Goal: Task Accomplishment & Management: Manage account settings

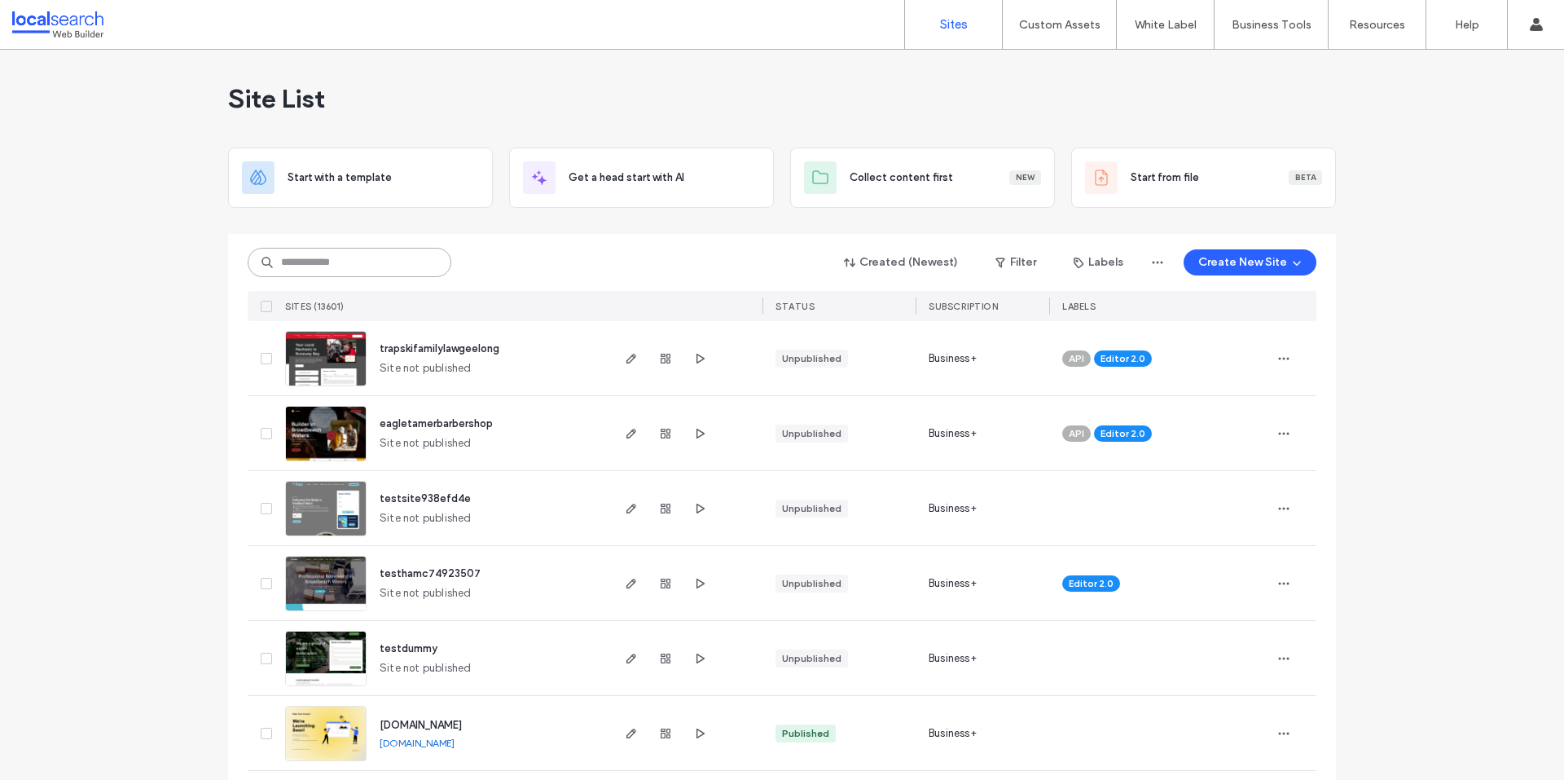
click at [319, 256] on input at bounding box center [350, 262] width 204 height 29
paste input "********"
type input "********"
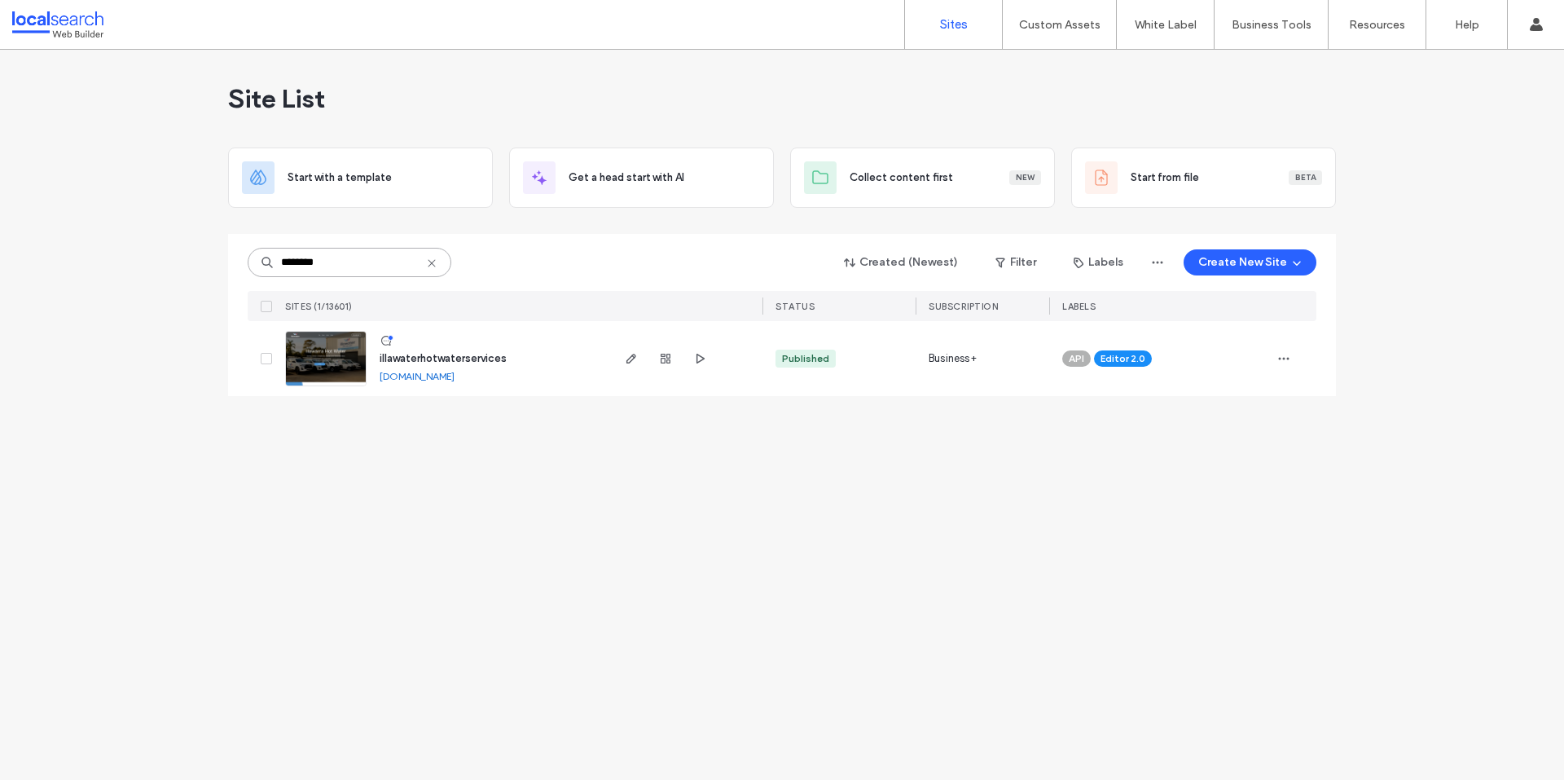
drag, startPoint x: 362, startPoint y: 260, endPoint x: 235, endPoint y: 257, distance: 127.1
click at [235, 257] on div "******** Created (Newest) Filter Labels Create New Site SITES (1/13601) STATUS …" at bounding box center [782, 315] width 1108 height 162
click at [565, 301] on div "SITES (1/13601)" at bounding box center [444, 306] width 330 height 30
click at [630, 363] on use "button" at bounding box center [632, 359] width 10 height 10
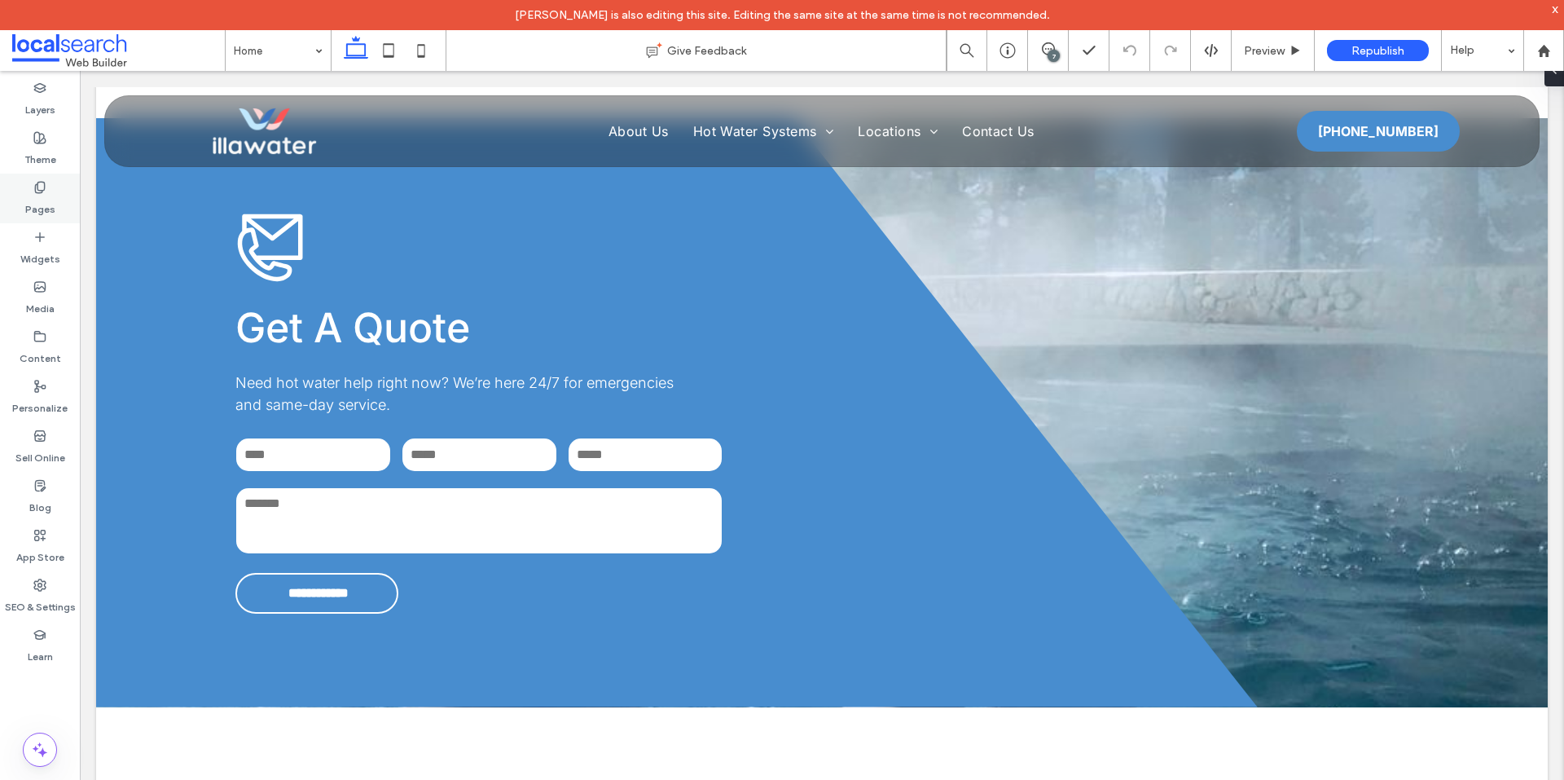
scroll to position [3992, 0]
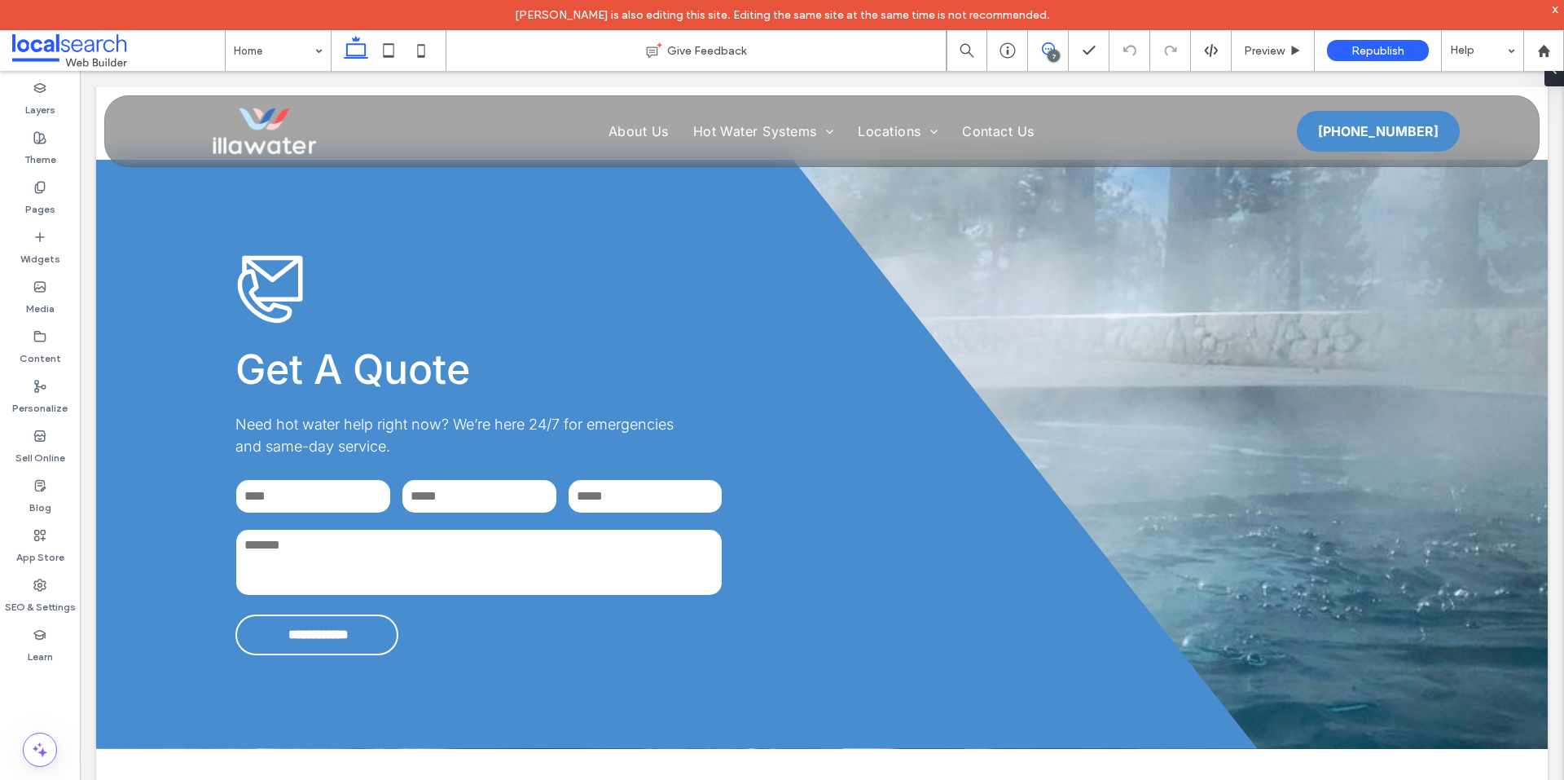
click at [1056, 47] on span at bounding box center [1048, 48] width 40 height 13
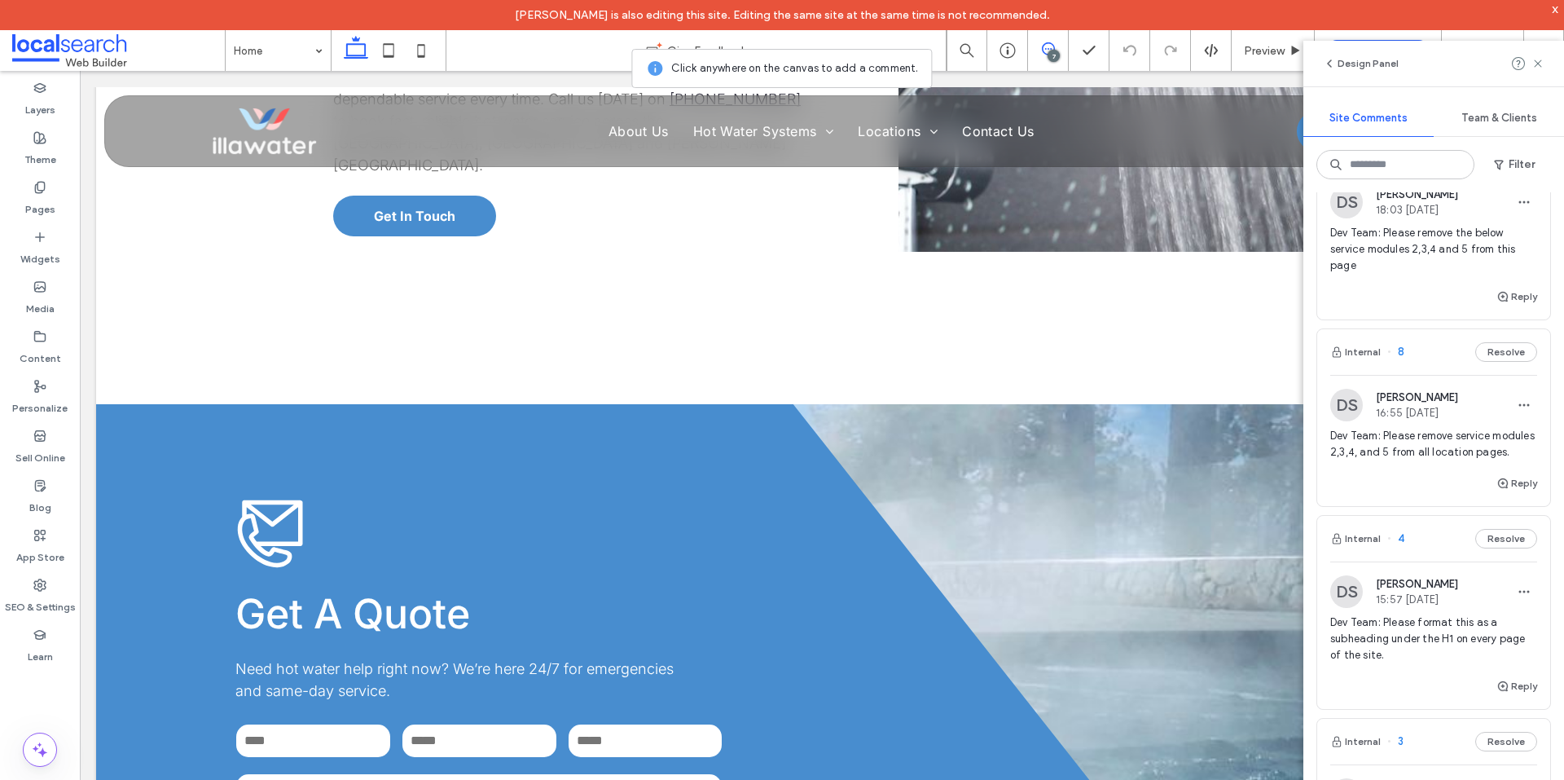
scroll to position [1014, 0]
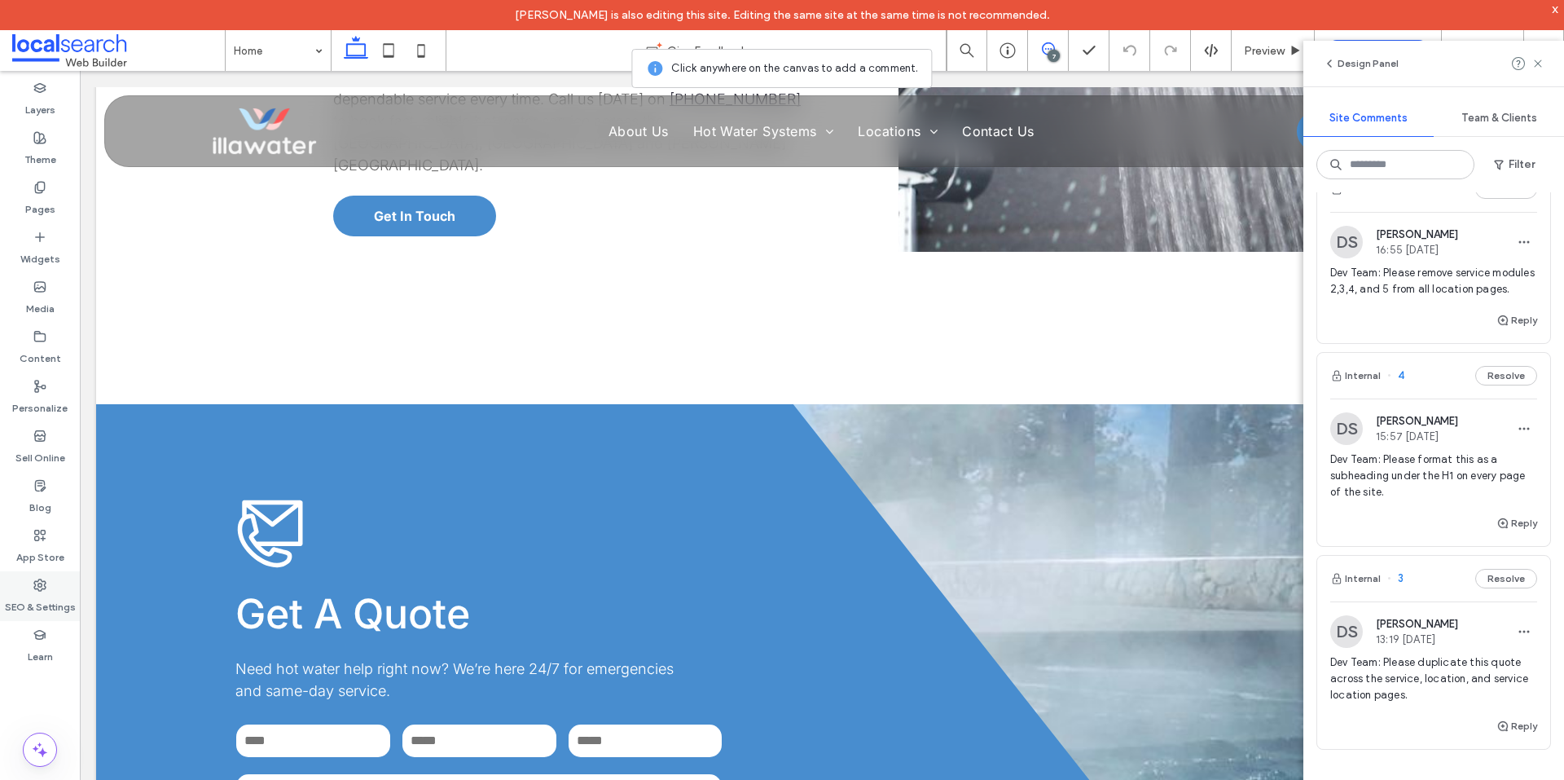
click at [47, 578] on div "SEO & Settings" at bounding box center [40, 596] width 80 height 50
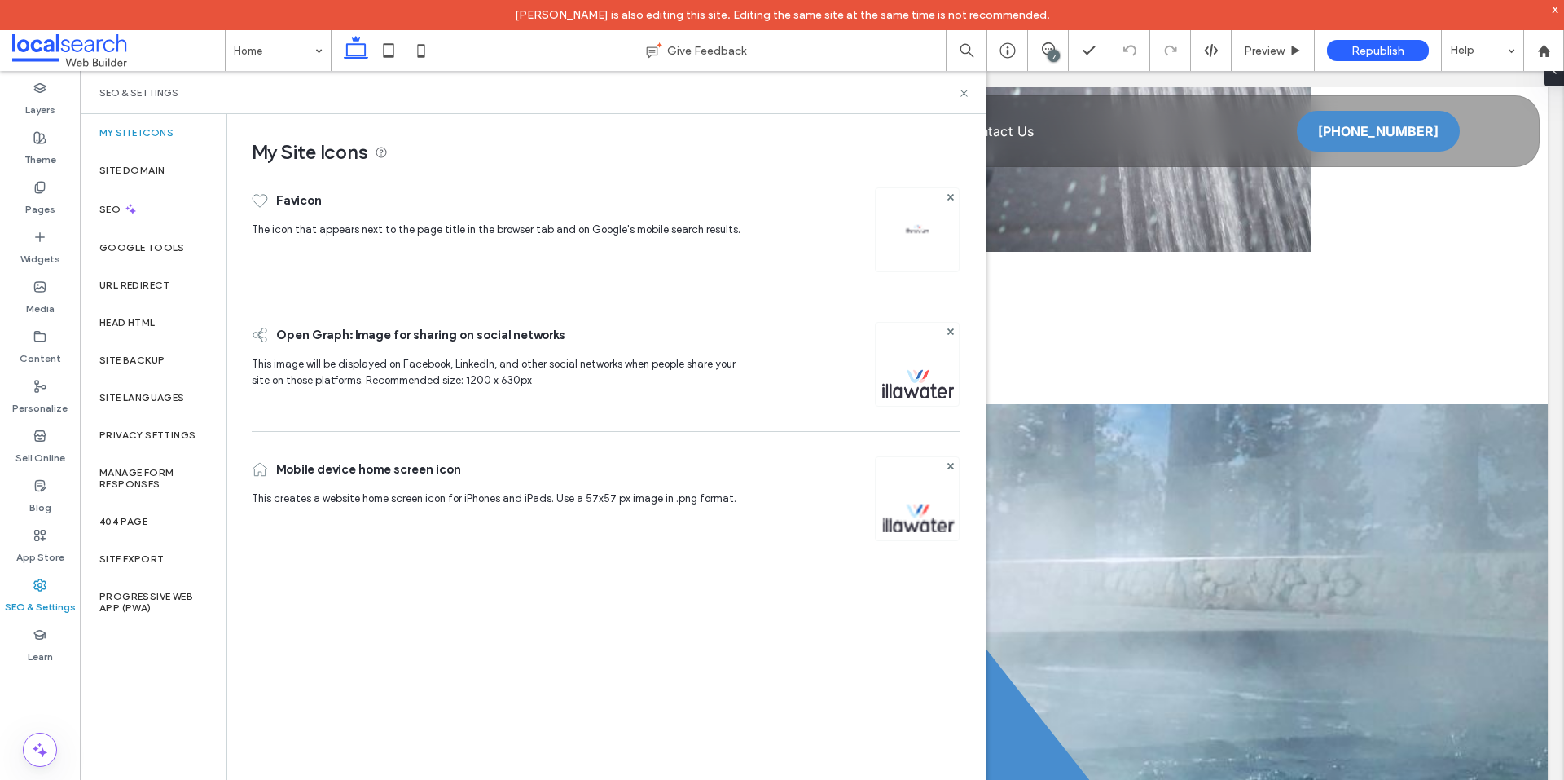
scroll to position [0, 0]
click at [135, 353] on div "Site Backup" at bounding box center [153, 359] width 147 height 37
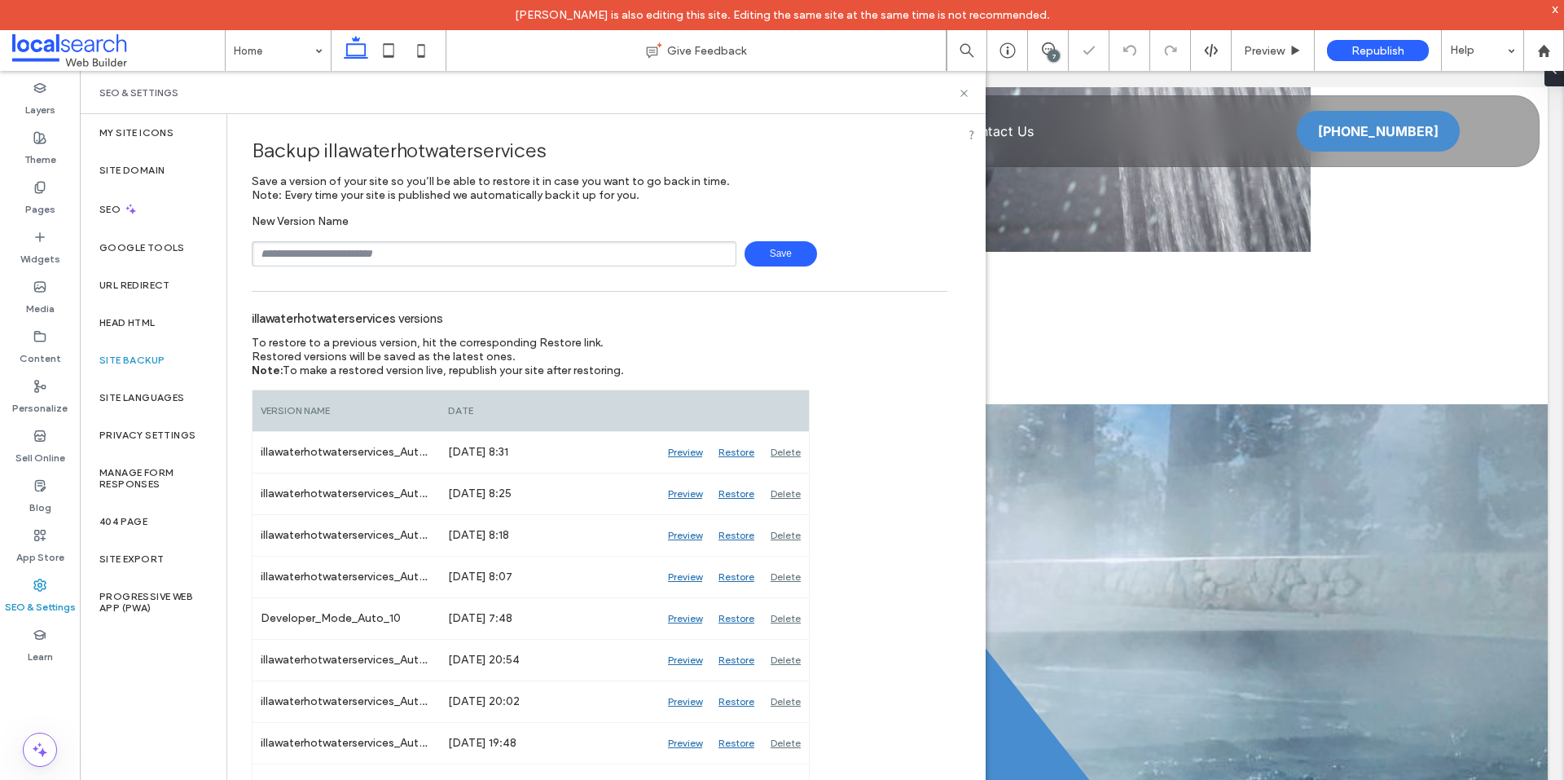
click at [473, 254] on input "text" at bounding box center [494, 253] width 485 height 25
type input "**********"
drag, startPoint x: 347, startPoint y: 259, endPoint x: 240, endPoint y: 253, distance: 106.9
click at [240, 253] on div "**********" at bounding box center [599, 605] width 745 height 983
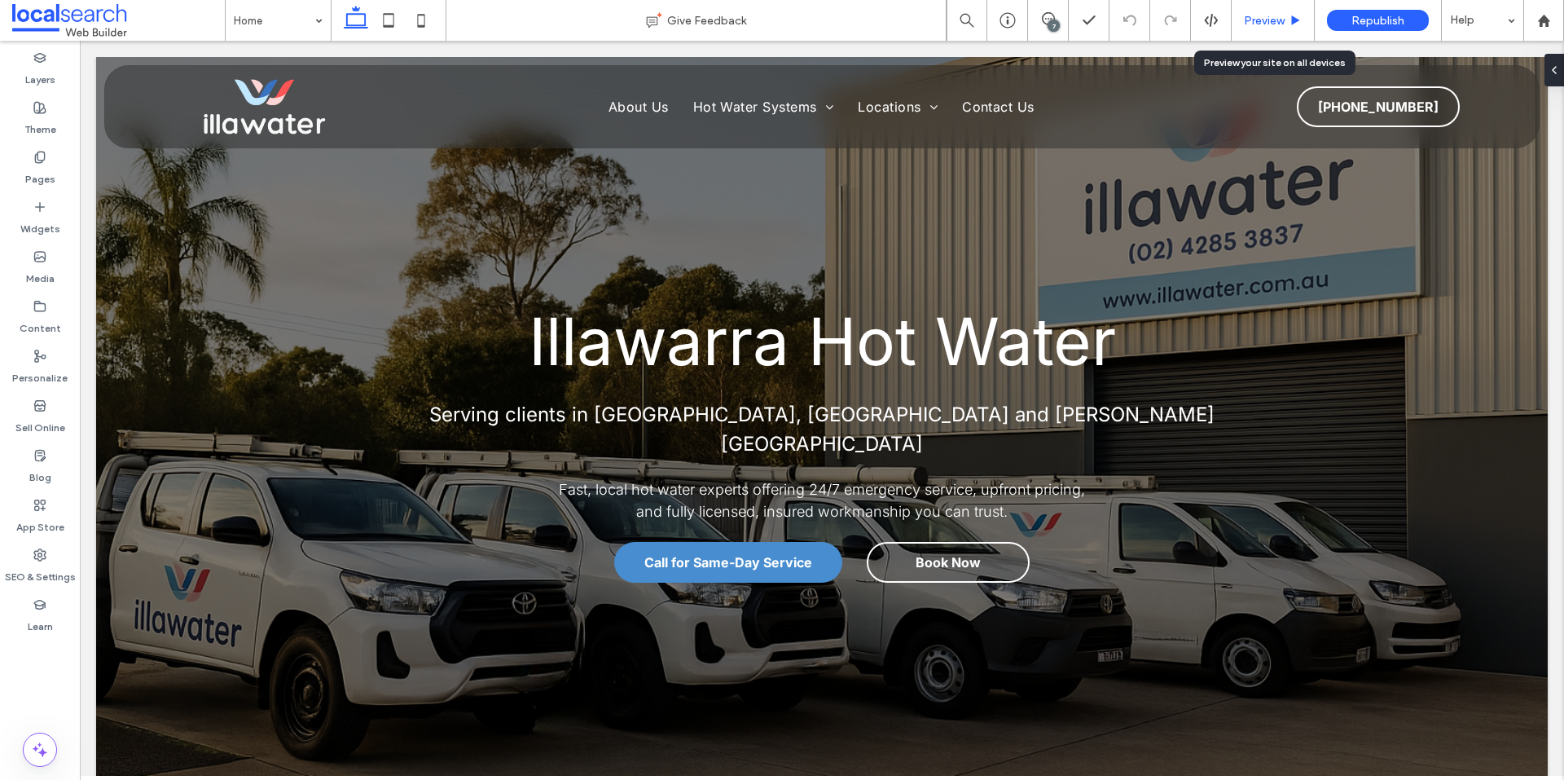
click at [1256, 16] on span "Preview" at bounding box center [1264, 21] width 41 height 14
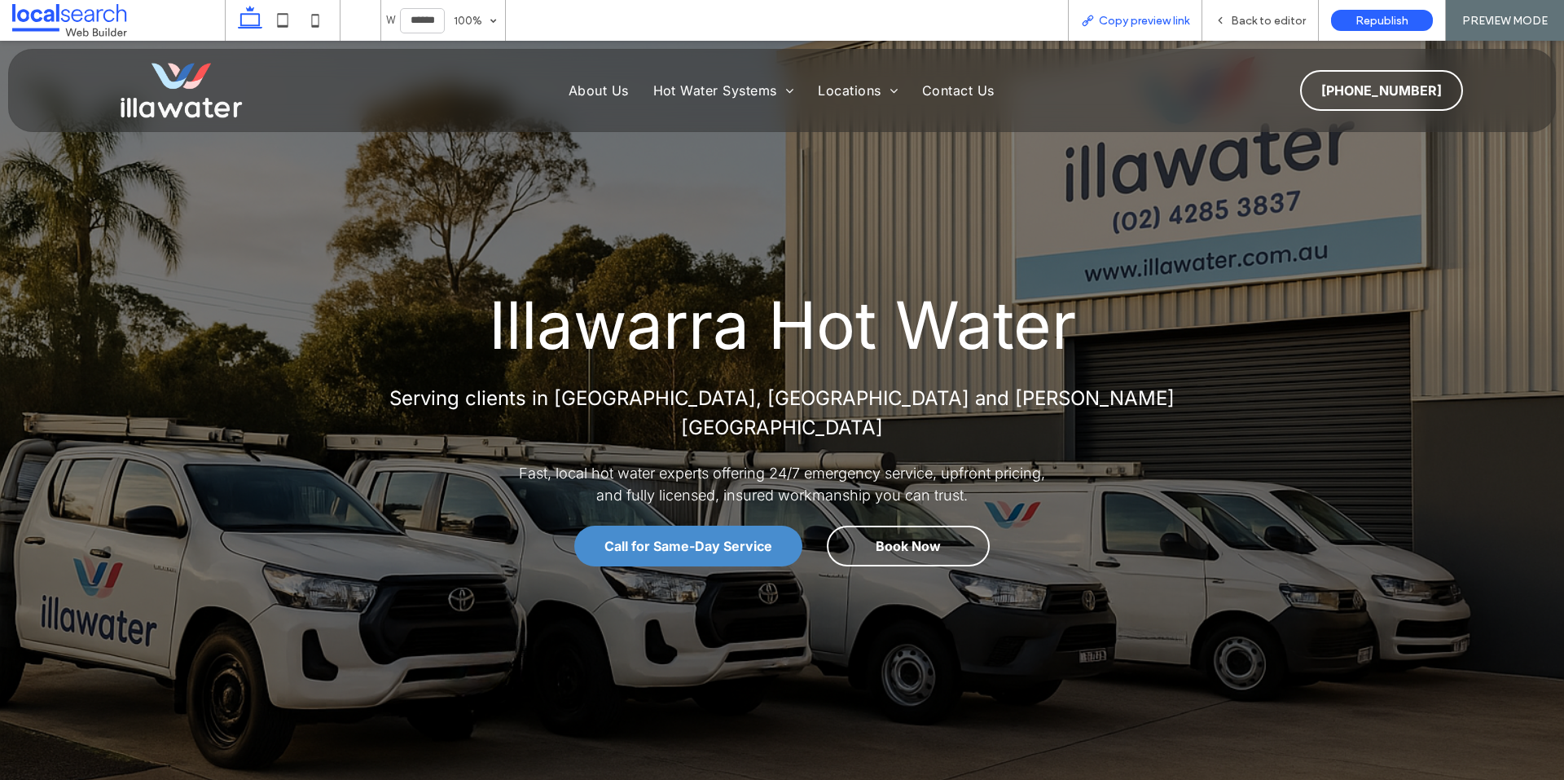
click at [1165, 14] on span "Copy preview link" at bounding box center [1144, 21] width 90 height 14
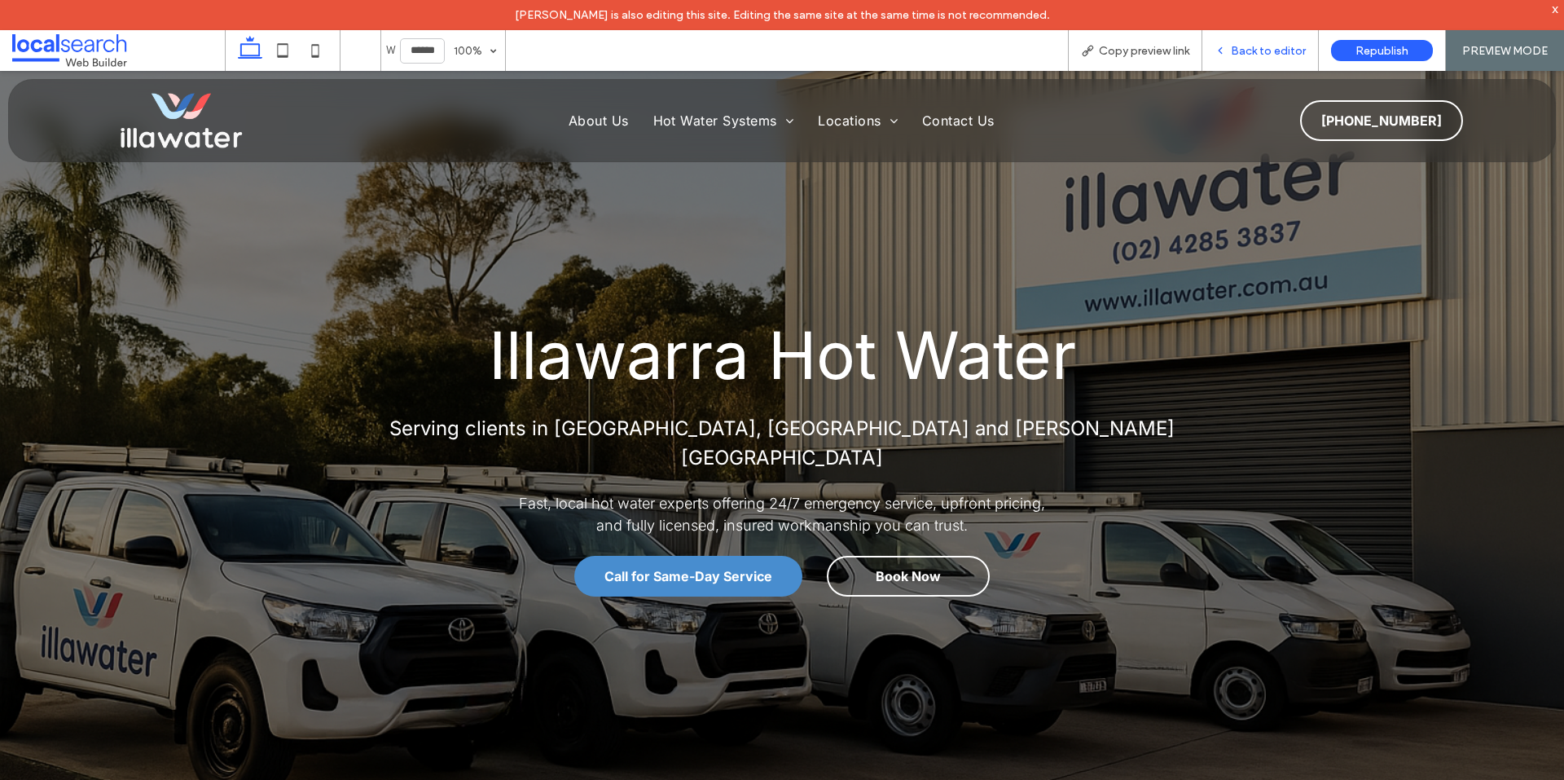
click at [1231, 48] on div "Back to editor" at bounding box center [1261, 51] width 116 height 14
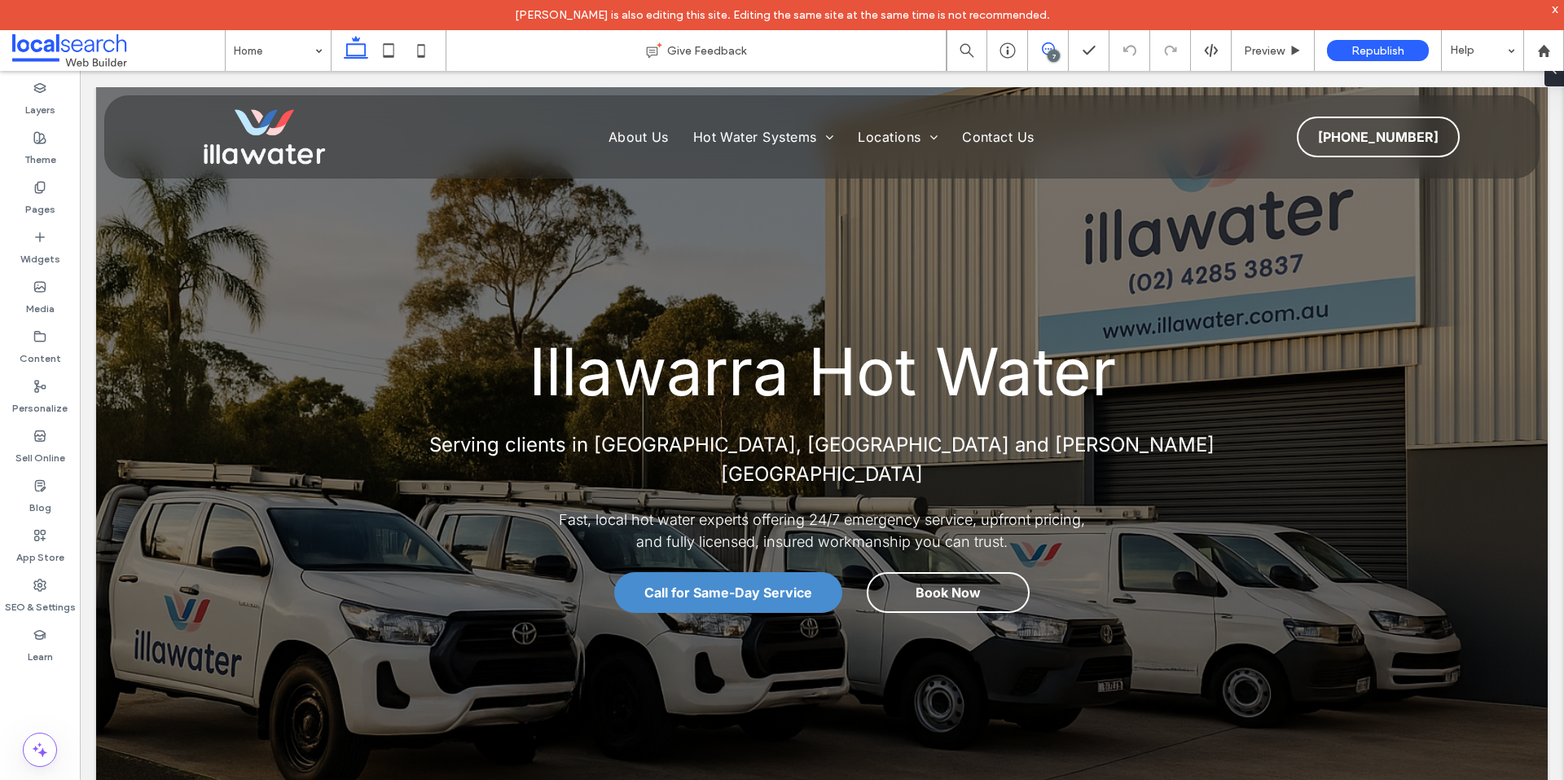
click at [1045, 46] on icon at bounding box center [1048, 48] width 13 height 13
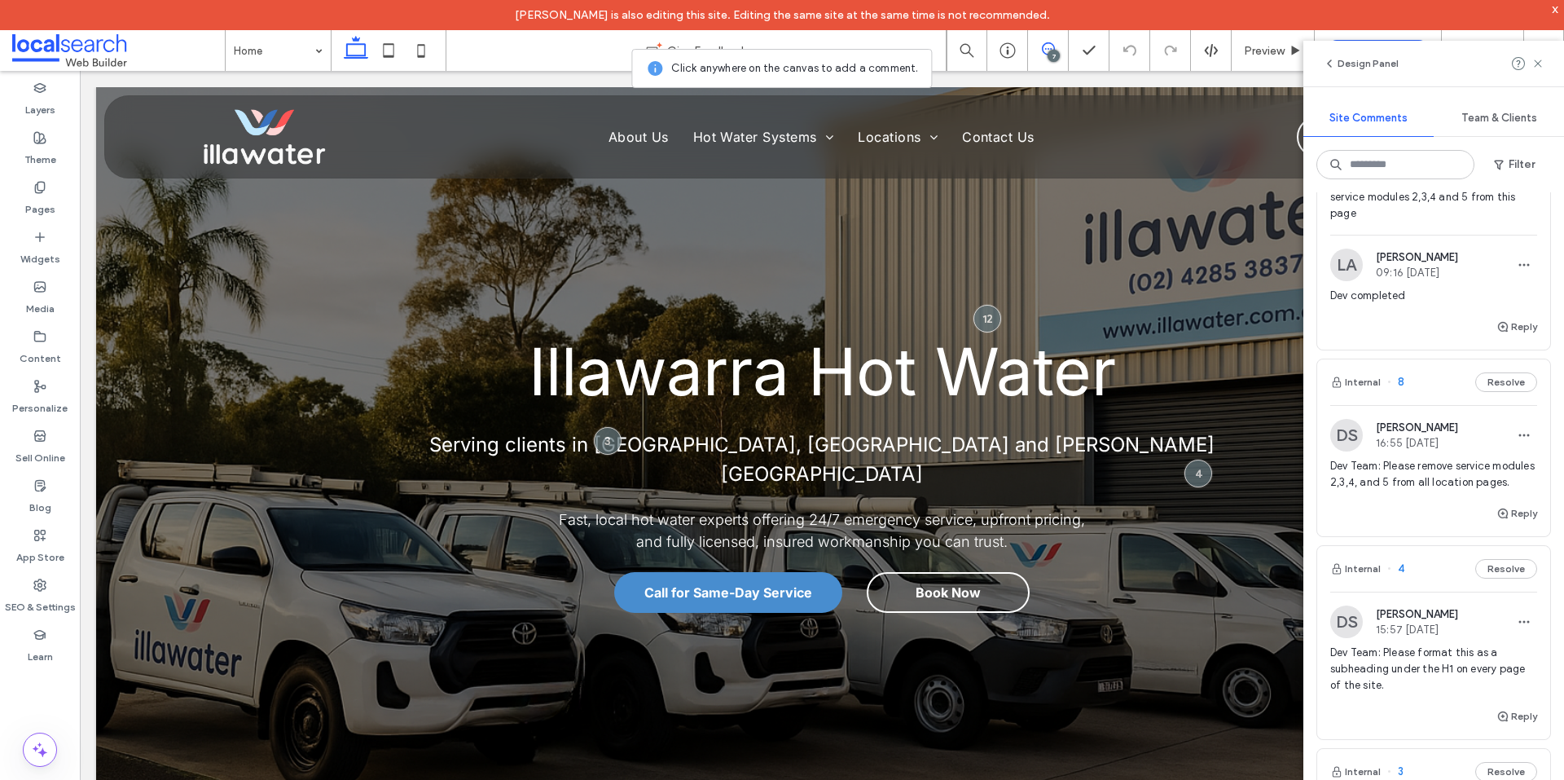
scroll to position [978, 0]
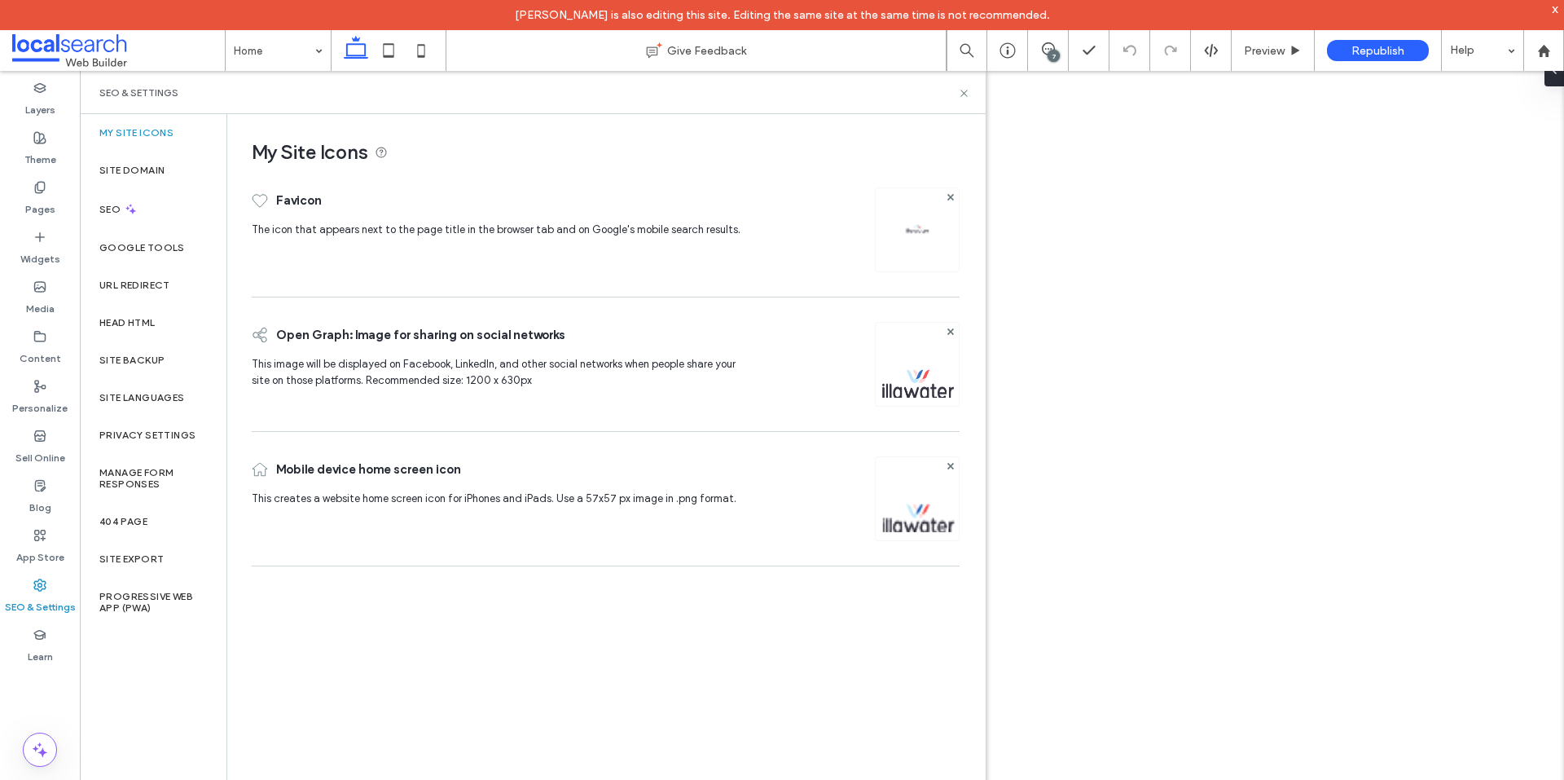
click at [154, 350] on div "Site Backup" at bounding box center [153, 359] width 147 height 37
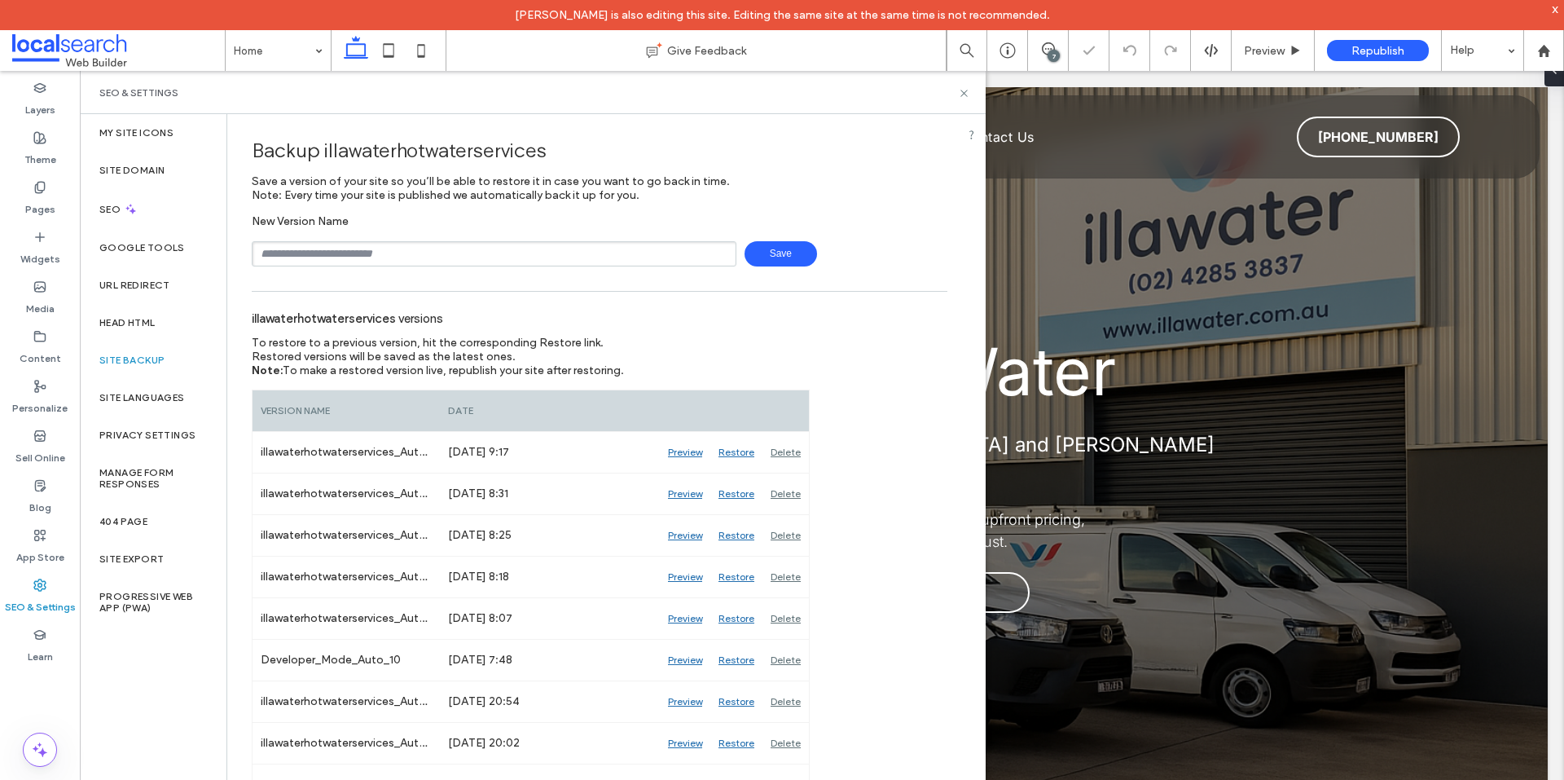
click at [407, 257] on input "text" at bounding box center [494, 253] width 485 height 25
paste input "**********"
click at [290, 253] on input "**********" at bounding box center [494, 253] width 485 height 25
click at [301, 253] on input "**********" at bounding box center [494, 253] width 485 height 25
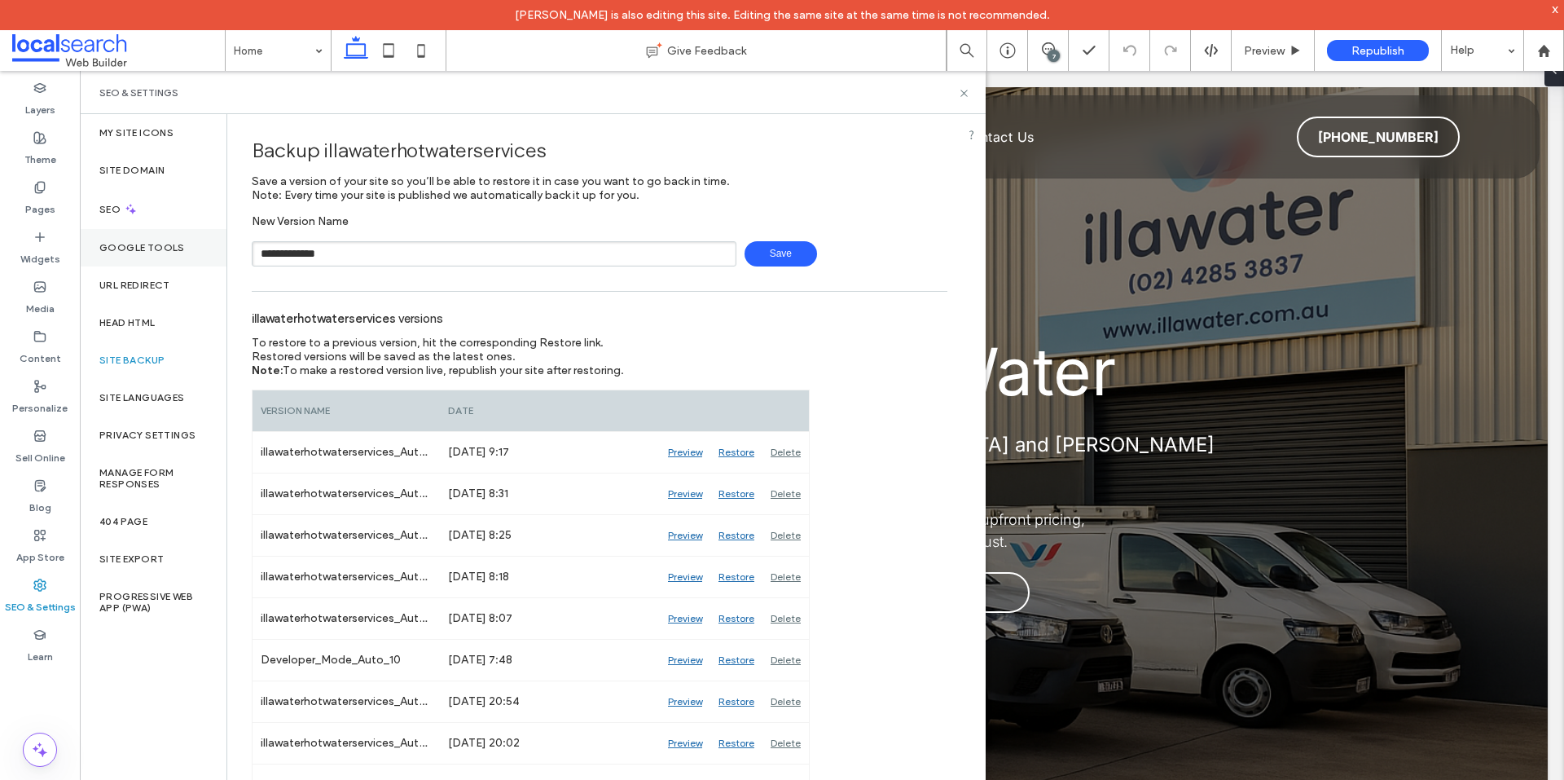
drag, startPoint x: 297, startPoint y: 252, endPoint x: 196, endPoint y: 252, distance: 100.2
click at [196, 252] on div "**********" at bounding box center [533, 462] width 906 height 696
type input "**********"
drag, startPoint x: 605, startPoint y: 312, endPoint x: 716, endPoint y: 249, distance: 127.3
click at [607, 312] on div "illawaterhotwaterservices versions" at bounding box center [600, 318] width 696 height 36
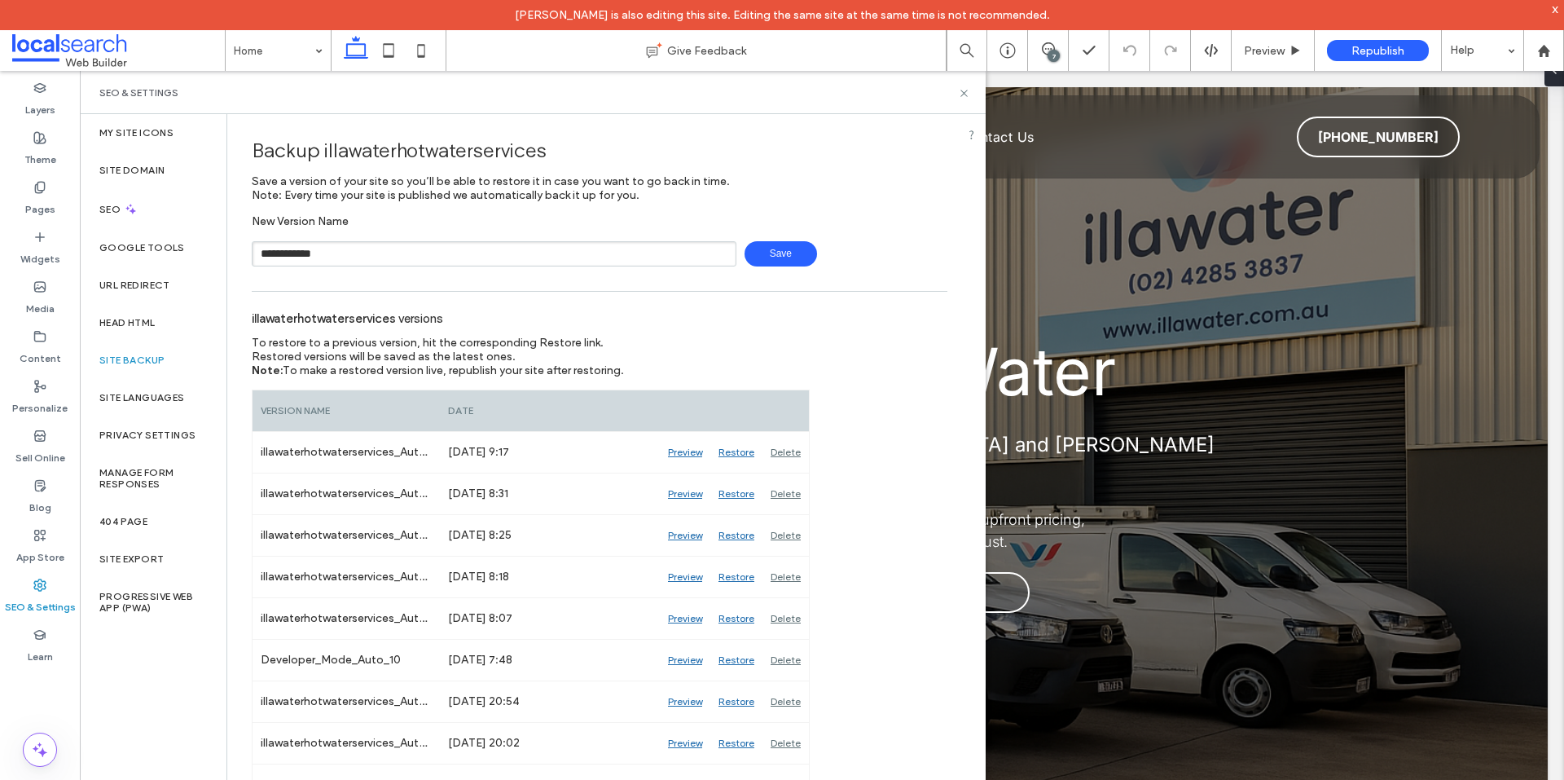
click at [786, 249] on span "Save" at bounding box center [781, 253] width 73 height 25
click at [449, 266] on input "text" at bounding box center [494, 253] width 485 height 25
type input "**********"
drag, startPoint x: 370, startPoint y: 261, endPoint x: 255, endPoint y: 258, distance: 114.9
click at [255, 258] on input "**********" at bounding box center [494, 253] width 485 height 25
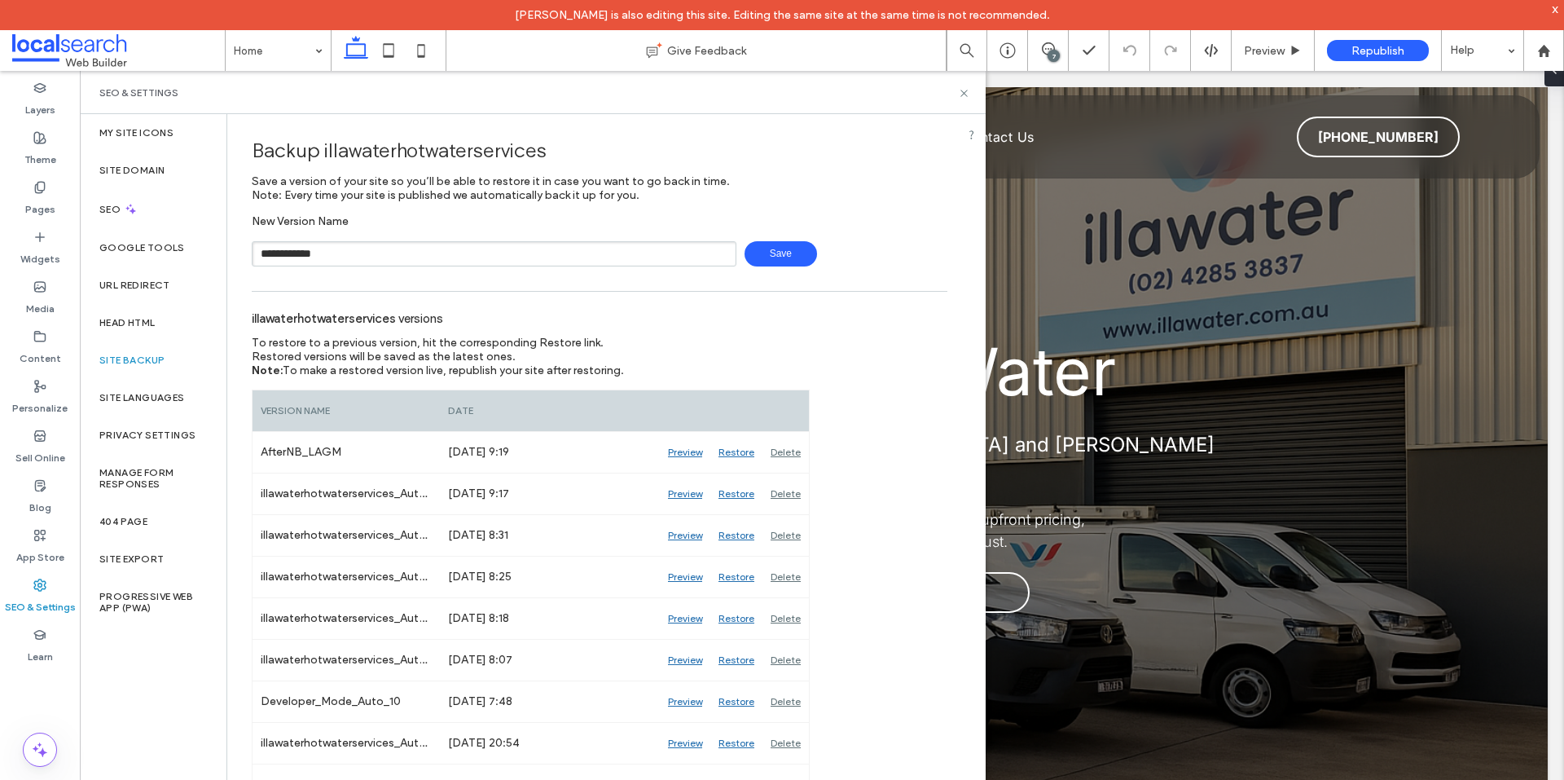
click at [795, 249] on span "Save" at bounding box center [781, 253] width 73 height 25
click at [634, 327] on div "illawaterhotwaterservices versions" at bounding box center [600, 318] width 696 height 36
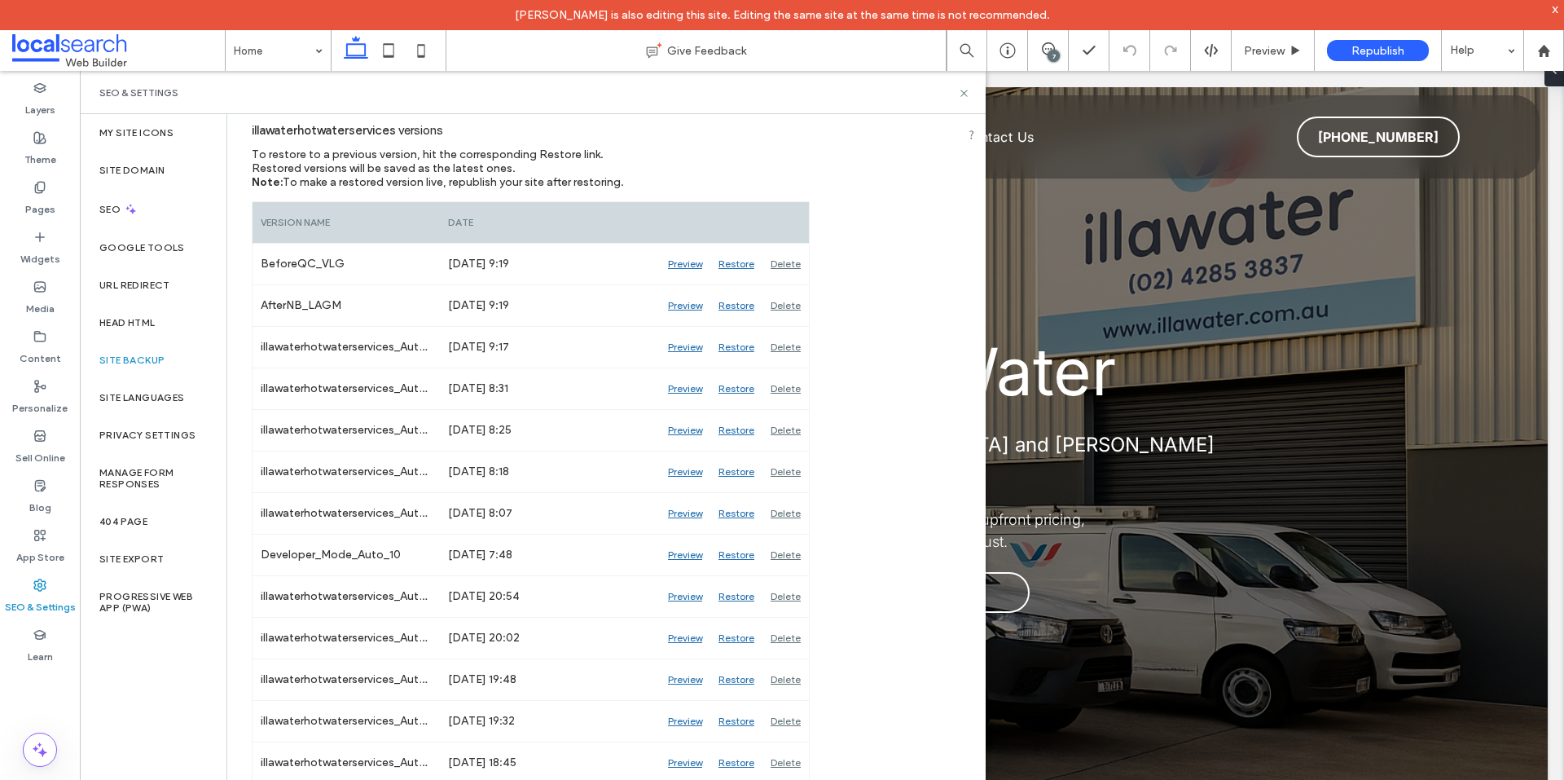
scroll to position [163, 0]
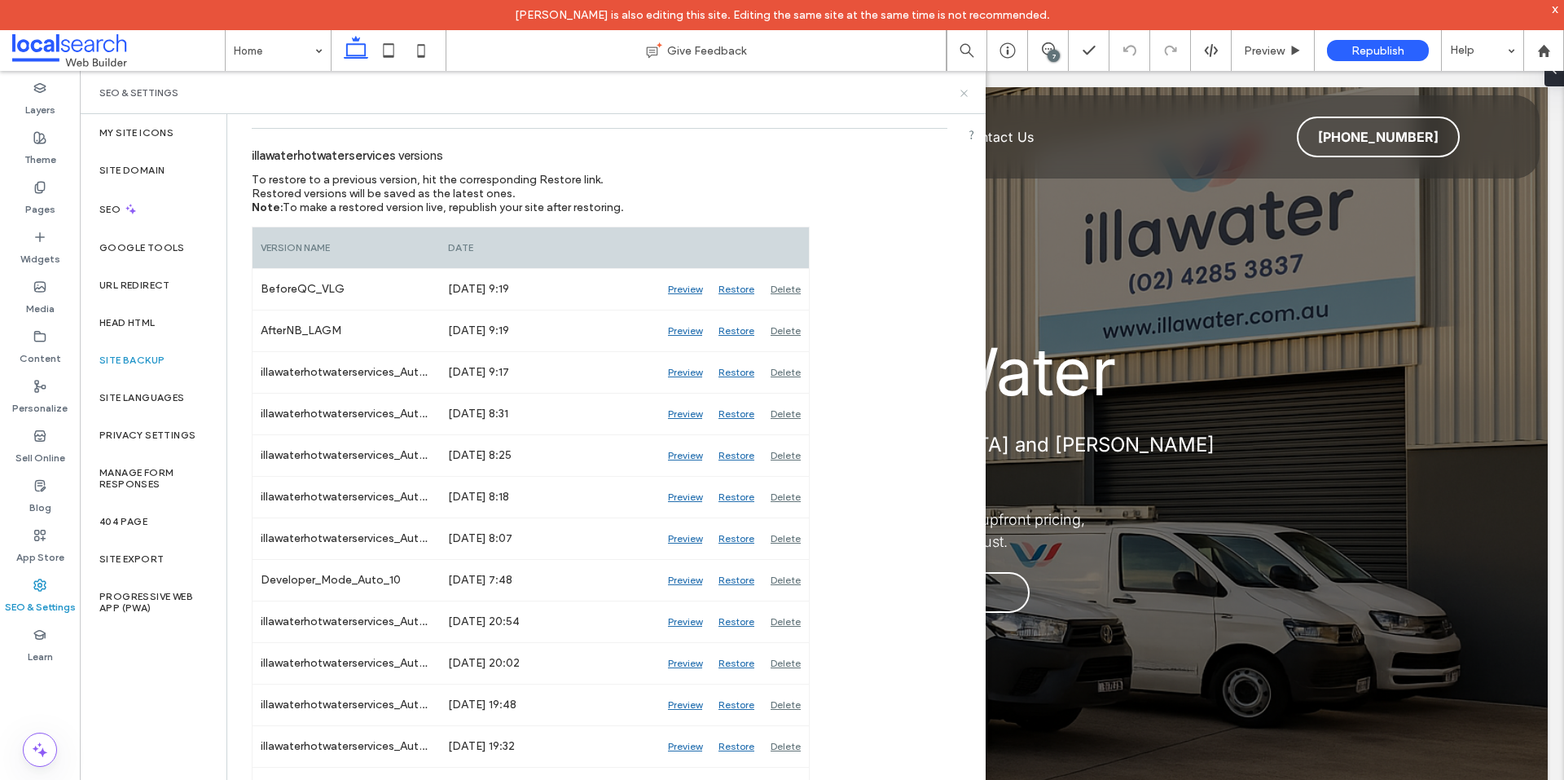
click at [962, 90] on use at bounding box center [964, 93] width 7 height 7
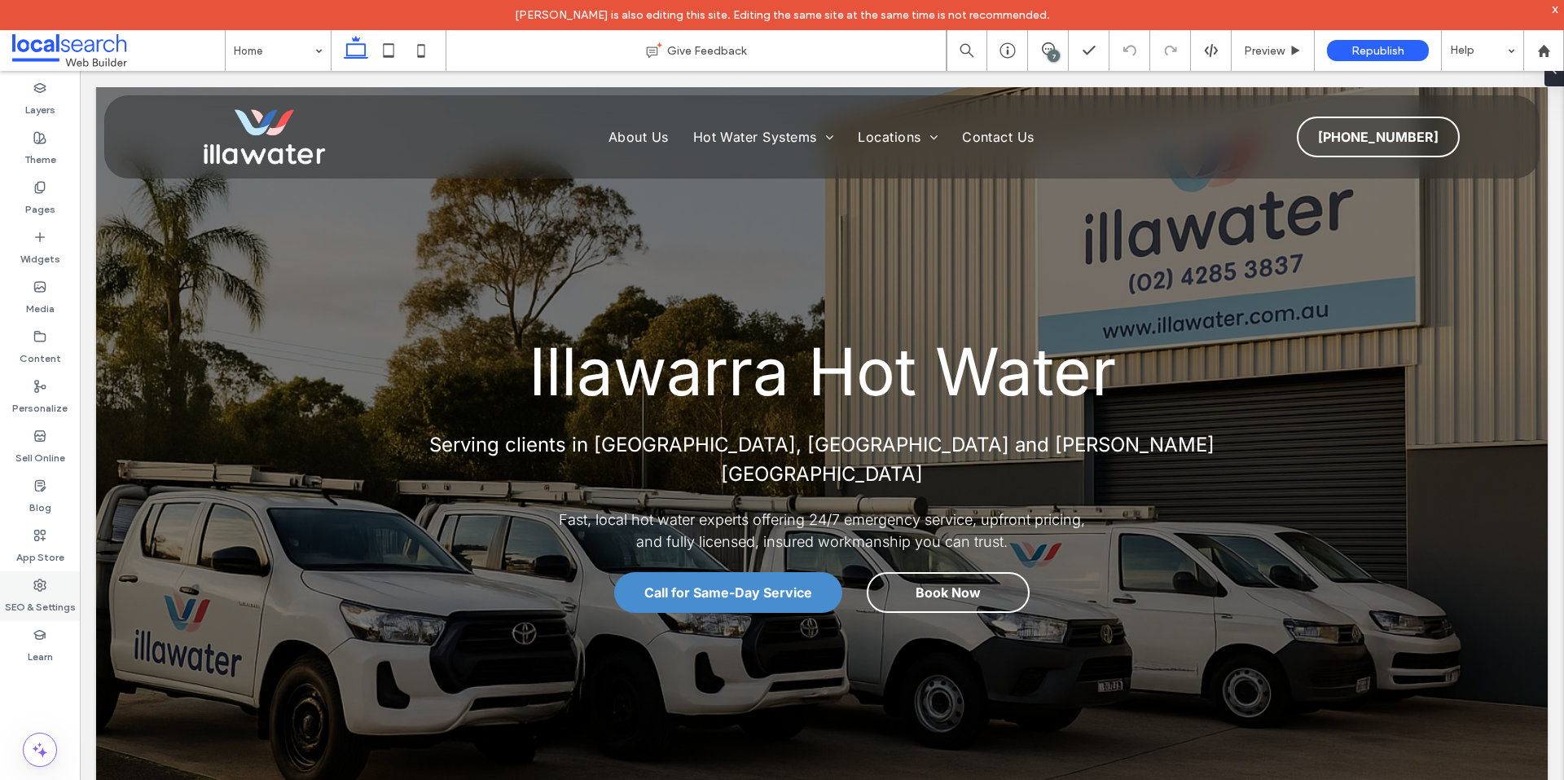
click at [40, 587] on icon at bounding box center [39, 584] width 13 height 13
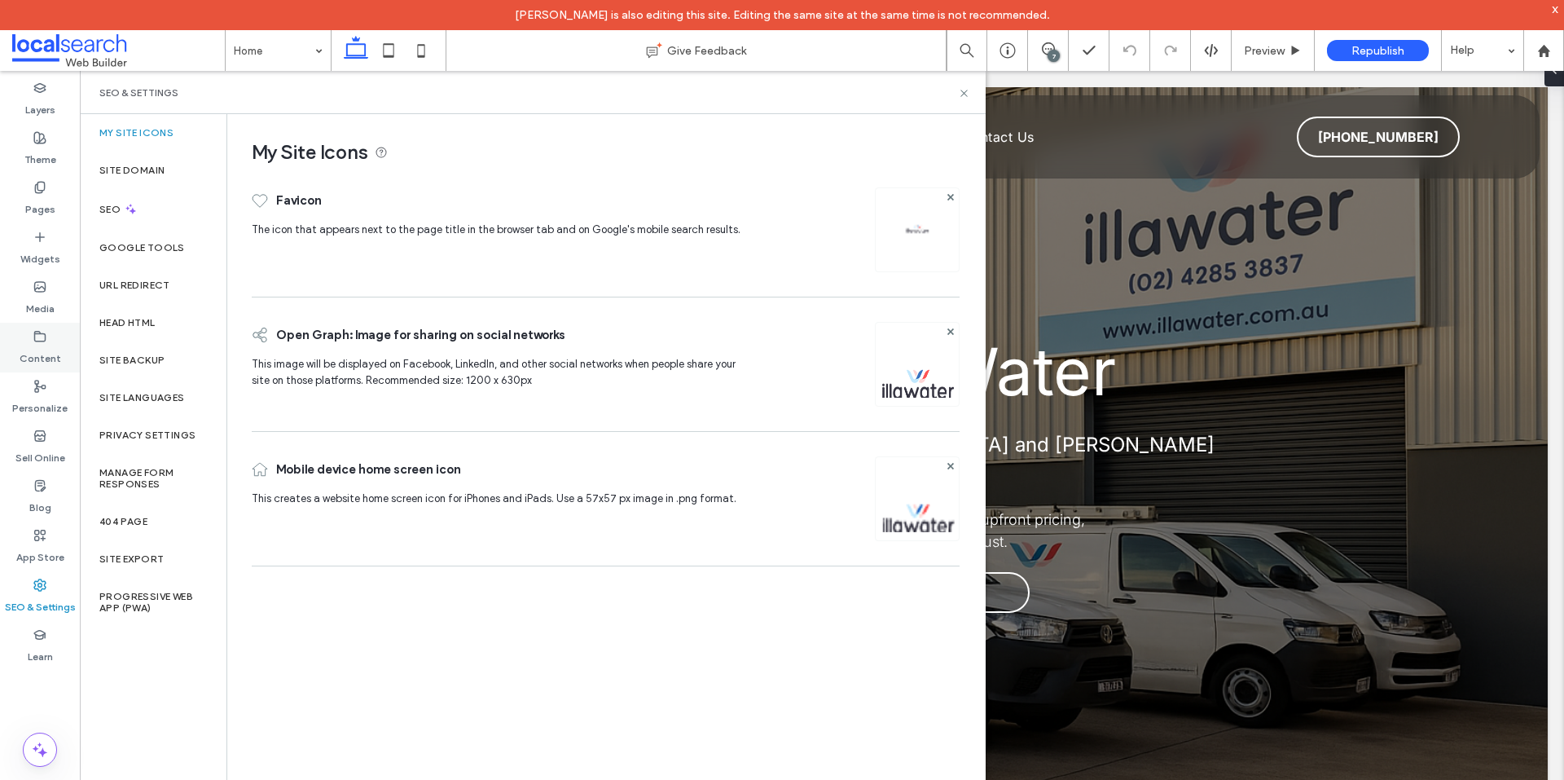
click at [44, 346] on label "Content" at bounding box center [41, 354] width 42 height 23
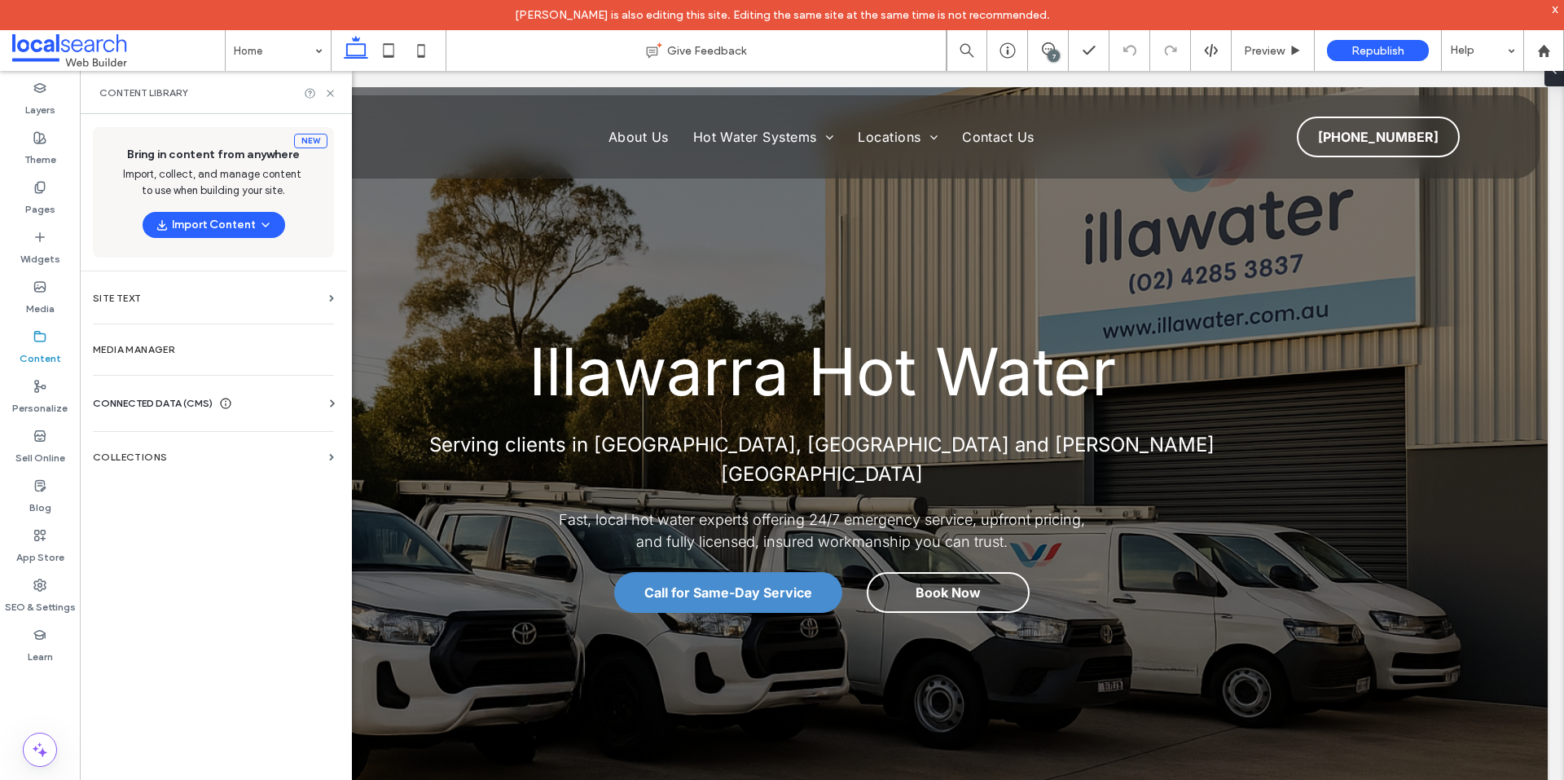
click at [199, 397] on span "CONNECTED DATA (CMS)" at bounding box center [153, 403] width 120 height 16
click at [166, 443] on label "Business Info" at bounding box center [217, 443] width 222 height 11
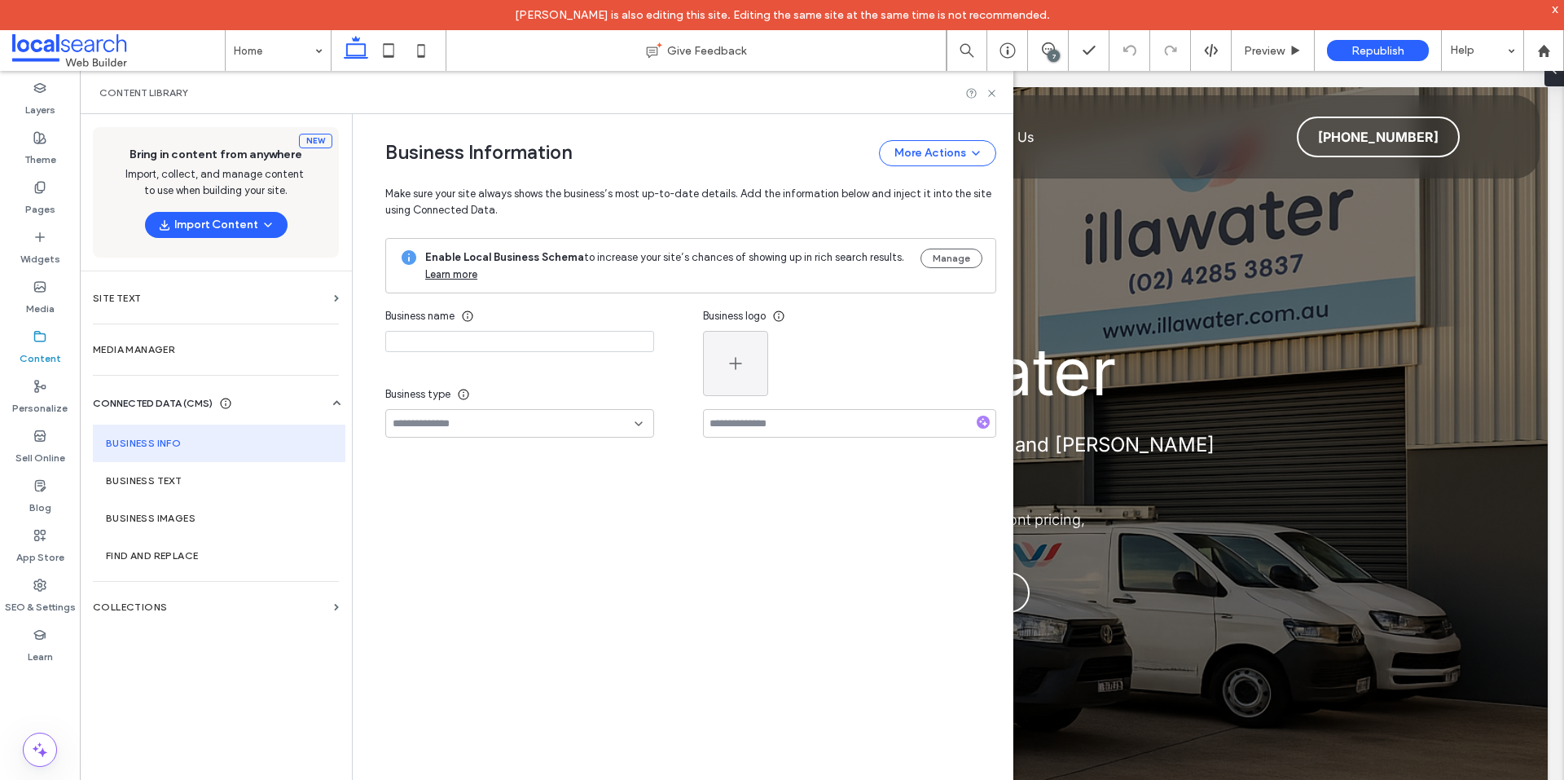
type input "**********"
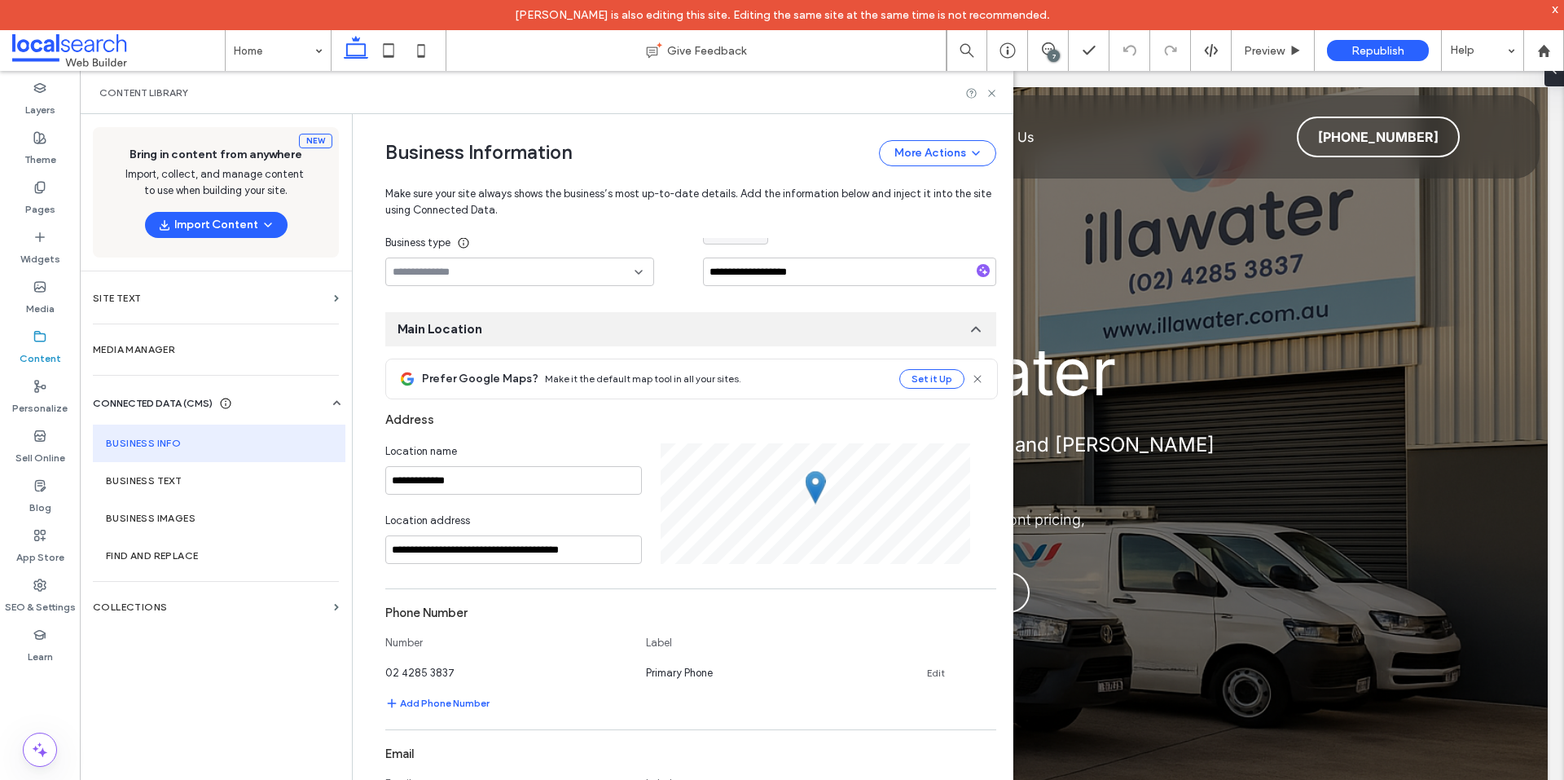
scroll to position [0, 0]
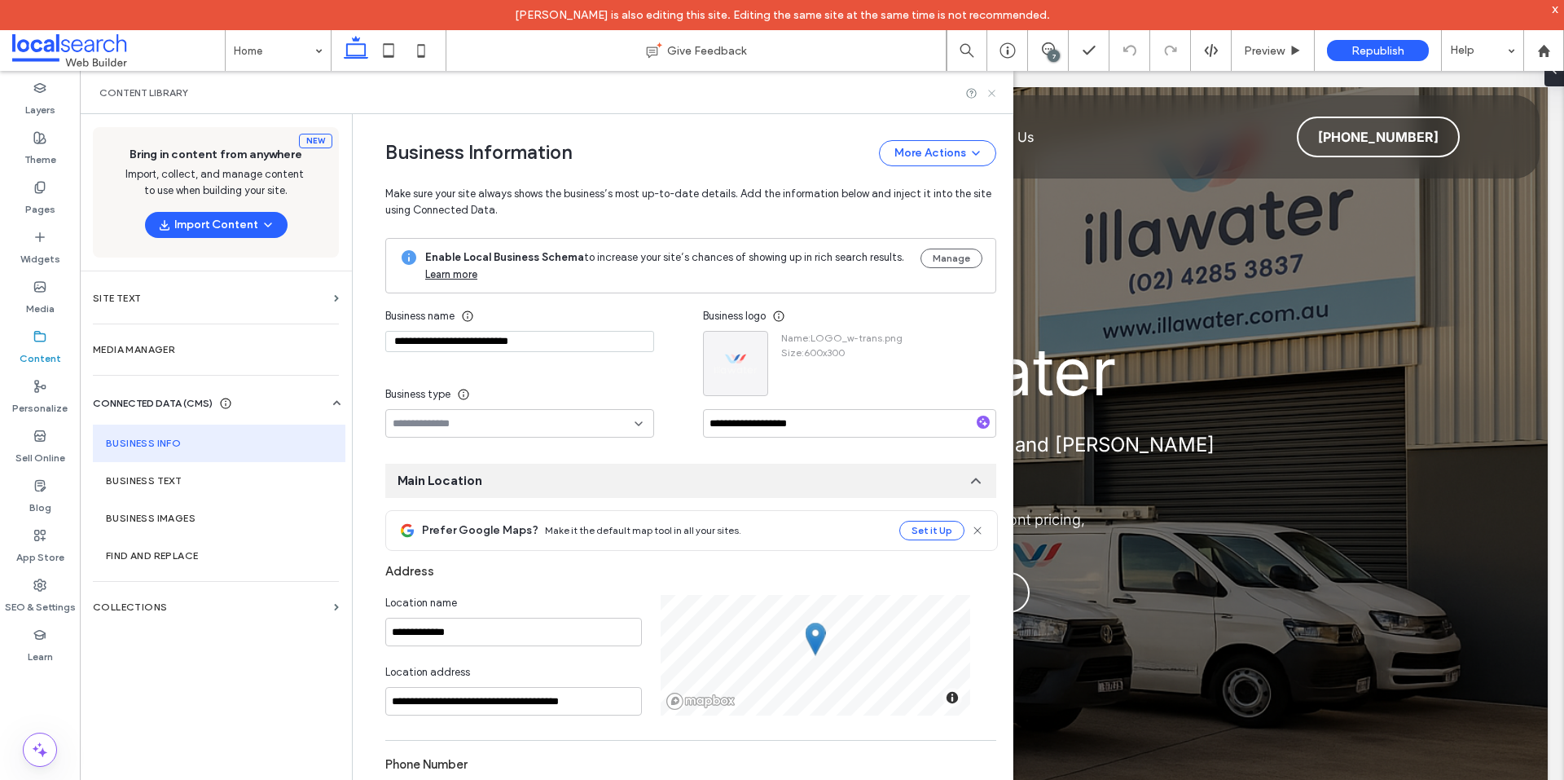
click at [992, 96] on icon at bounding box center [992, 93] width 12 height 12
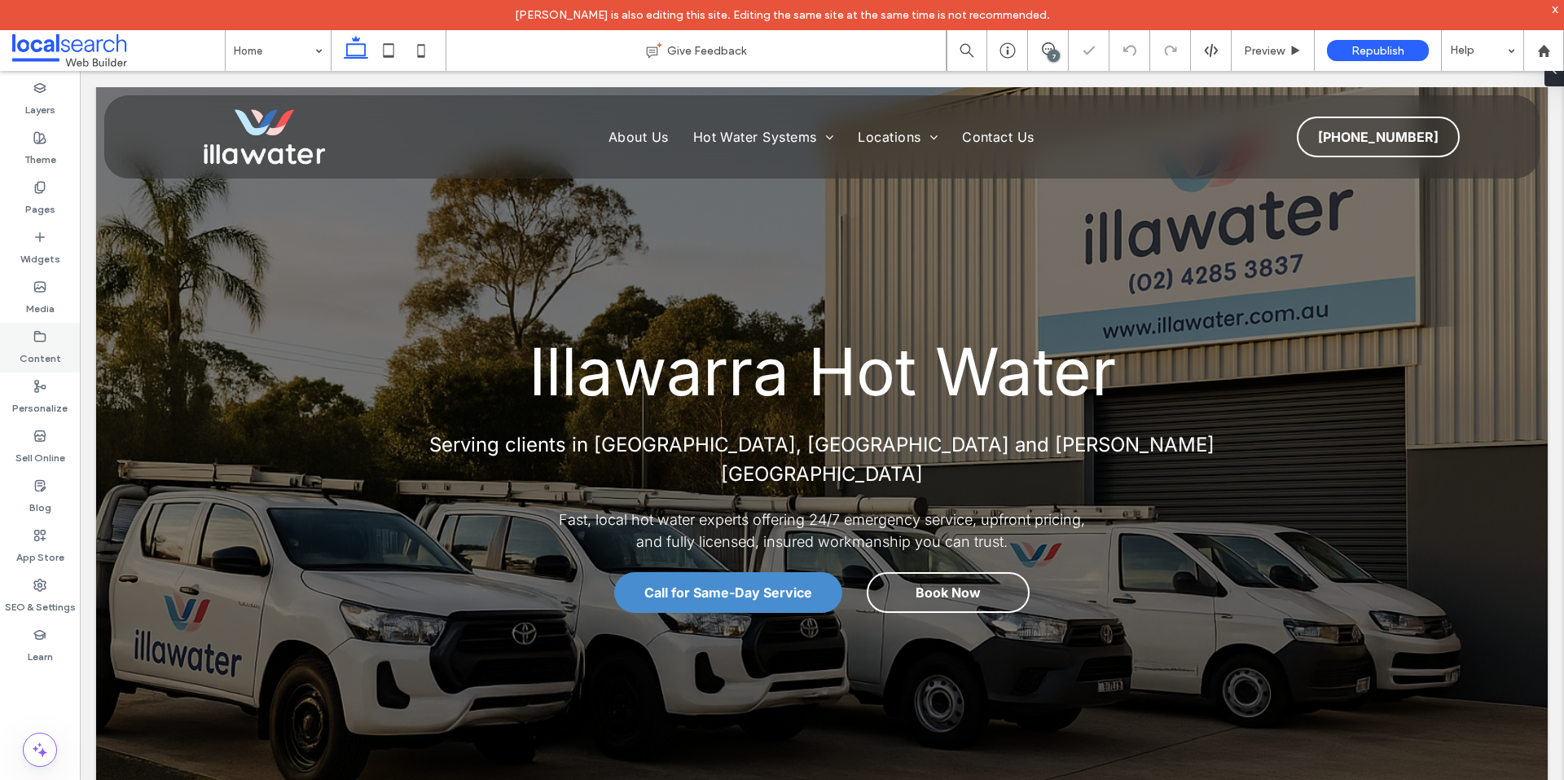
click at [46, 339] on use at bounding box center [40, 336] width 11 height 10
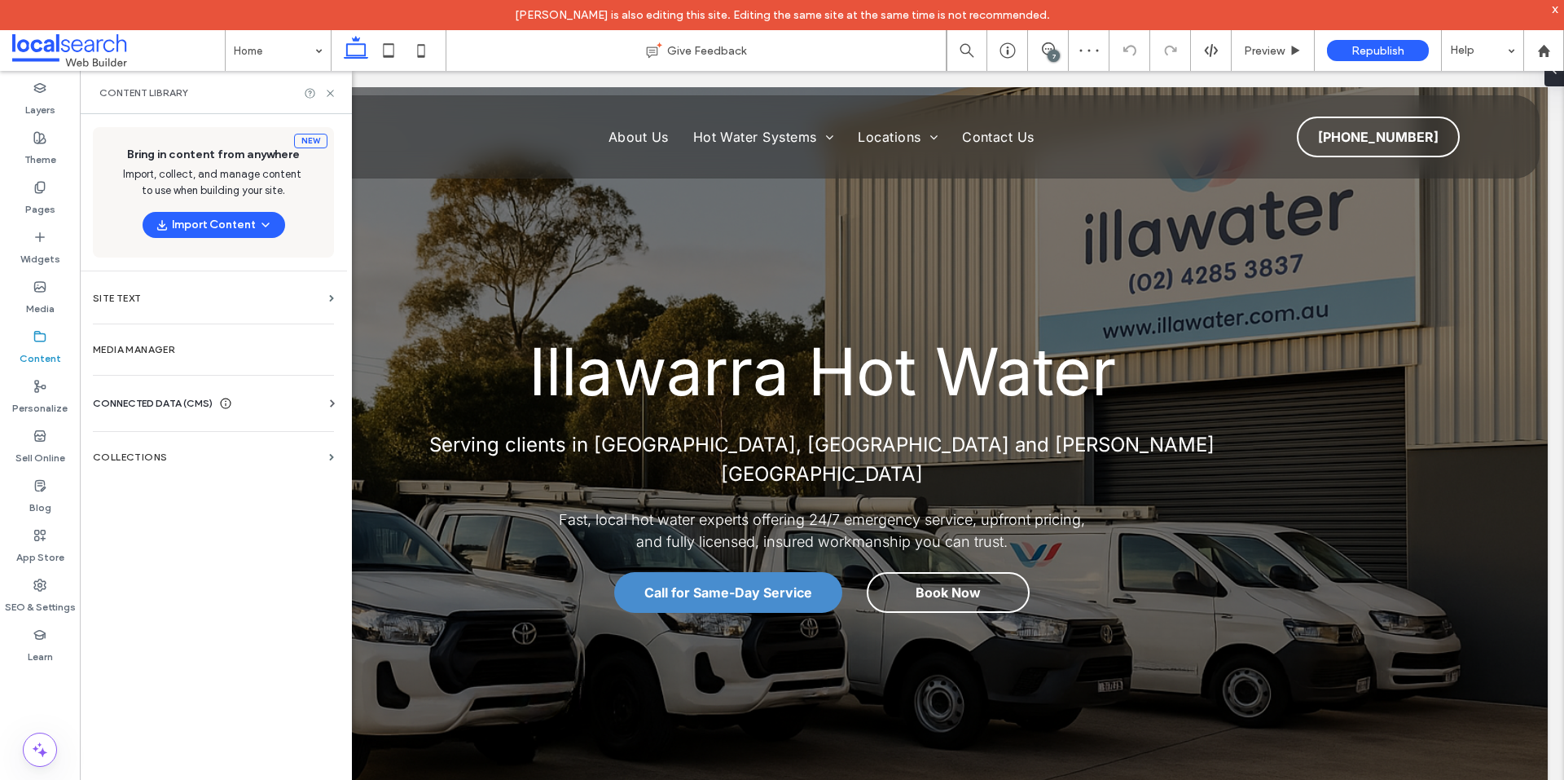
click at [216, 403] on div "CONNECTED DATA (CMS)" at bounding box center [162, 403] width 139 height 16
click at [272, 442] on label "Business Info" at bounding box center [217, 443] width 222 height 11
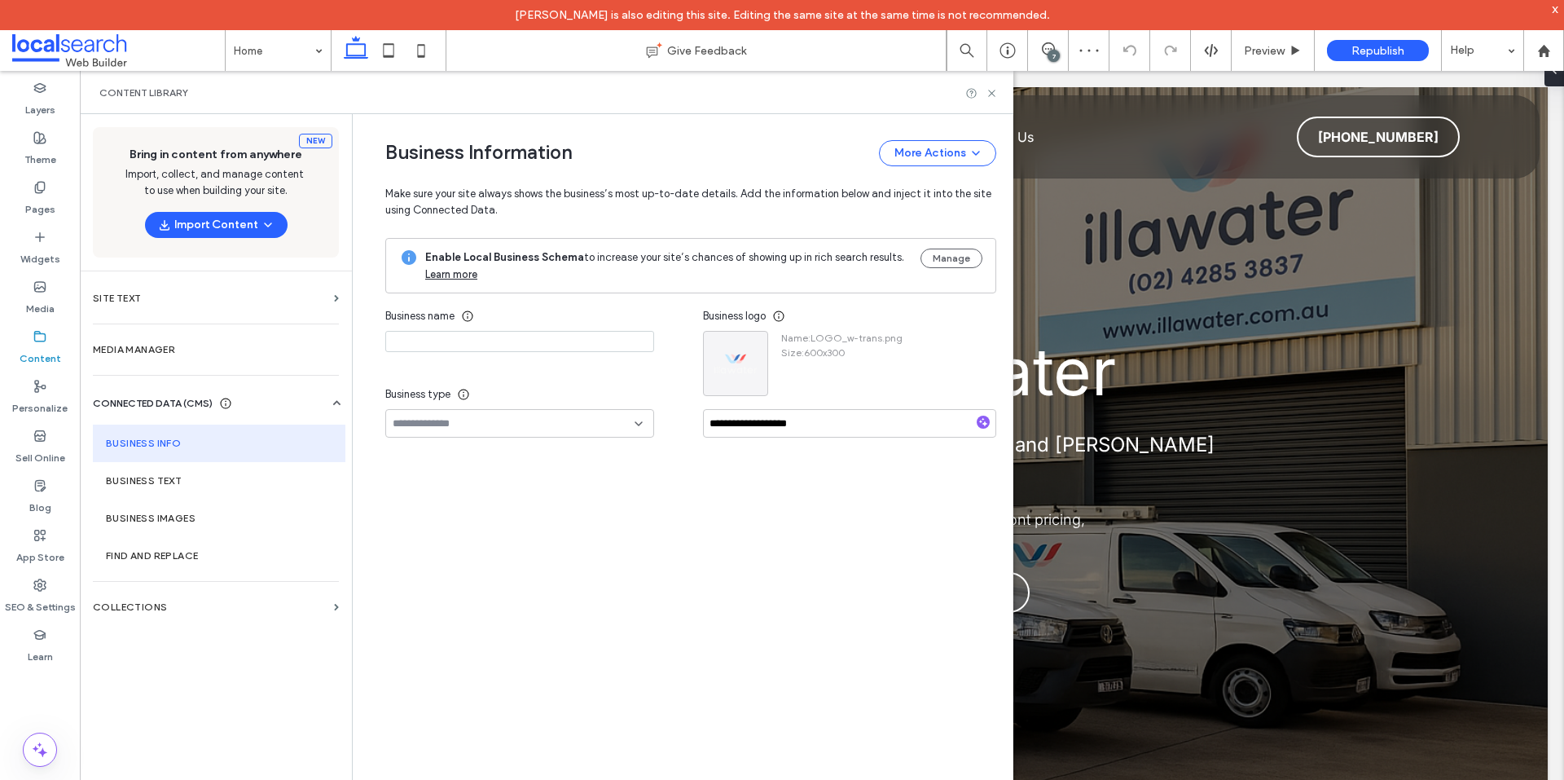
type input "**********"
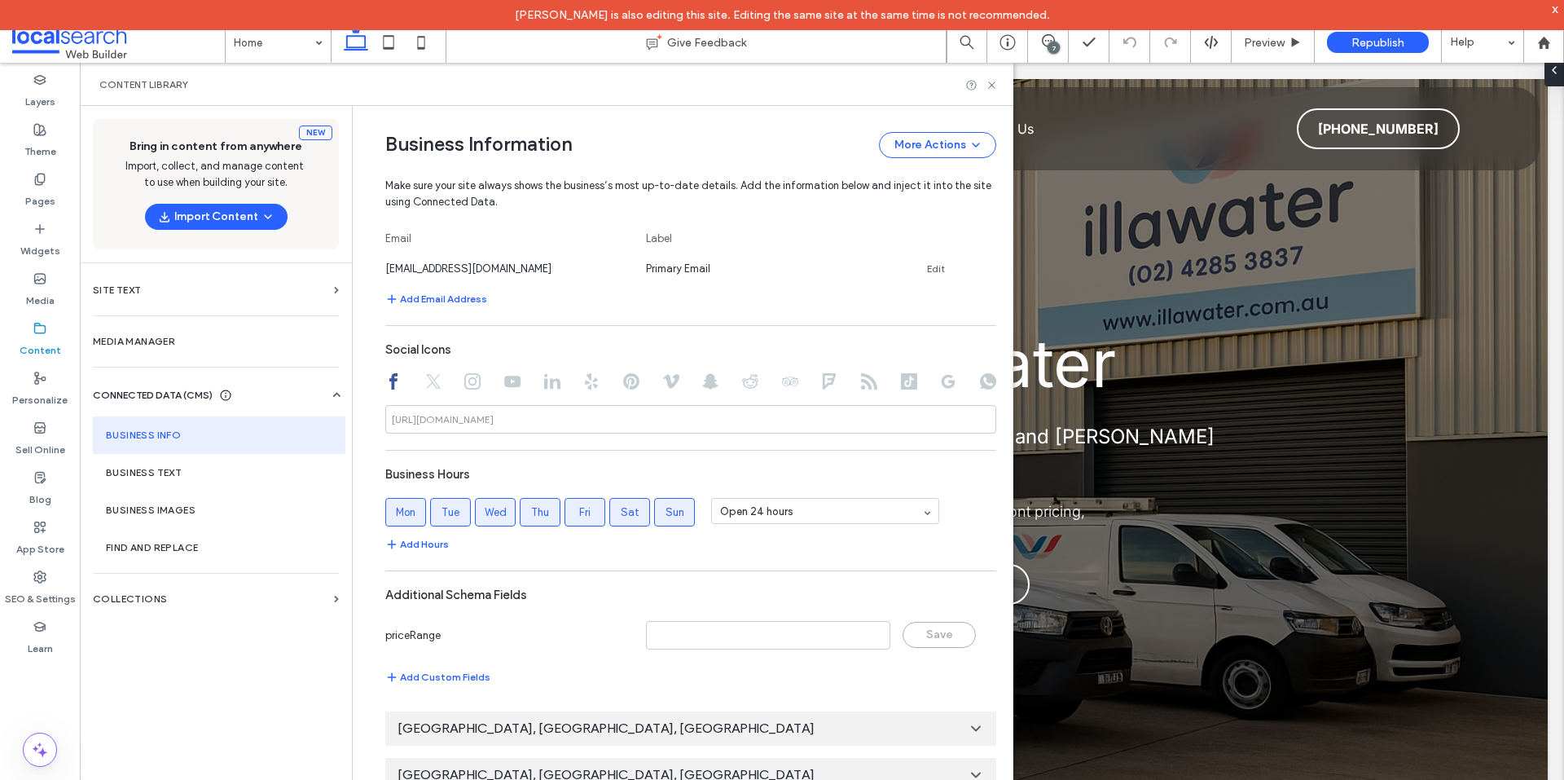
scroll to position [697, 0]
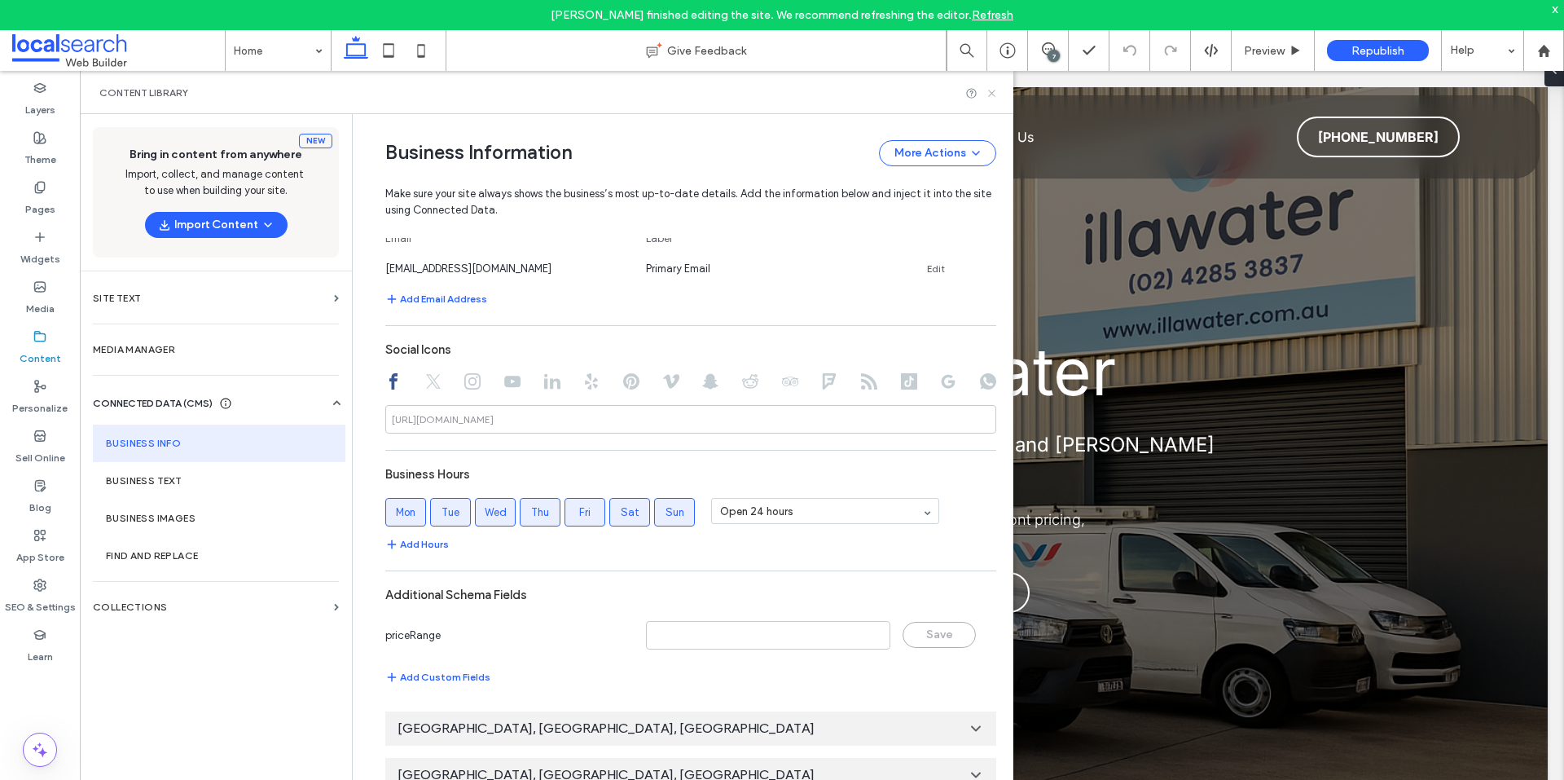
click at [988, 91] on icon at bounding box center [992, 93] width 12 height 12
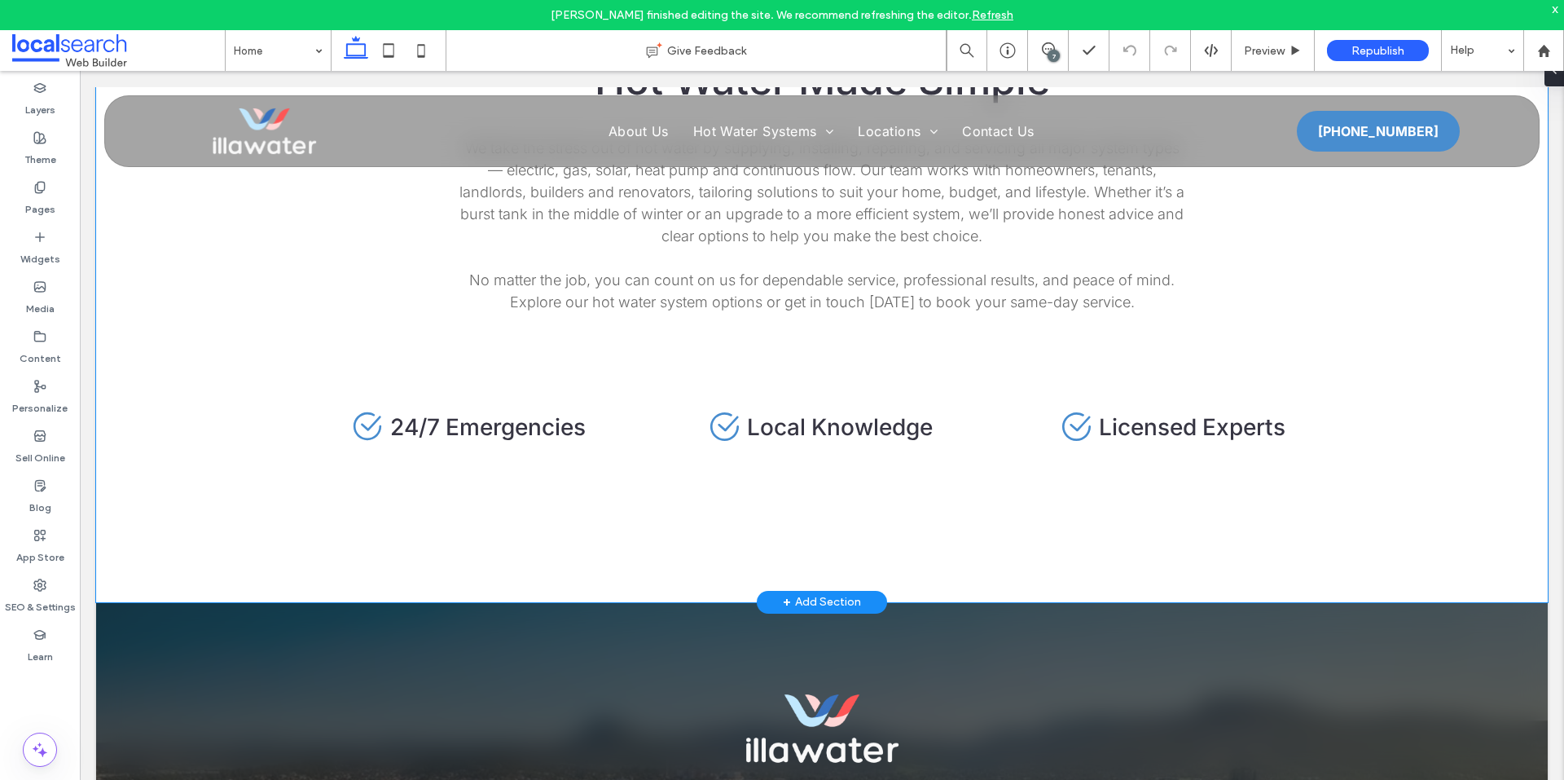
scroll to position [4563, 0]
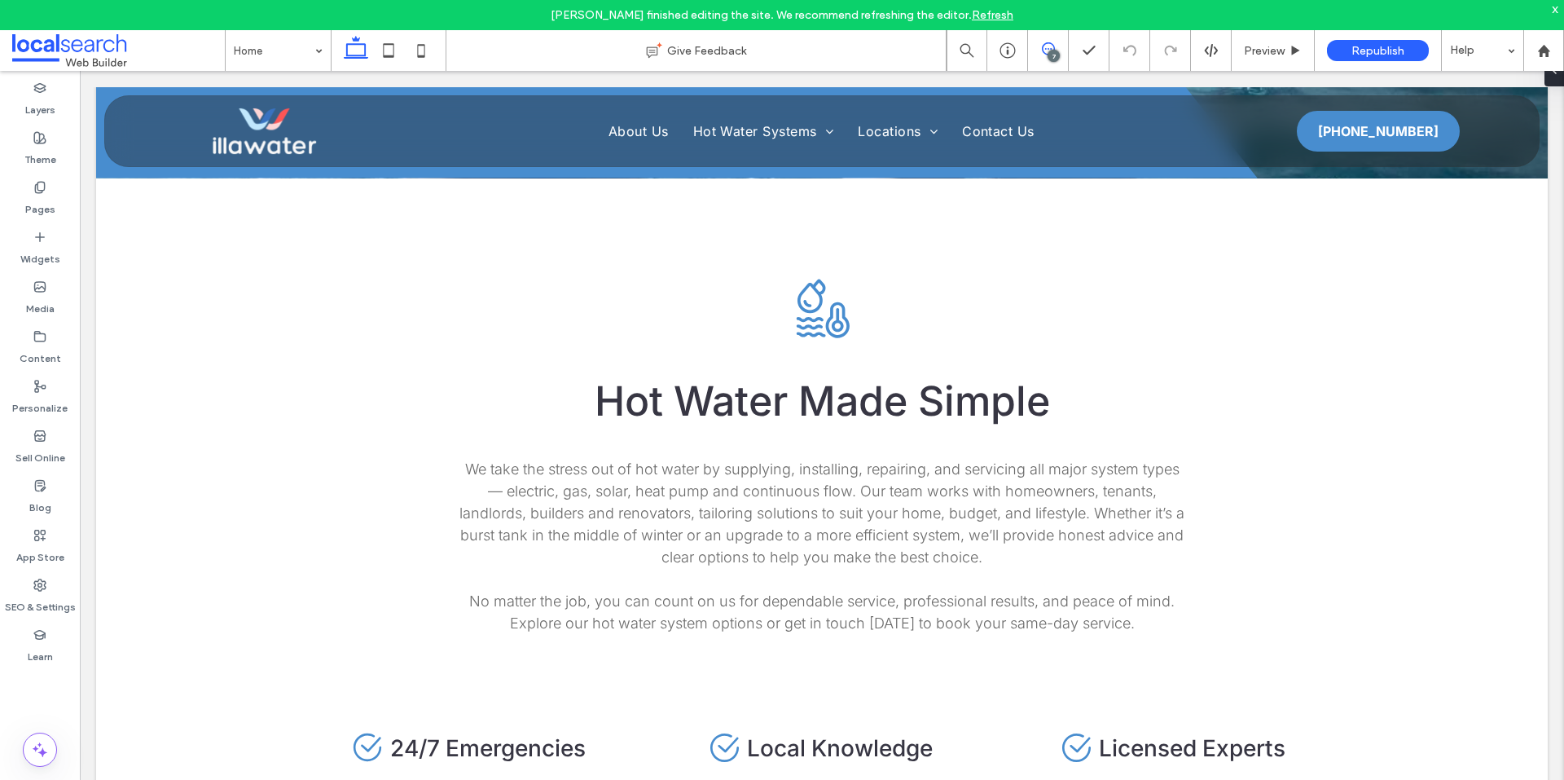
click at [1047, 52] on icon at bounding box center [1048, 48] width 13 height 13
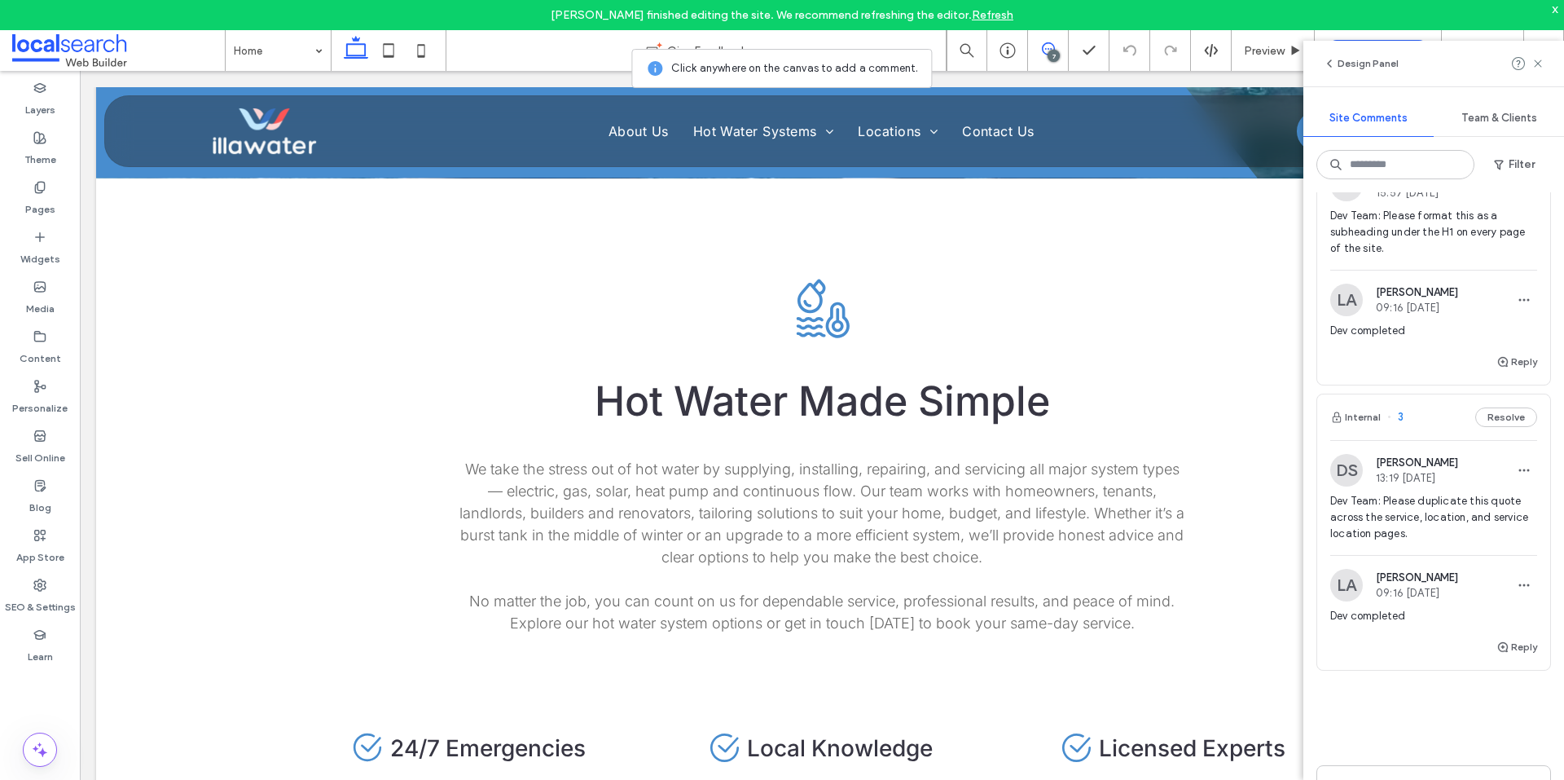
scroll to position [1753, 0]
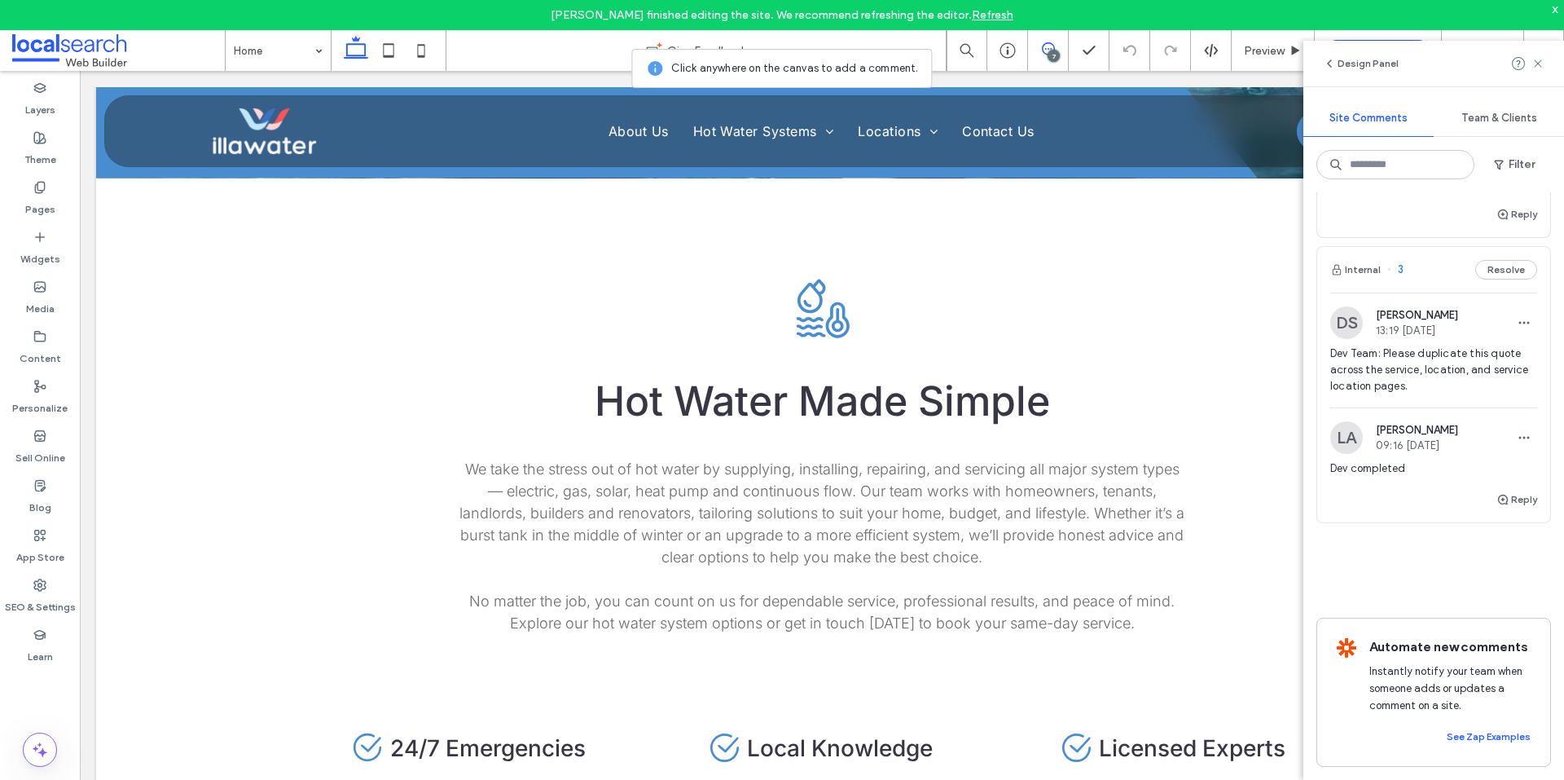
click at [1481, 345] on span "Dev Team: Please duplicate this quote across the service, location, and service…" at bounding box center [1433, 369] width 207 height 49
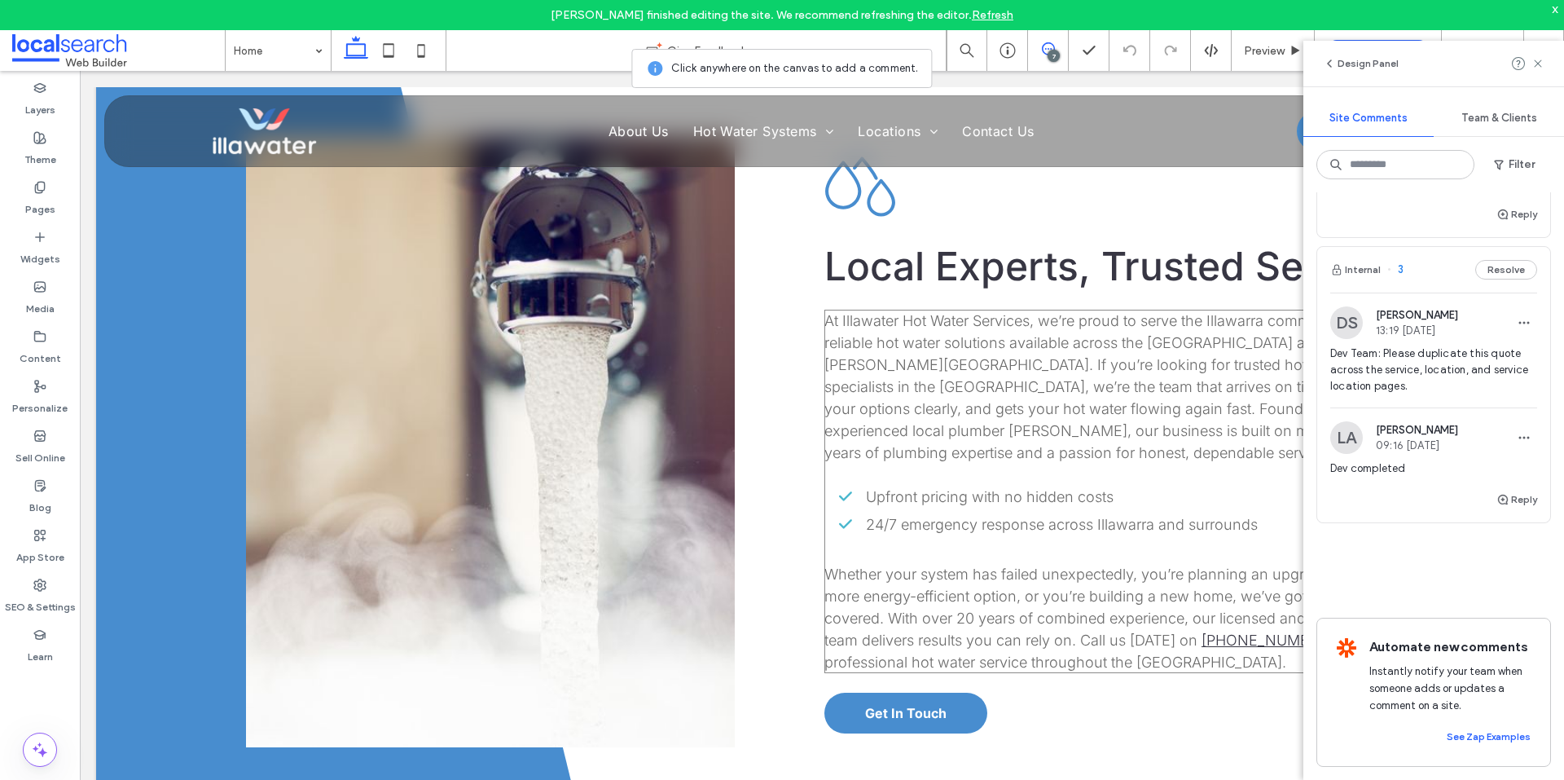
scroll to position [489, 0]
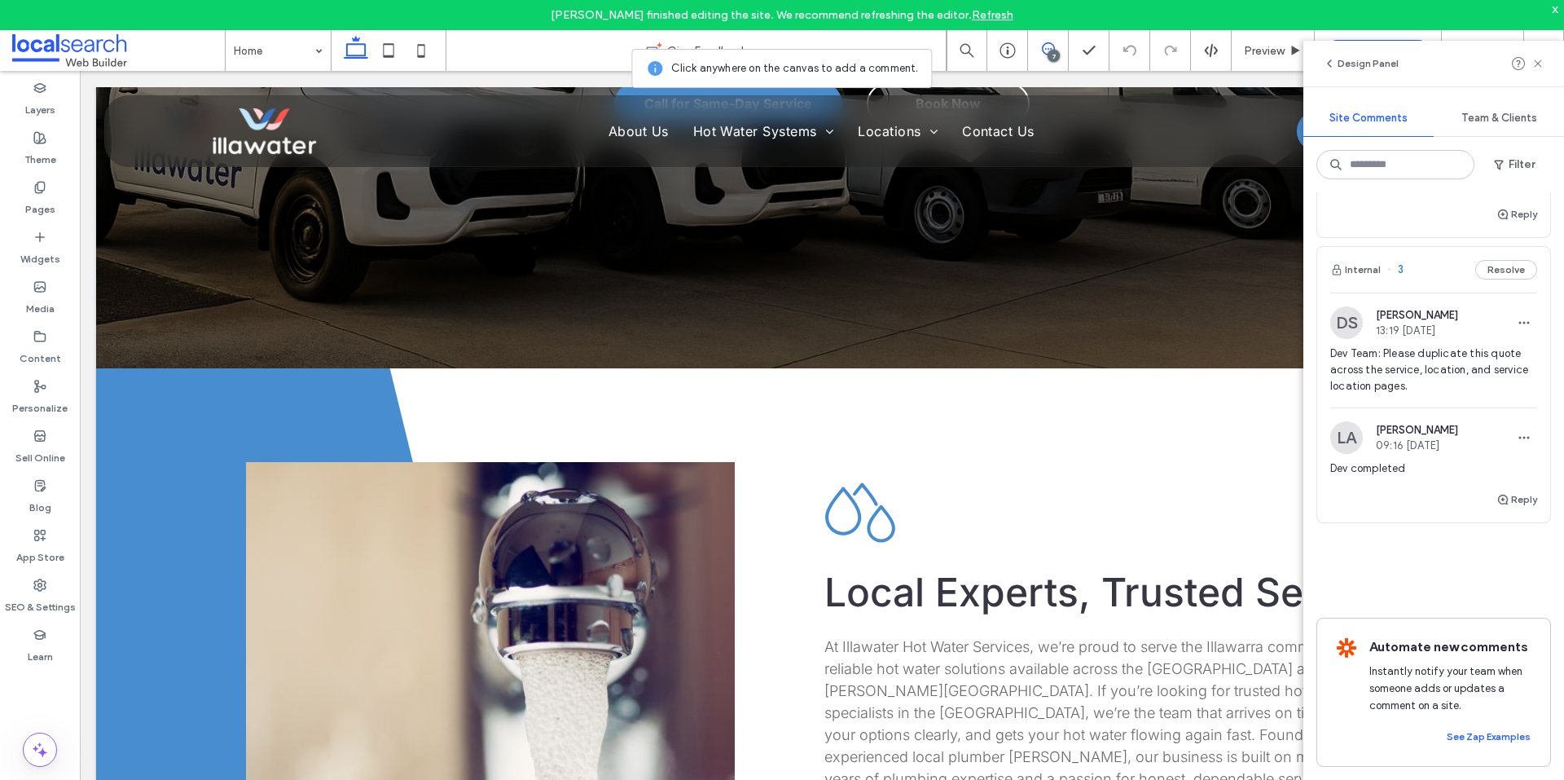
drag, startPoint x: 1542, startPoint y: 66, endPoint x: 1549, endPoint y: 82, distance: 17.9
click at [1542, 66] on use at bounding box center [1537, 62] width 7 height 7
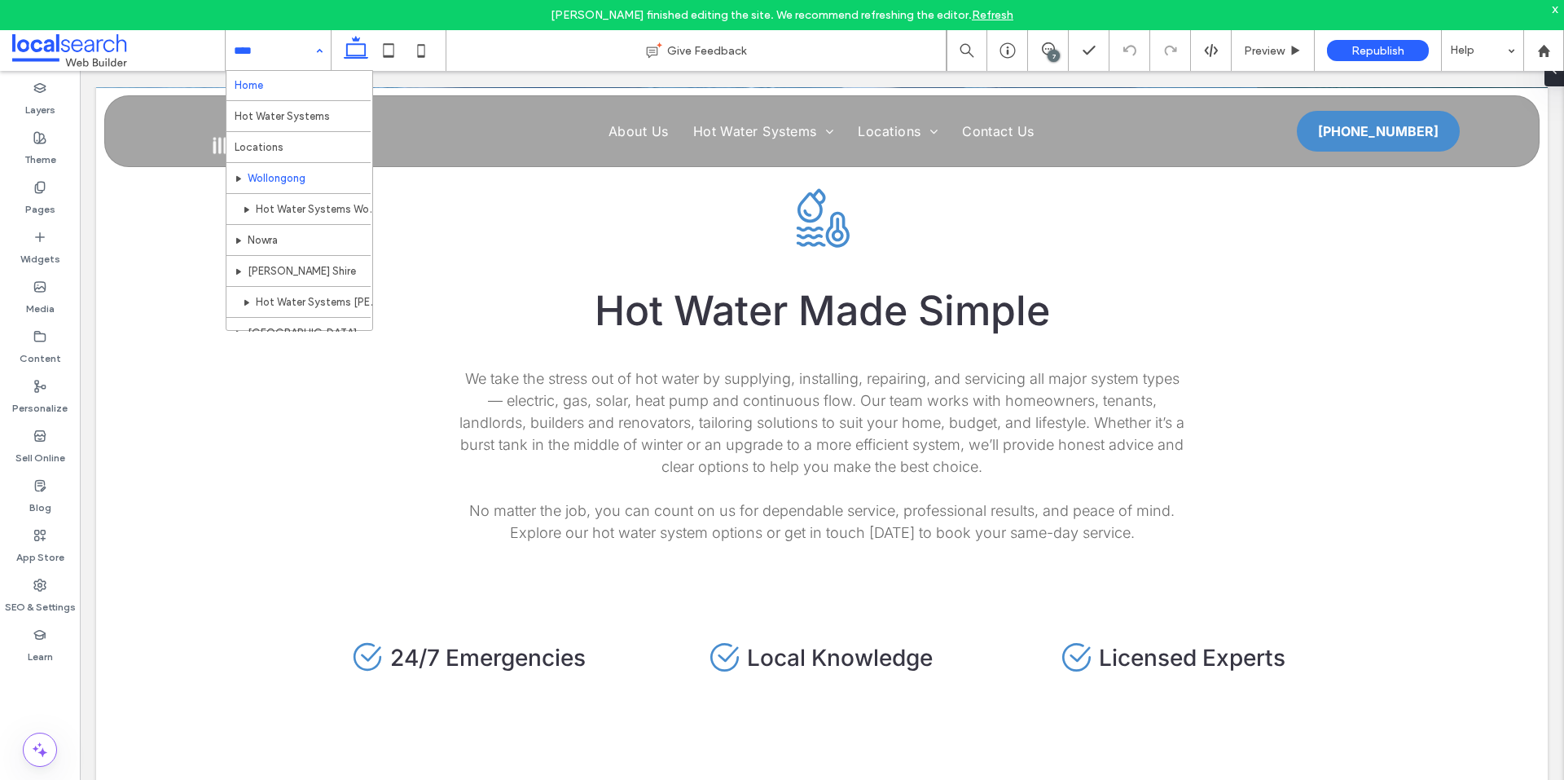
scroll to position [0, 0]
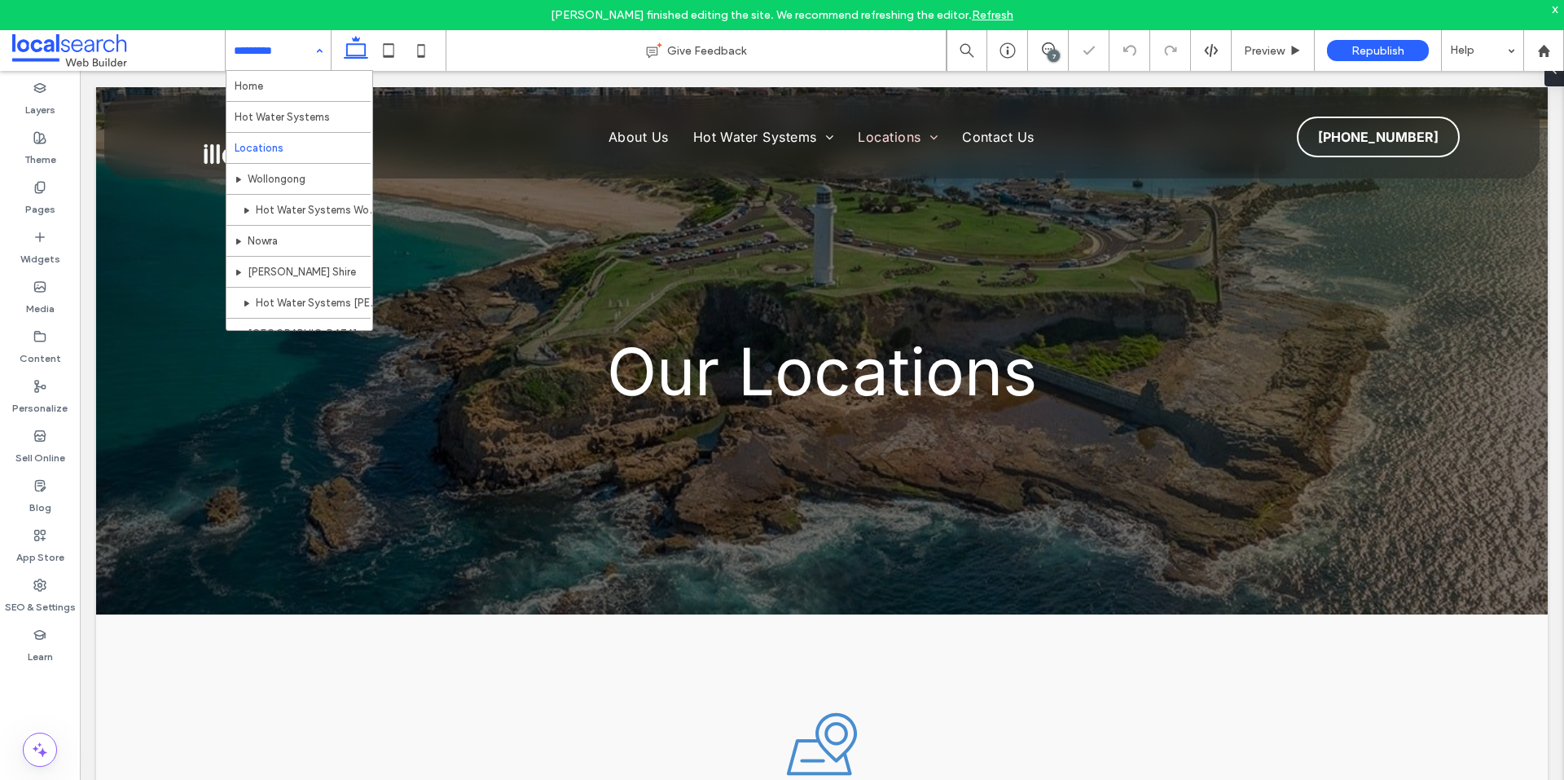
click at [282, 57] on input at bounding box center [274, 50] width 81 height 41
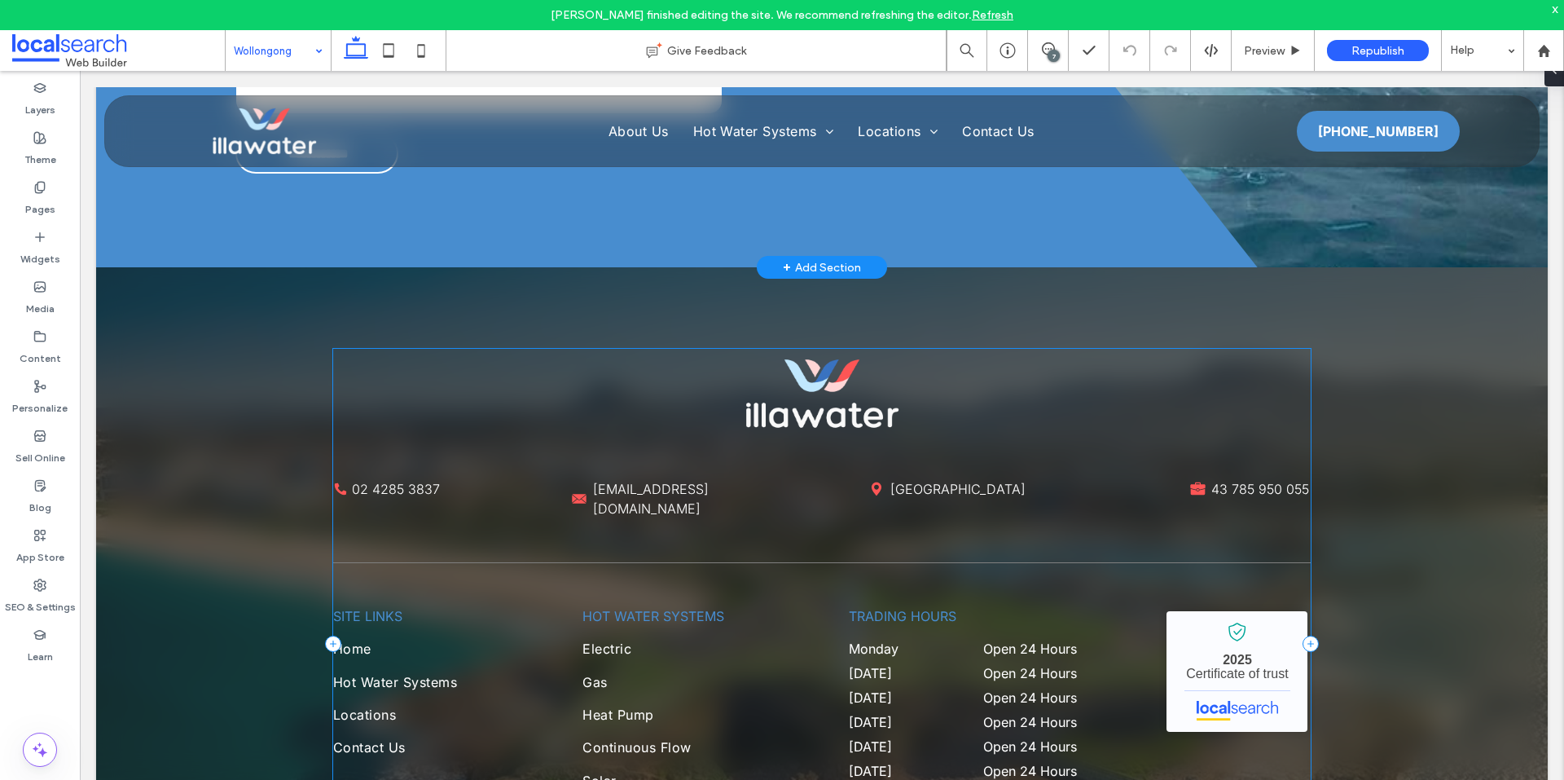
scroll to position [2889, 0]
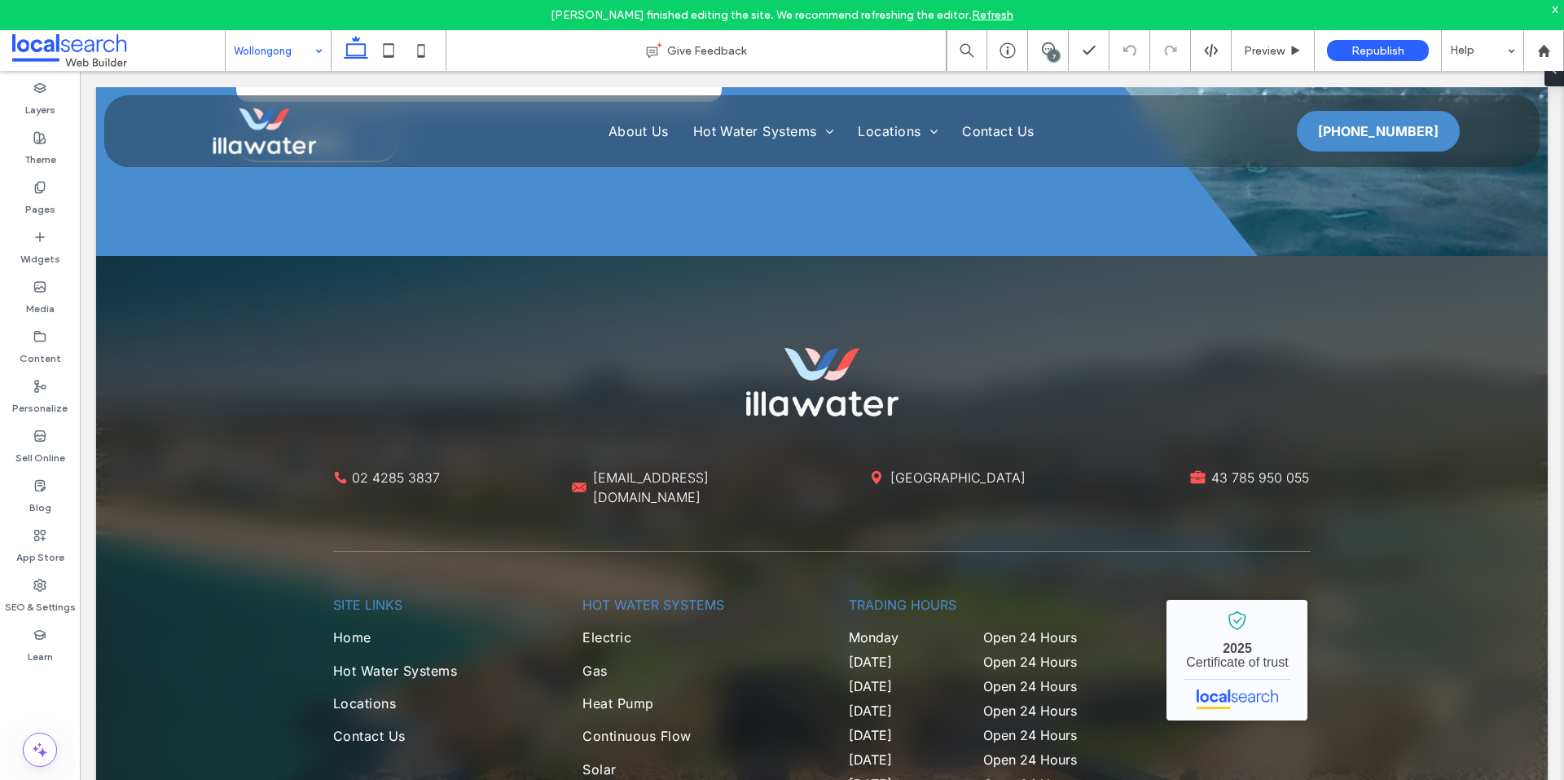
click at [271, 54] on input at bounding box center [274, 50] width 81 height 41
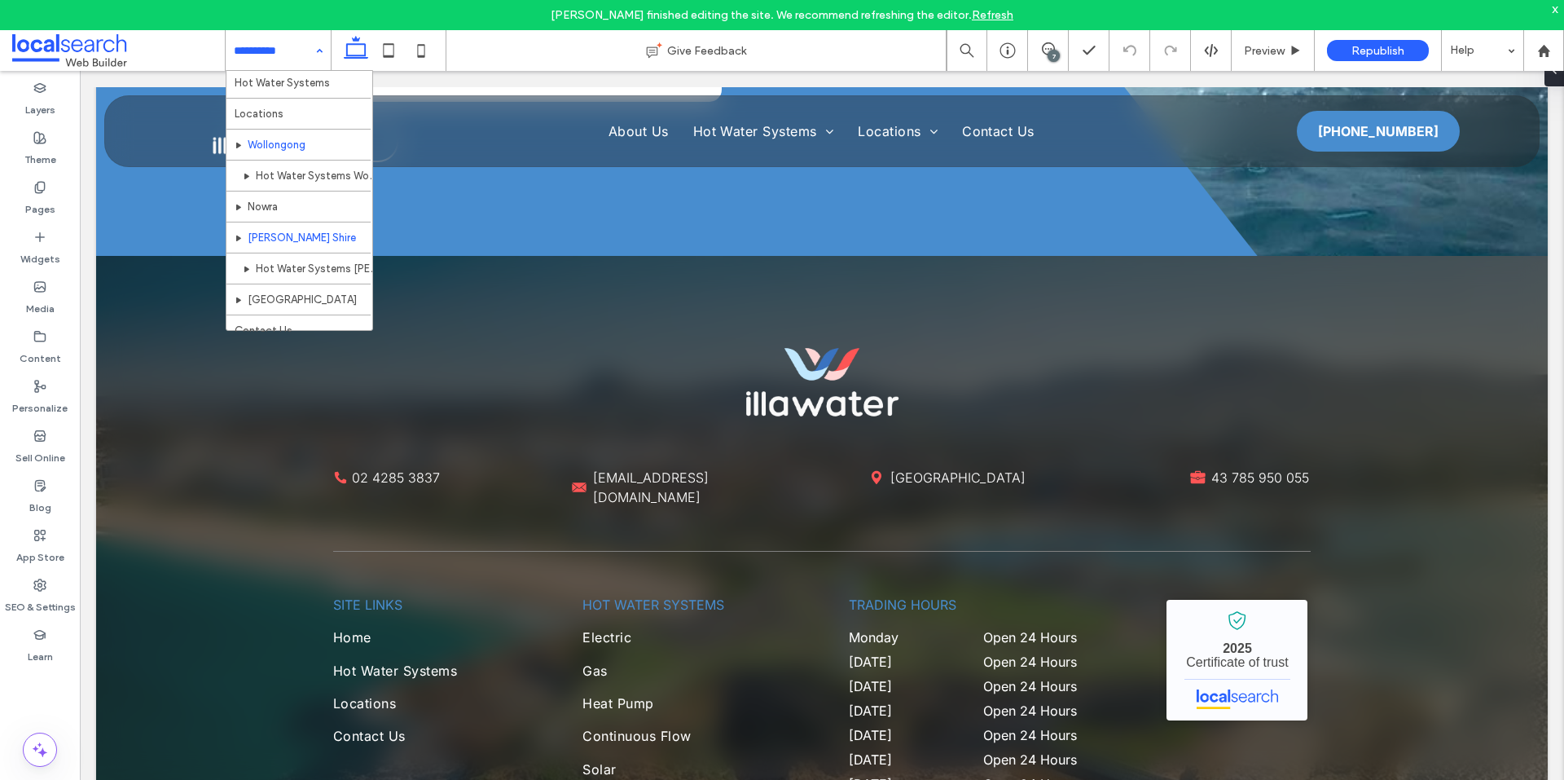
scroll to position [48, 0]
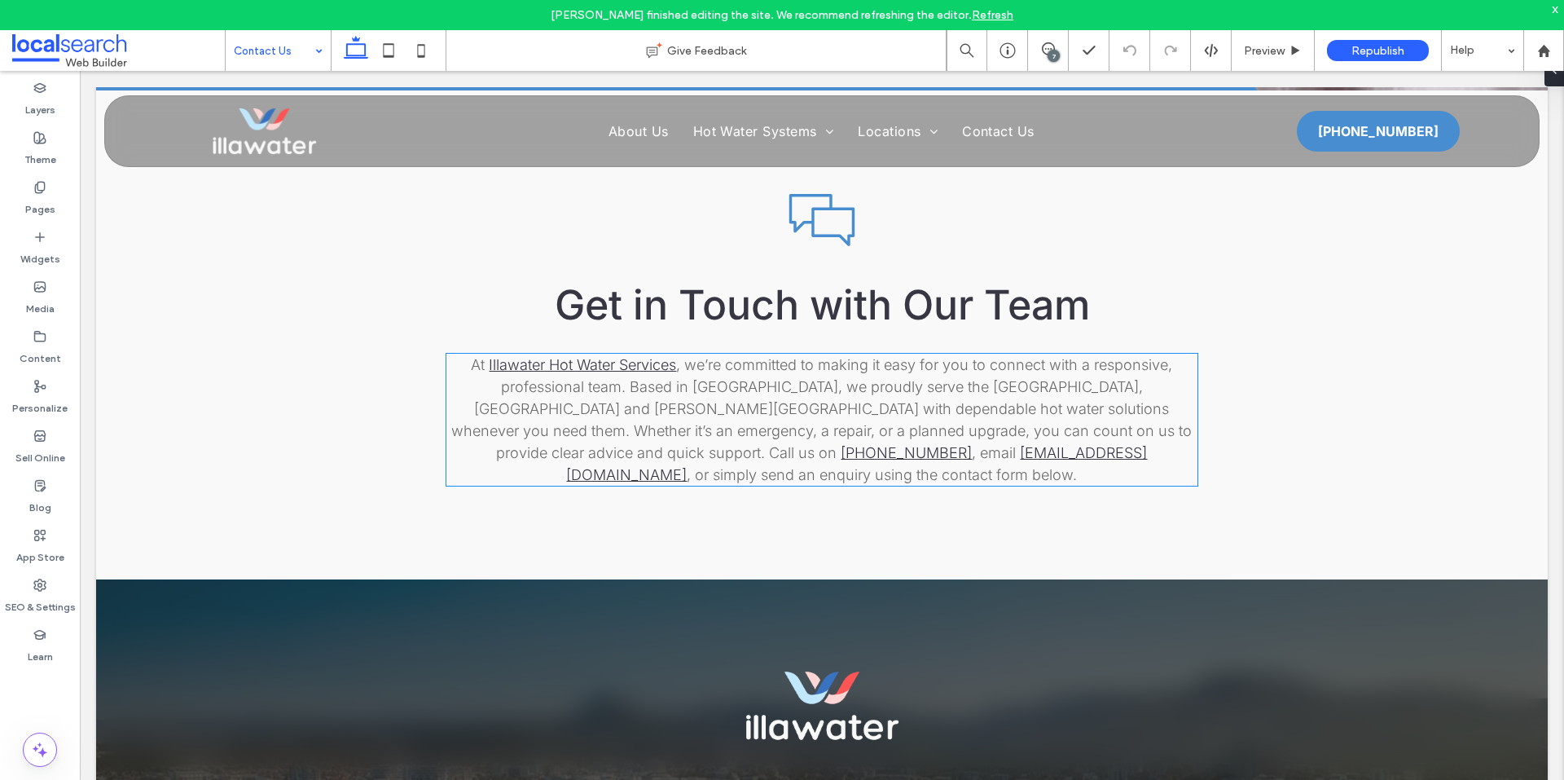
scroll to position [1541, 0]
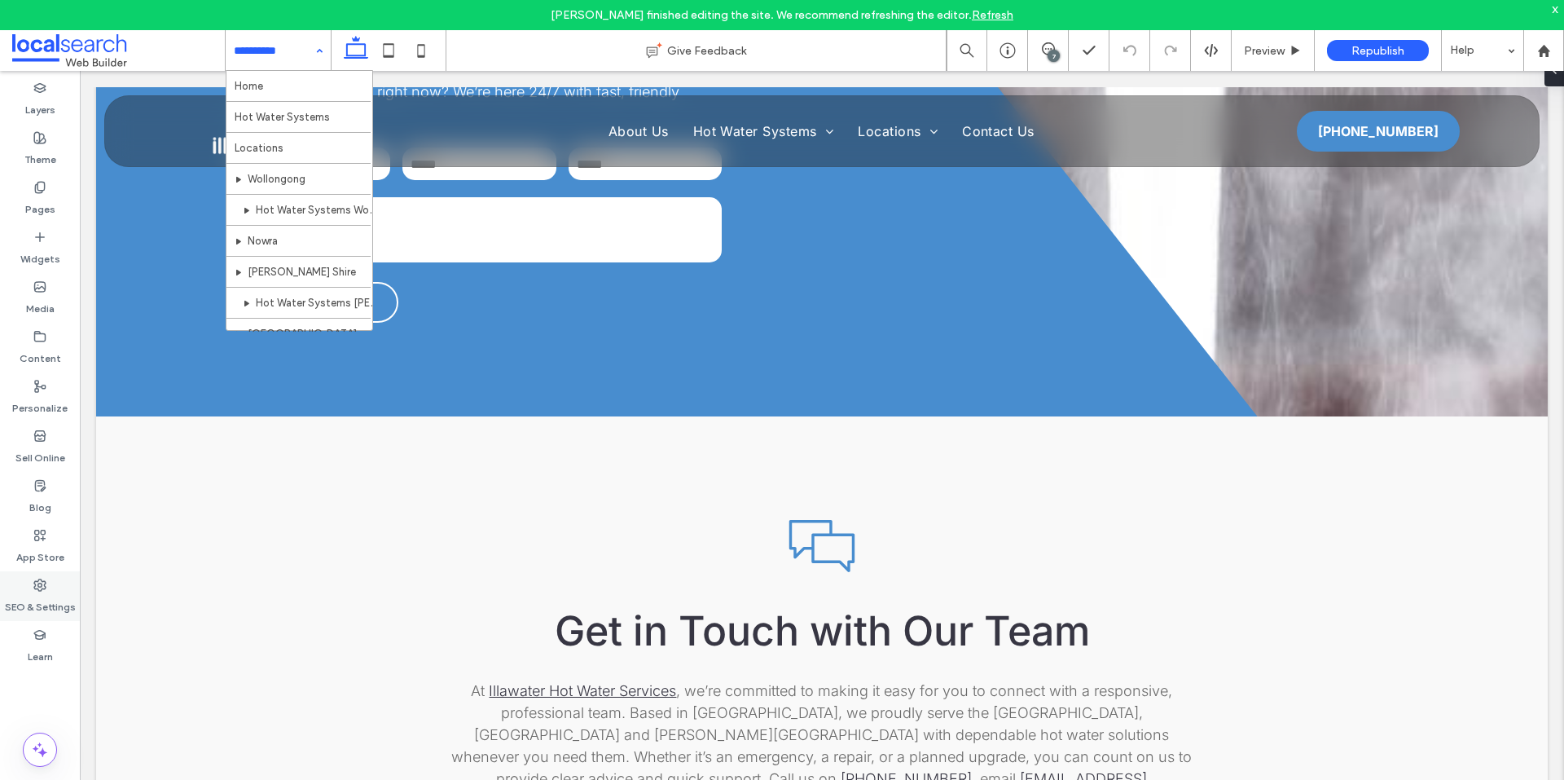
click at [45, 595] on label "SEO & Settings" at bounding box center [40, 603] width 71 height 23
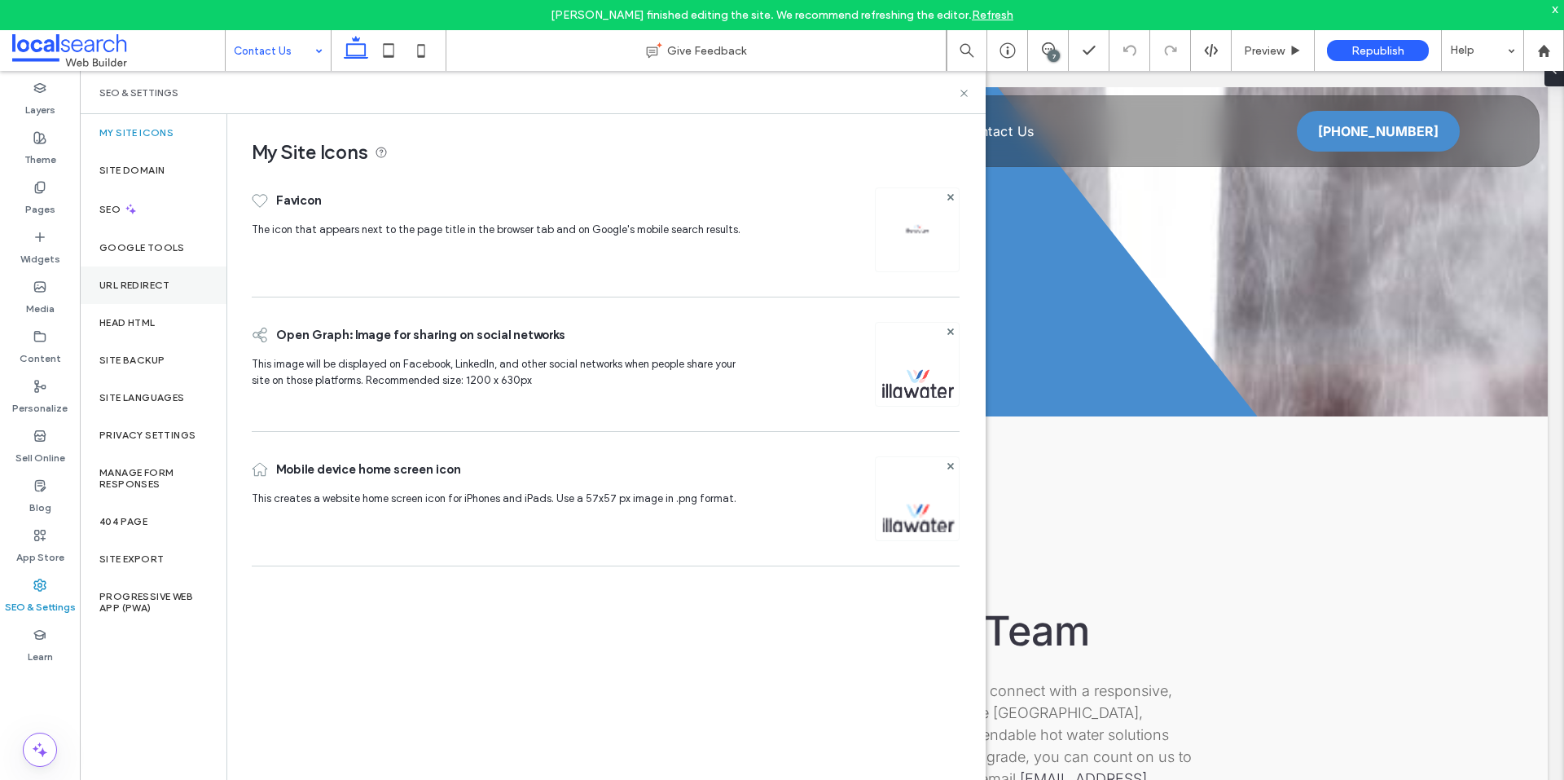
click at [153, 285] on label "URL Redirect" at bounding box center [134, 284] width 71 height 11
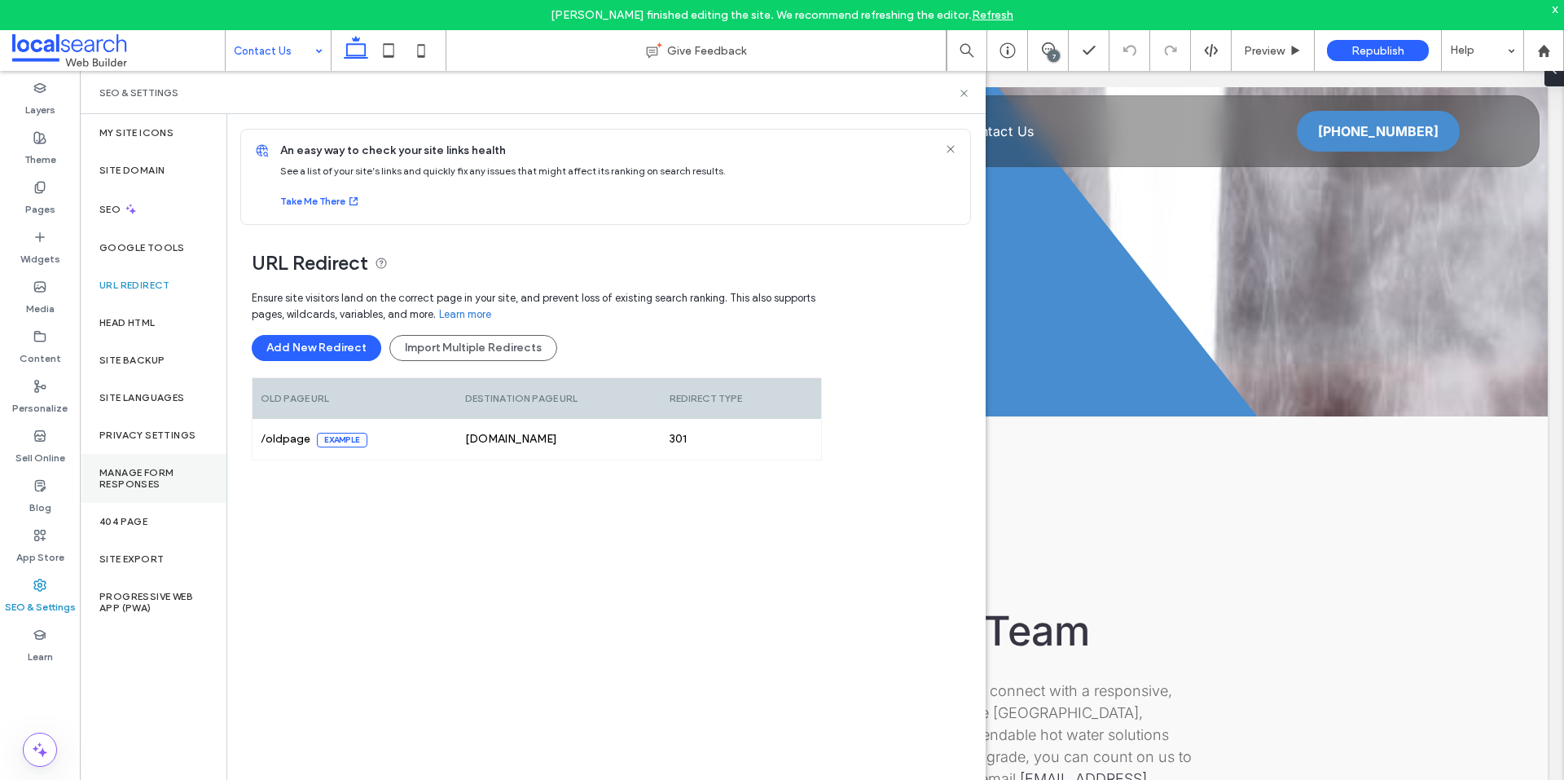
click at [152, 469] on label "Manage Form Responses" at bounding box center [153, 478] width 108 height 23
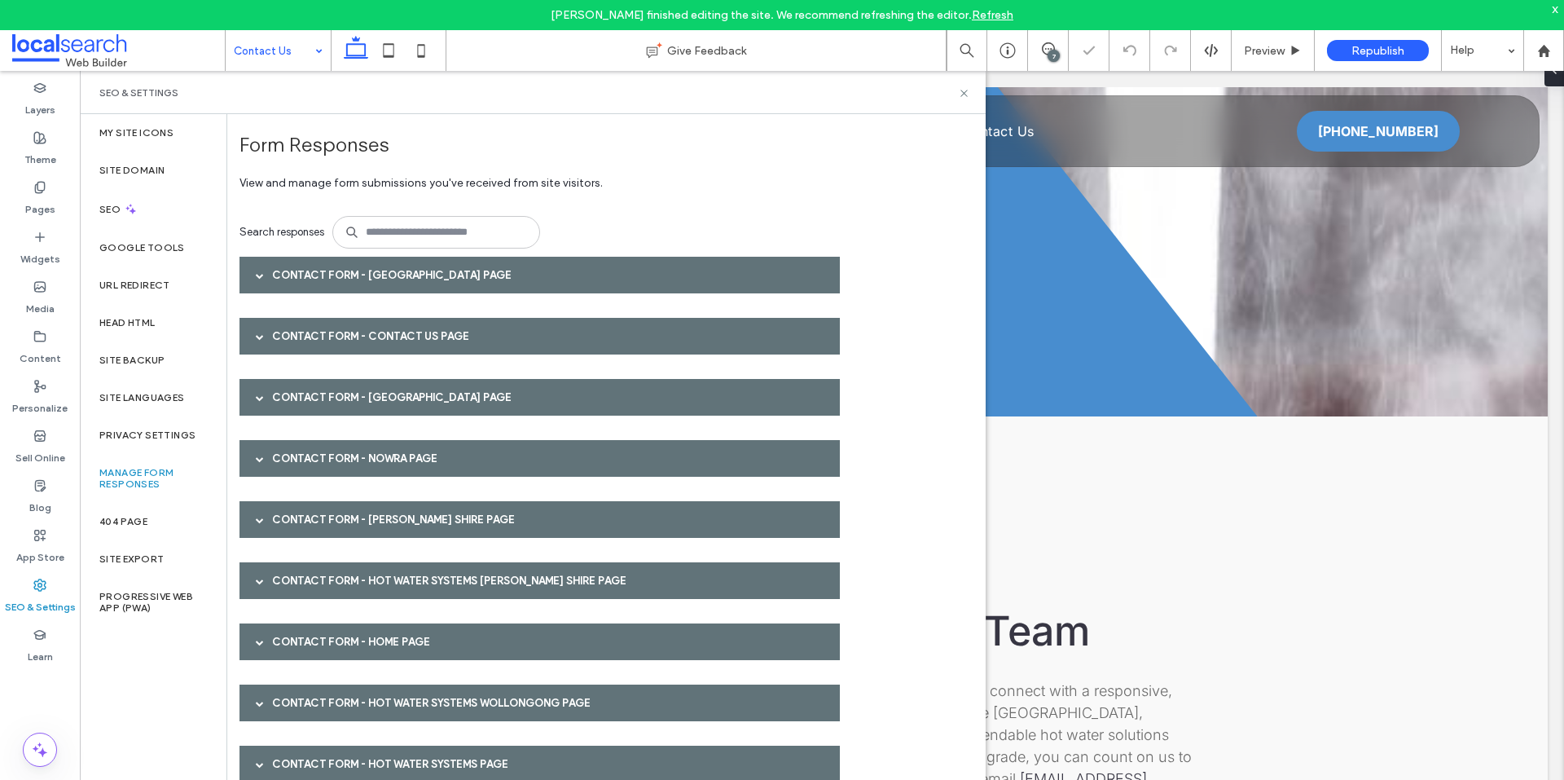
click at [511, 274] on div "Contact Form - Shoalhaven page" at bounding box center [540, 275] width 600 height 37
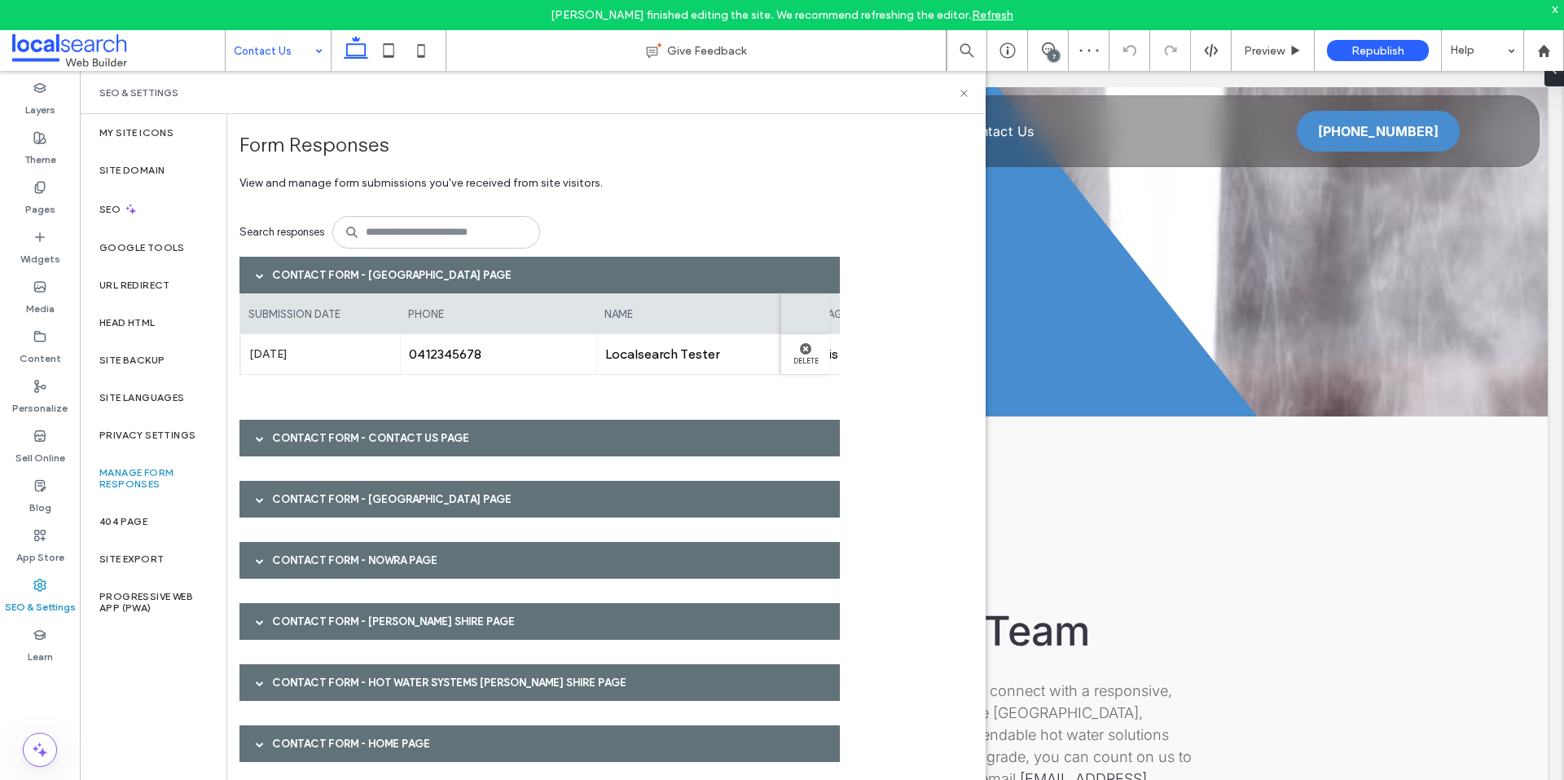
click at [402, 381] on div "submission date phone name message email Sep 16th 2025 0412345678 Localsearch T…" at bounding box center [540, 342] width 600 height 98
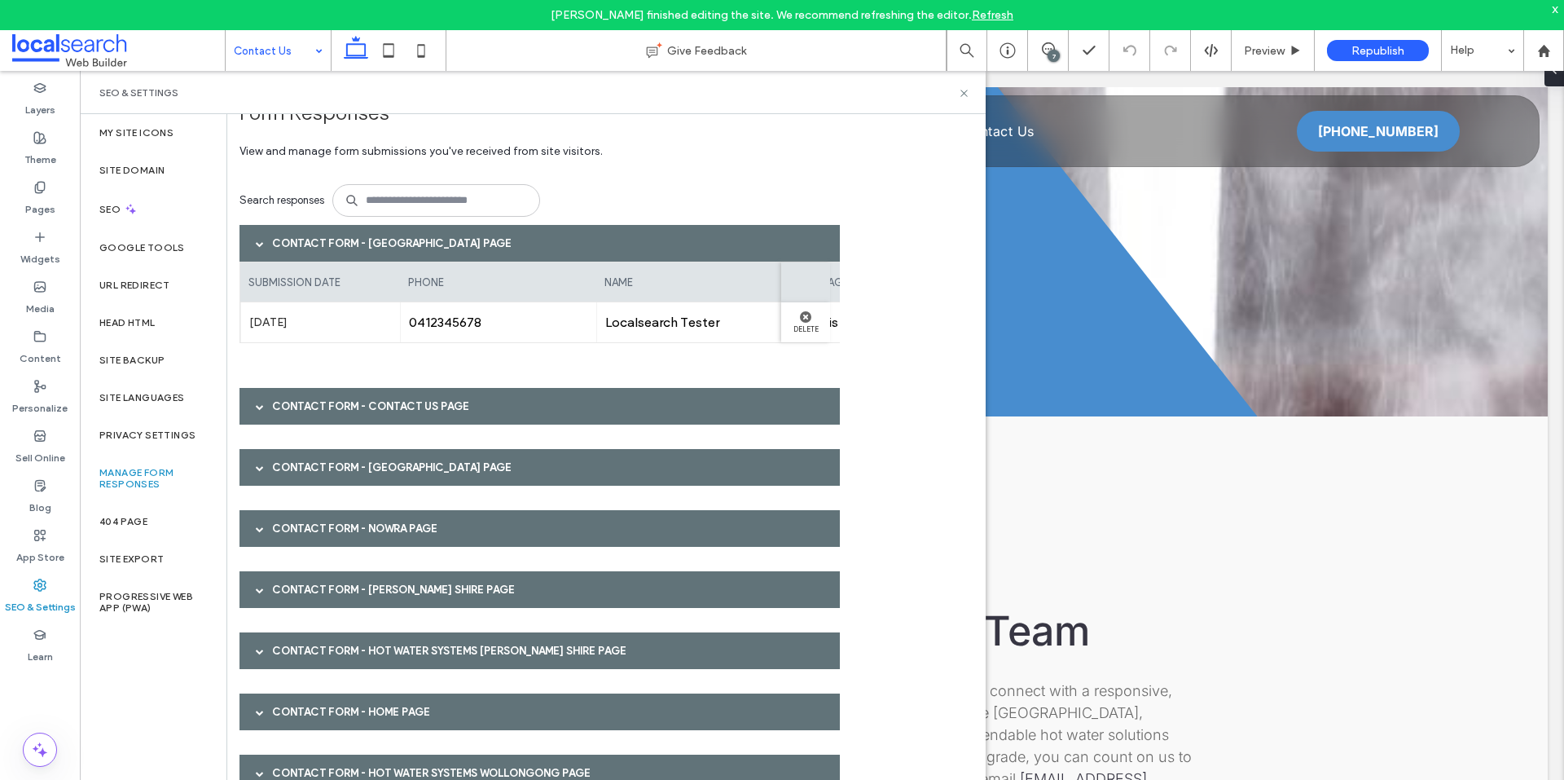
scroll to position [0, 0]
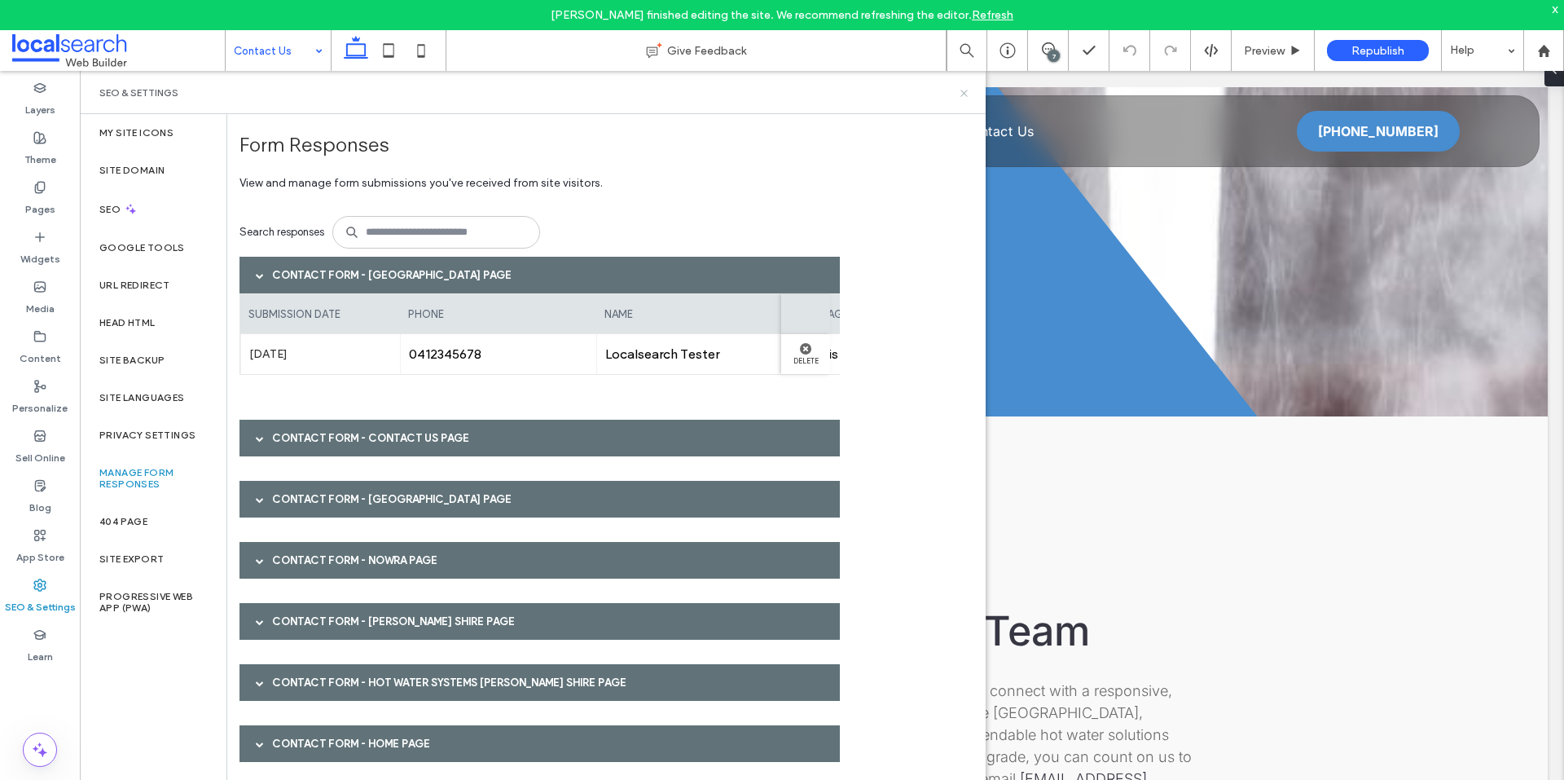
click at [965, 96] on icon at bounding box center [964, 93] width 12 height 12
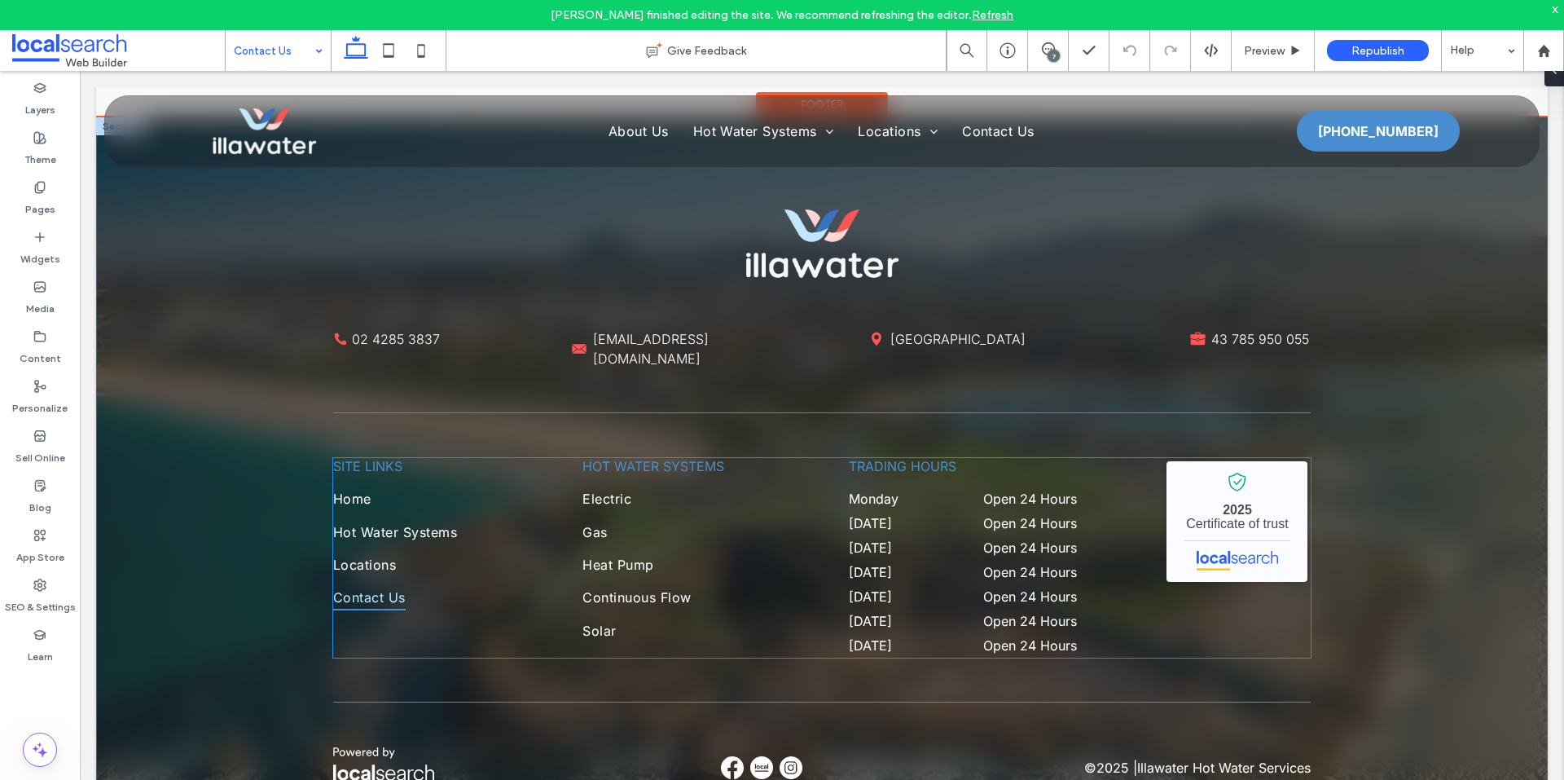
scroll to position [2355, 0]
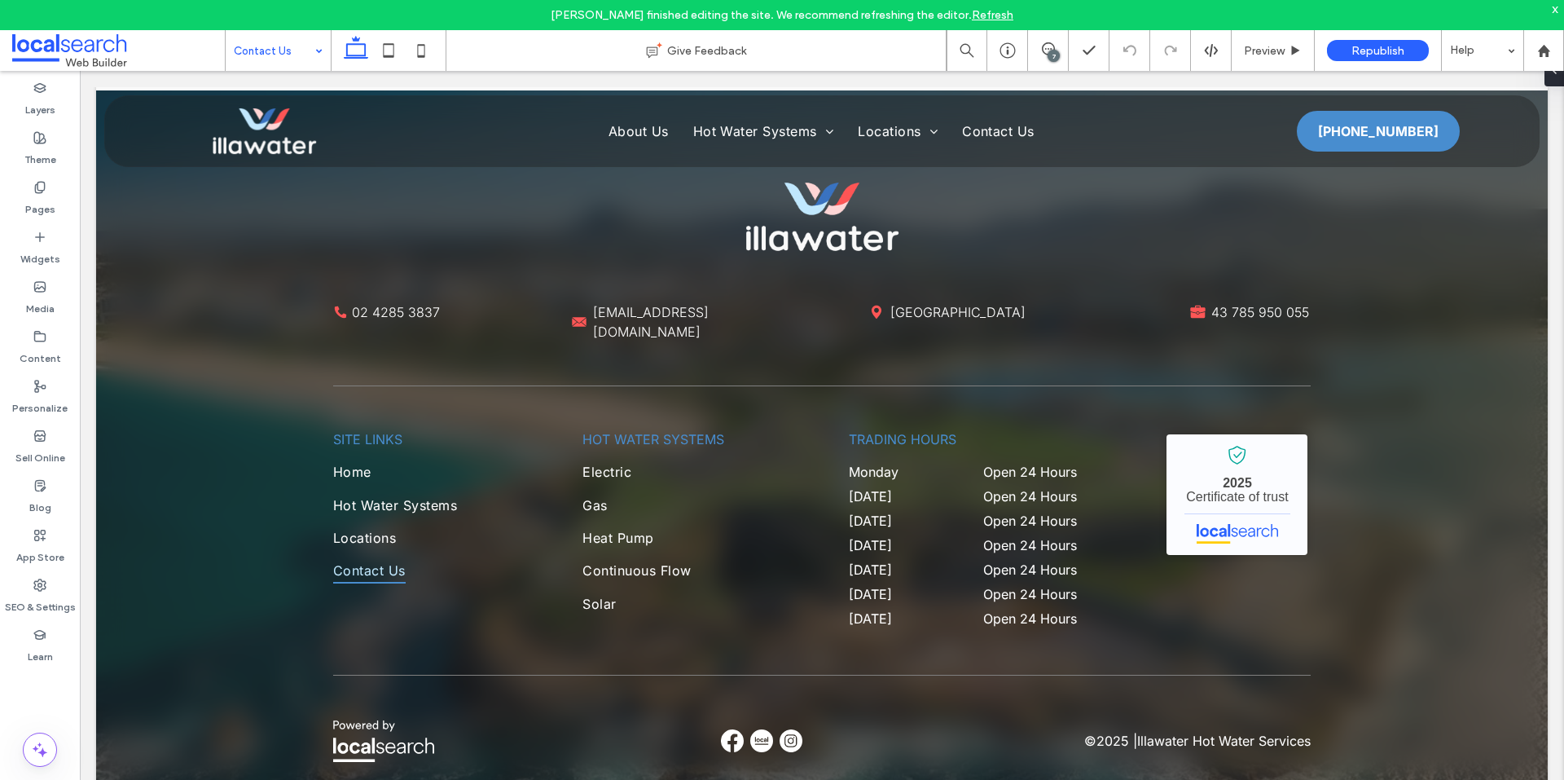
click at [1014, 11] on link "Refresh" at bounding box center [993, 15] width 42 height 14
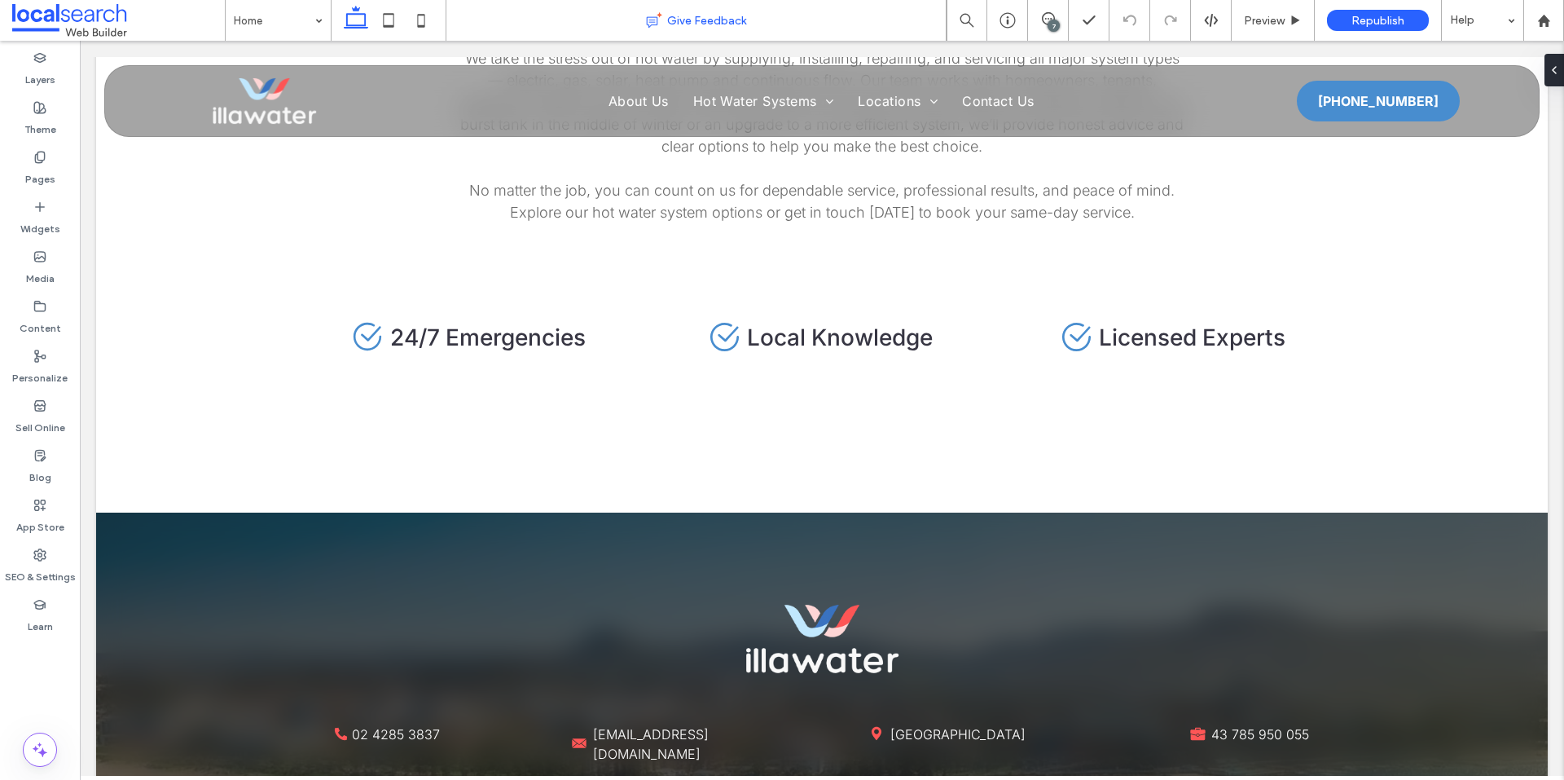
scroll to position [4889, 0]
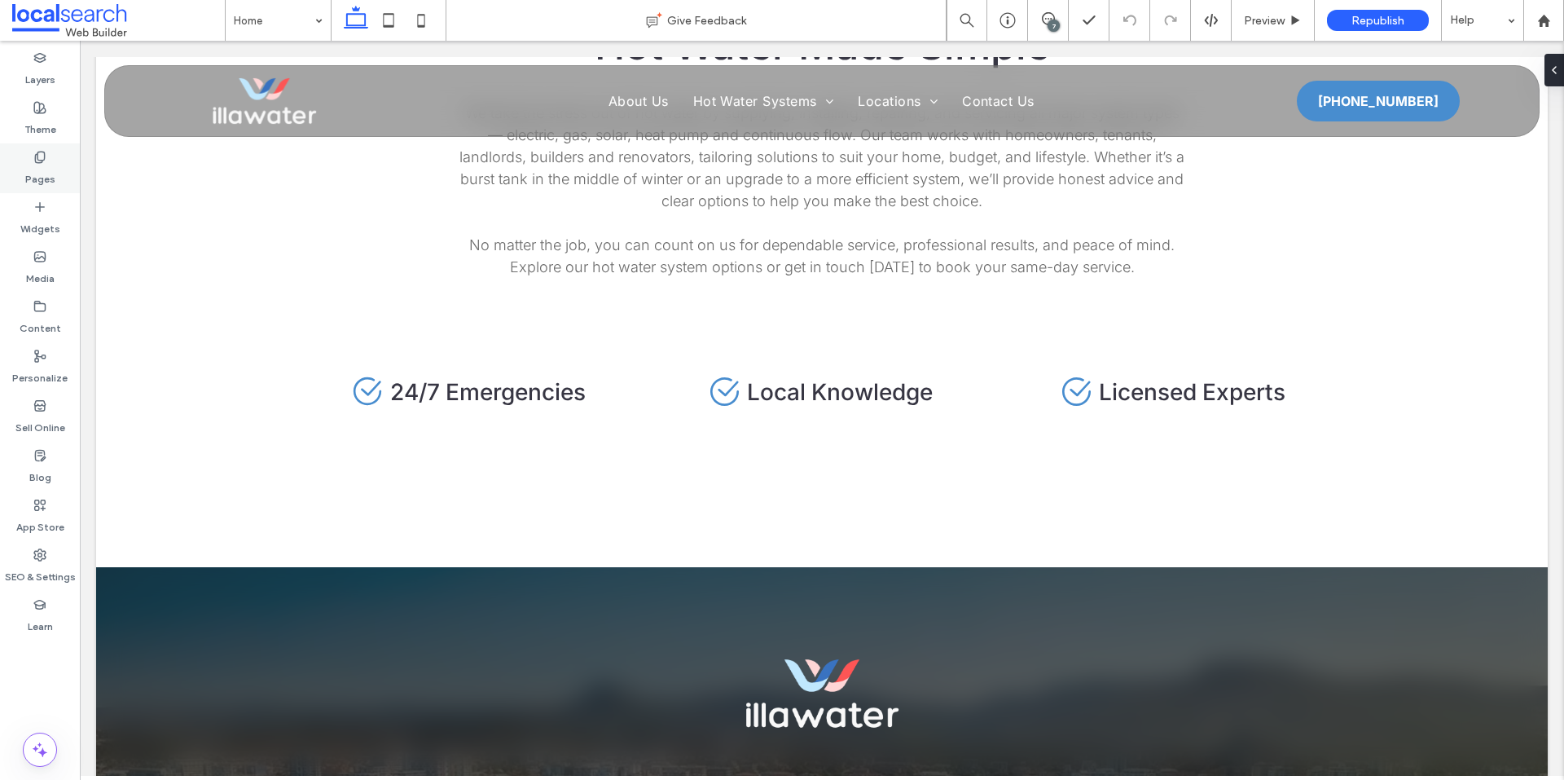
click at [43, 176] on label "Pages" at bounding box center [40, 175] width 30 height 23
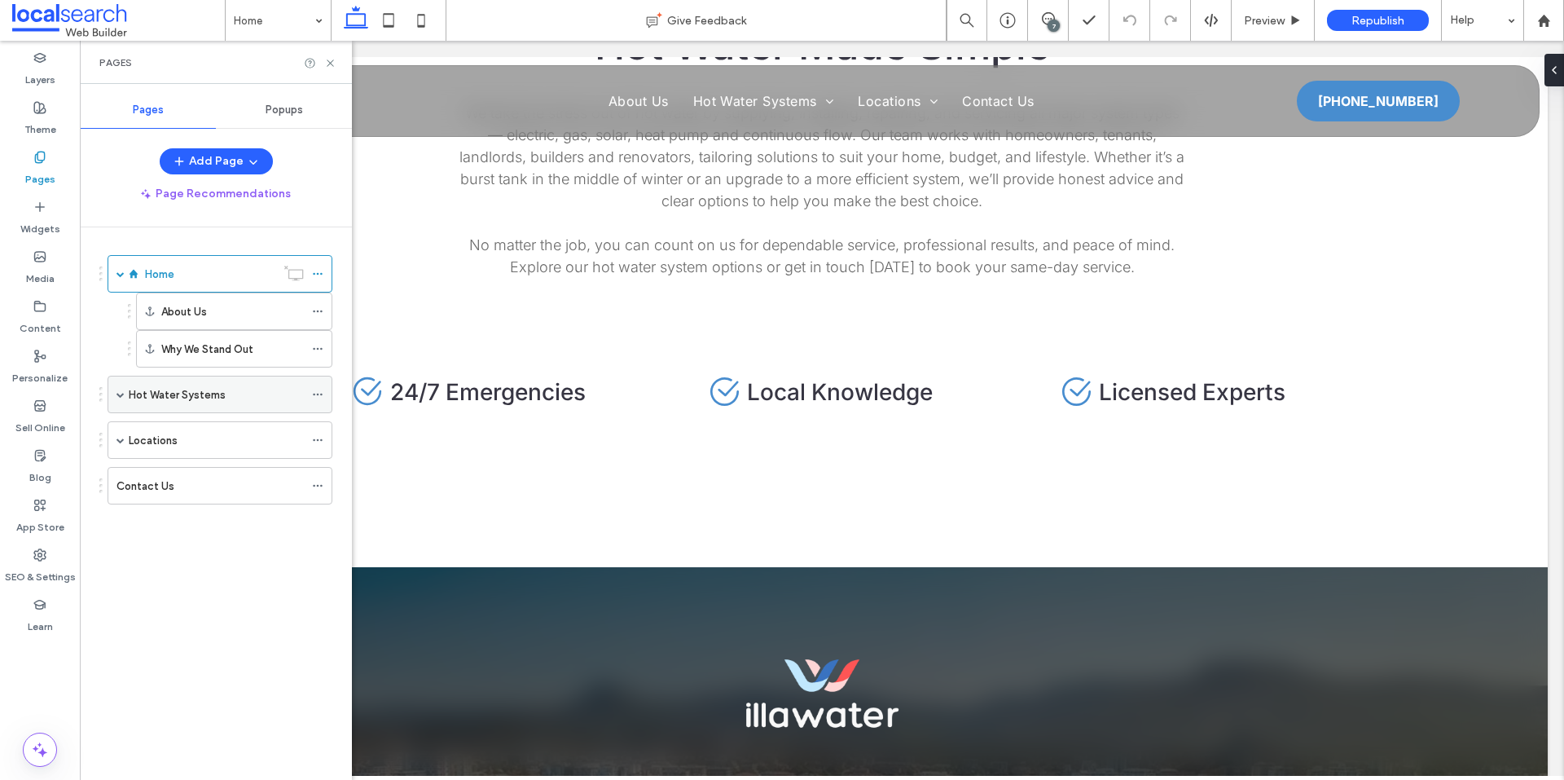
click at [195, 389] on label "Hot Water Systems" at bounding box center [177, 394] width 97 height 29
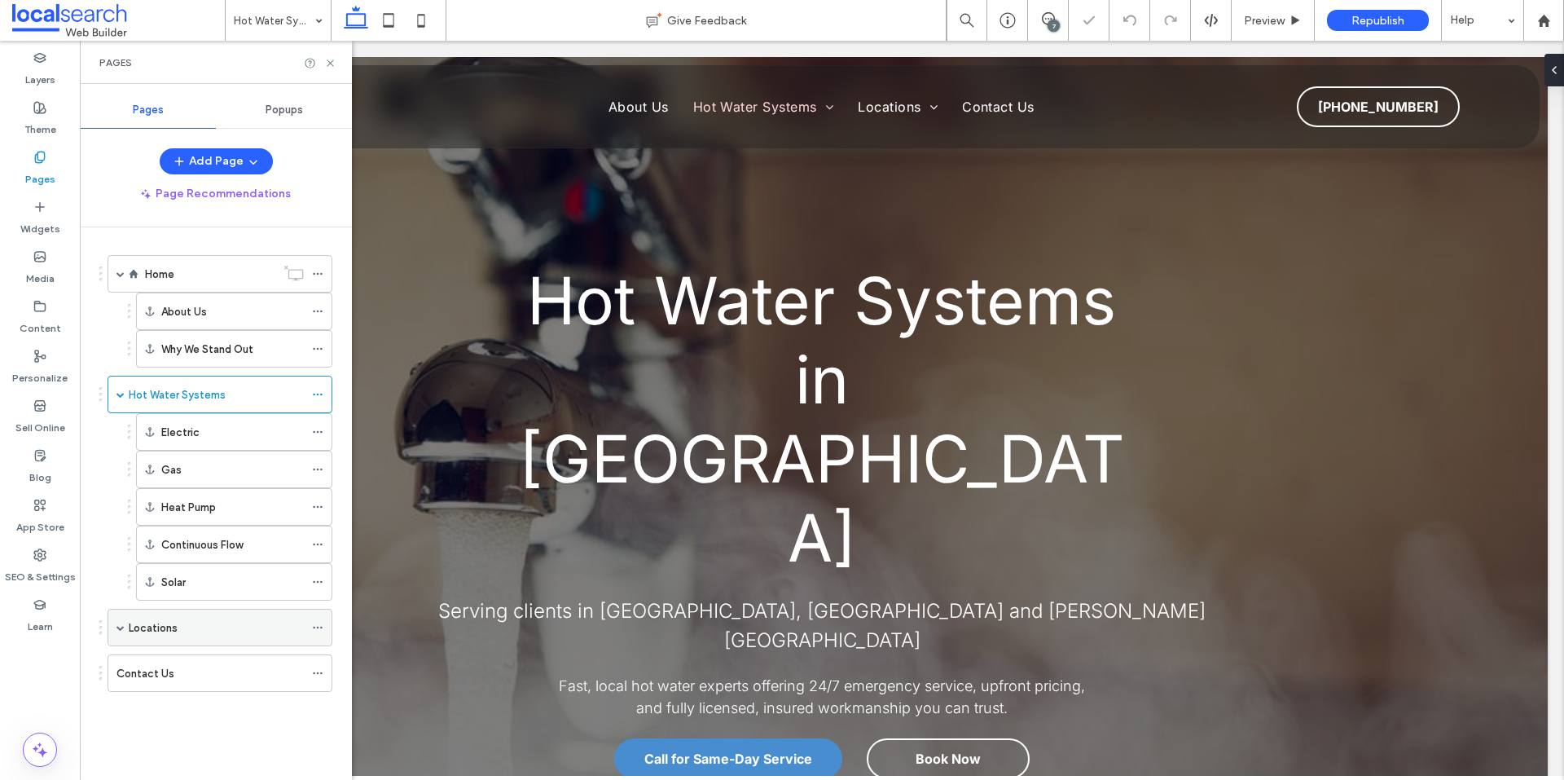
click at [196, 628] on div "Locations" at bounding box center [216, 627] width 175 height 17
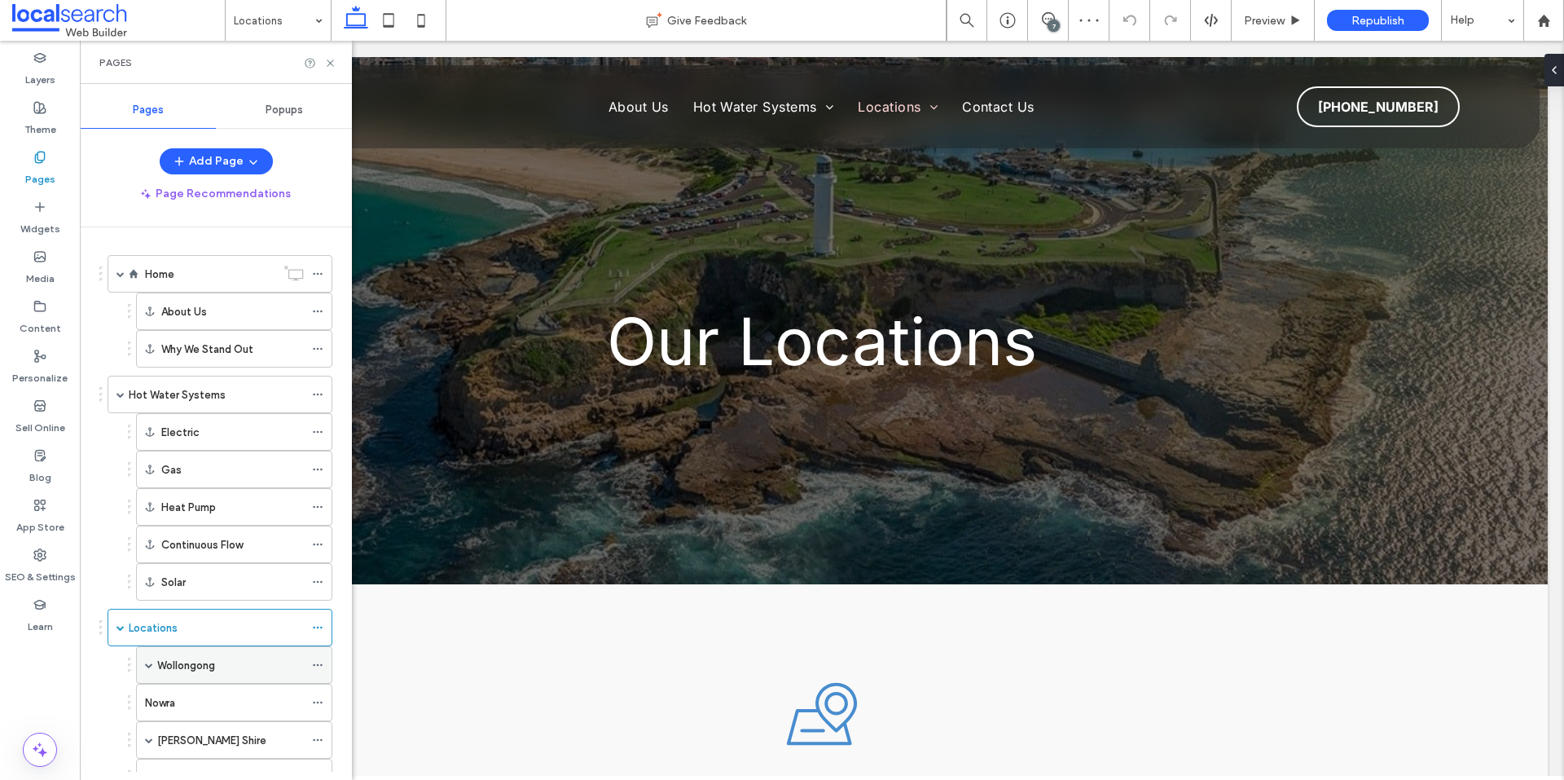
click at [196, 670] on label "Wollongong" at bounding box center [186, 665] width 58 height 29
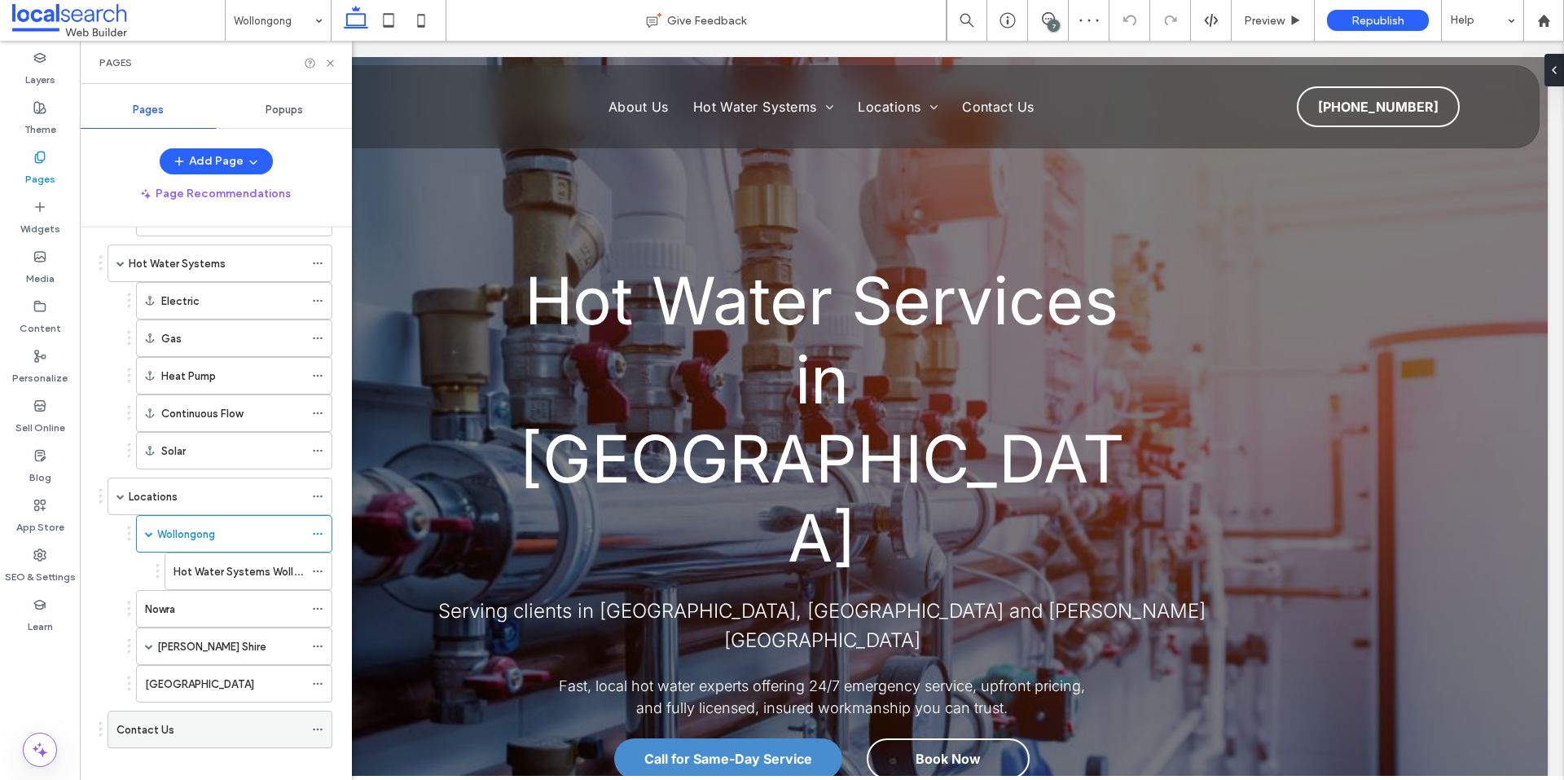
scroll to position [148, 0]
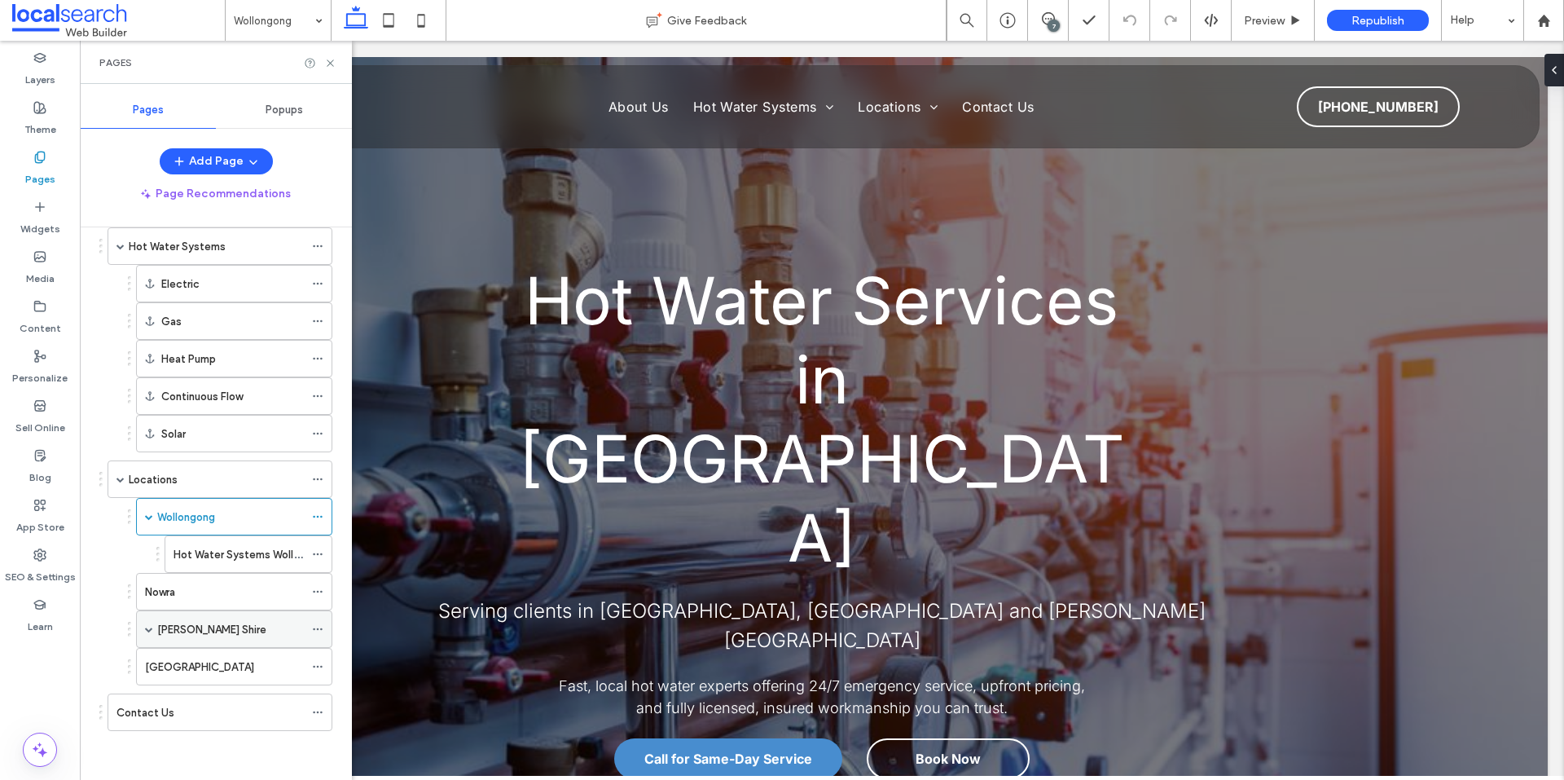
click at [150, 627] on span at bounding box center [149, 629] width 8 height 8
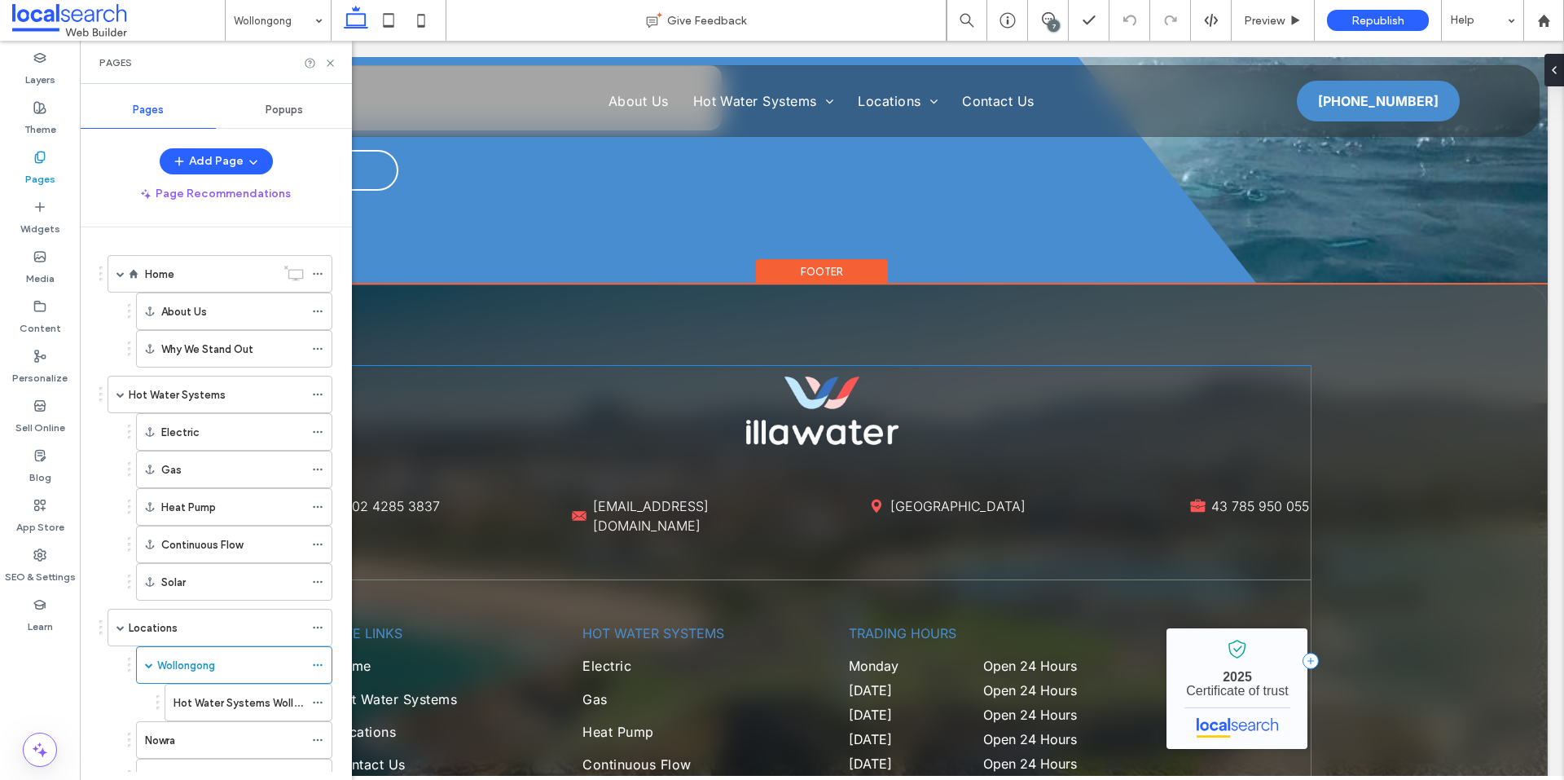
scroll to position [2889, 0]
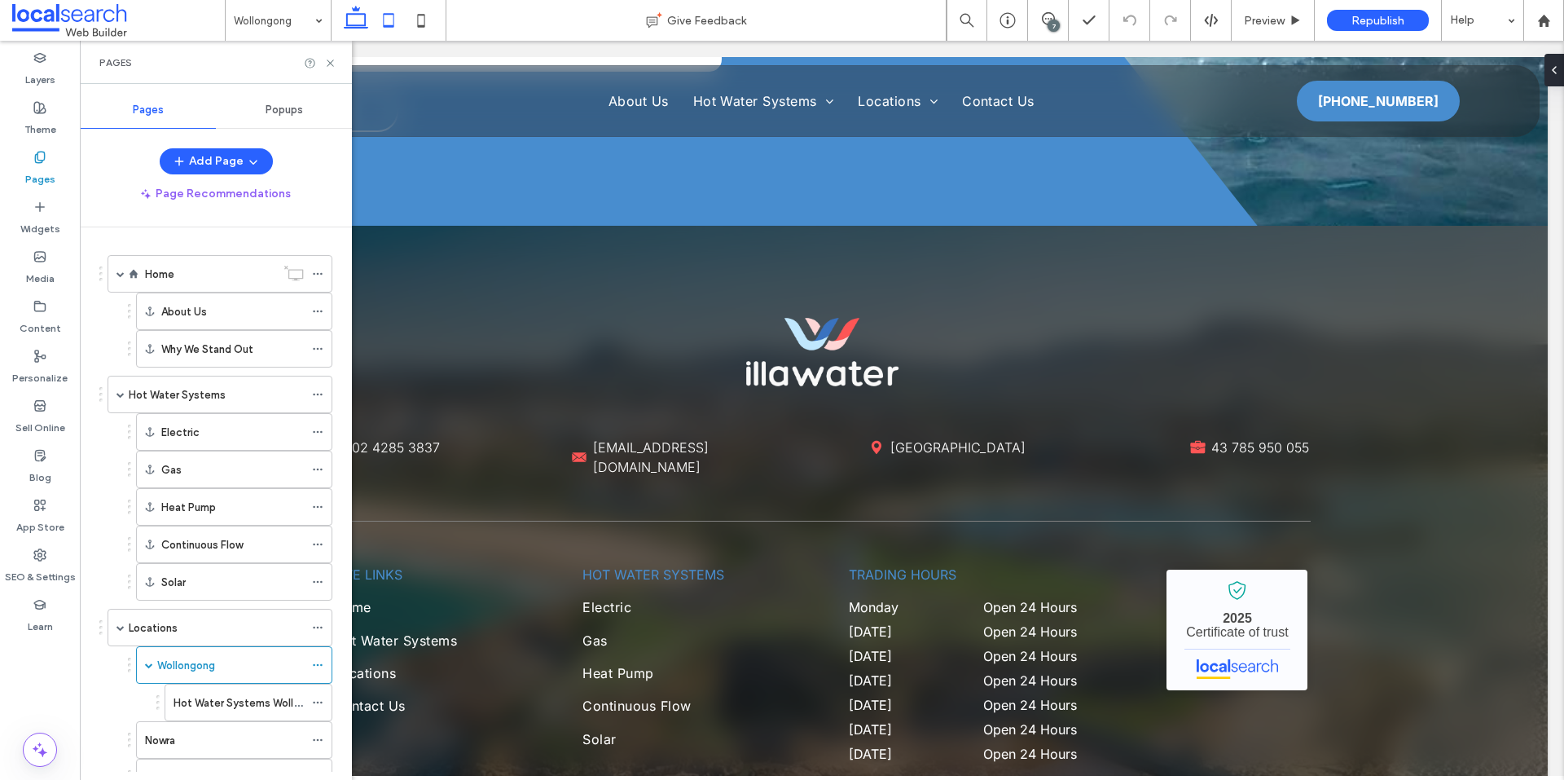
drag, startPoint x: 332, startPoint y: 64, endPoint x: 399, endPoint y: 20, distance: 80.0
click at [332, 64] on use at bounding box center [330, 62] width 7 height 7
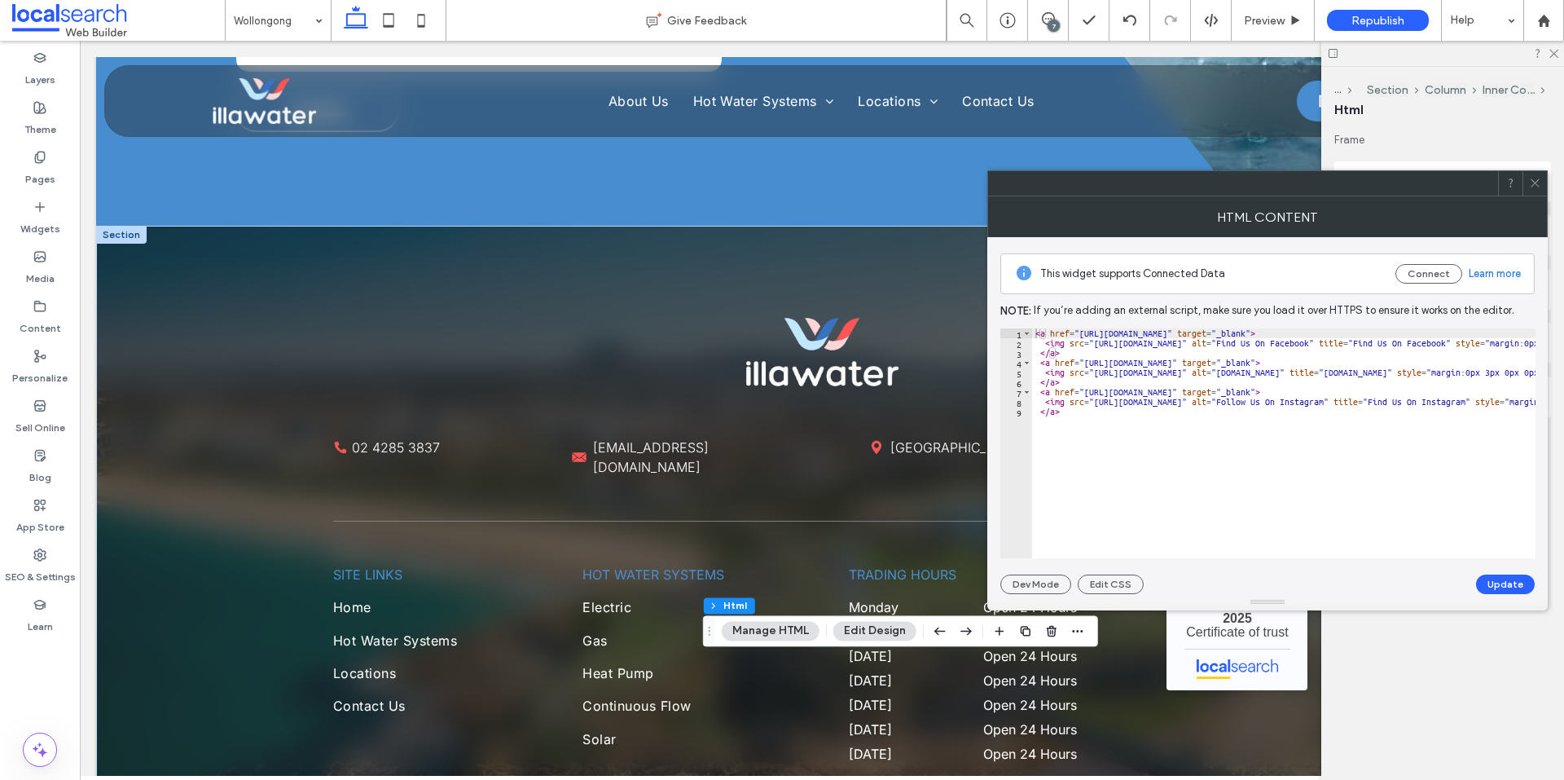
scroll to position [0, 0]
drag, startPoint x: 1235, startPoint y: 548, endPoint x: 820, endPoint y: 489, distance: 419.0
drag, startPoint x: 1541, startPoint y: 185, endPoint x: 1537, endPoint y: 192, distance: 8.4
click at [1540, 185] on icon at bounding box center [1535, 183] width 12 height 12
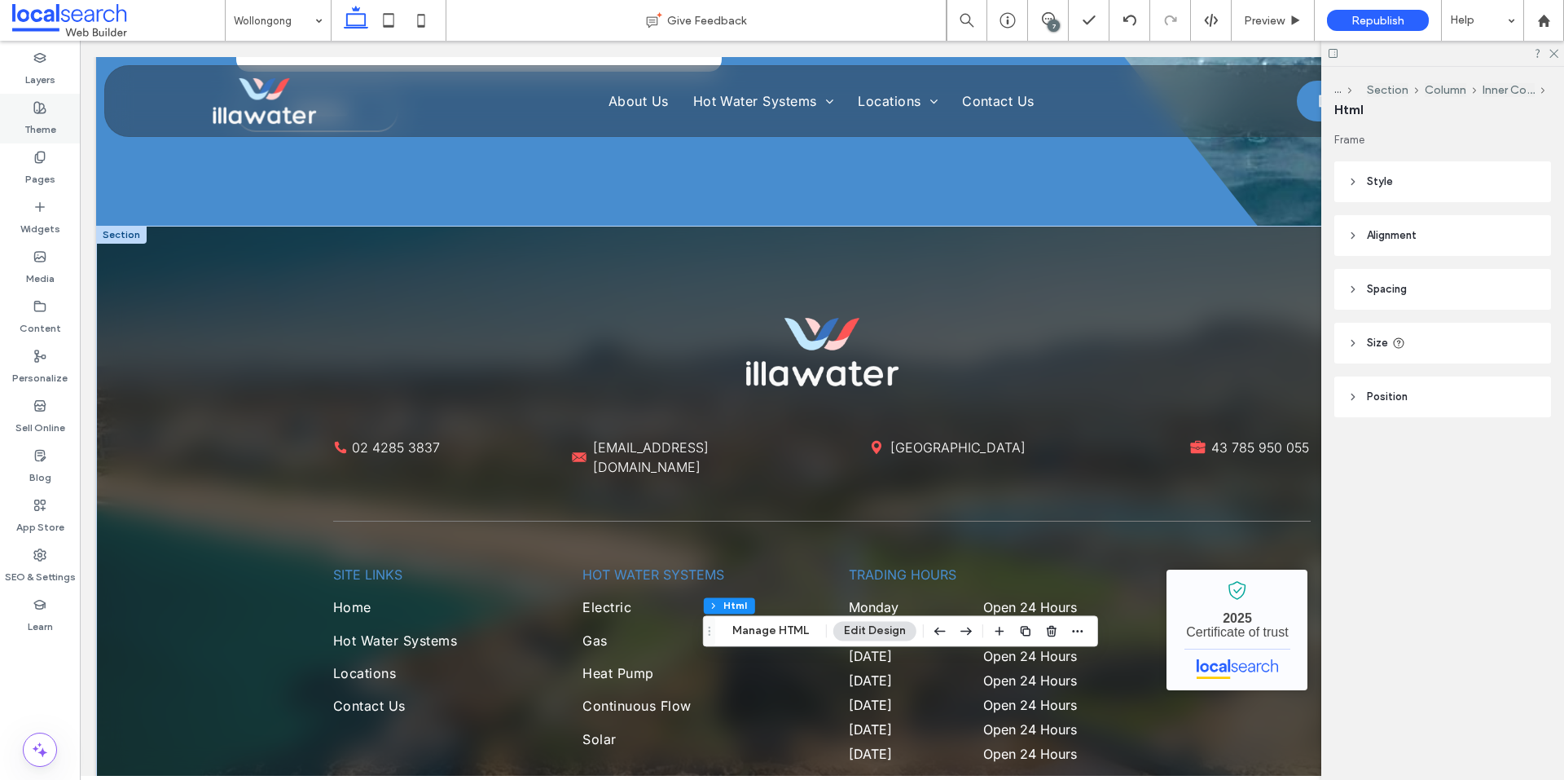
click at [39, 115] on label "Theme" at bounding box center [40, 125] width 32 height 23
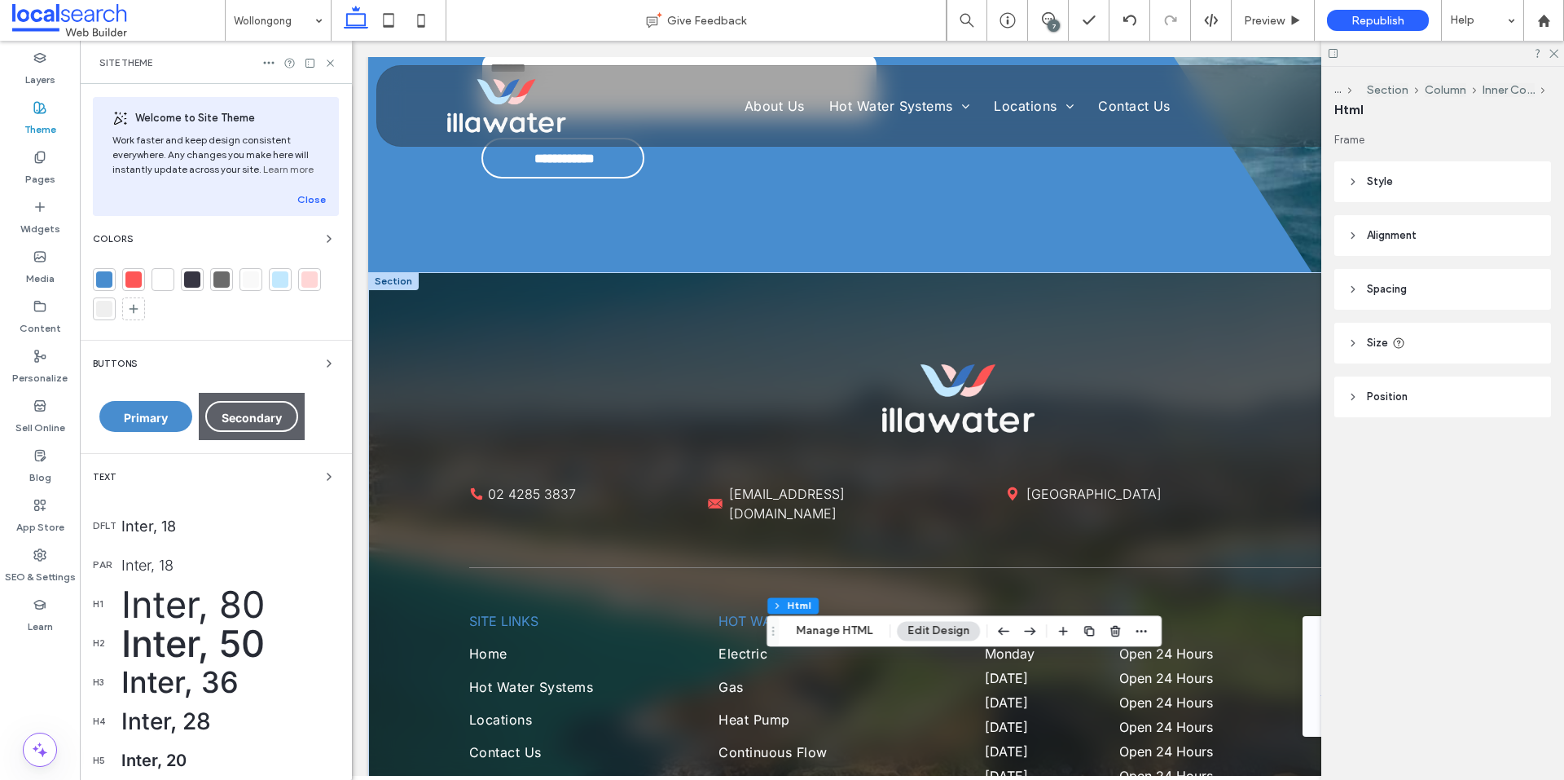
scroll to position [2914, 0]
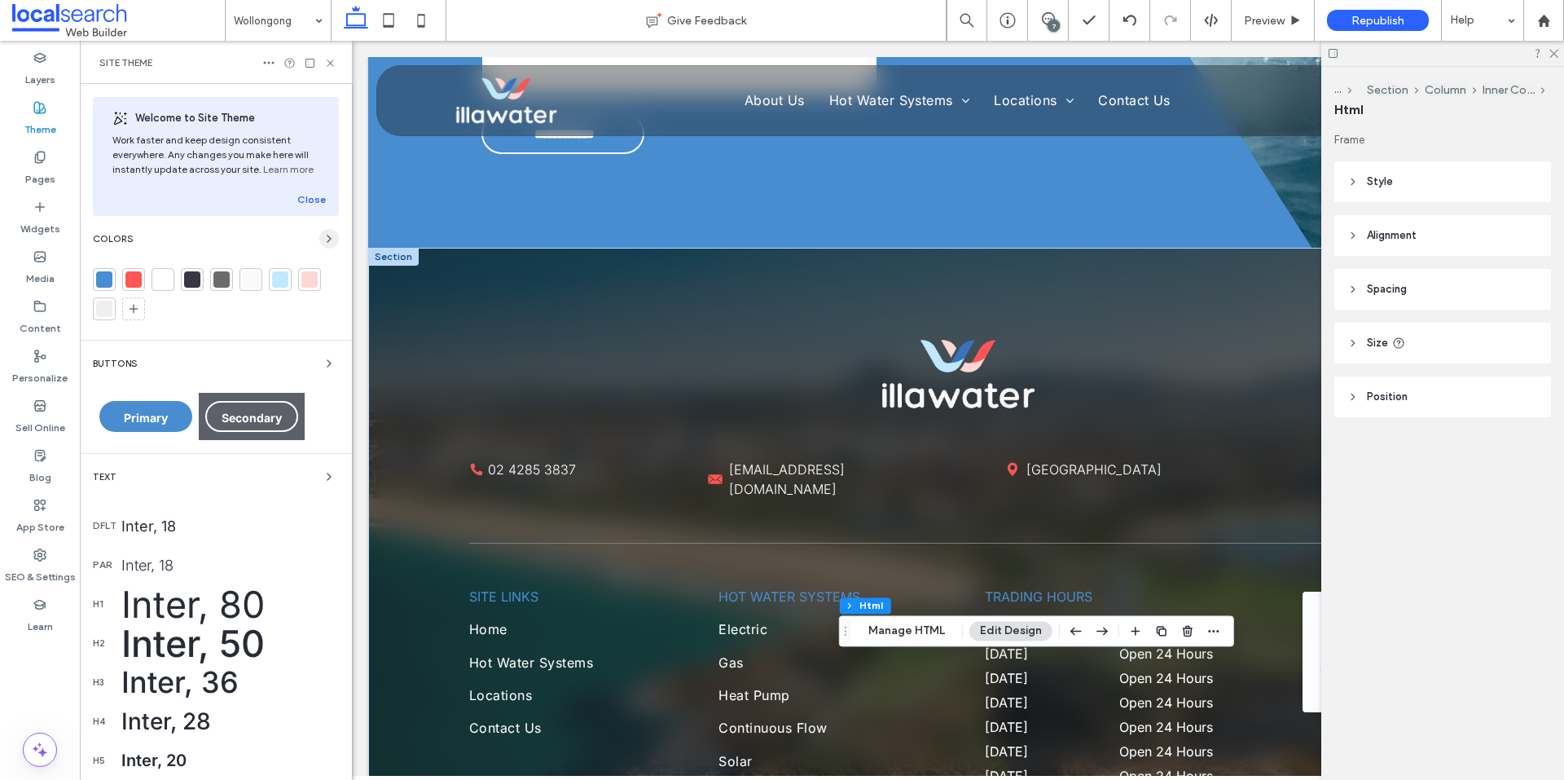
click at [323, 236] on icon "button" at bounding box center [329, 238] width 13 height 13
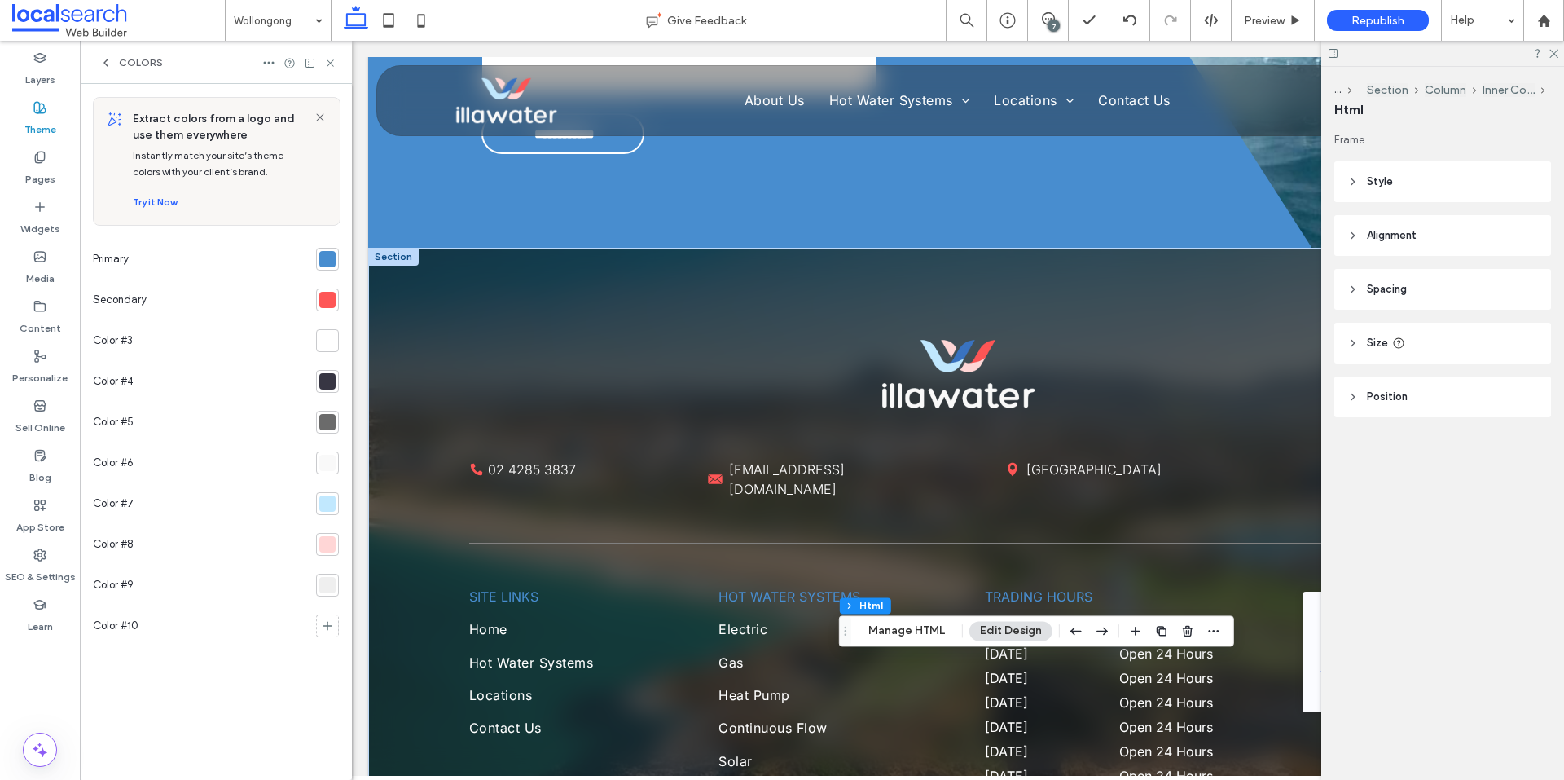
click at [332, 260] on div at bounding box center [327, 259] width 16 height 16
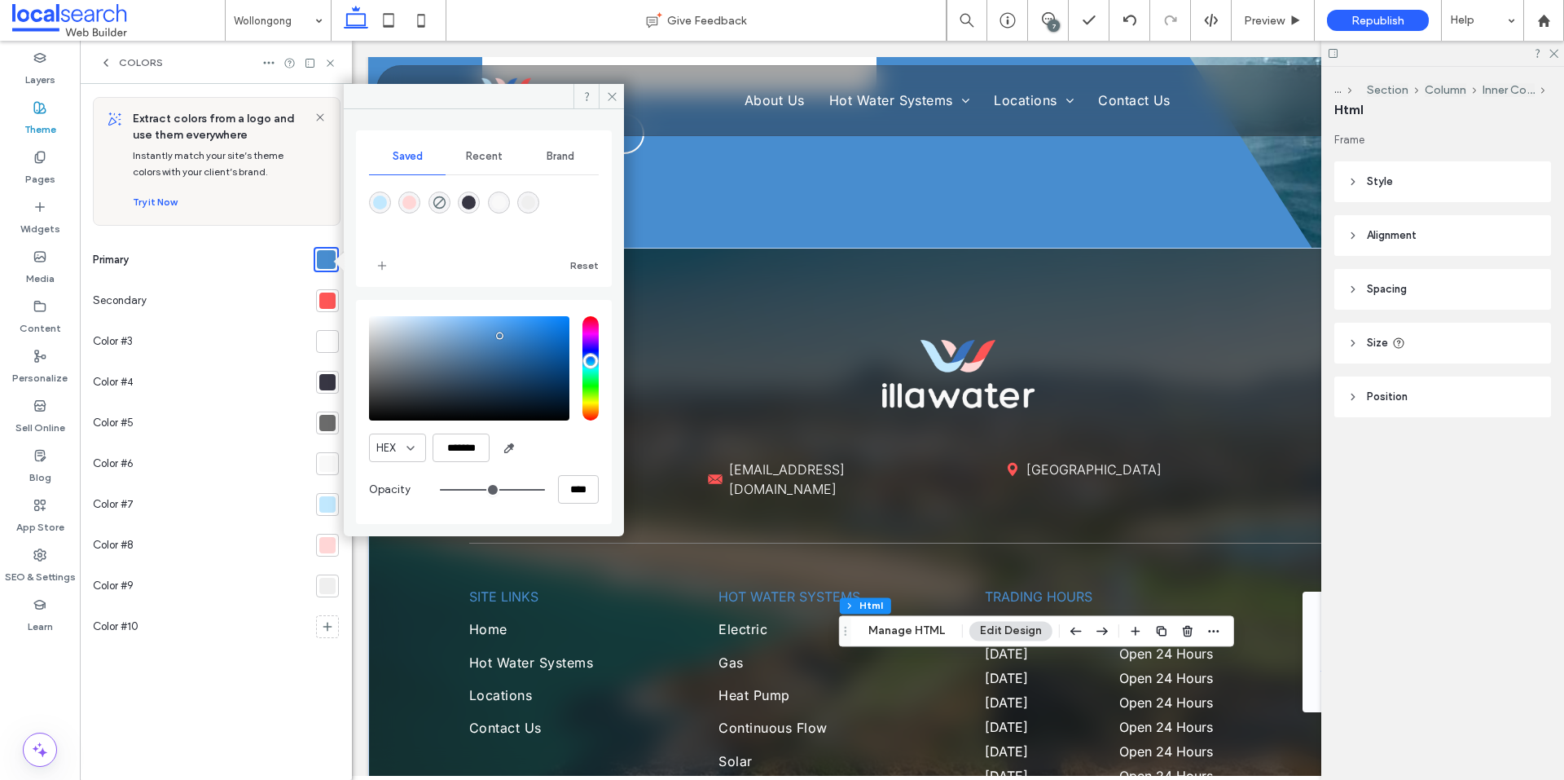
click at [330, 301] on div at bounding box center [327, 300] width 16 height 16
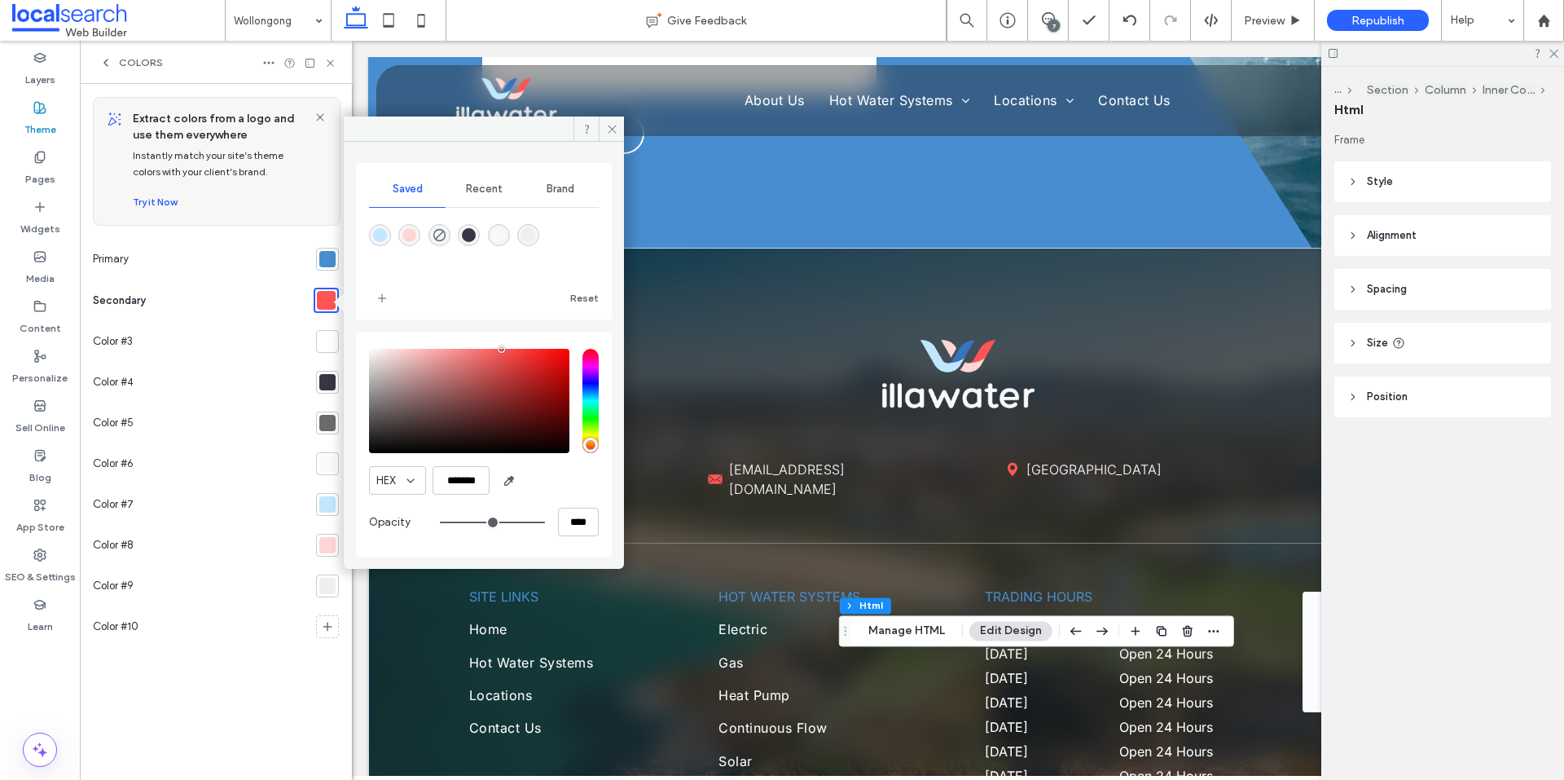
click at [332, 468] on div at bounding box center [327, 463] width 16 height 16
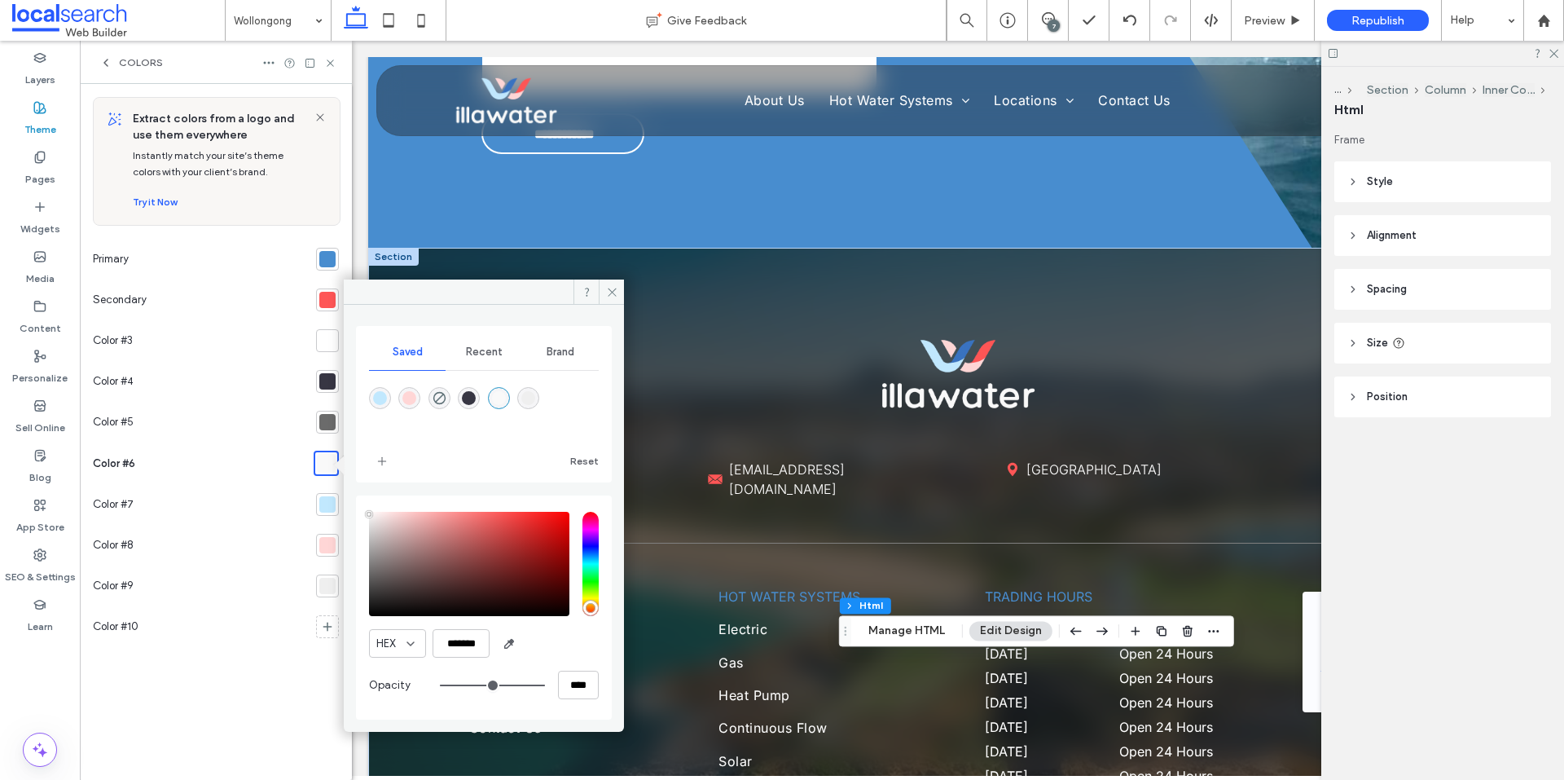
click at [322, 498] on div at bounding box center [327, 504] width 16 height 16
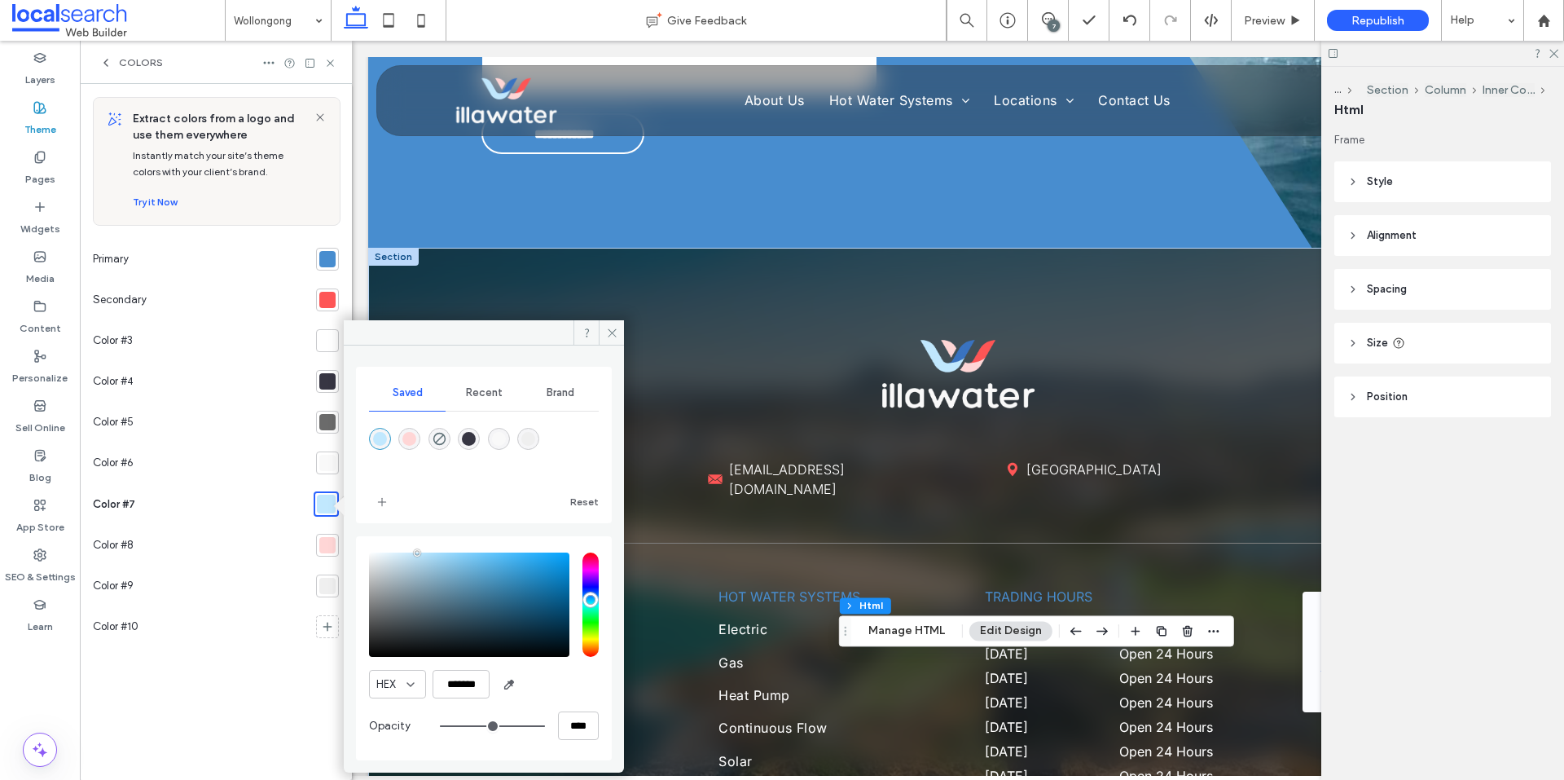
click at [329, 460] on div at bounding box center [327, 463] width 16 height 16
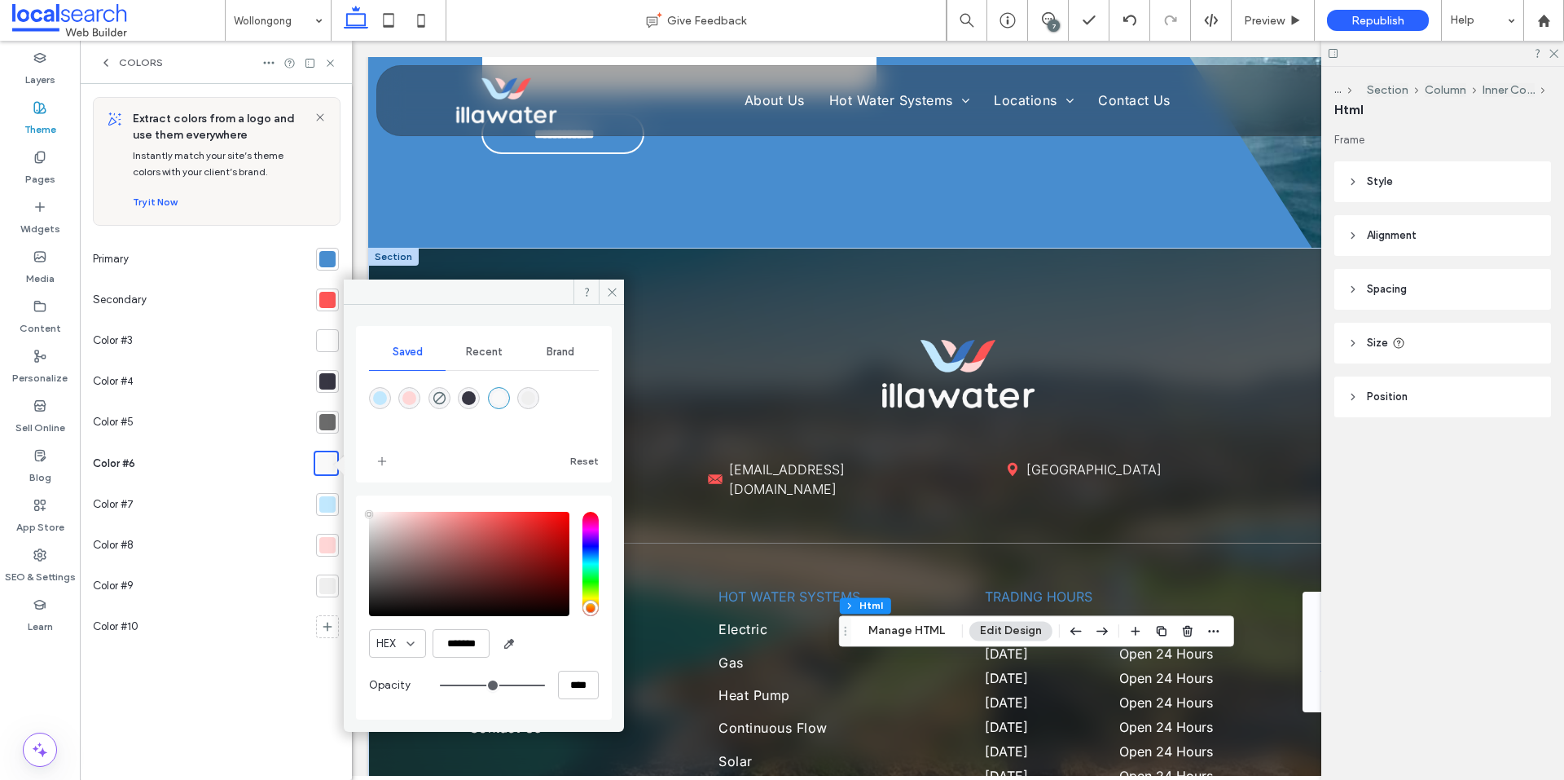
click at [333, 507] on div at bounding box center [327, 504] width 16 height 16
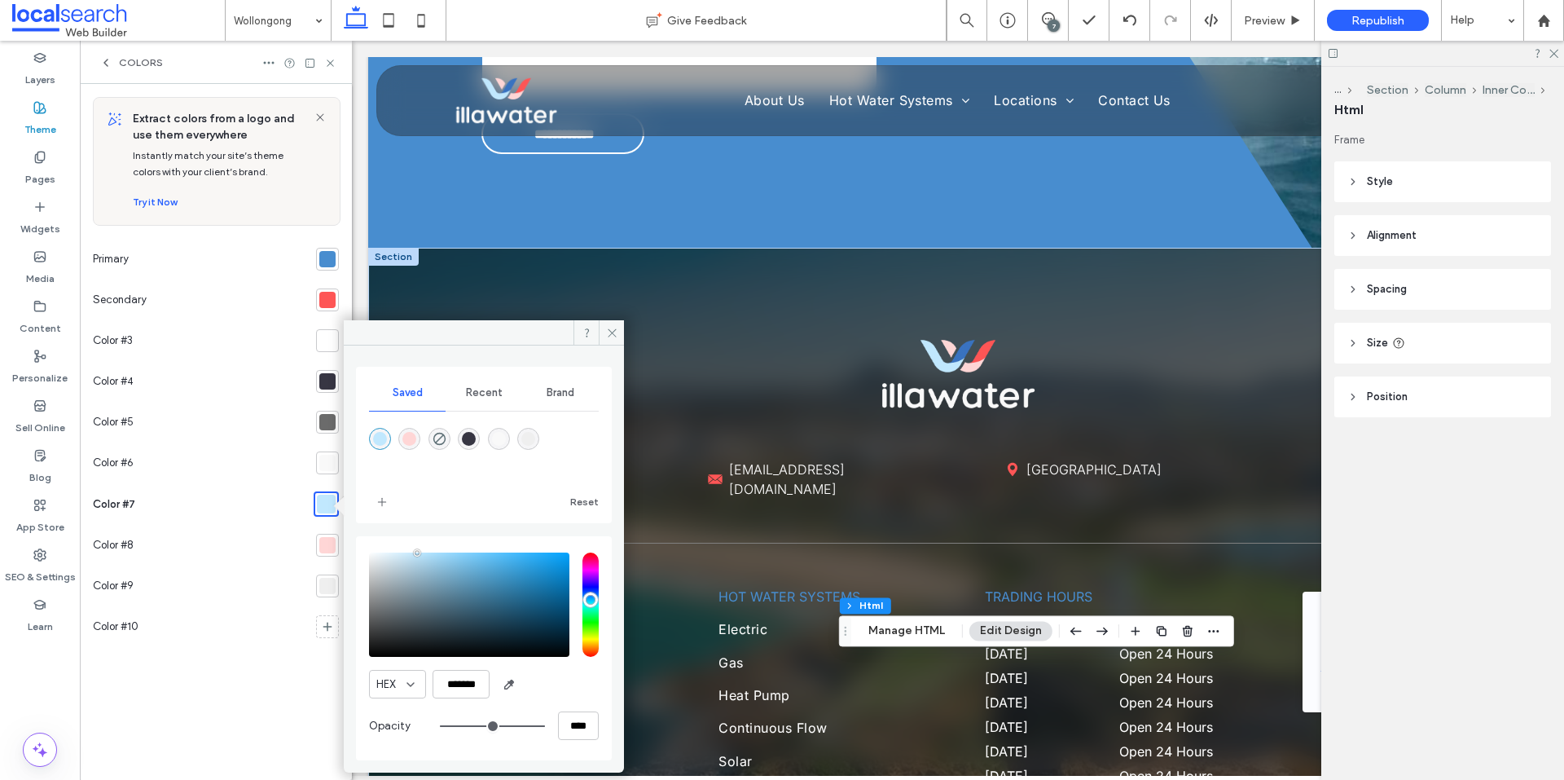
click at [329, 540] on div at bounding box center [327, 545] width 16 height 16
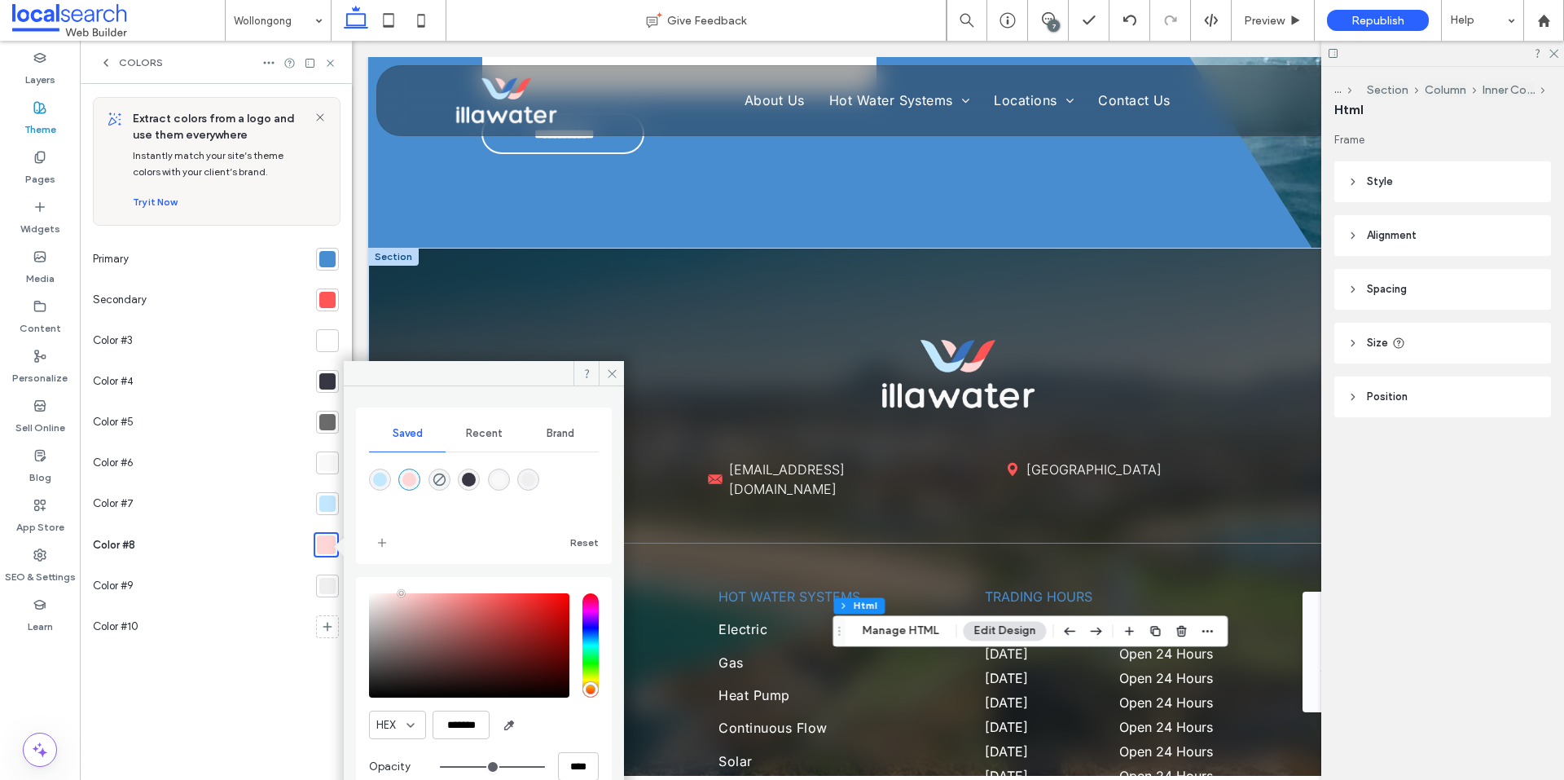
click at [322, 580] on div at bounding box center [327, 586] width 16 height 16
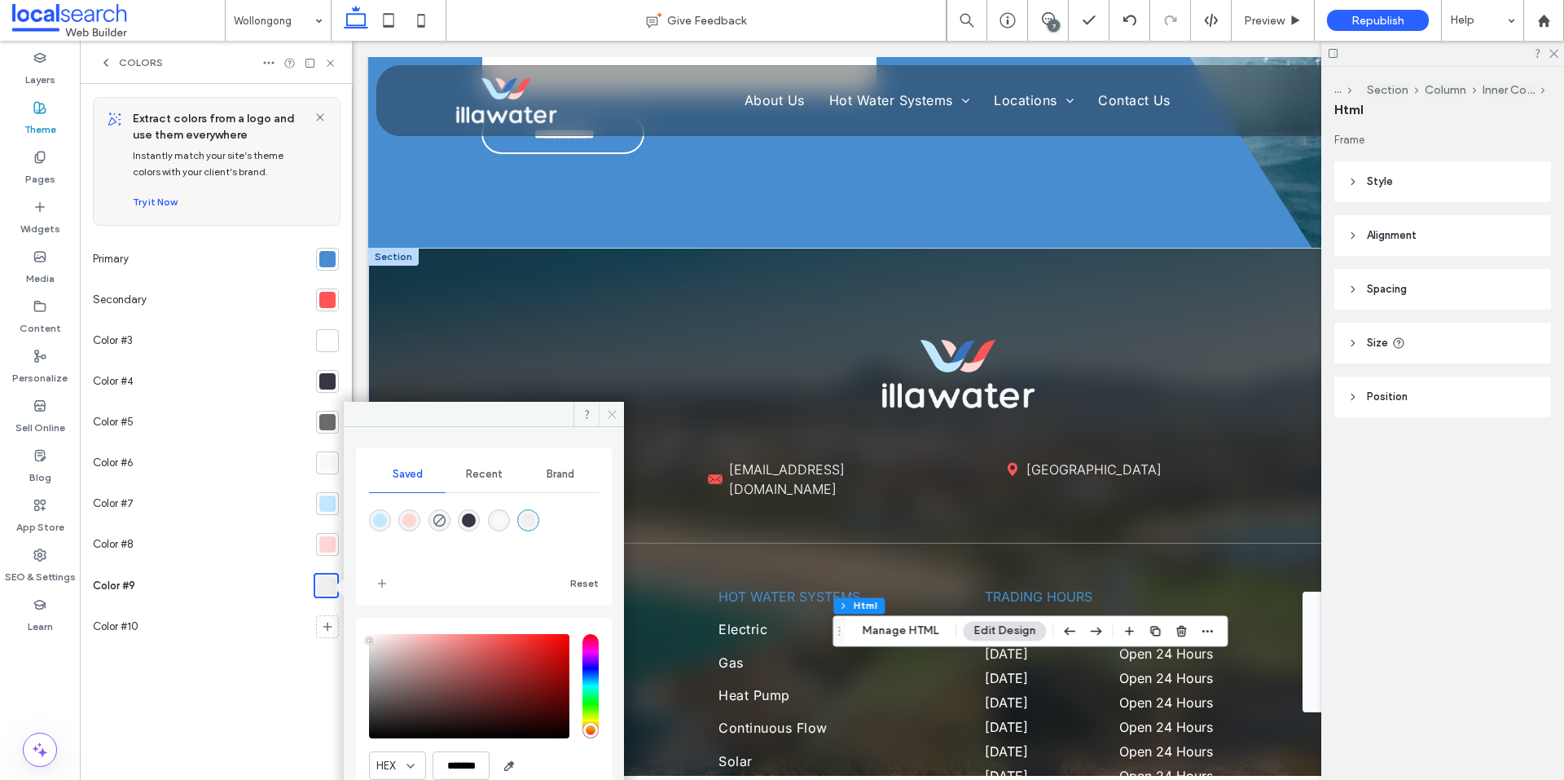
click at [615, 412] on icon at bounding box center [612, 414] width 12 height 12
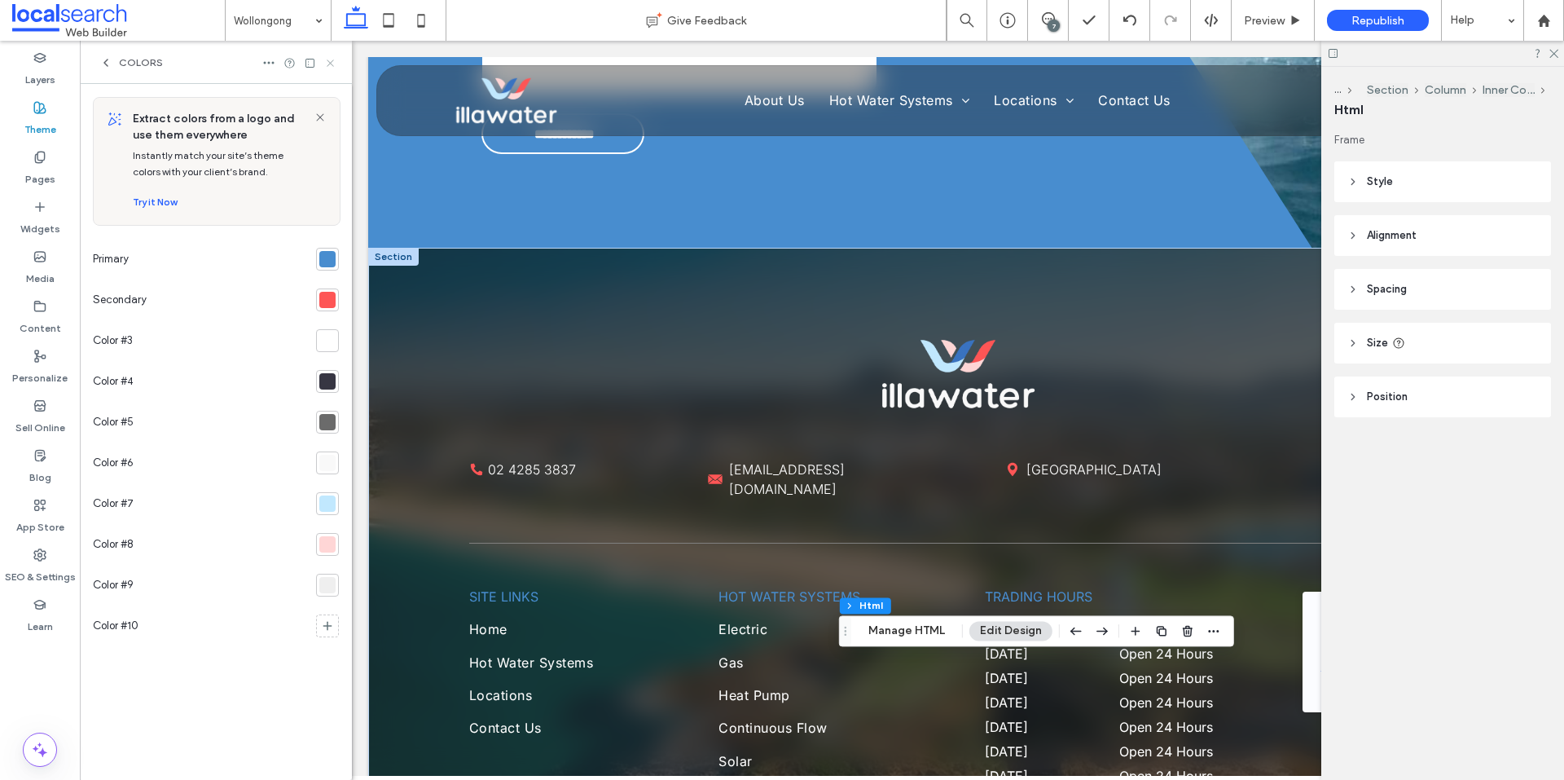
click at [331, 62] on use at bounding box center [330, 62] width 7 height 7
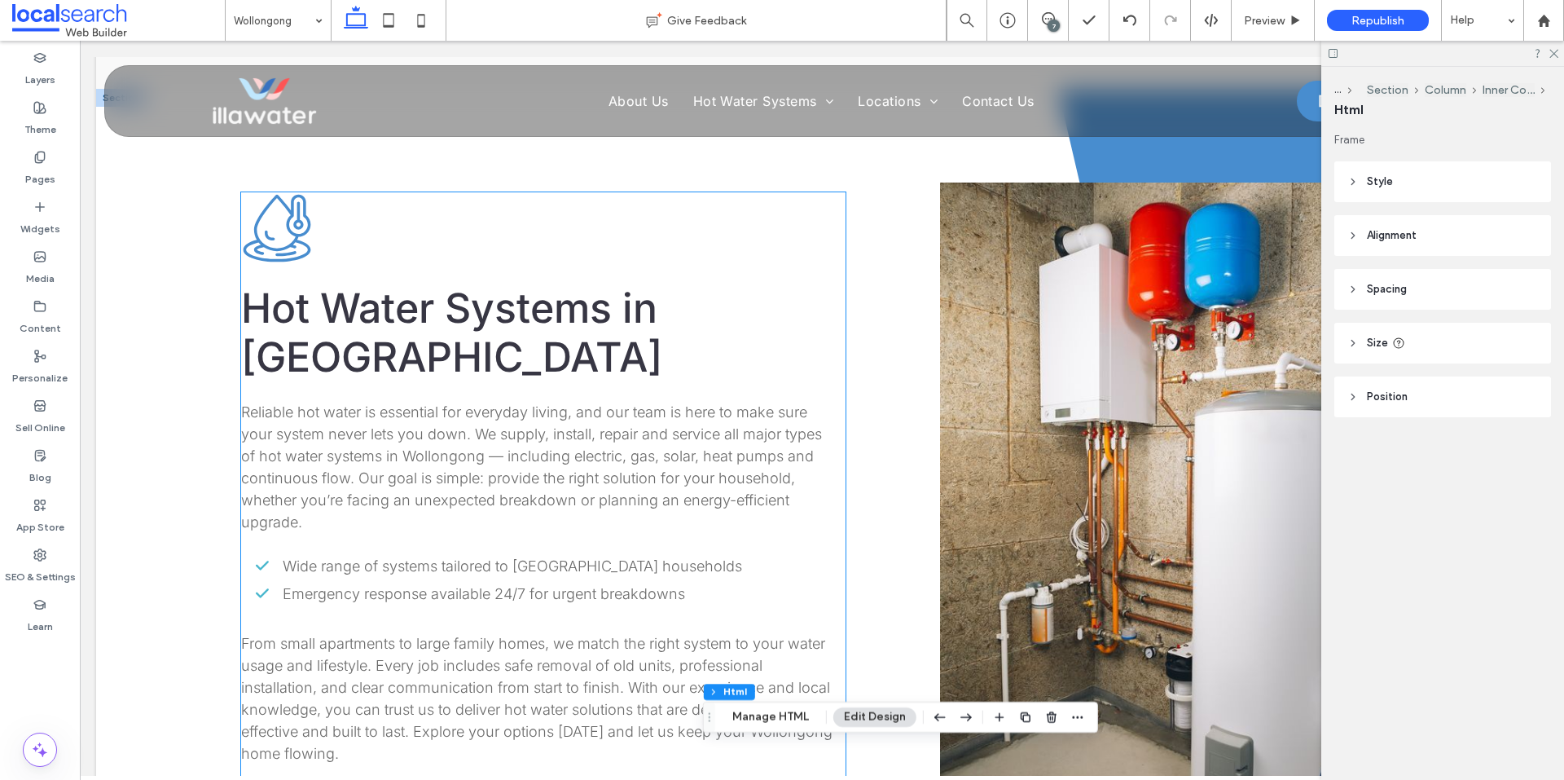
scroll to position [1435, 0]
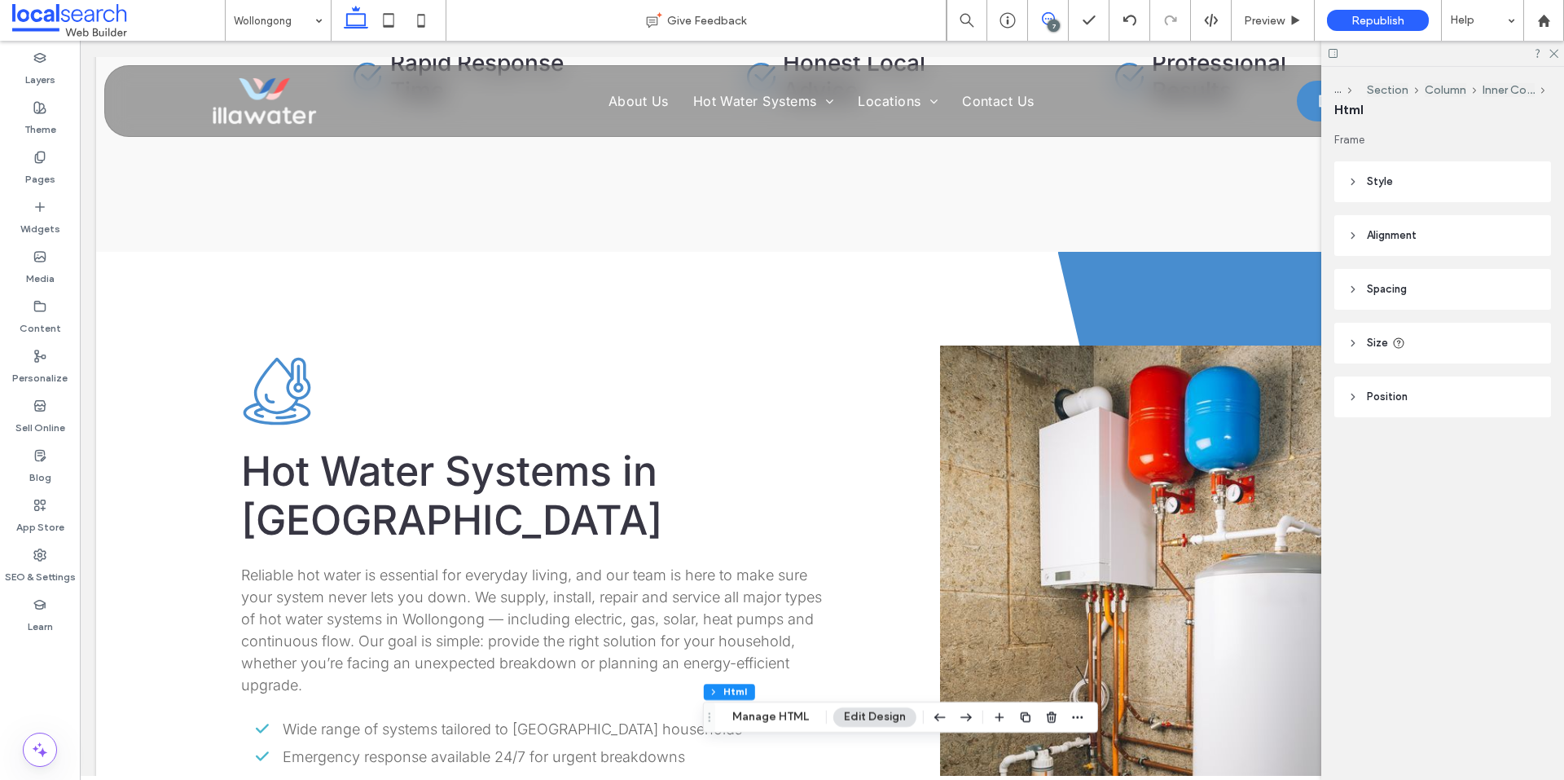
click at [1051, 17] on icon at bounding box center [1048, 18] width 13 height 13
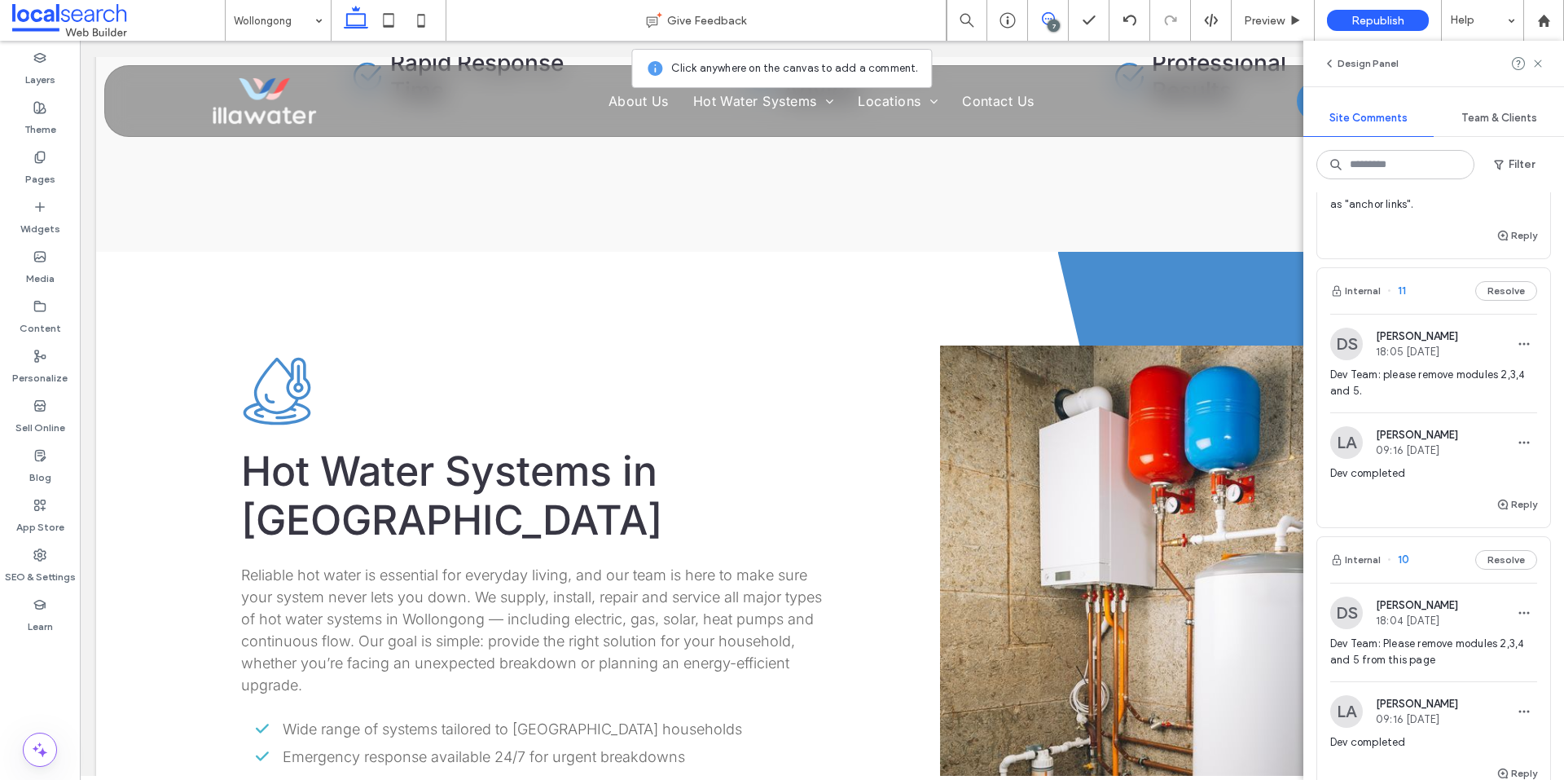
scroll to position [407, 0]
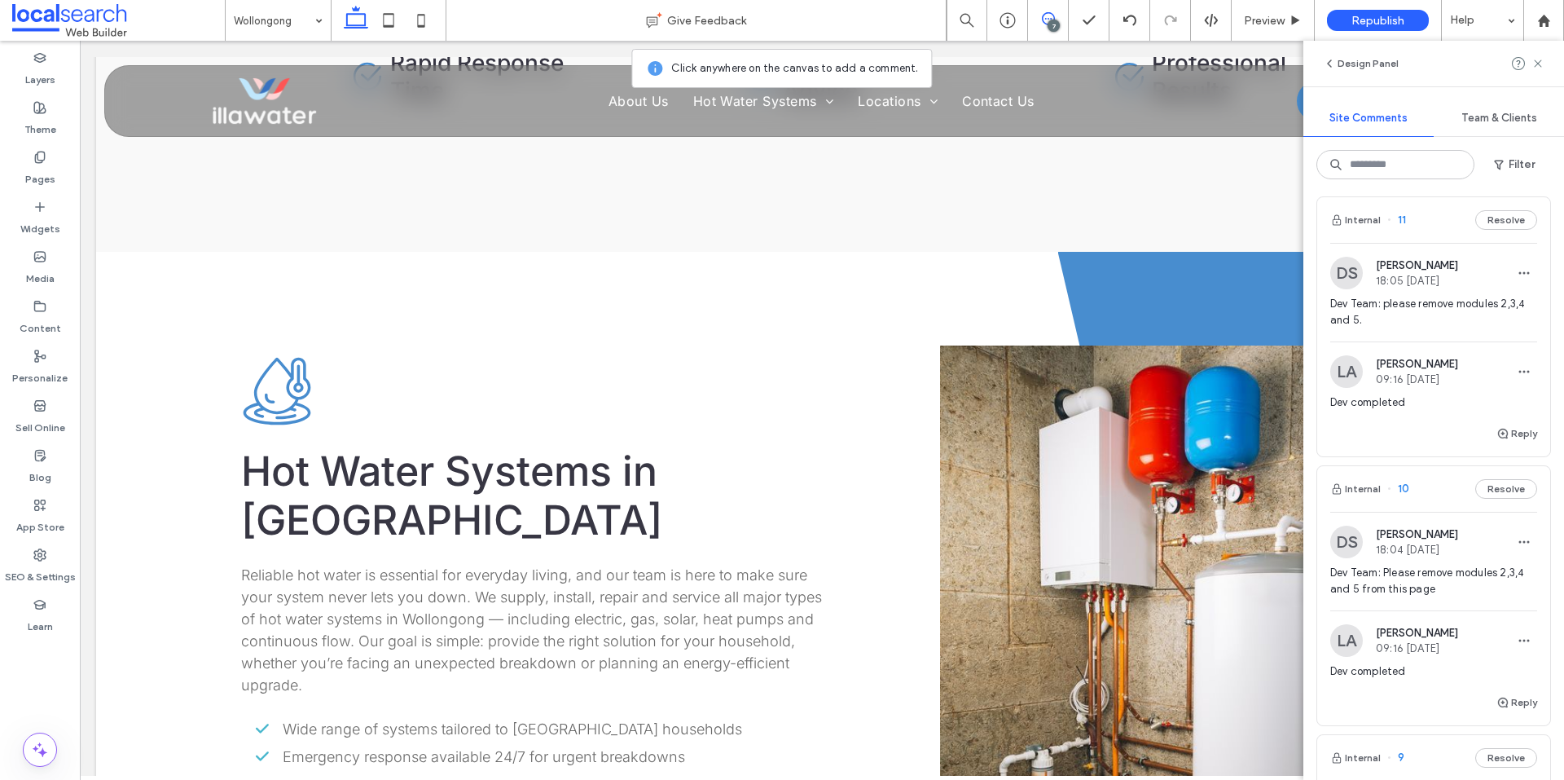
click at [1453, 314] on div "Dev Team: please remove modules 2,3,4 and 5." at bounding box center [1433, 319] width 207 height 46
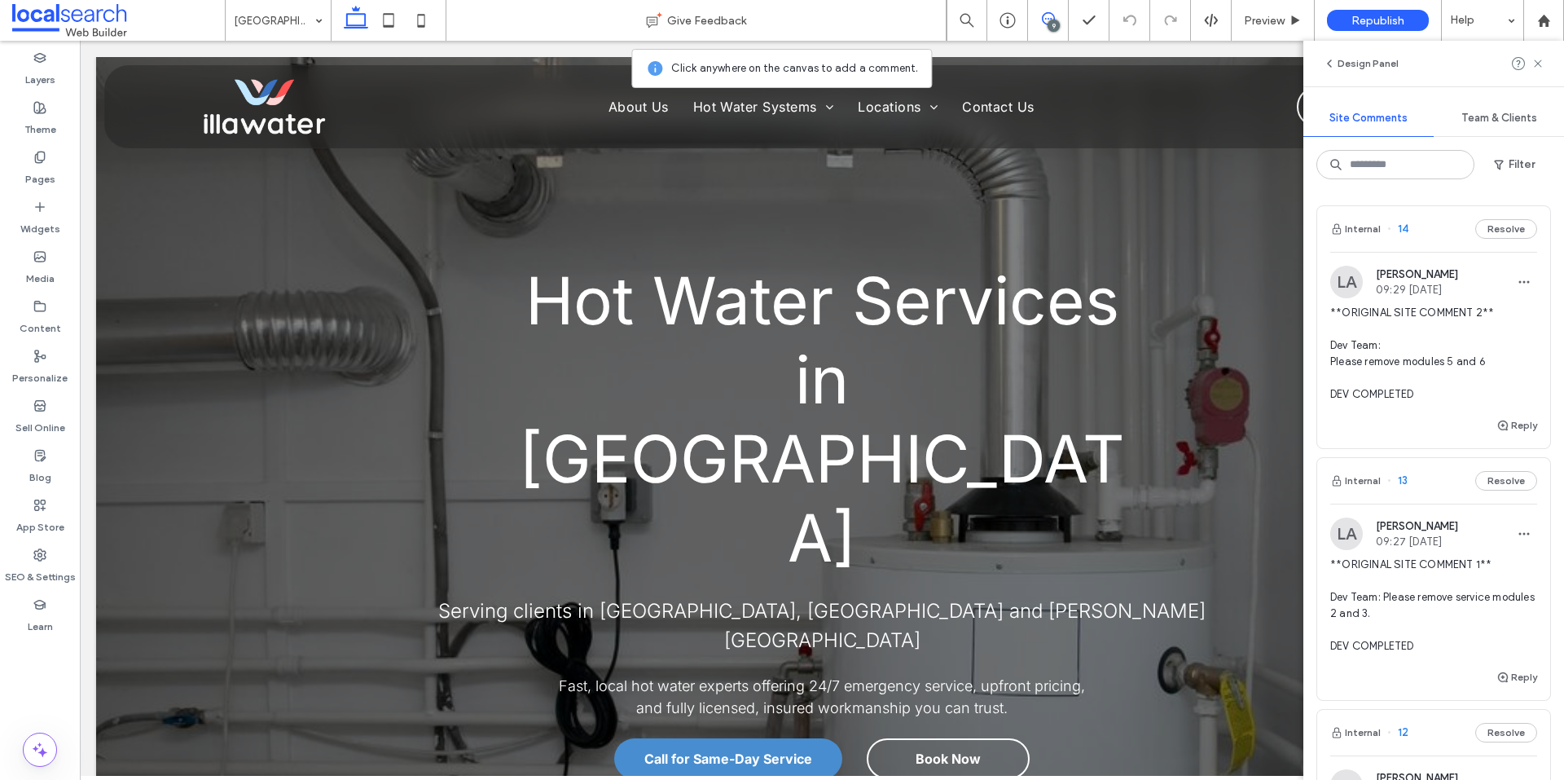
click at [1436, 350] on span "**ORIGINAL SITE COMMENT 2** Dev Team: Please remove modules 5 and 6 DEV COMPLET…" at bounding box center [1433, 354] width 207 height 98
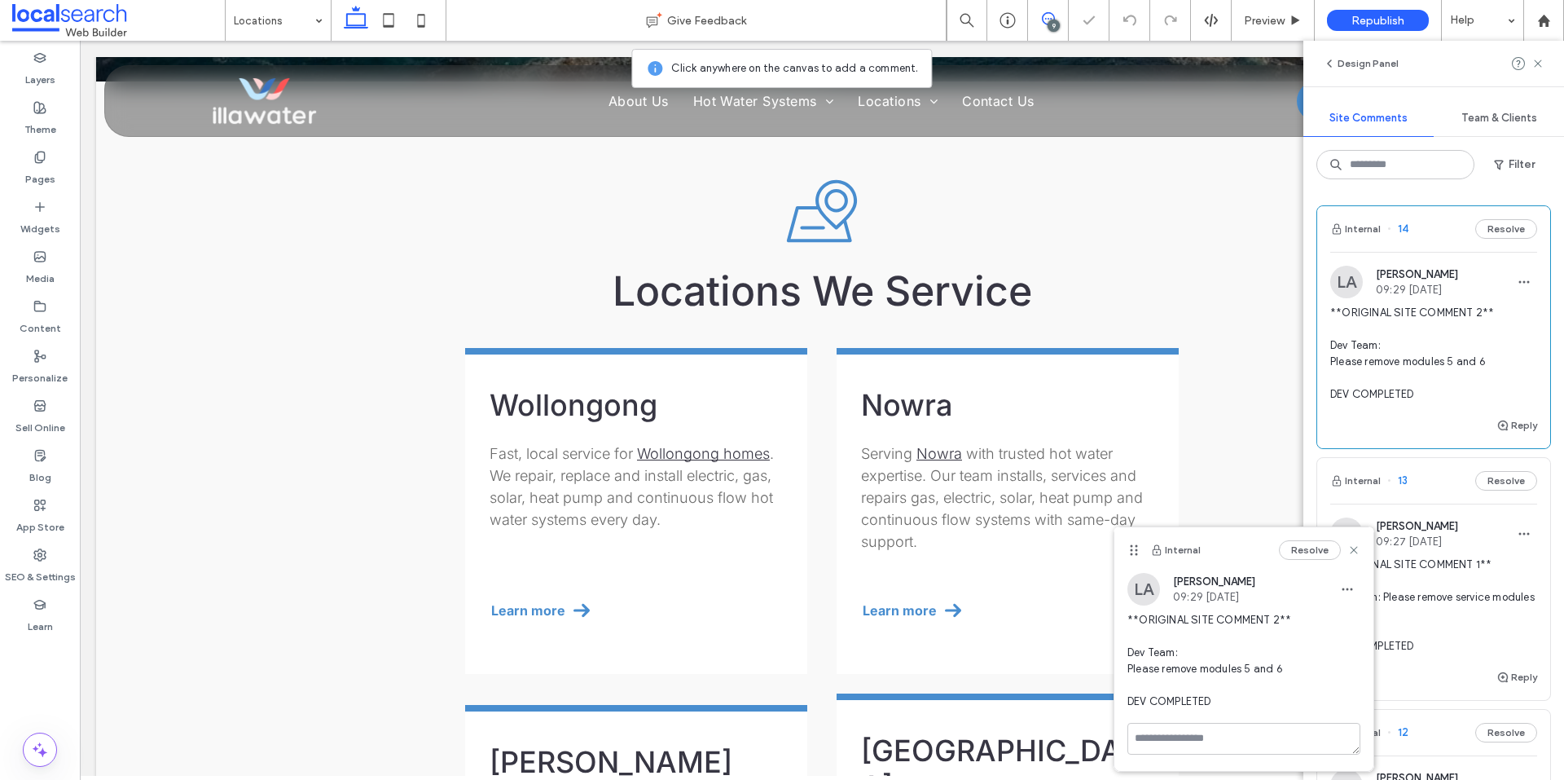
scroll to position [503, 0]
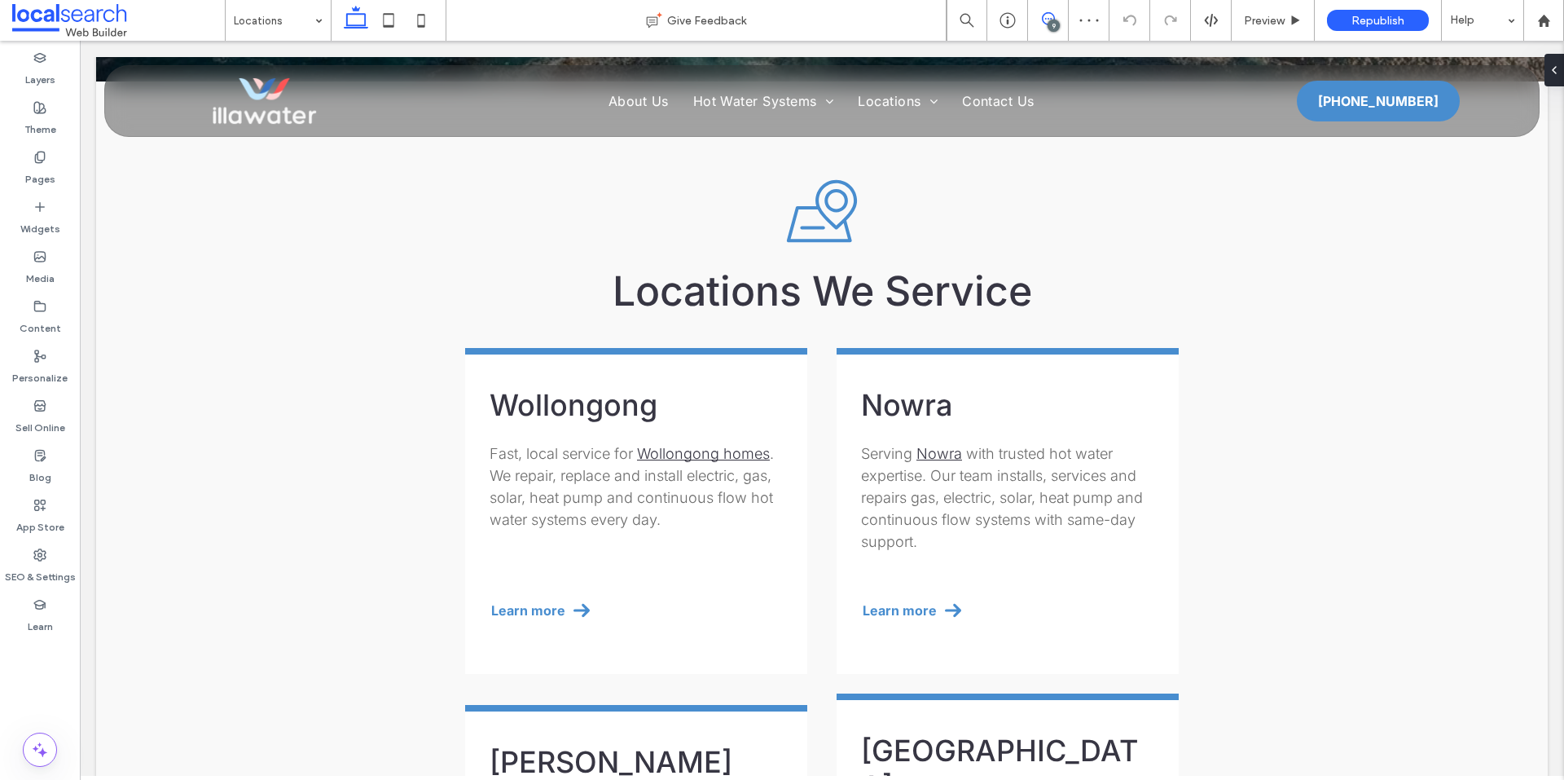
click at [1059, 20] on span at bounding box center [1048, 18] width 40 height 13
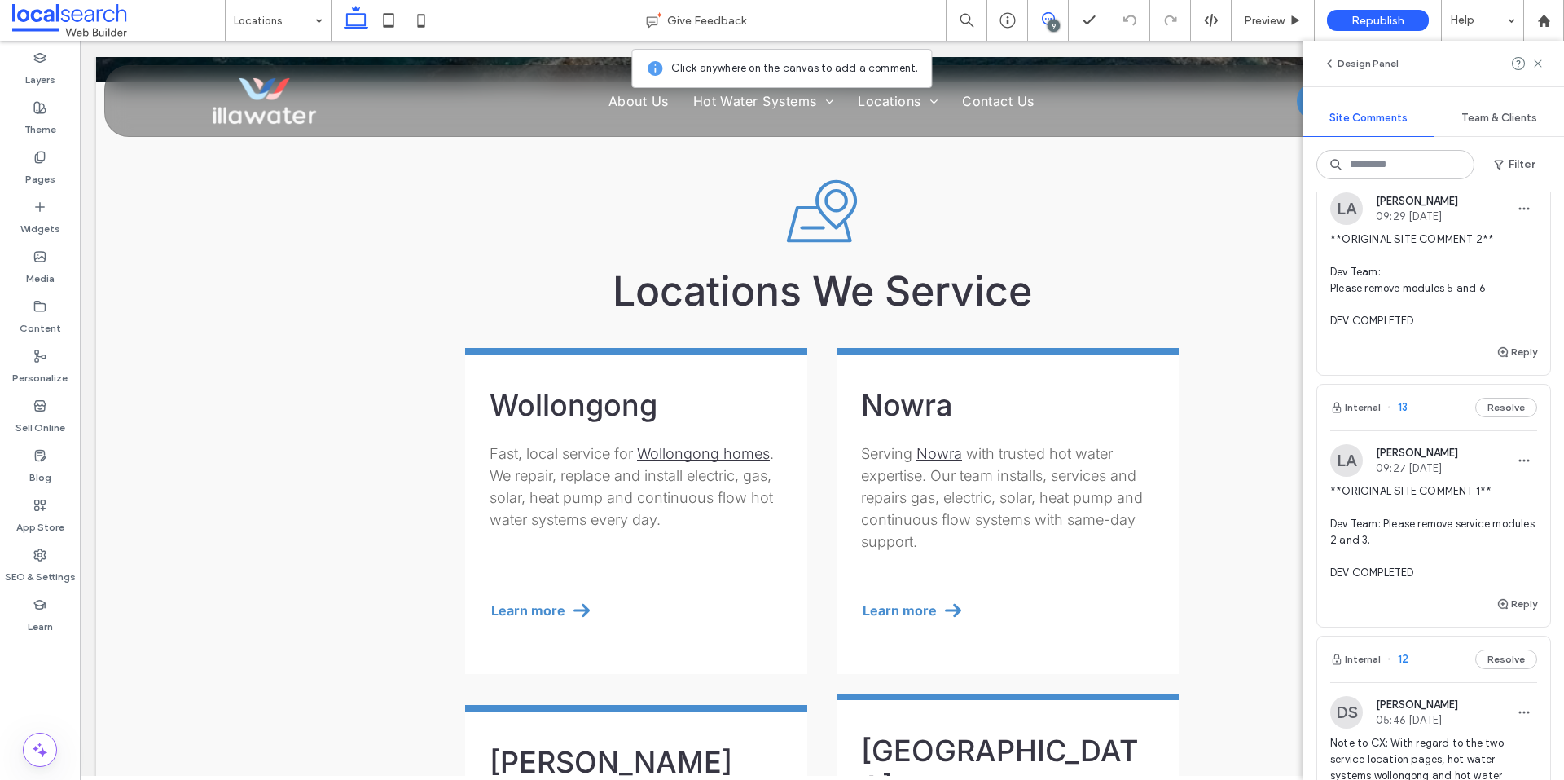
scroll to position [163, 0]
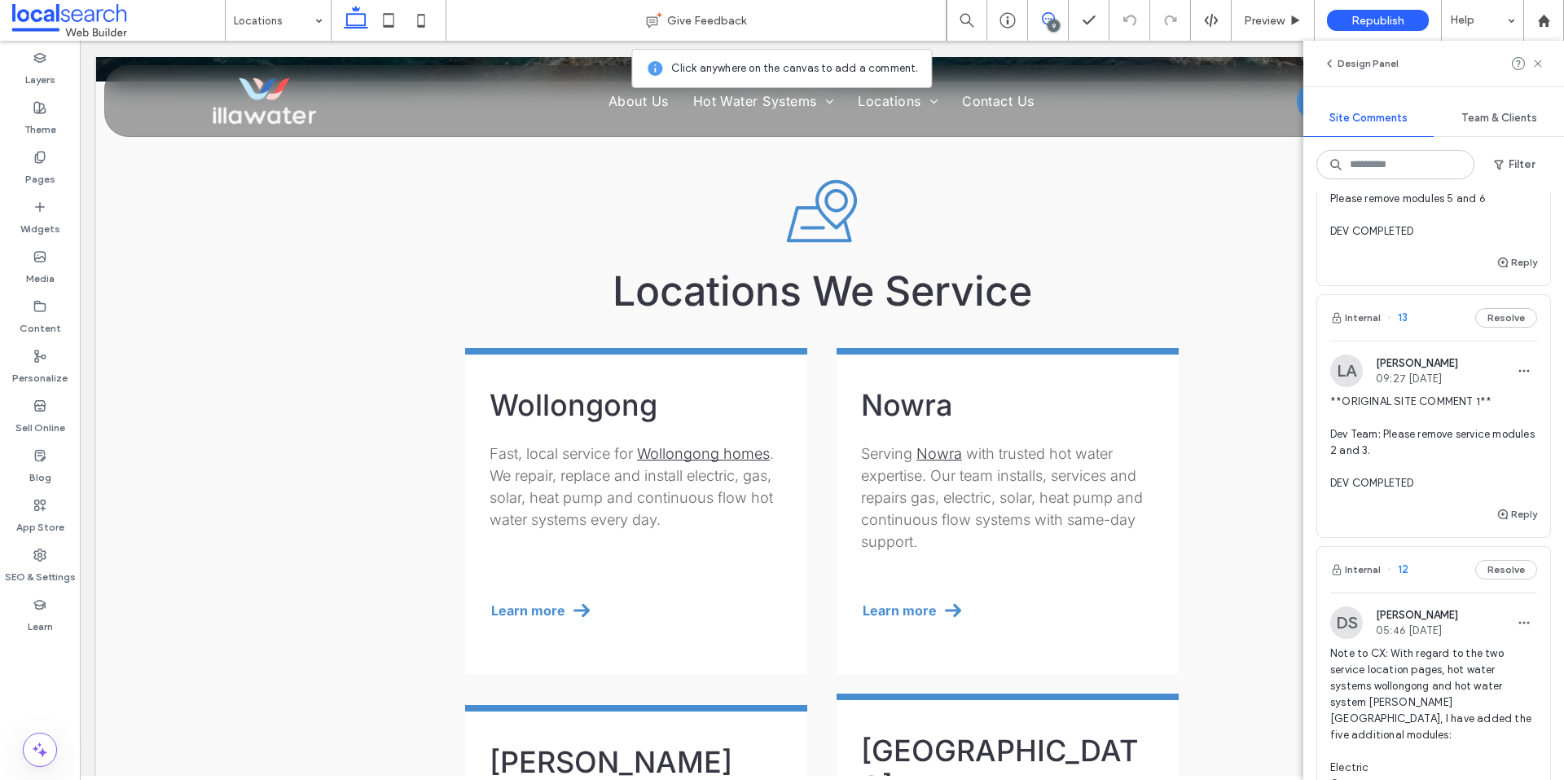
click at [1445, 465] on span "**ORIGINAL SITE COMMENT 1** Dev Team: Please remove service modules 2 and 3. DE…" at bounding box center [1433, 443] width 207 height 98
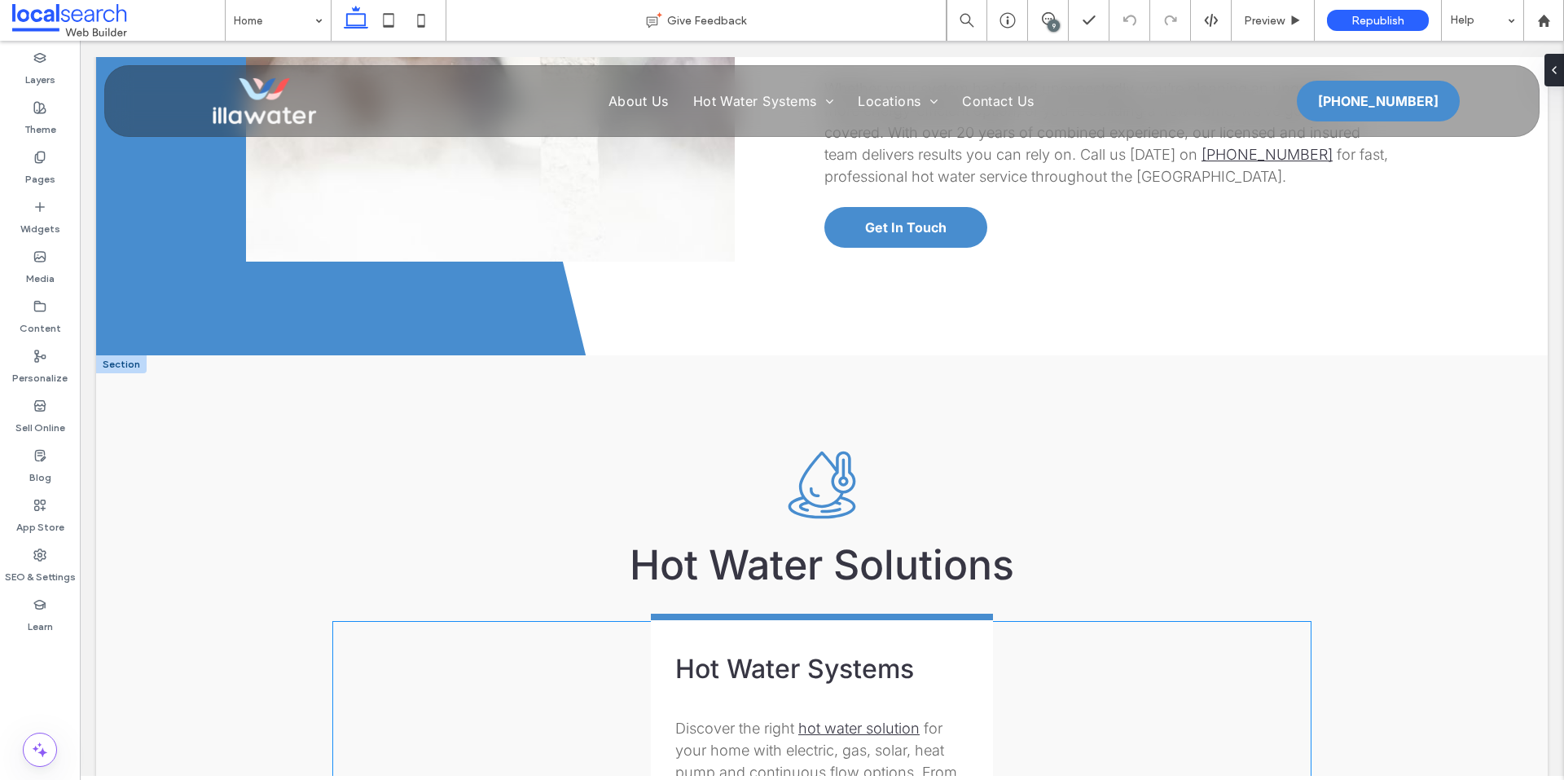
scroll to position [1433, 0]
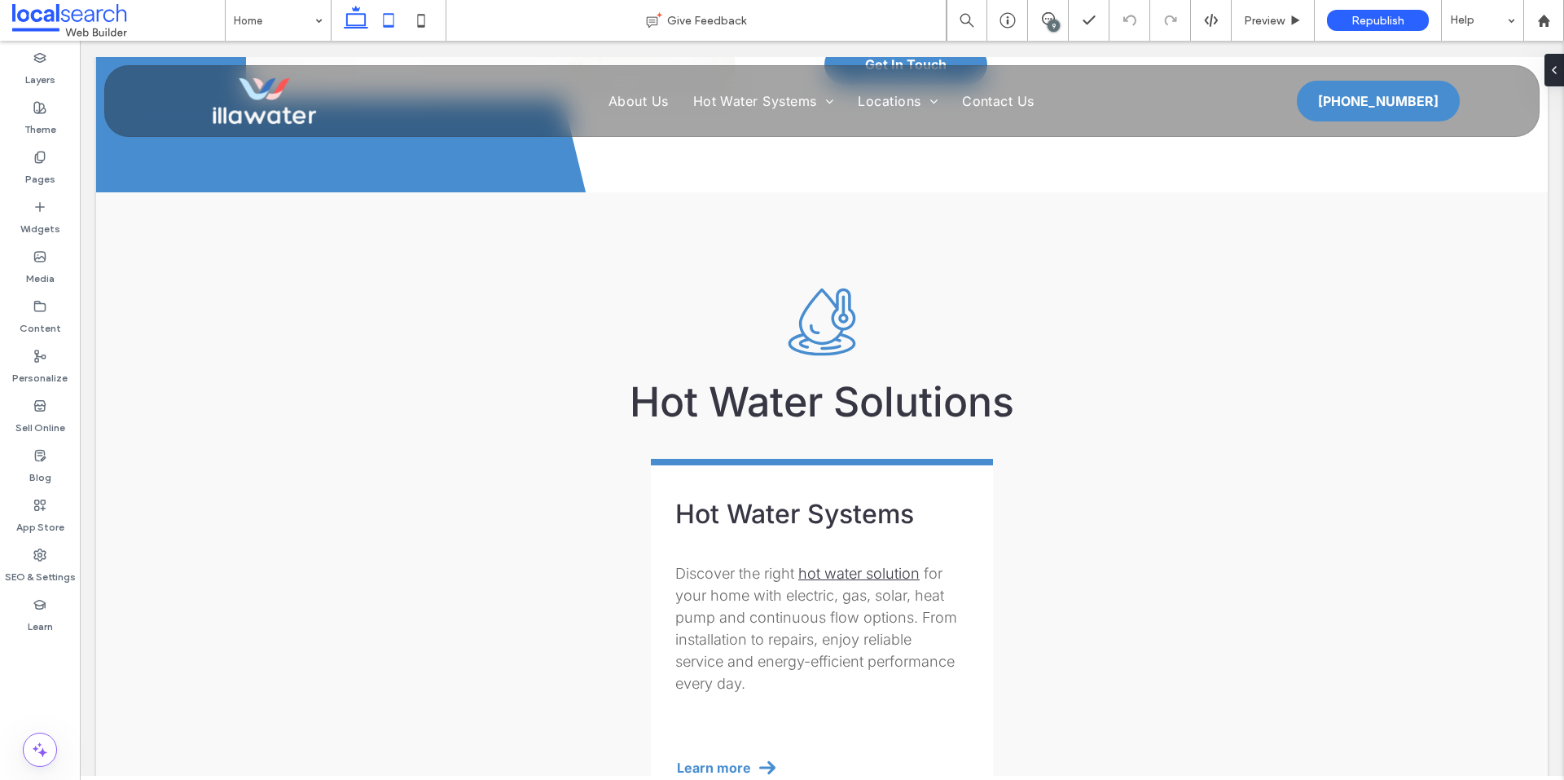
click at [388, 15] on icon at bounding box center [388, 20] width 33 height 33
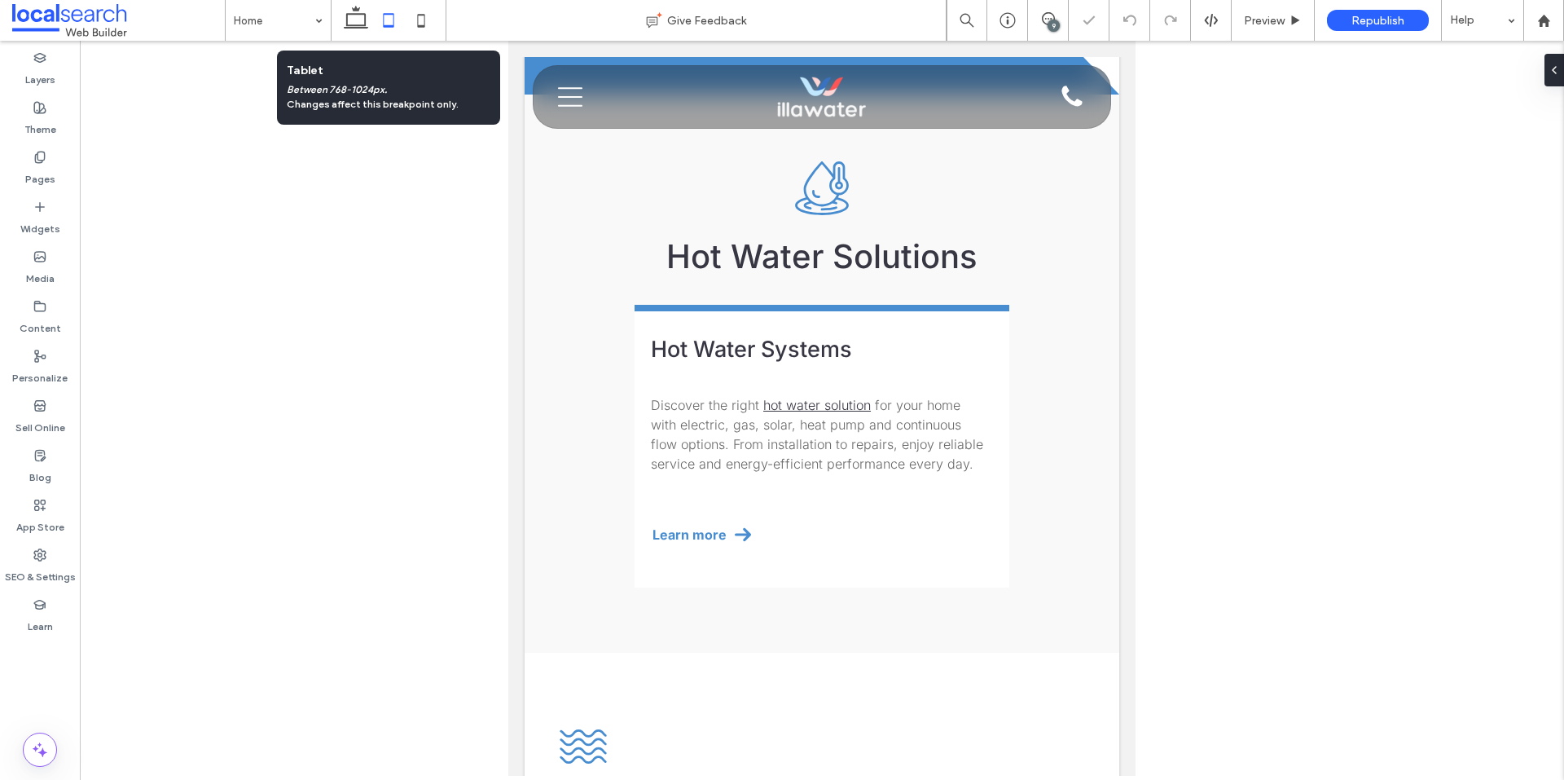
scroll to position [1374, 0]
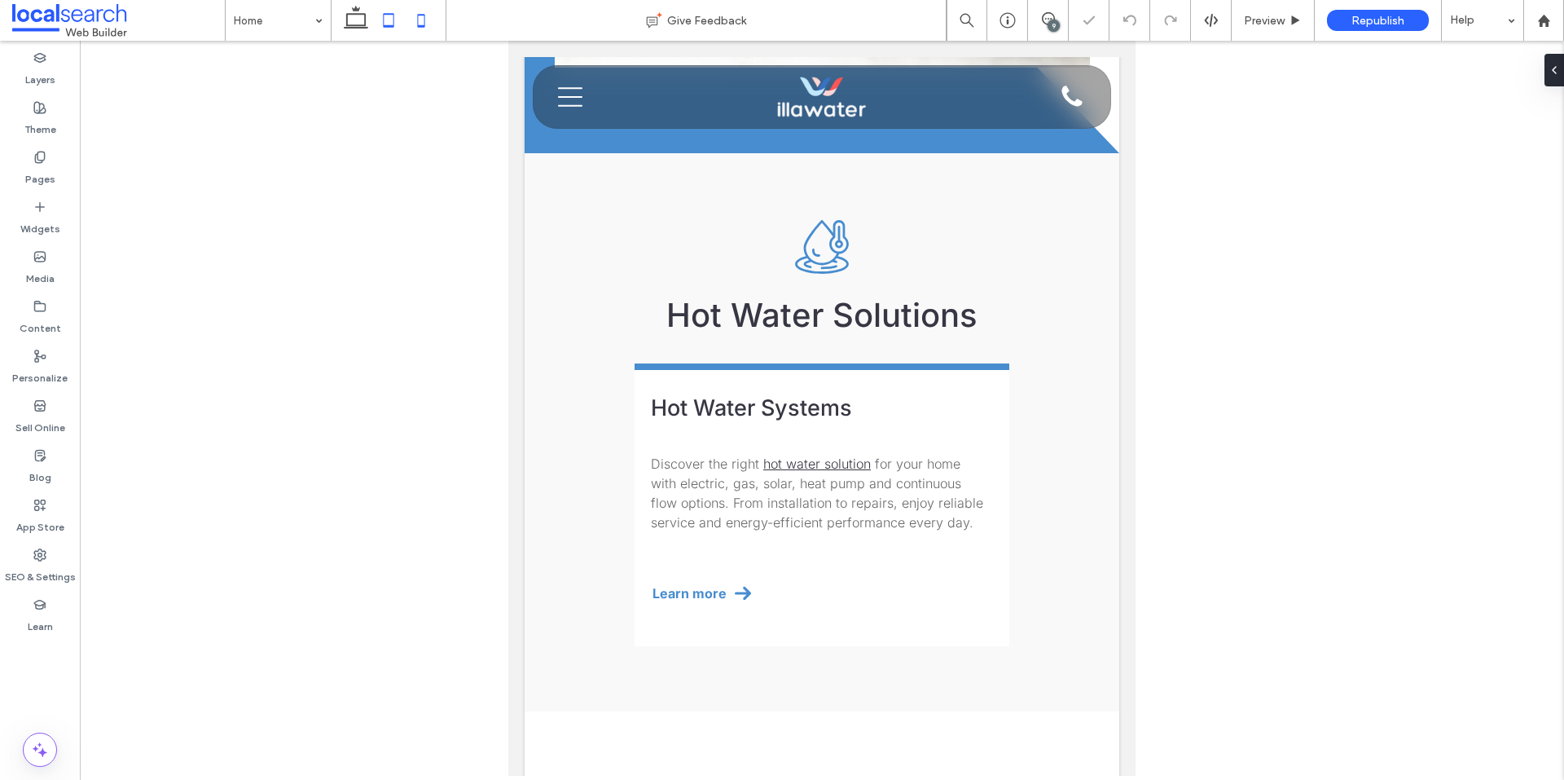
click at [413, 24] on icon at bounding box center [421, 20] width 33 height 33
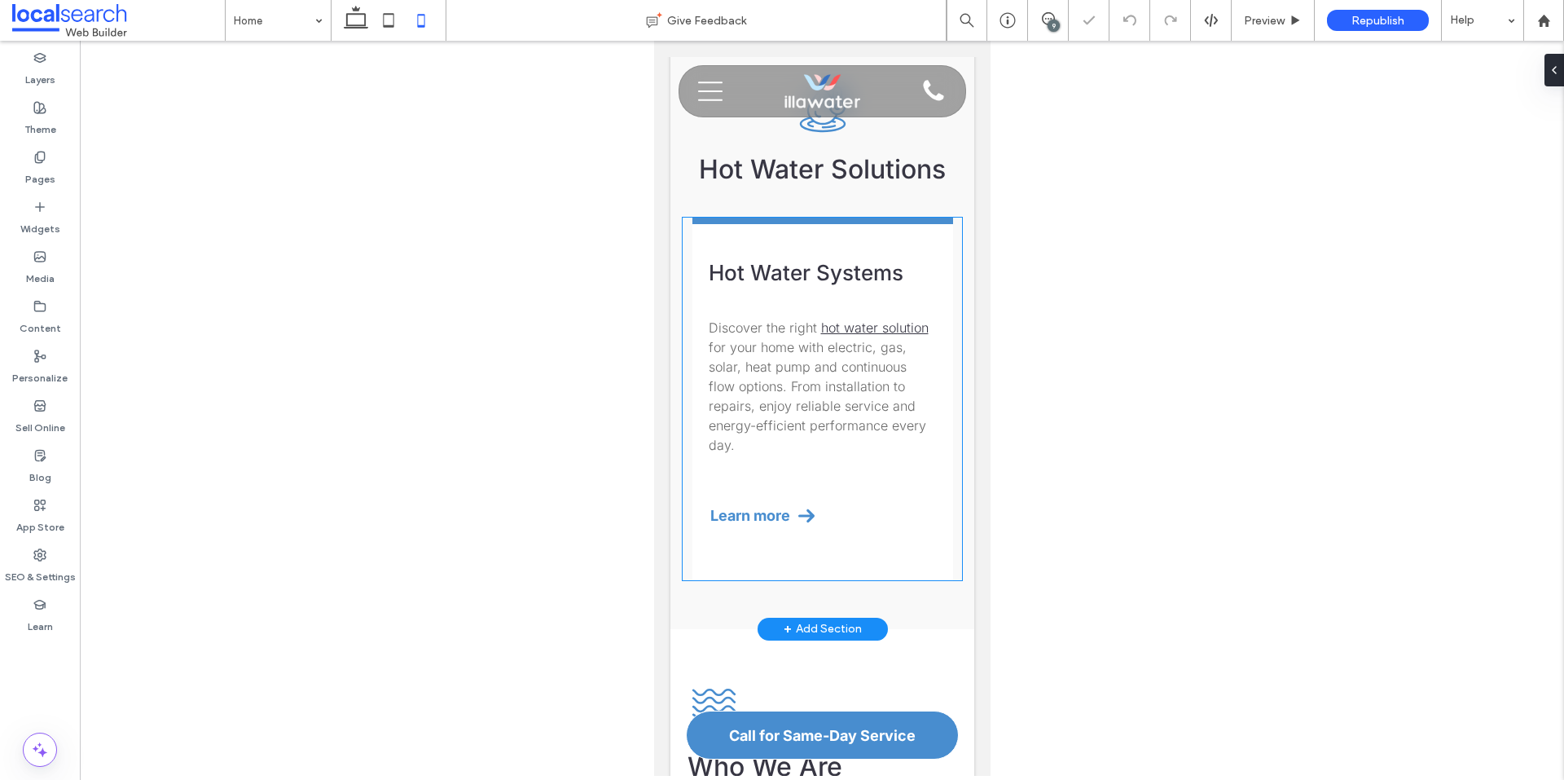
scroll to position [1631, 0]
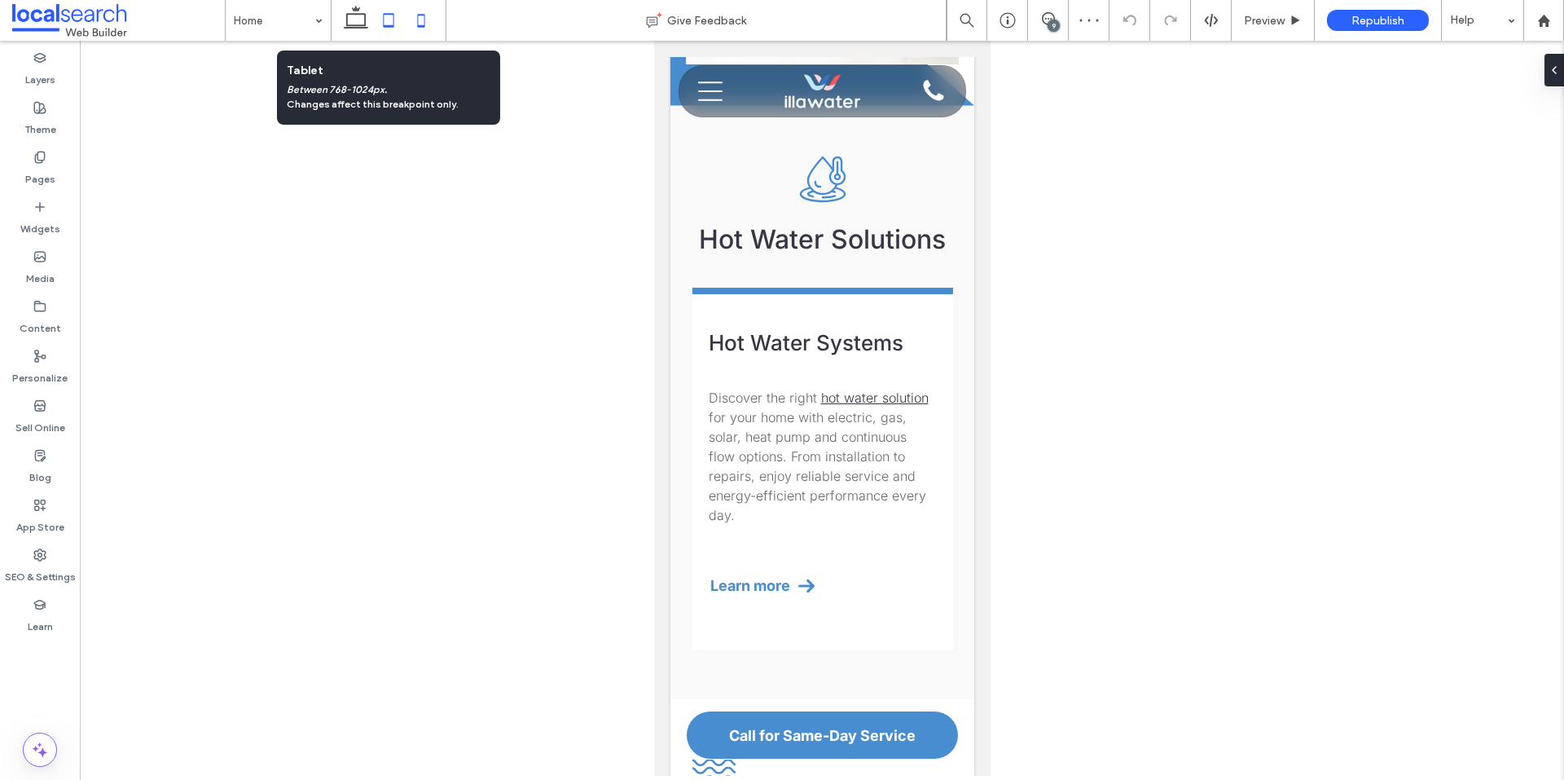
click at [395, 20] on icon at bounding box center [388, 20] width 33 height 33
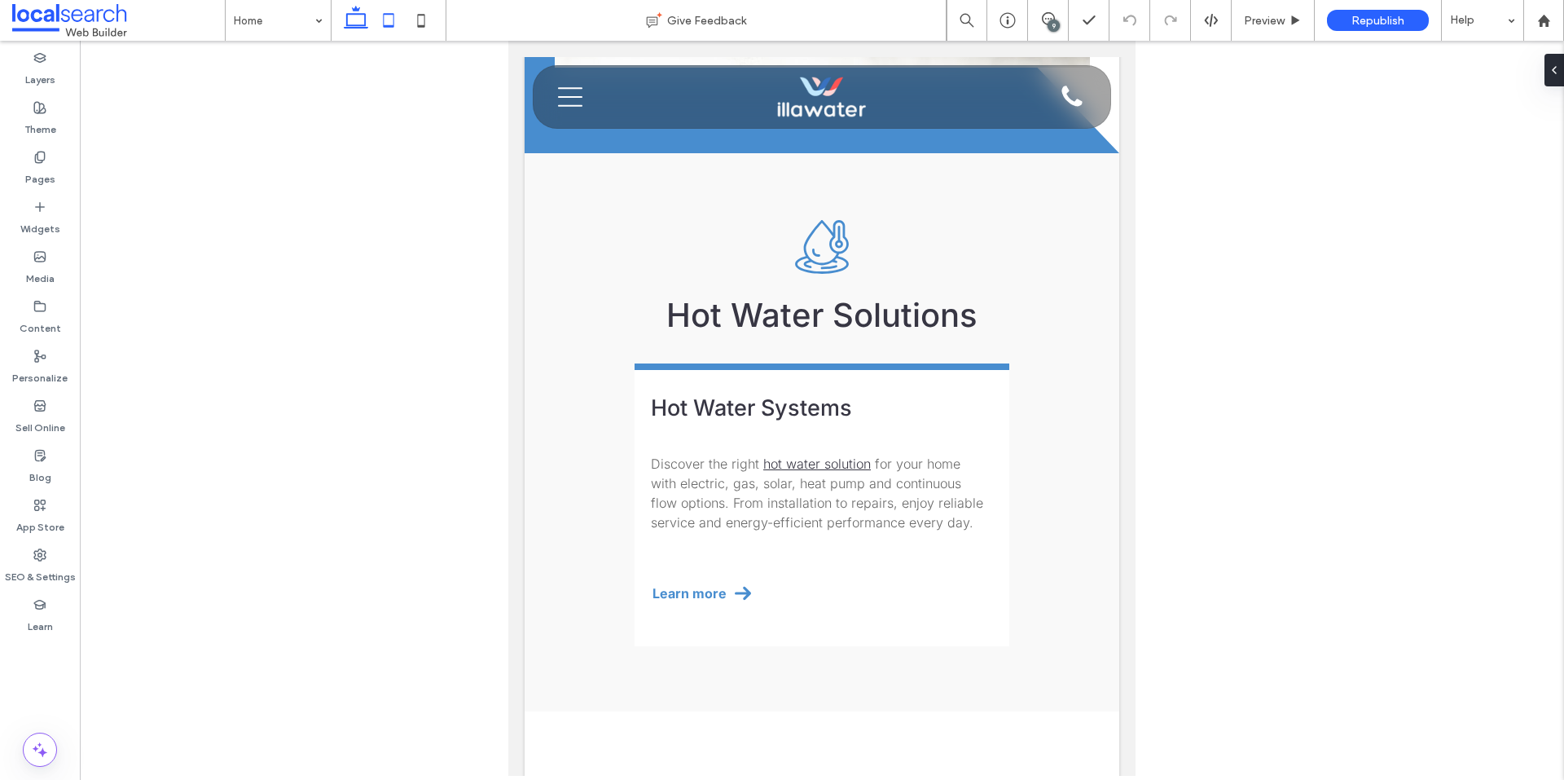
click at [354, 27] on icon at bounding box center [356, 20] width 33 height 33
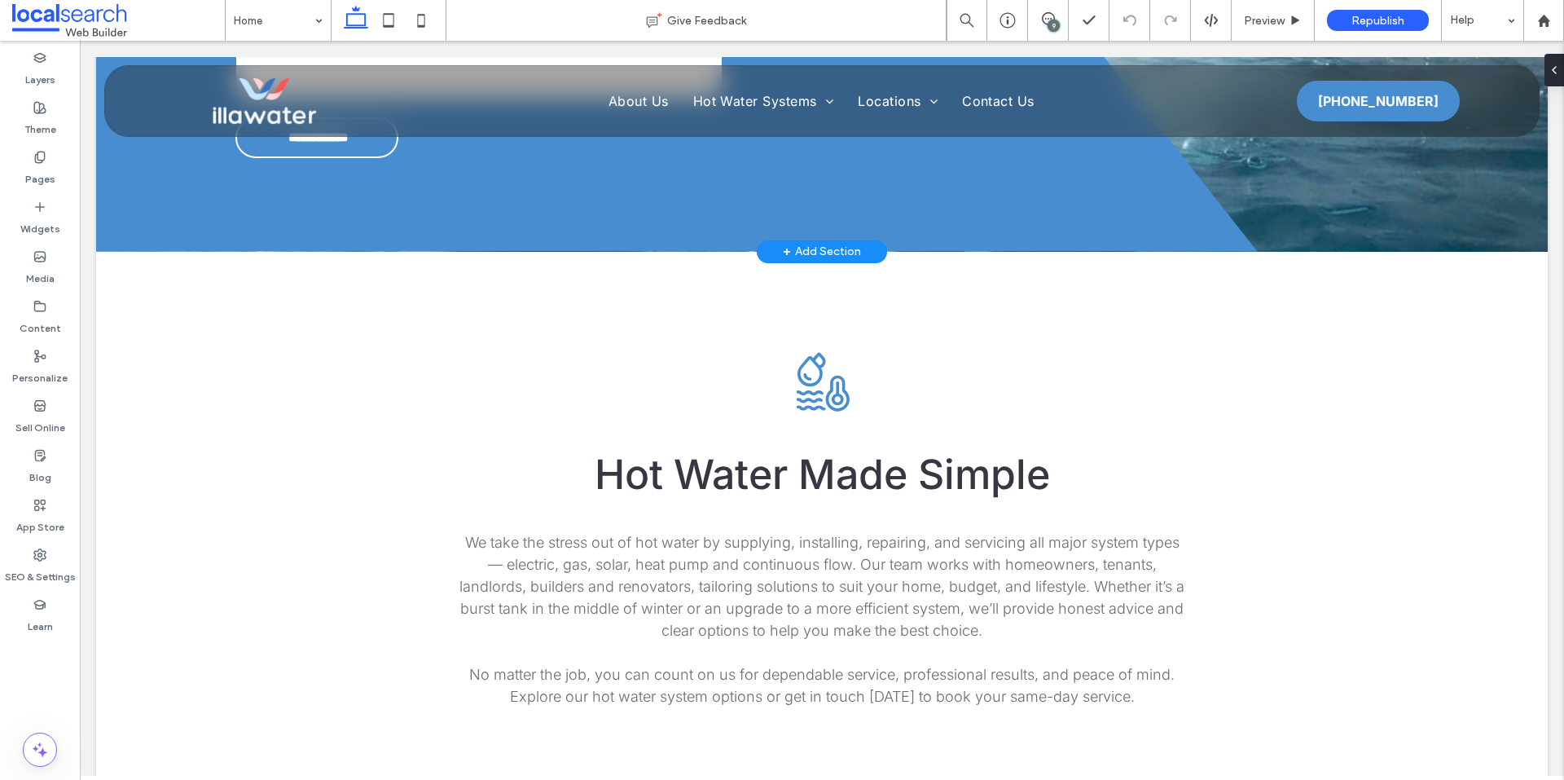
scroll to position [4392, 0]
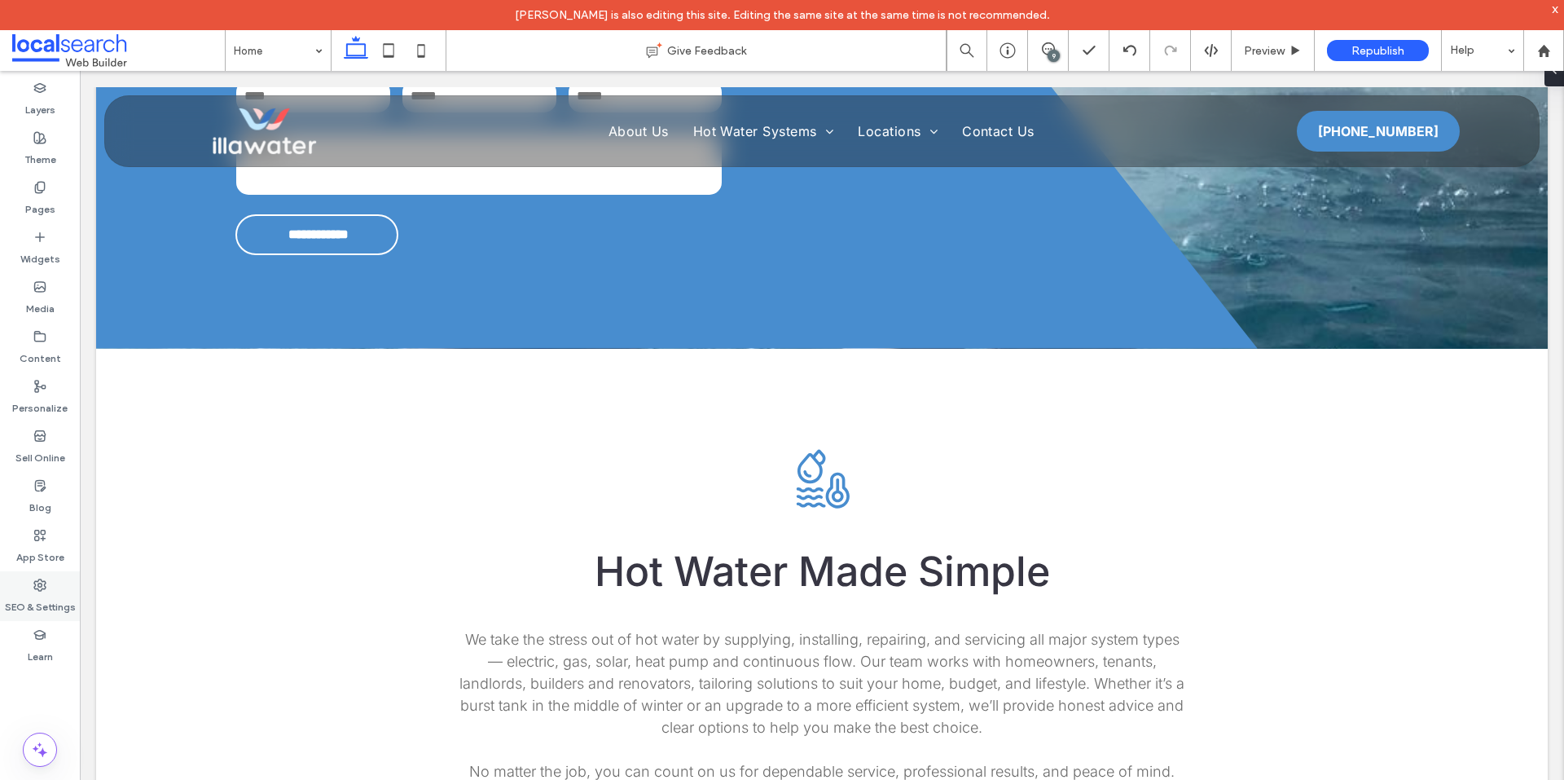
click at [42, 580] on icon at bounding box center [39, 584] width 13 height 13
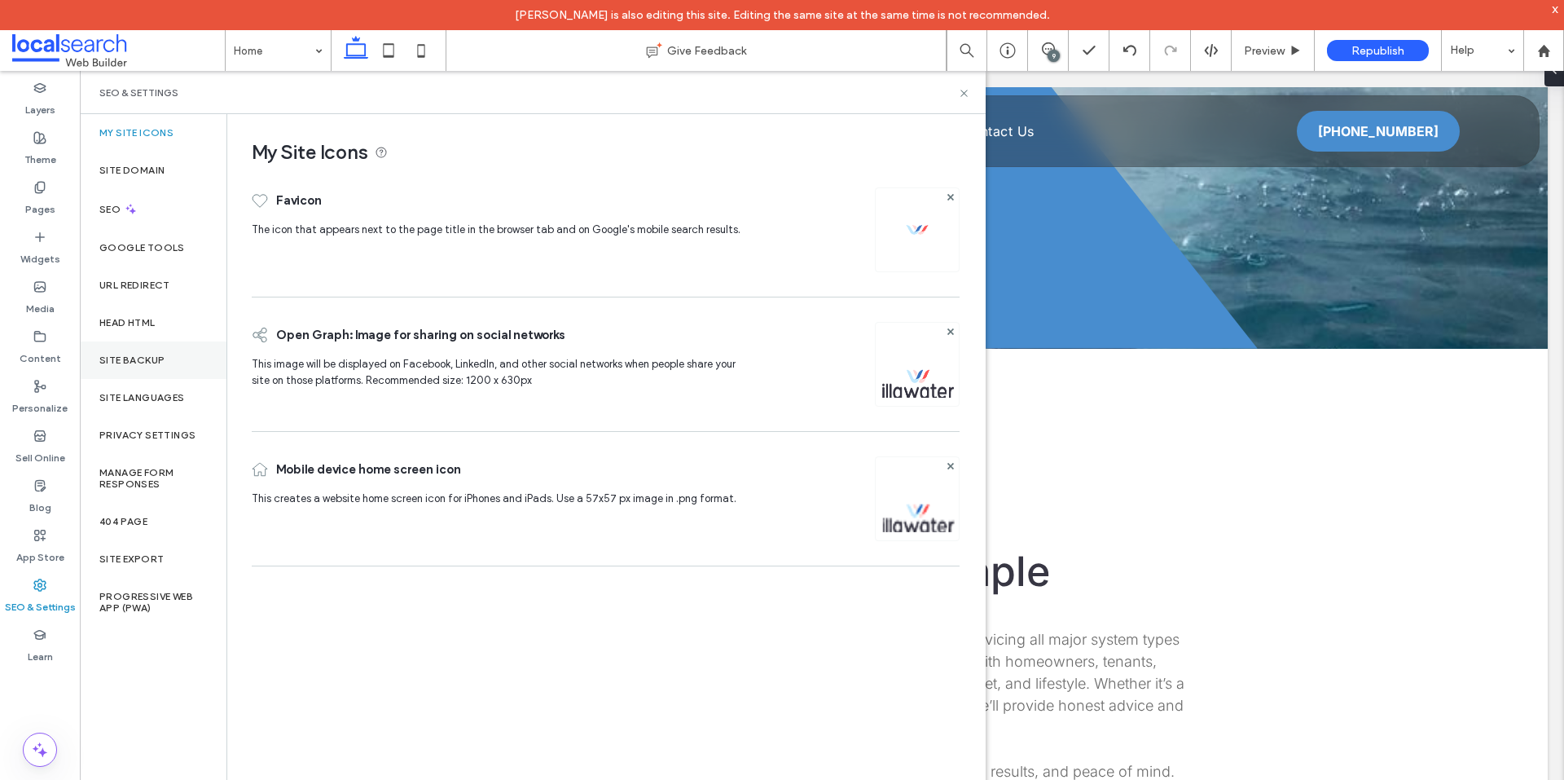
click at [156, 363] on label "Site Backup" at bounding box center [131, 359] width 65 height 11
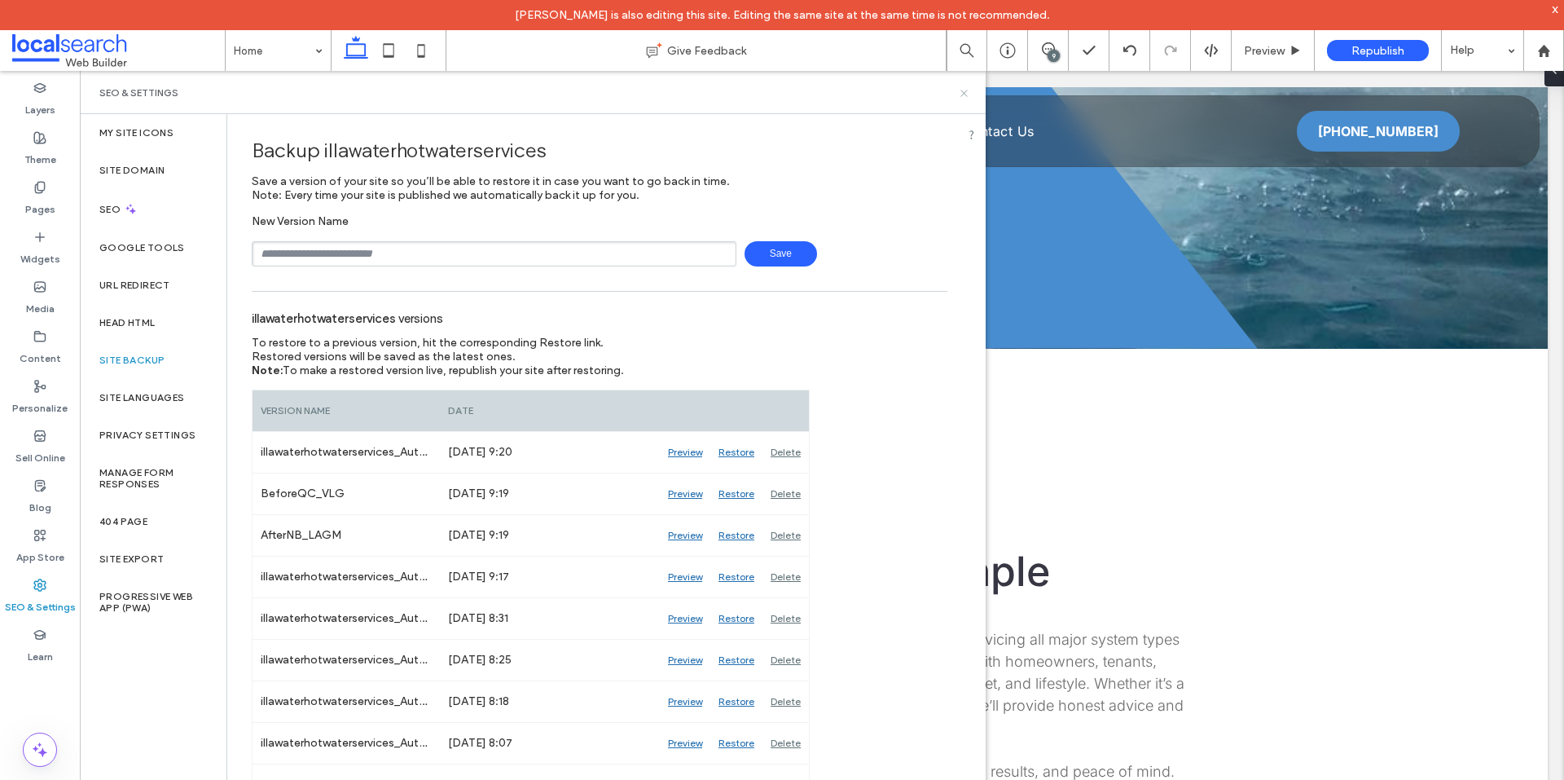
click at [958, 97] on icon at bounding box center [964, 93] width 12 height 12
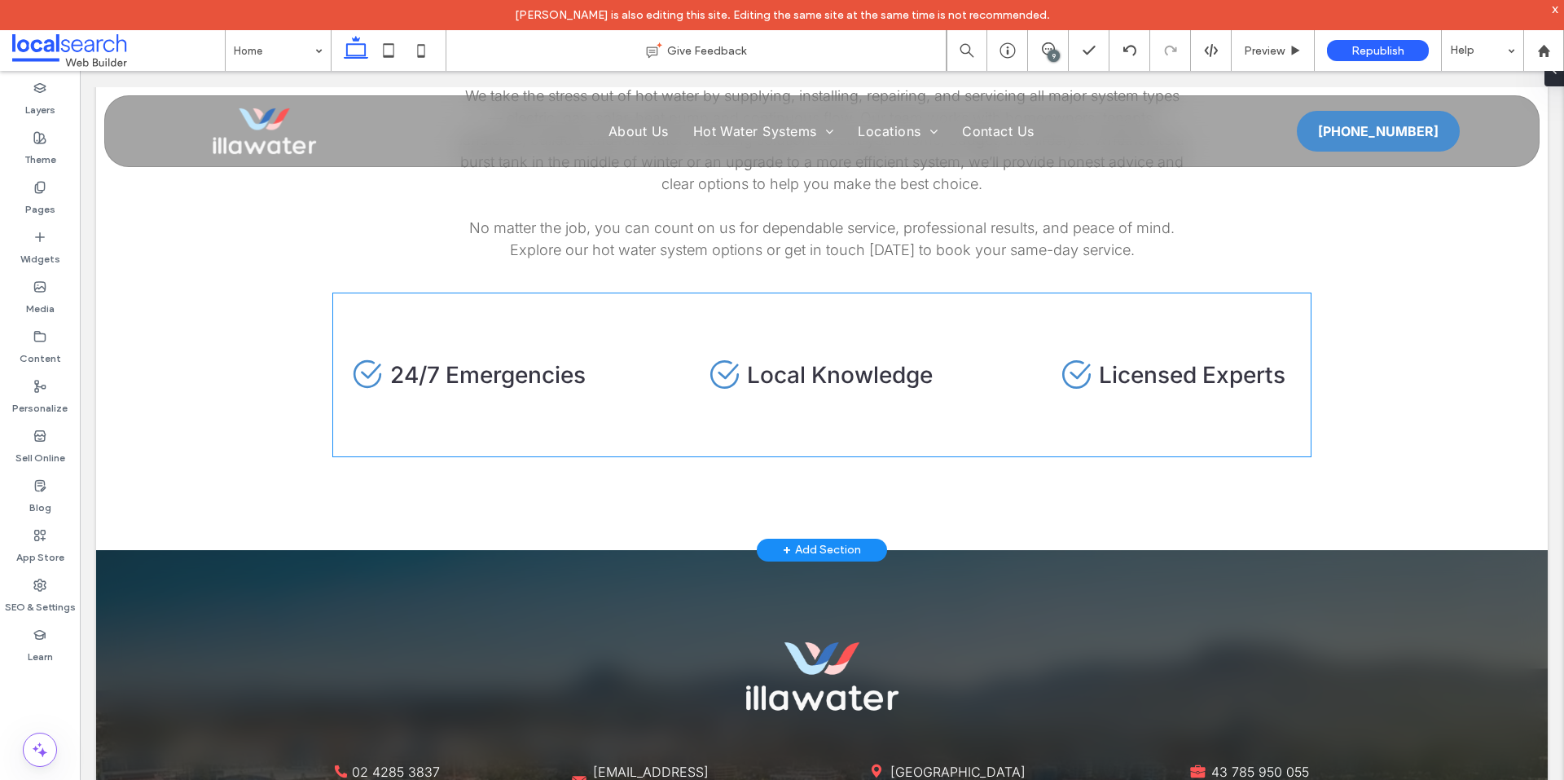
scroll to position [4800, 0]
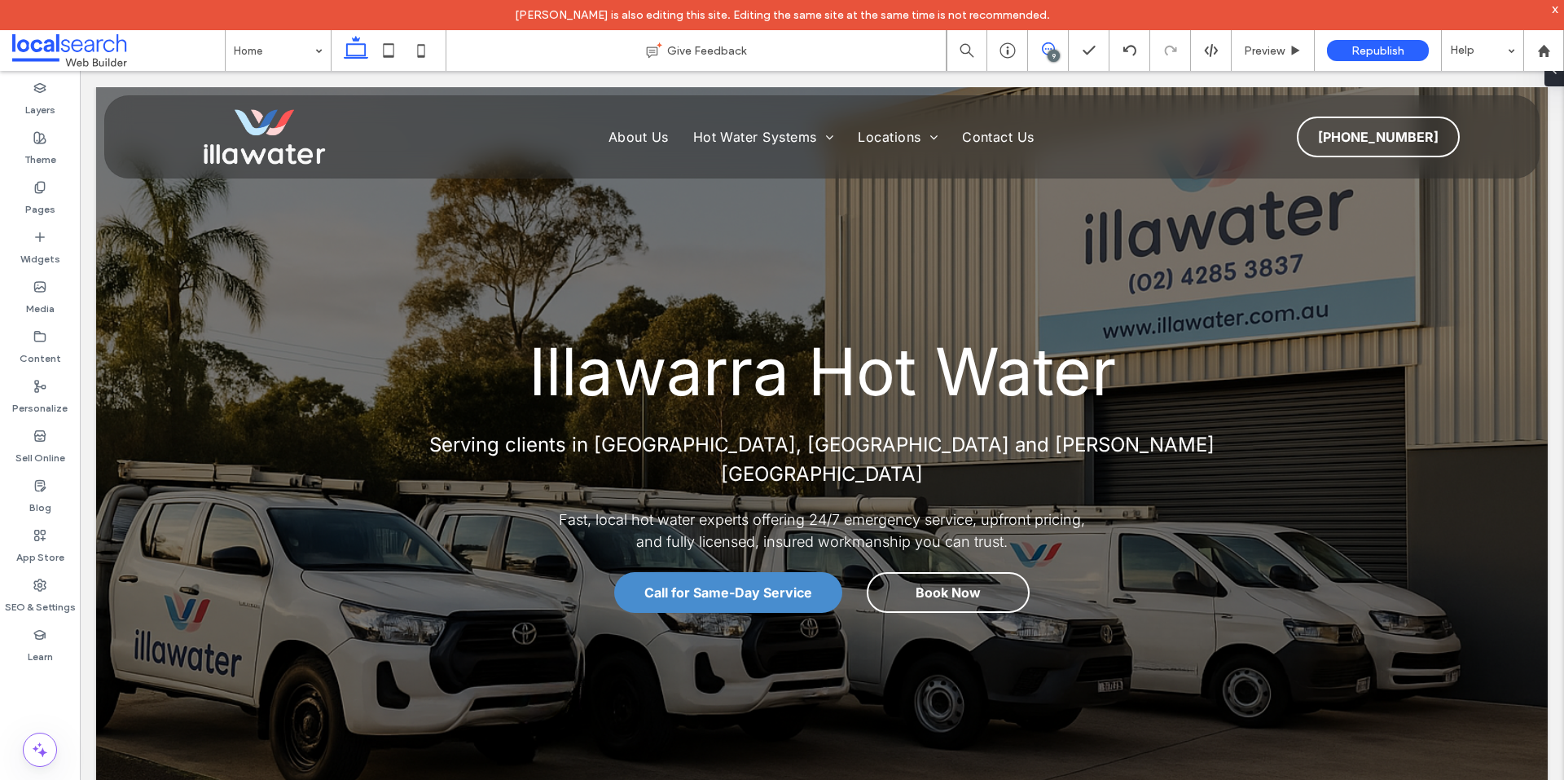
click at [1047, 50] on icon at bounding box center [1048, 48] width 13 height 13
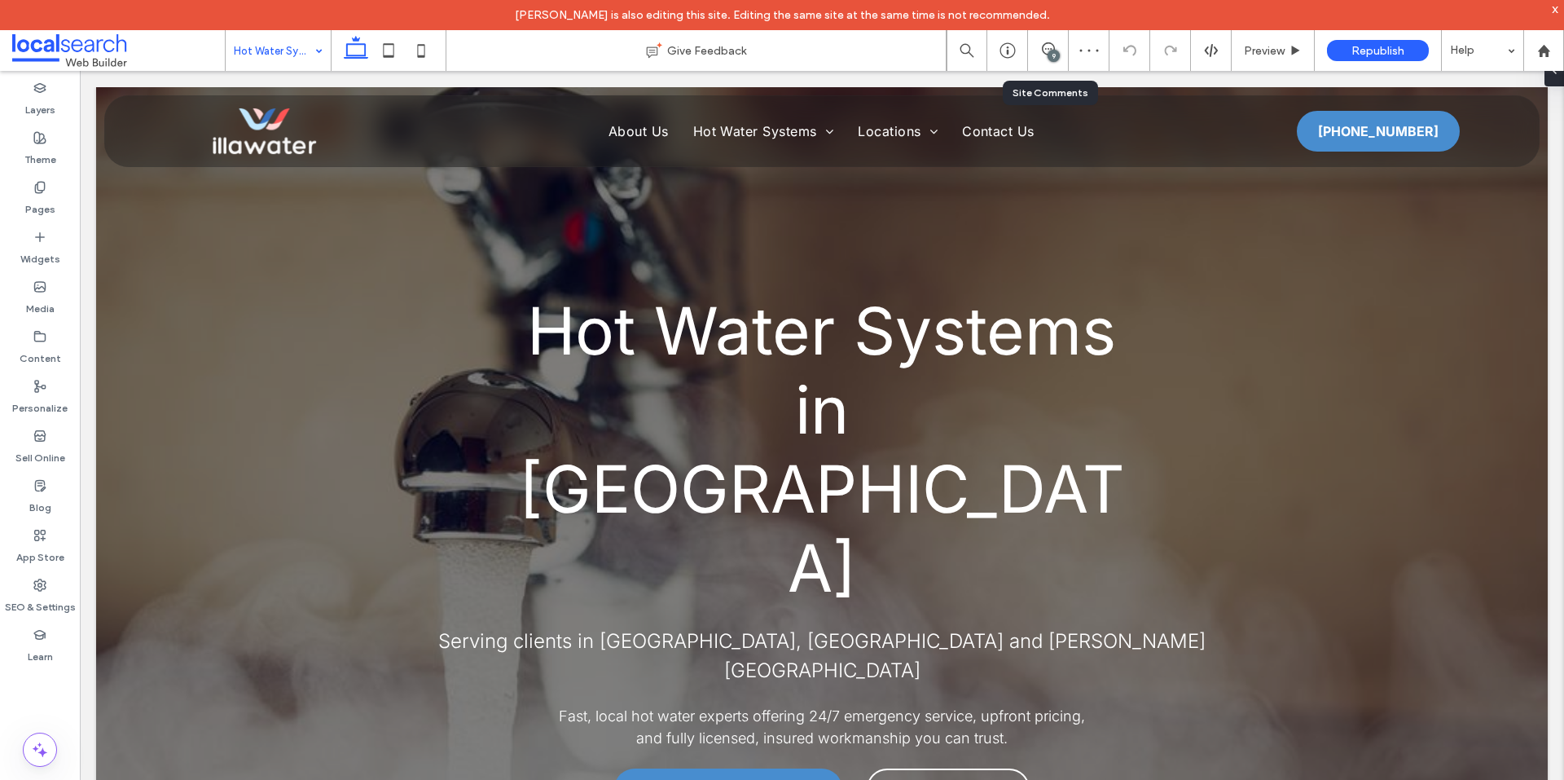
scroll to position [896, 0]
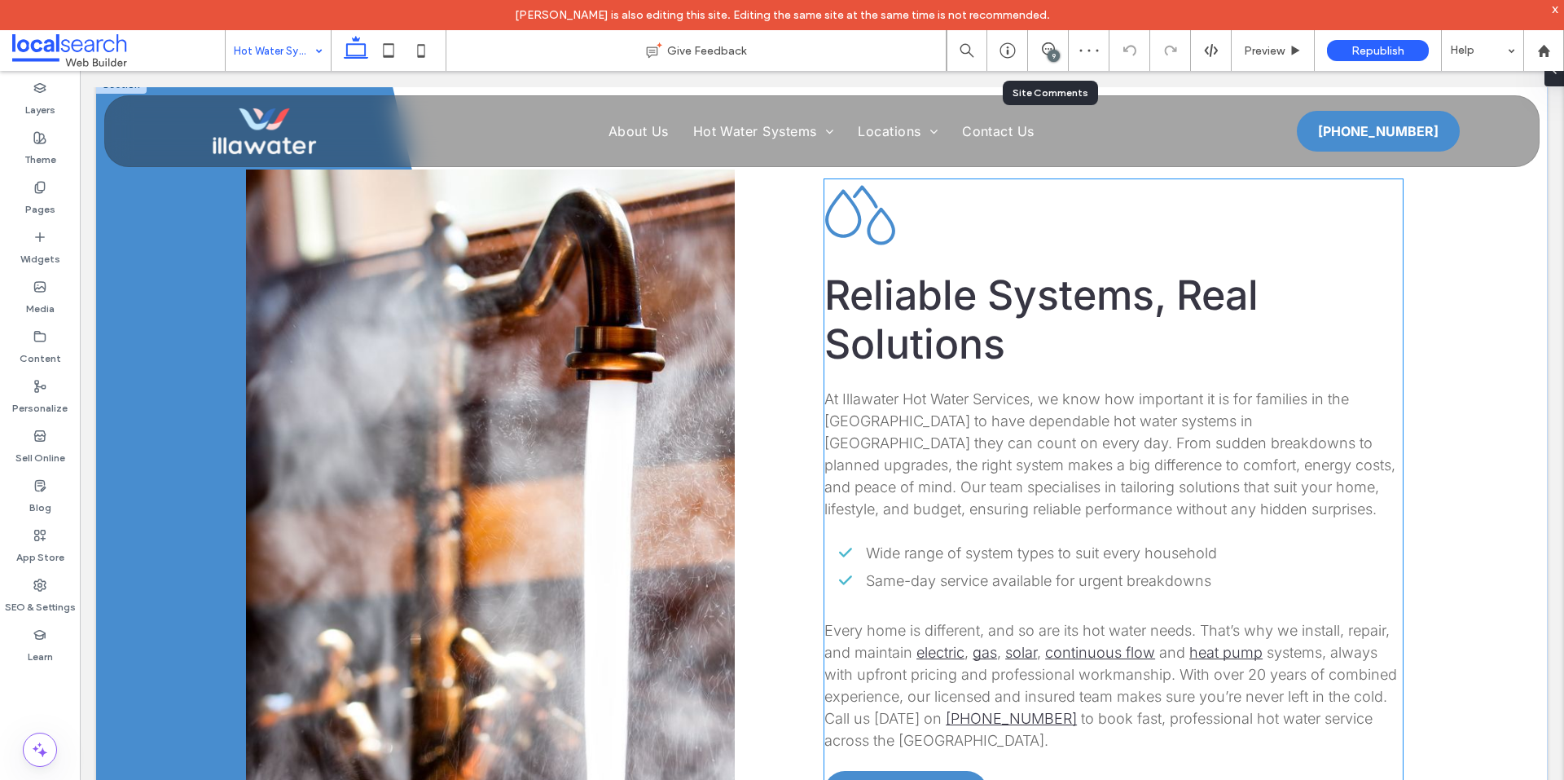
click at [1088, 619] on p "Every home is different, and so are its hot water needs. That’s why we install,…" at bounding box center [1114, 685] width 578 height 132
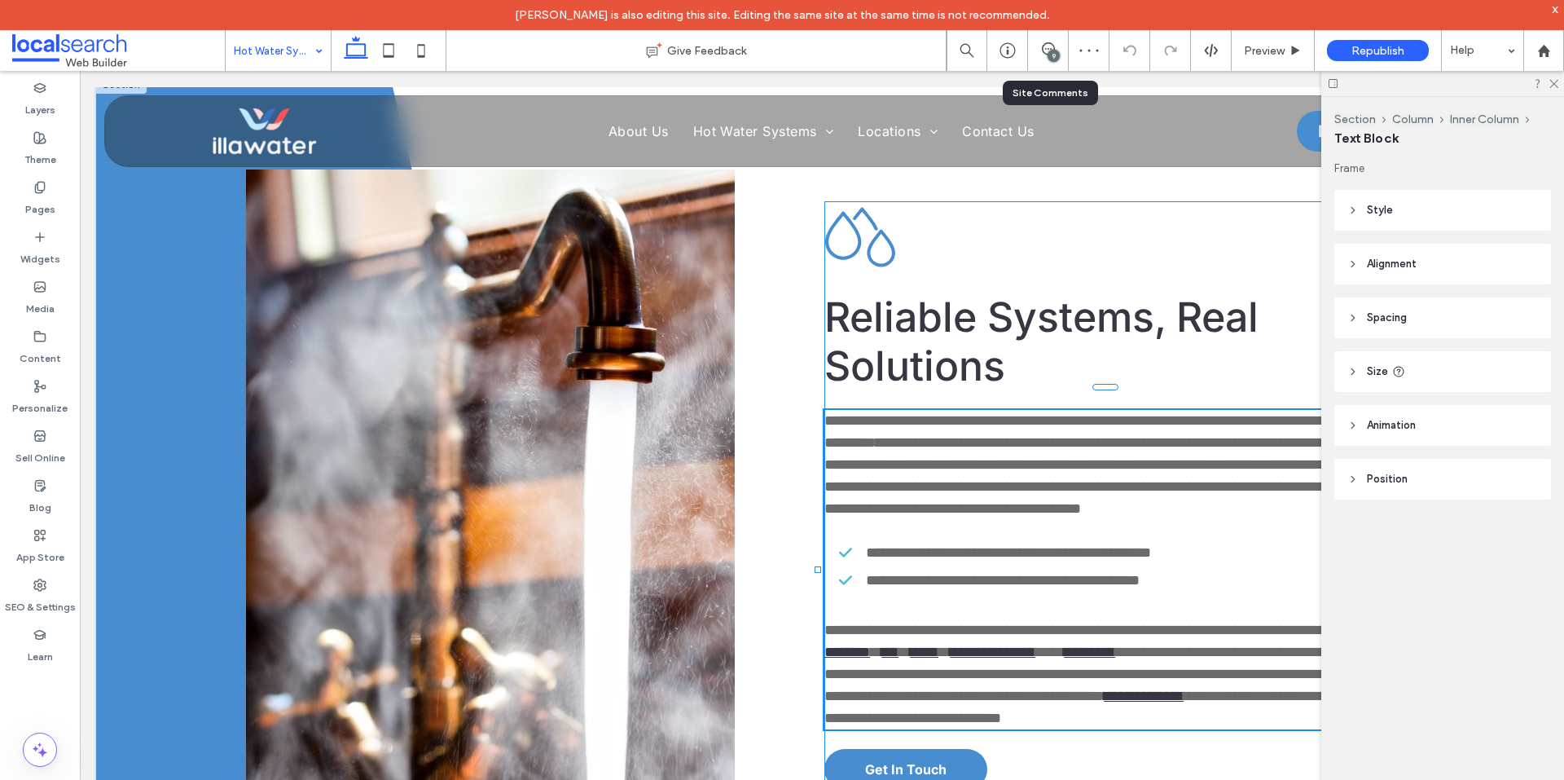
type input "*****"
type input "**"
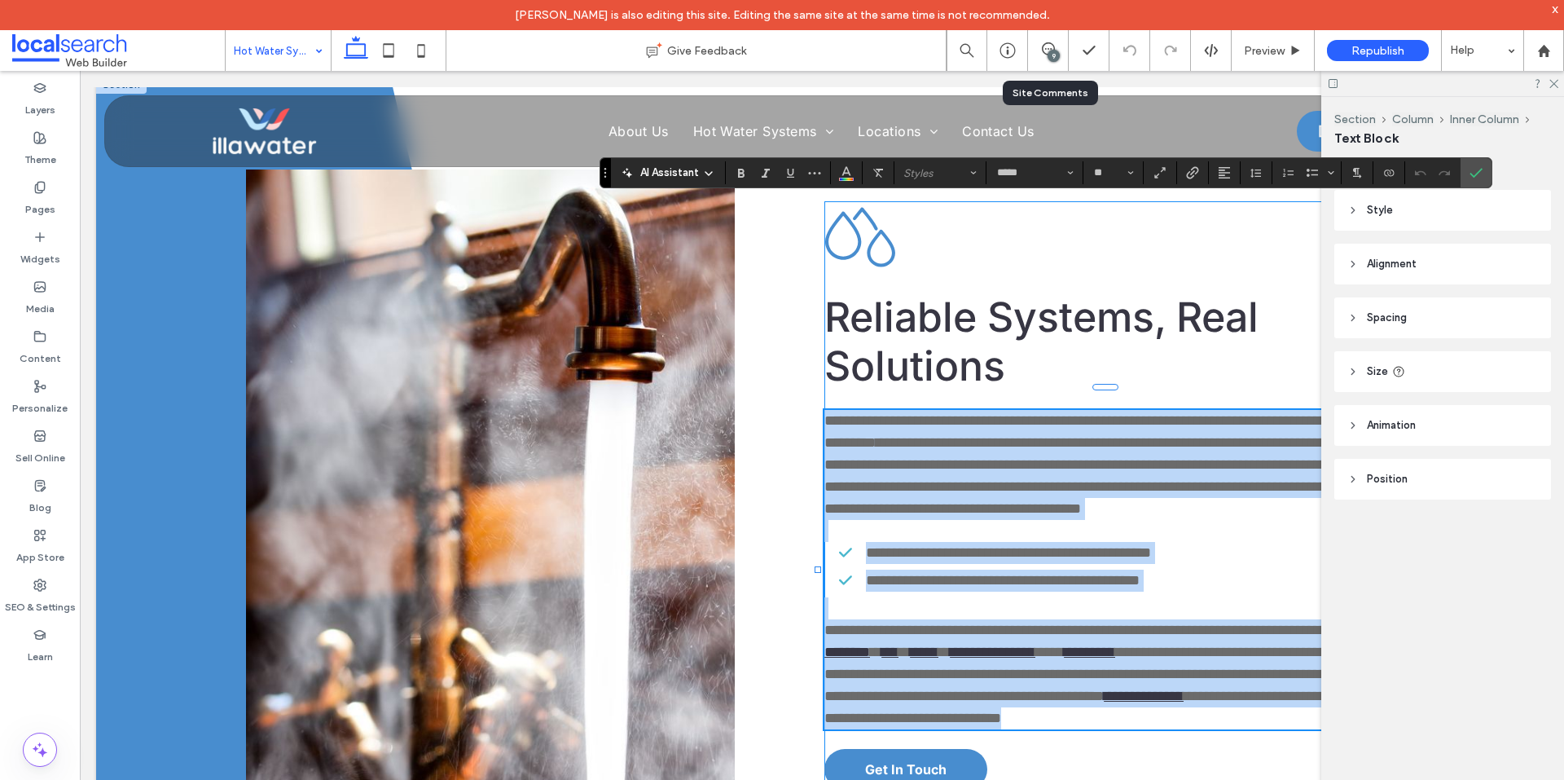
click at [1072, 644] on span "**********" at bounding box center [1116, 673] width 582 height 59
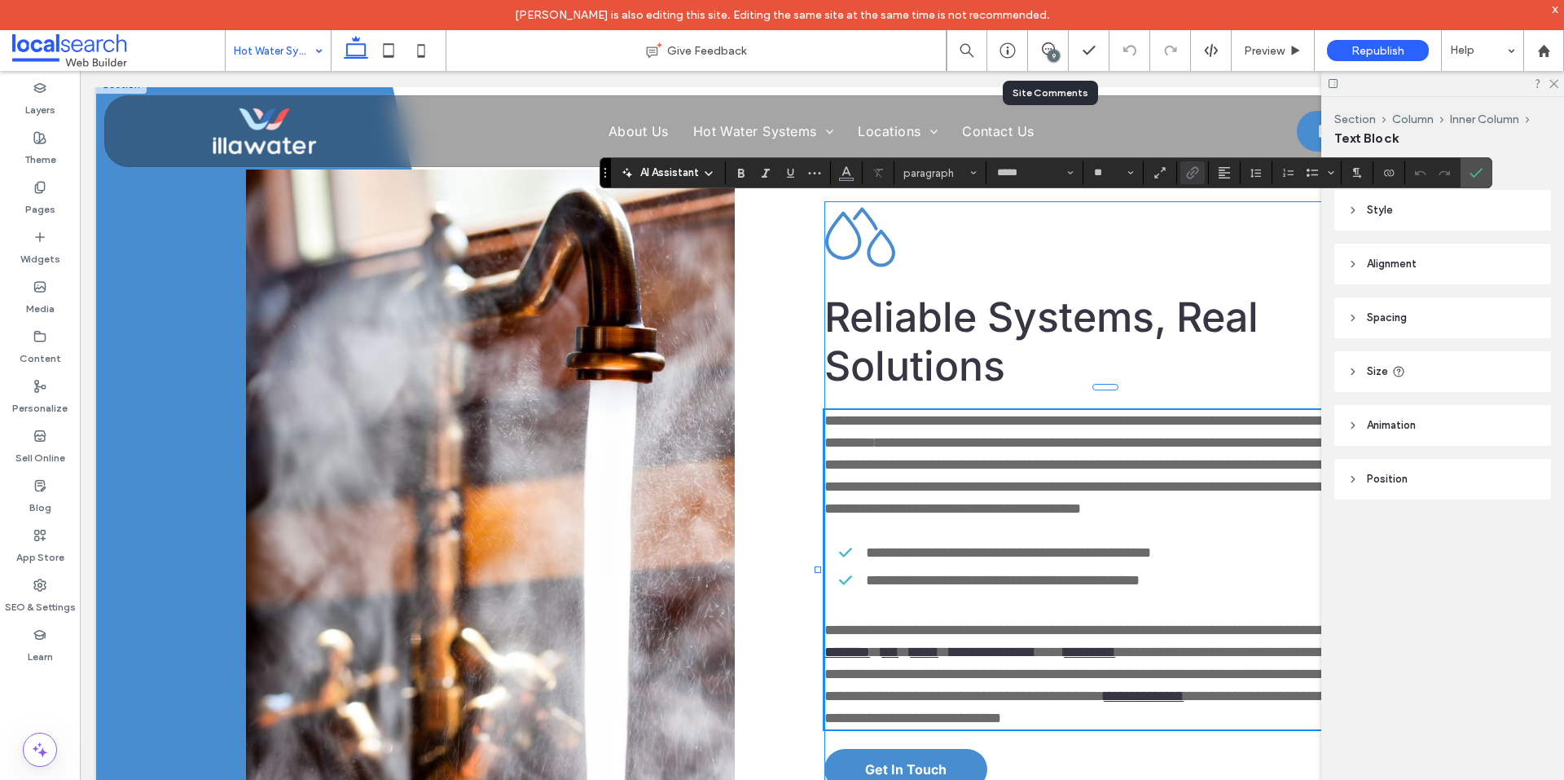
click at [1036, 644] on link "**********" at bounding box center [993, 651] width 86 height 15
click at [1193, 168] on use "Link" at bounding box center [1192, 172] width 12 height 12
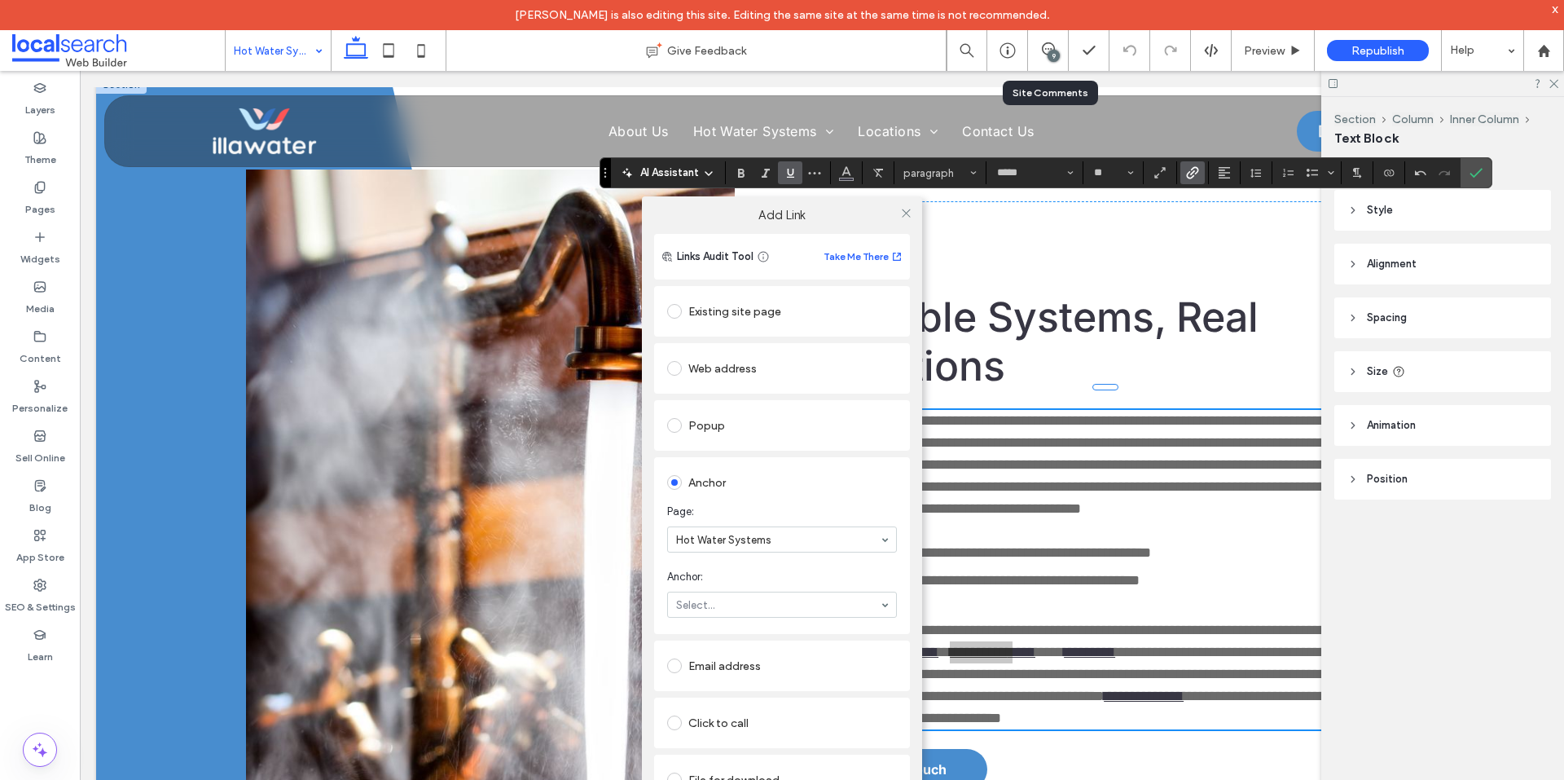
click at [1483, 172] on div "Add Link Links Audit Tool Take Me There Existing site page Web address Popup An…" at bounding box center [782, 524] width 1564 height 780
click at [1474, 171] on div "Add Link Links Audit Tool Take Me There Existing site page Web address Popup An…" at bounding box center [782, 524] width 1564 height 780
click at [1479, 171] on div "Add Link Links Audit Tool Take Me There Existing site page Web address Popup An…" at bounding box center [782, 524] width 1564 height 780
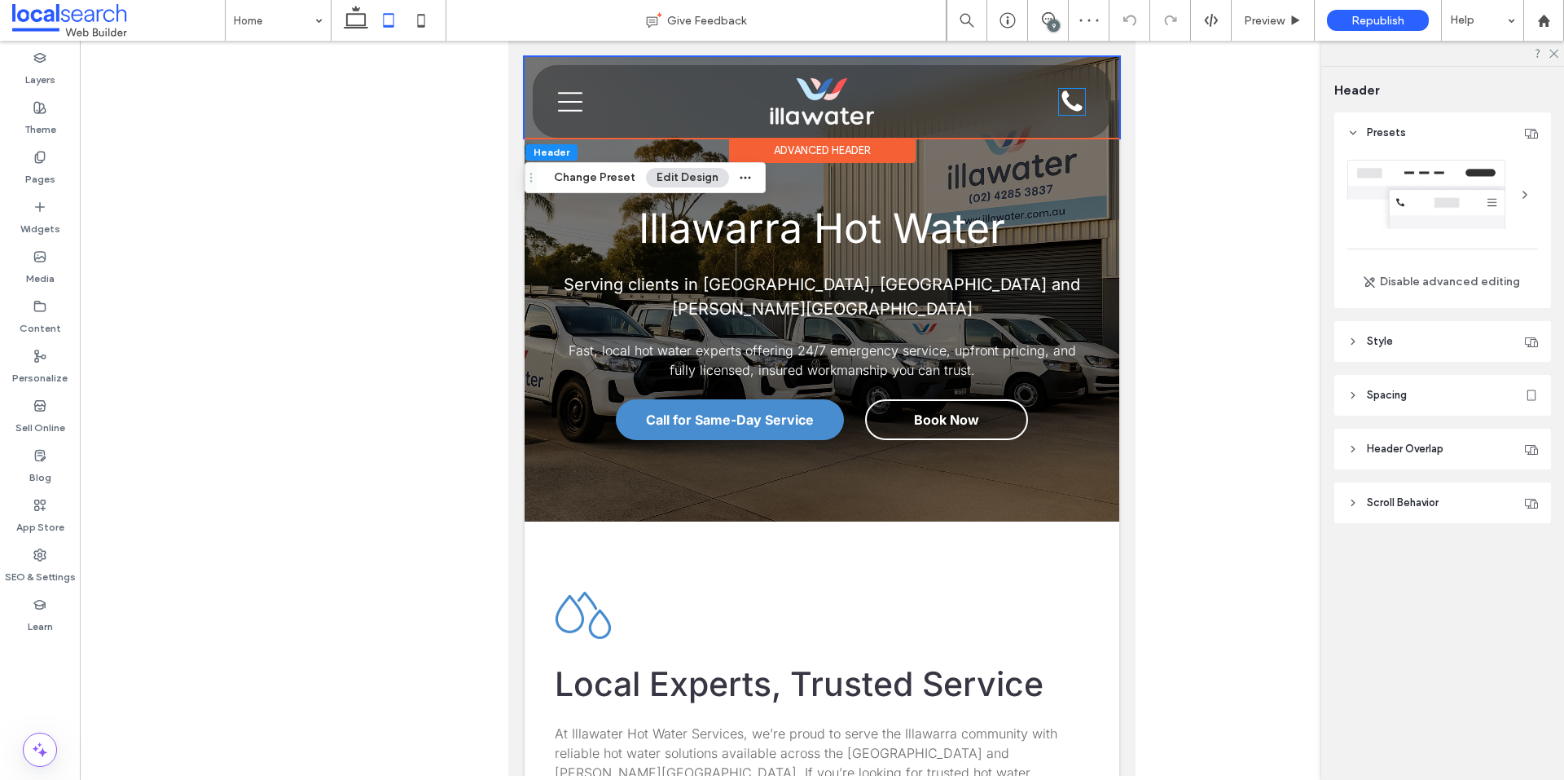
click at [1059, 104] on div "Click to call" at bounding box center [1072, 102] width 26 height 26
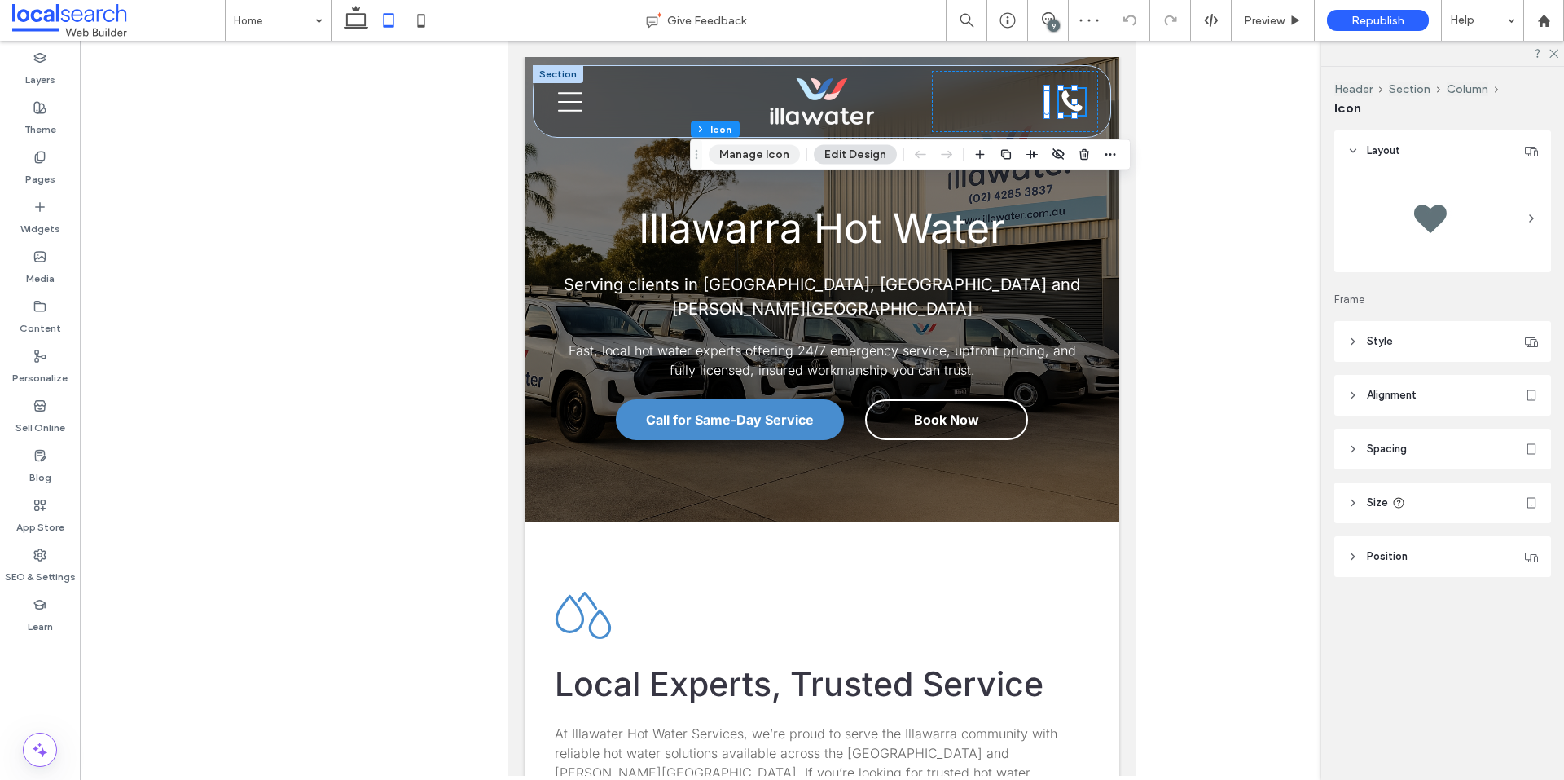
click at [772, 156] on button "Manage Icon" at bounding box center [754, 155] width 91 height 20
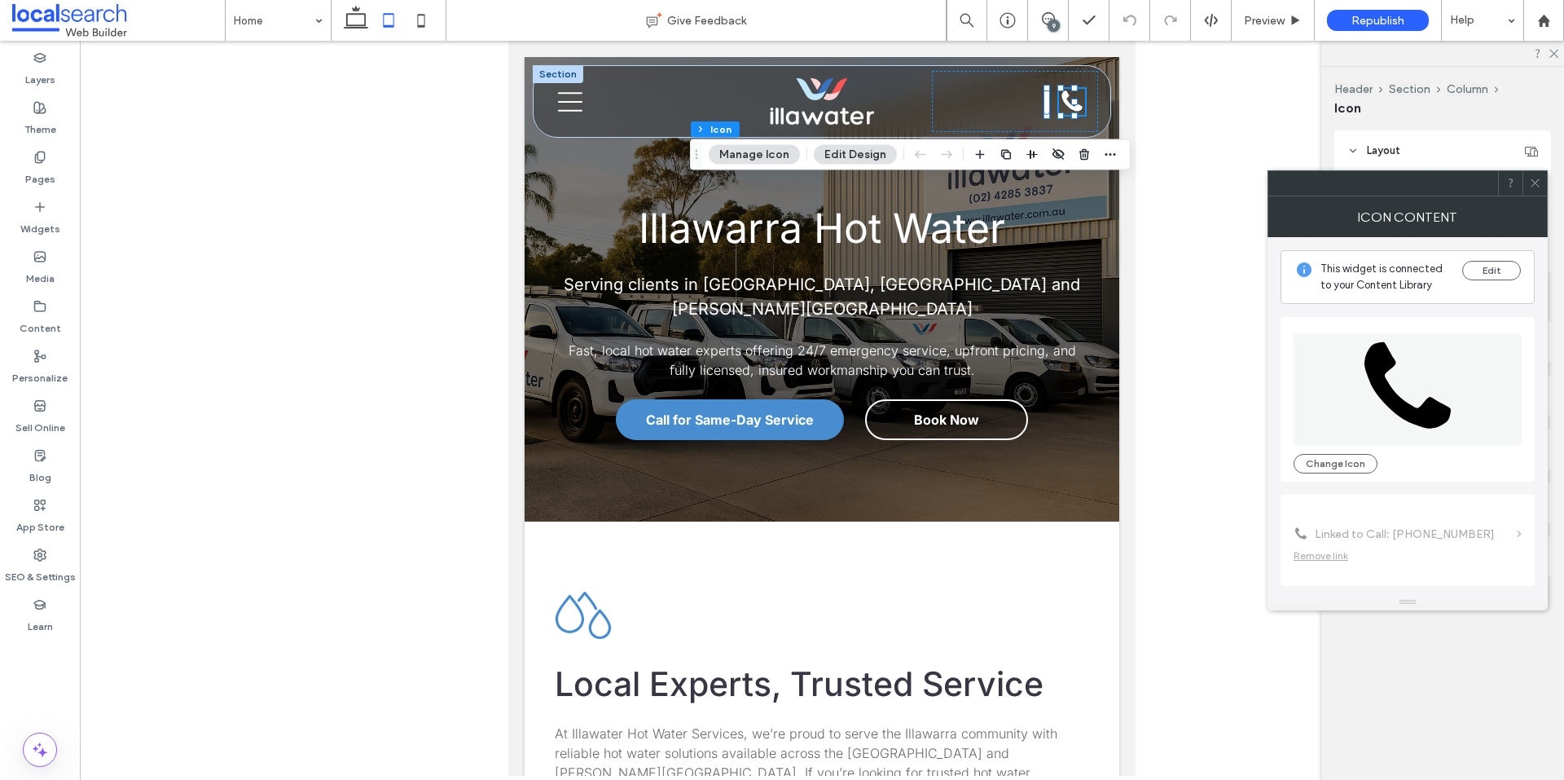
scroll to position [99, 0]
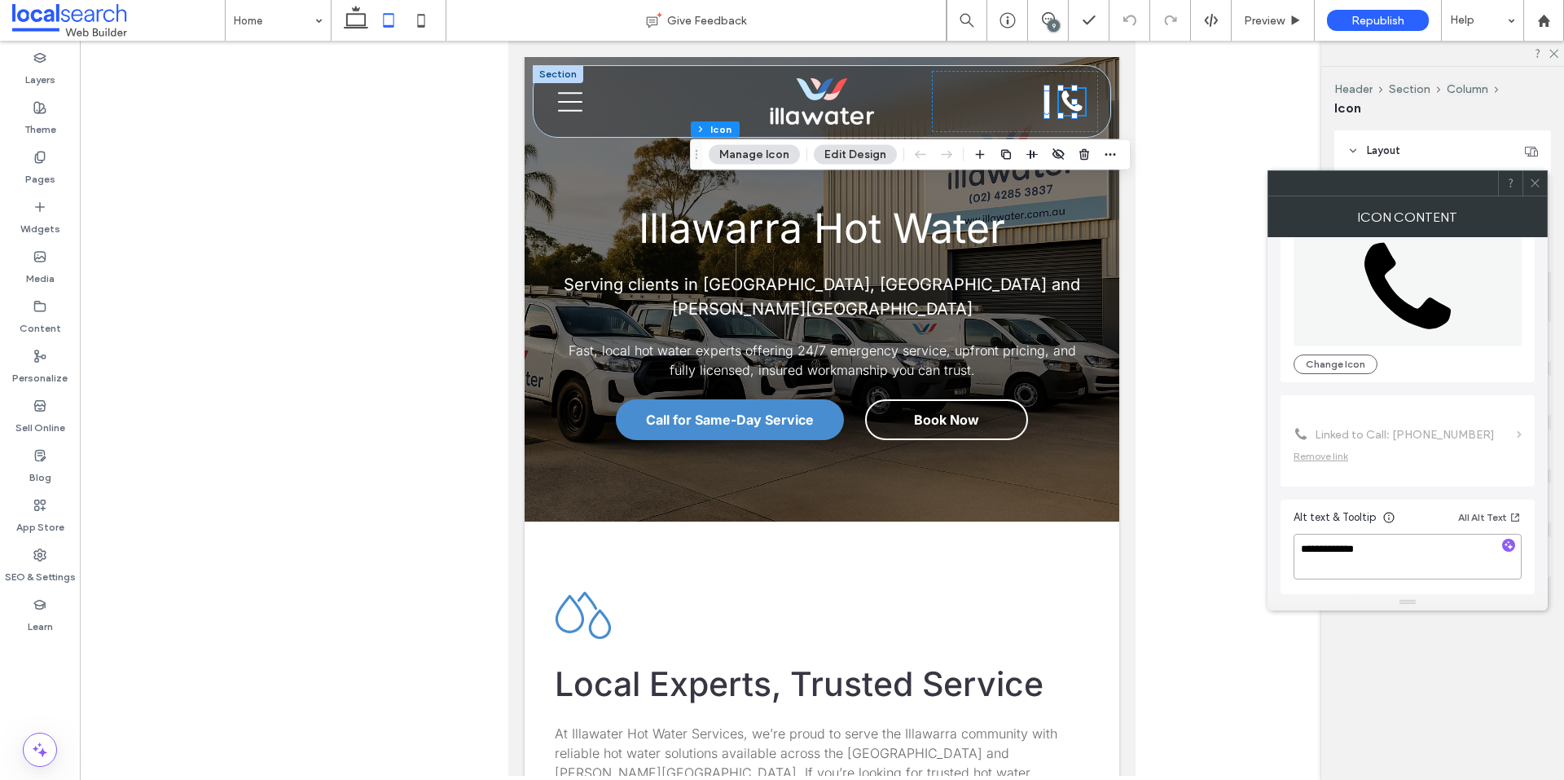
drag, startPoint x: 1359, startPoint y: 544, endPoint x: 1280, endPoint y: 549, distance: 79.2
click at [1280, 549] on div "**********" at bounding box center [1408, 415] width 280 height 357
type textarea "*"
click at [1410, 576] on textarea "**********" at bounding box center [1408, 557] width 228 height 46
type textarea "**********"
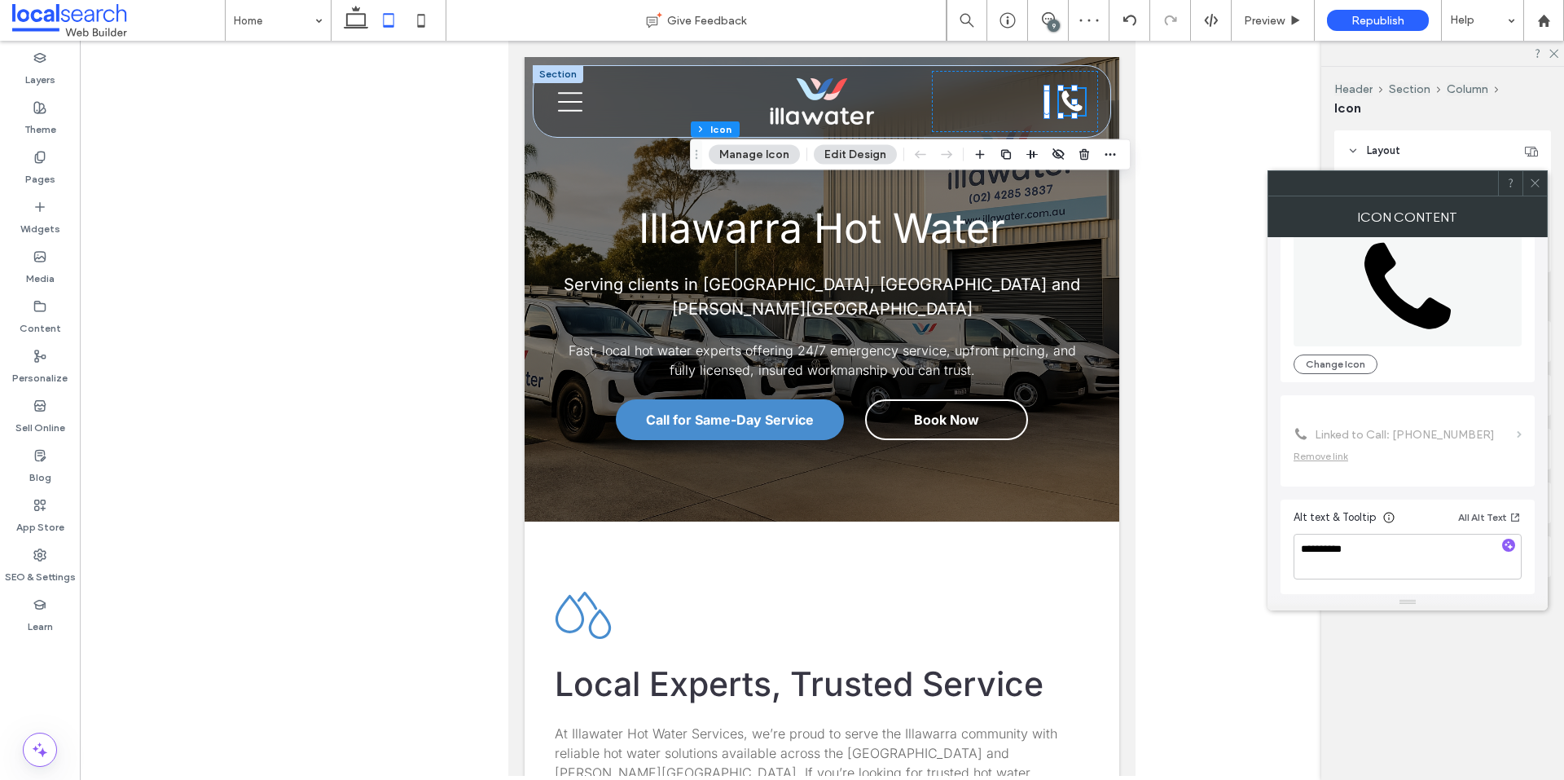
click at [1530, 180] on icon at bounding box center [1535, 183] width 12 height 12
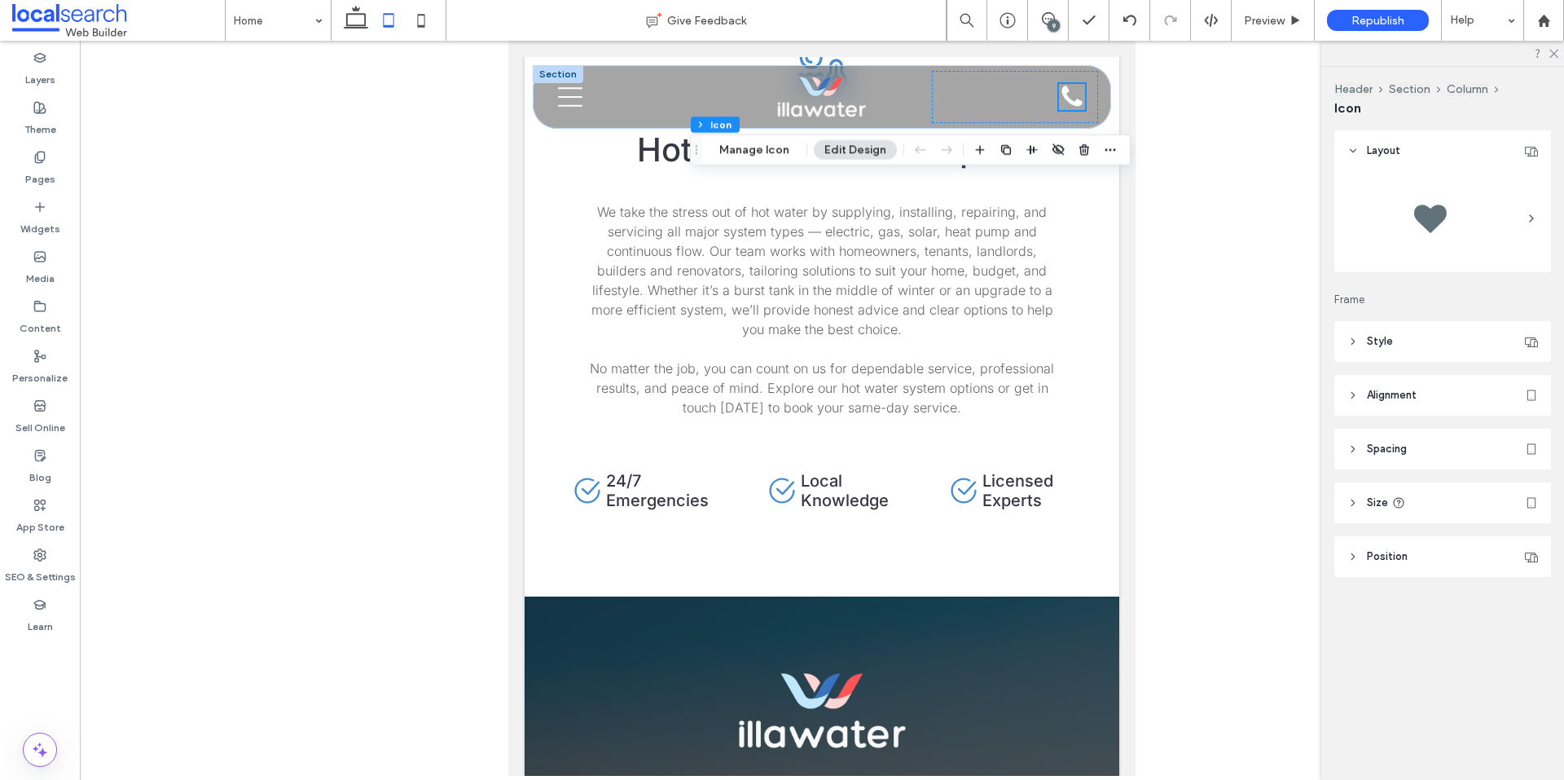
scroll to position [4563, 0]
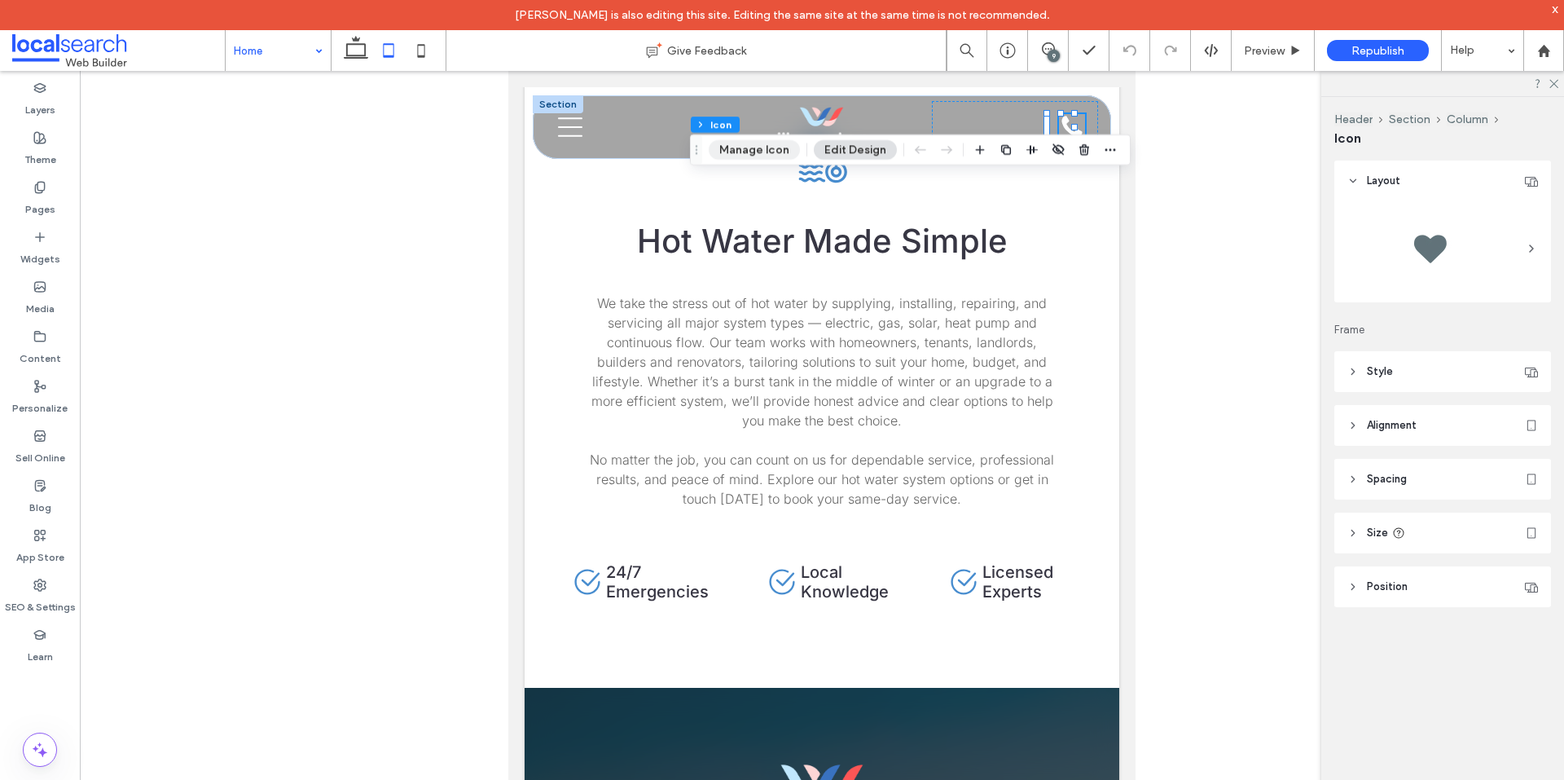
click at [754, 141] on button "Manage Icon" at bounding box center [754, 150] width 91 height 20
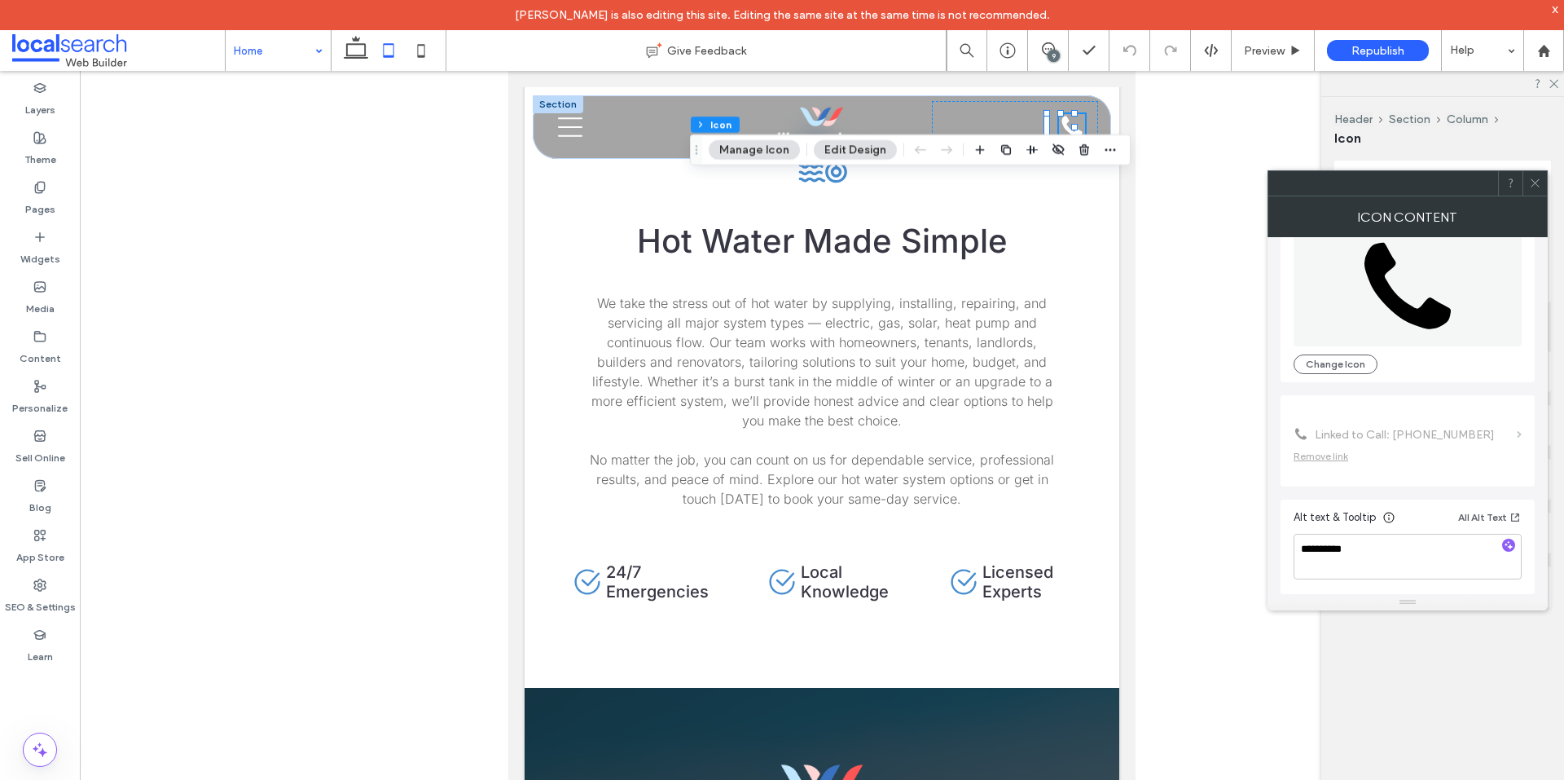
scroll to position [18, 0]
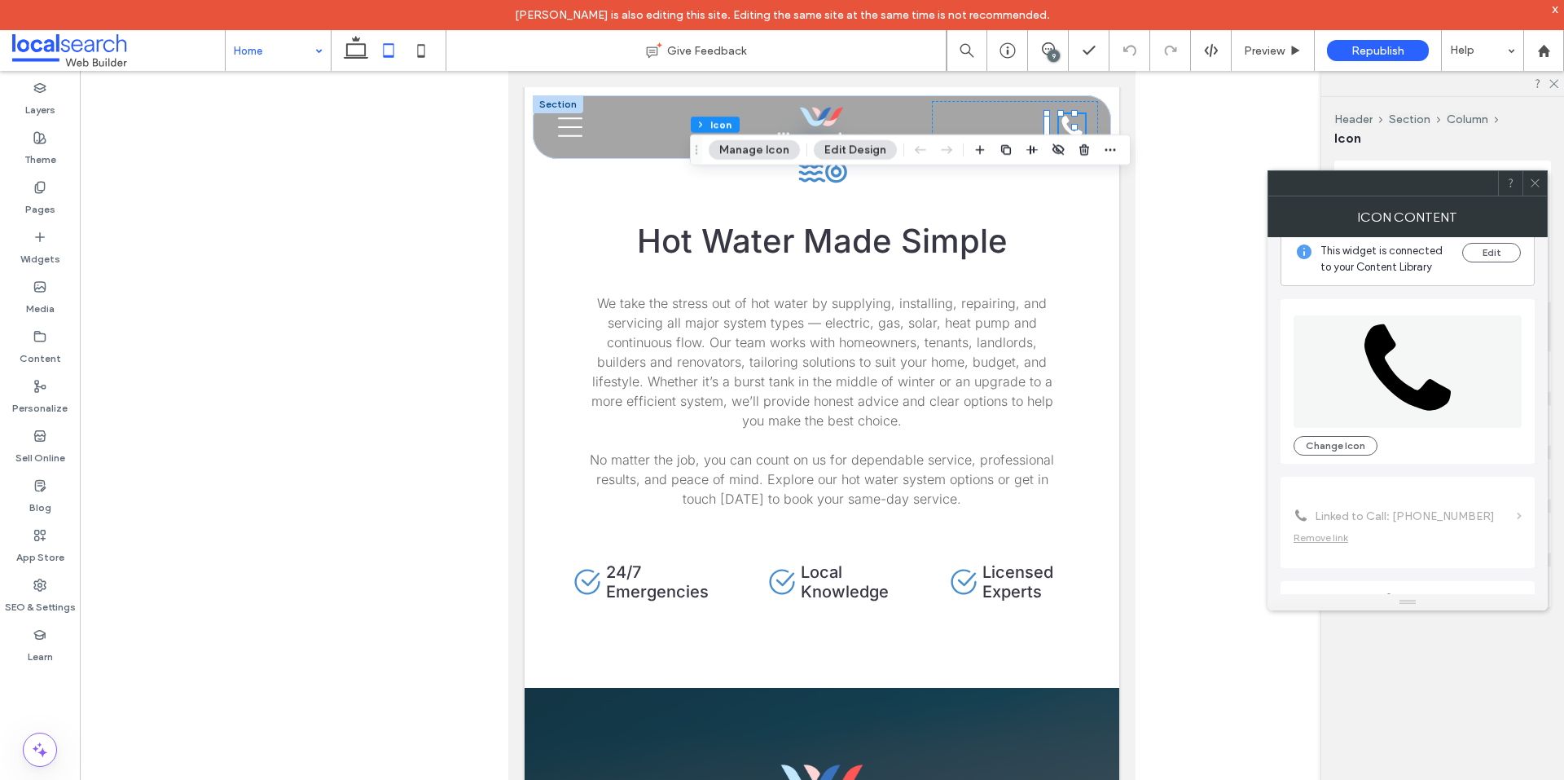
click at [1531, 186] on icon at bounding box center [1535, 183] width 12 height 12
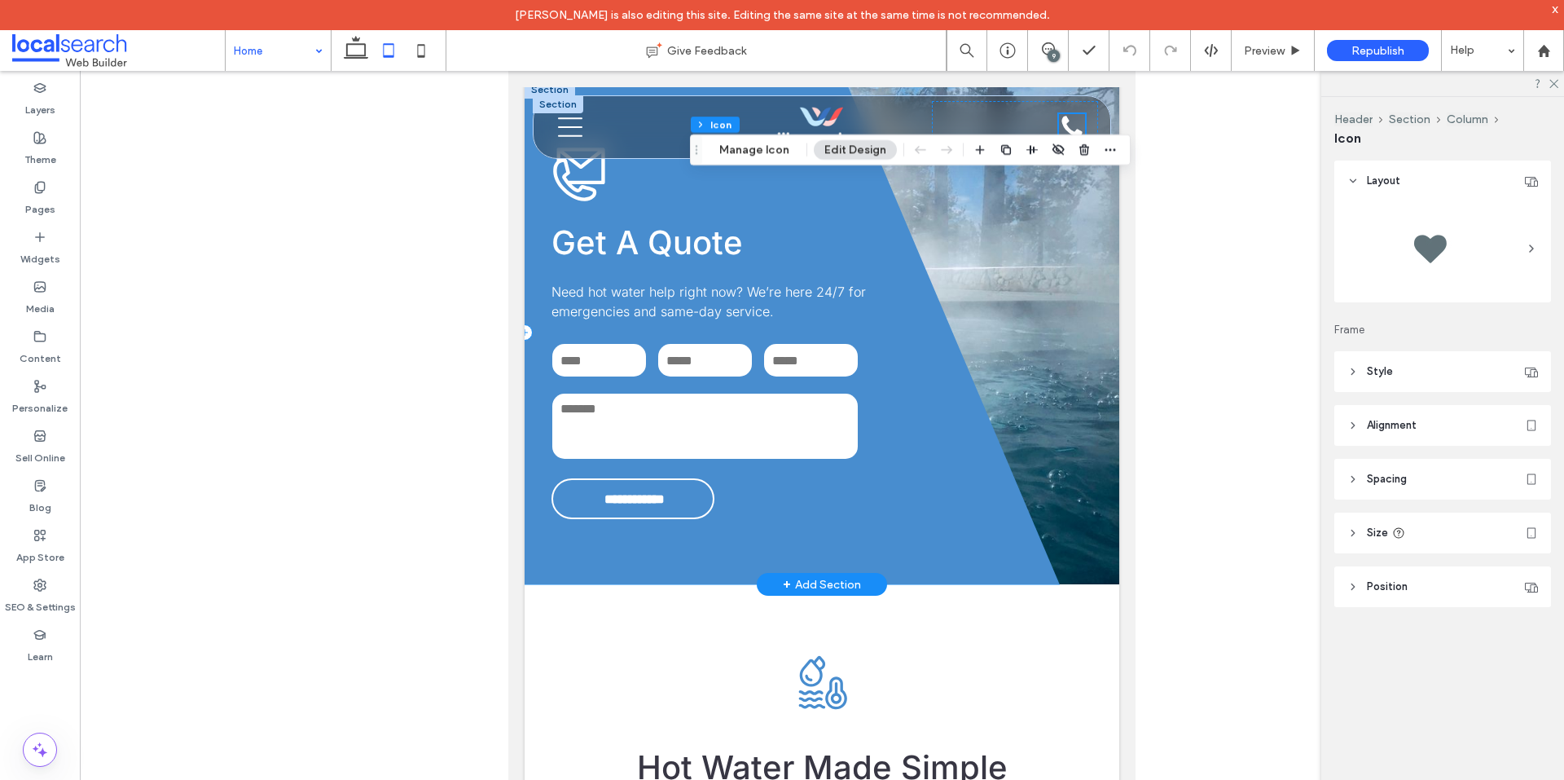
scroll to position [3911, 0]
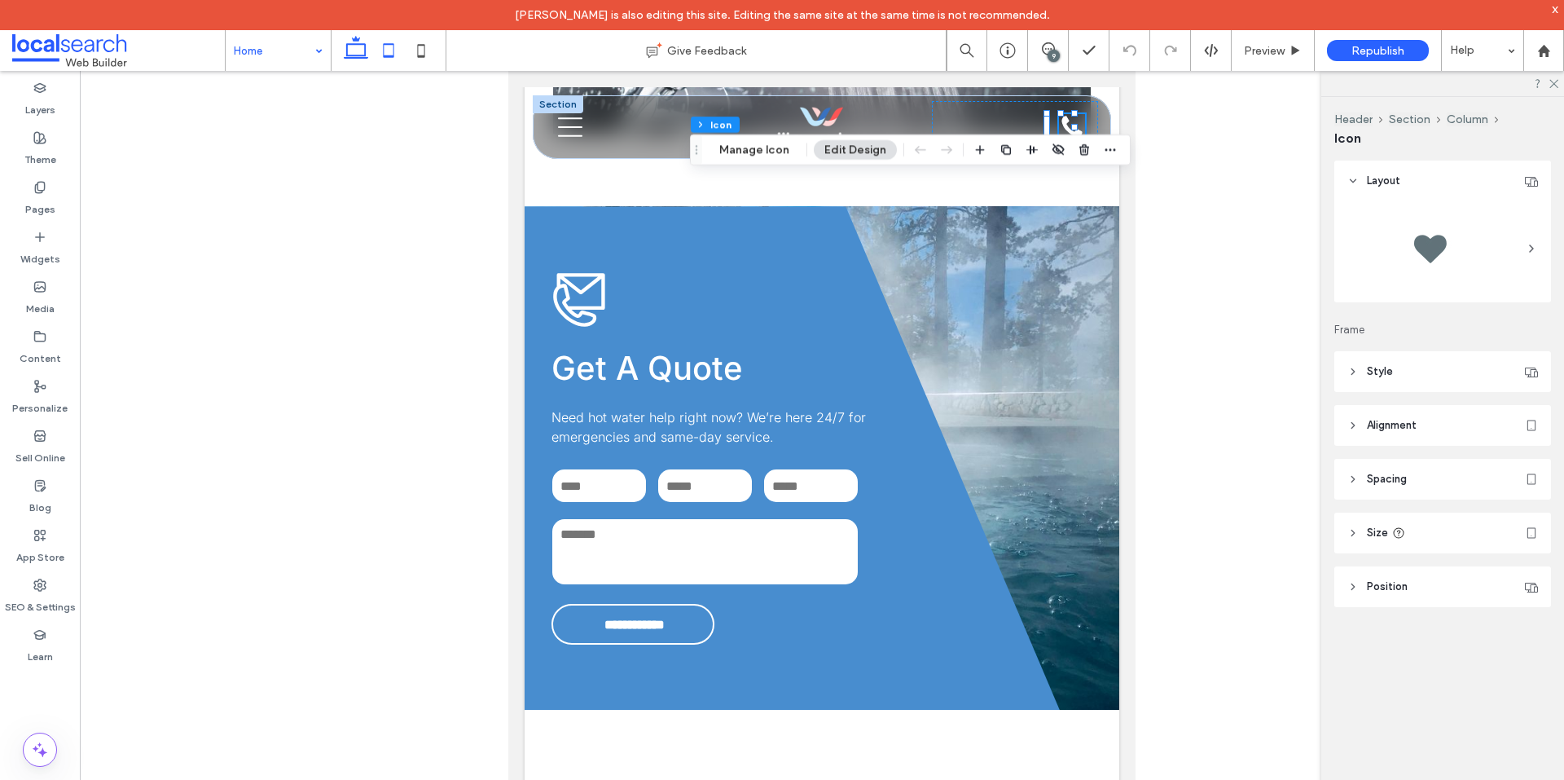
click at [356, 56] on use at bounding box center [356, 47] width 24 height 23
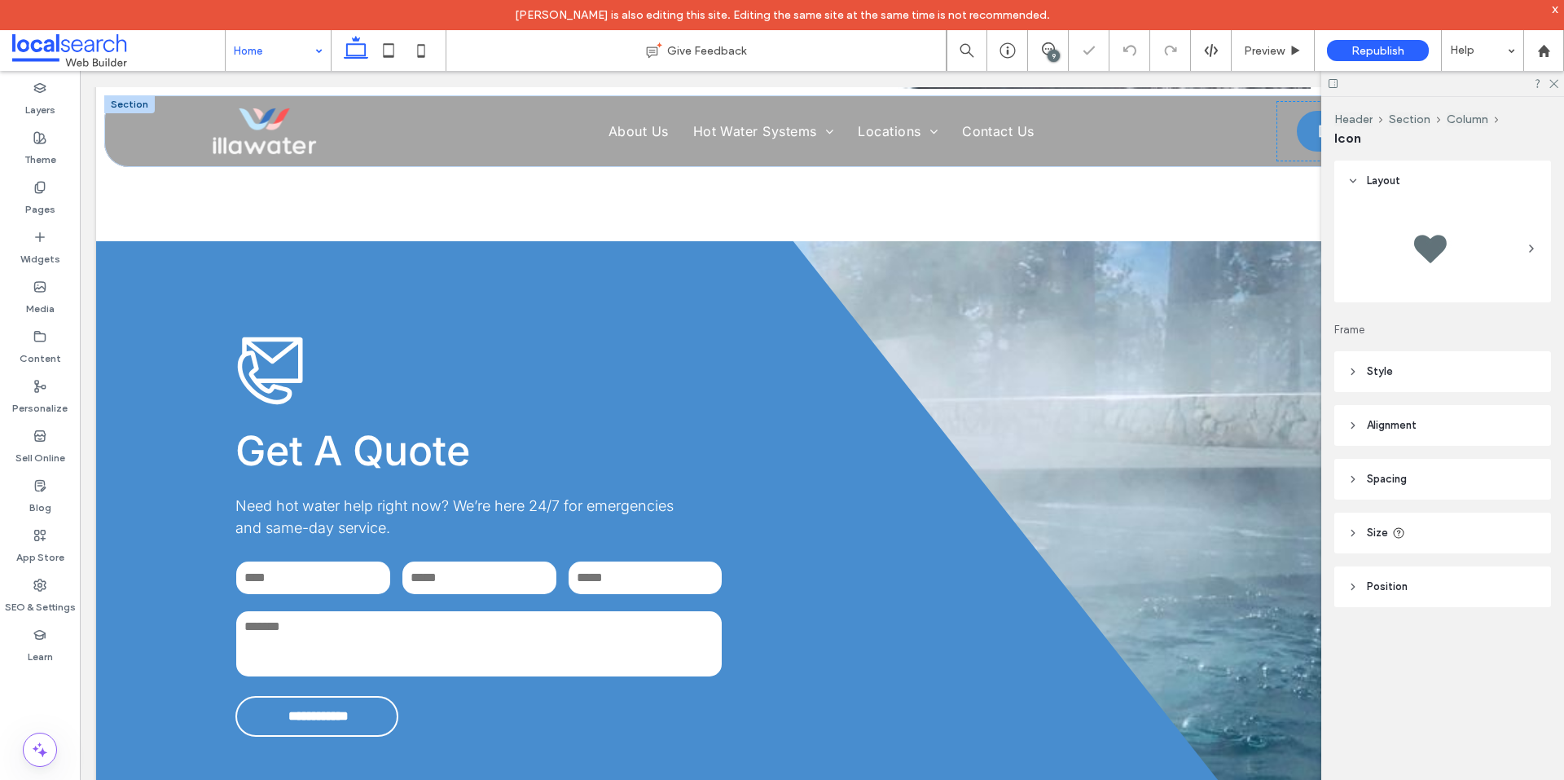
type input "**"
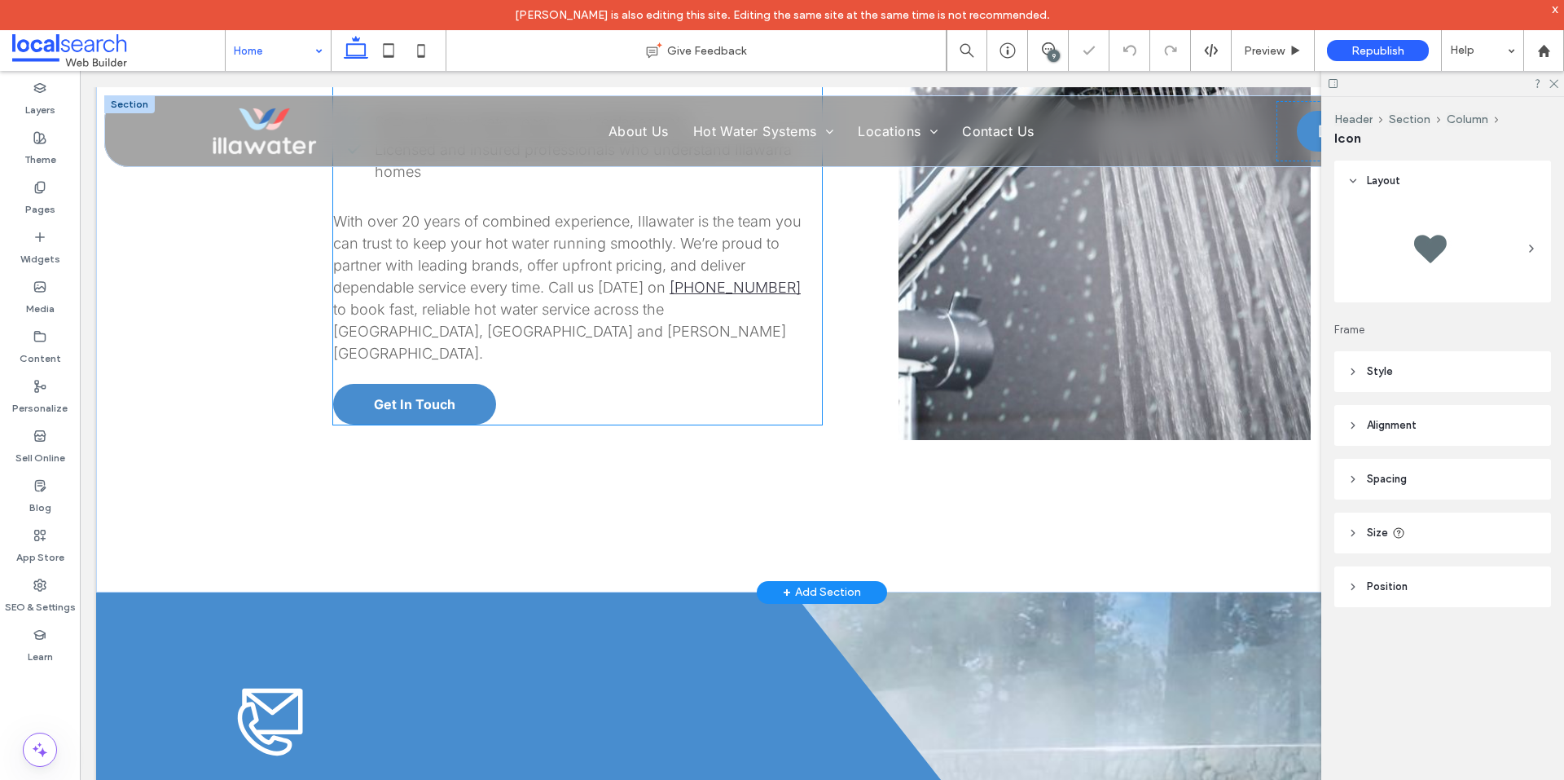
scroll to position [3522, 0]
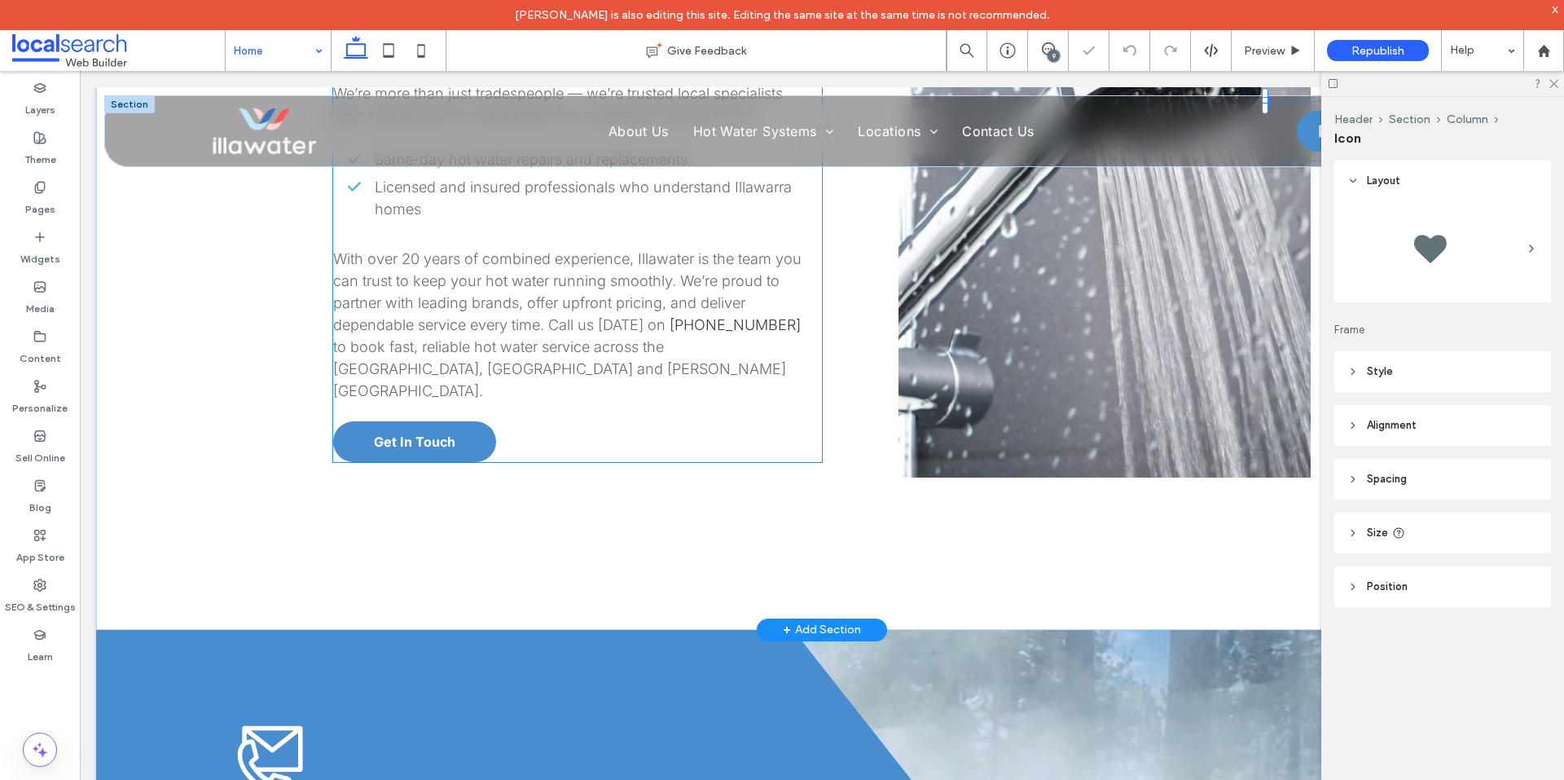
click at [717, 316] on link "[PHONE_NUMBER]" at bounding box center [735, 324] width 131 height 17
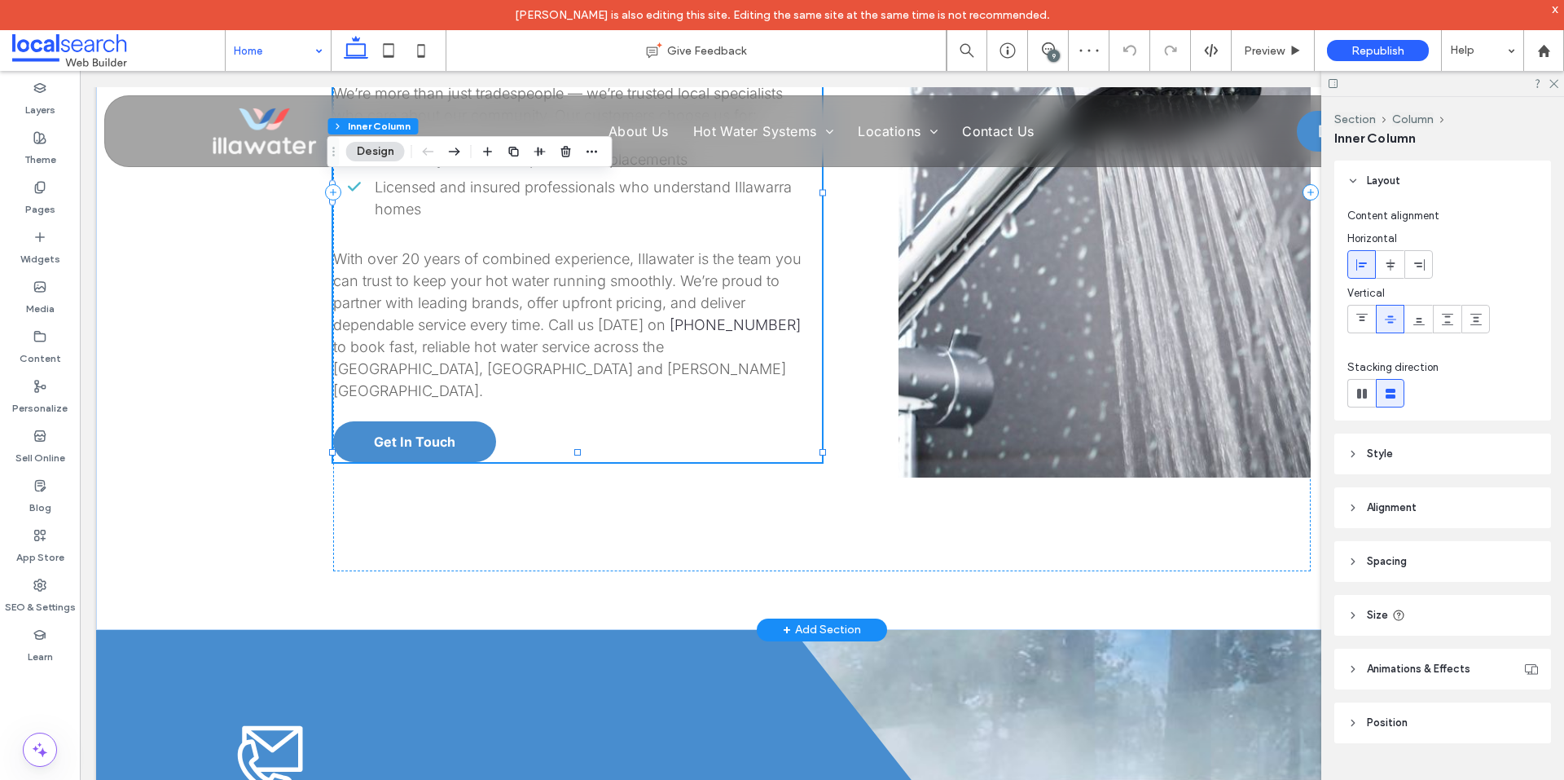
click at [717, 316] on link "[PHONE_NUMBER]" at bounding box center [735, 324] width 131 height 17
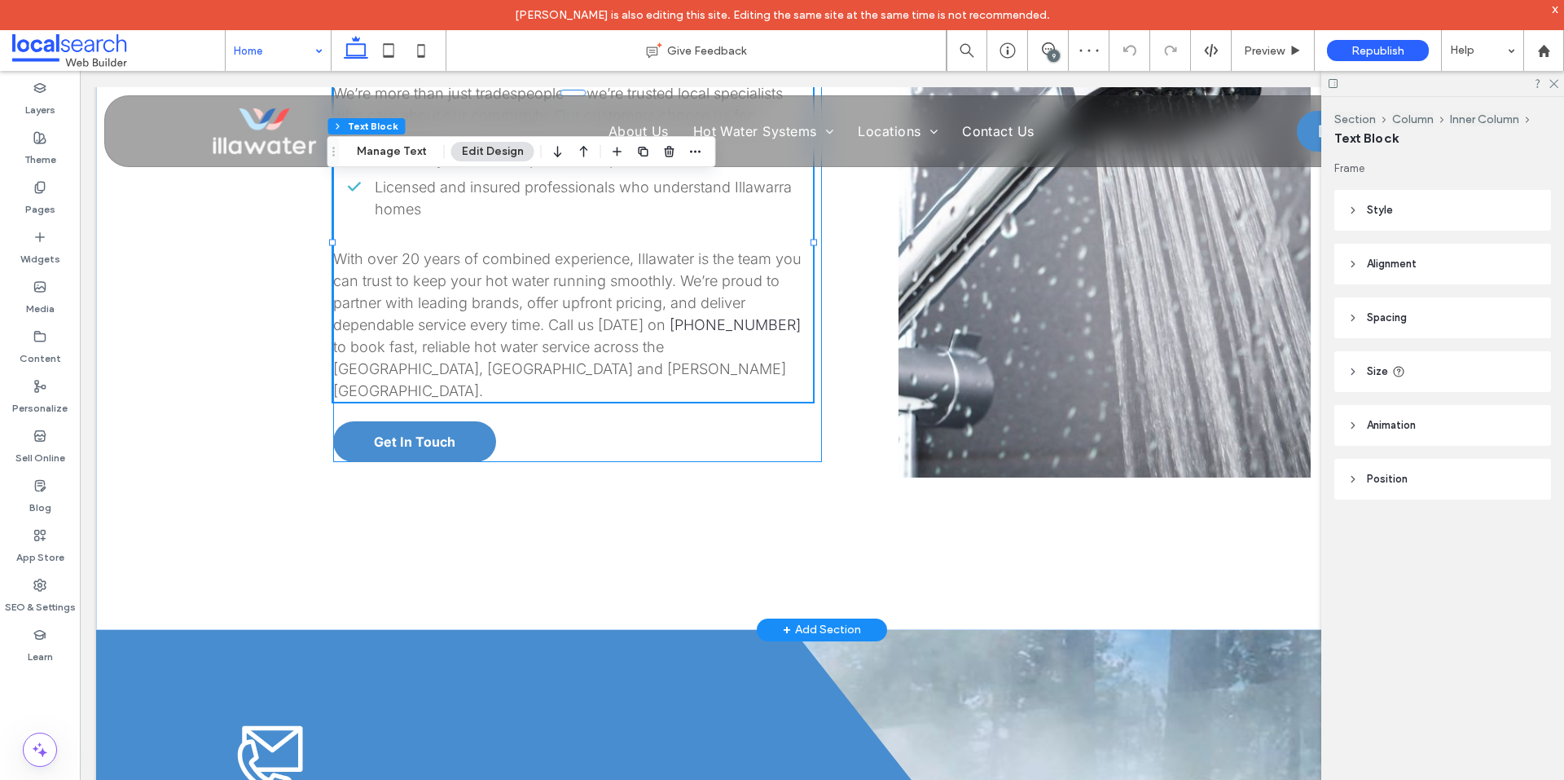
click at [717, 301] on div "We’re more than just tradespeople — we’re trusted local specialists who care ab…" at bounding box center [573, 241] width 480 height 319
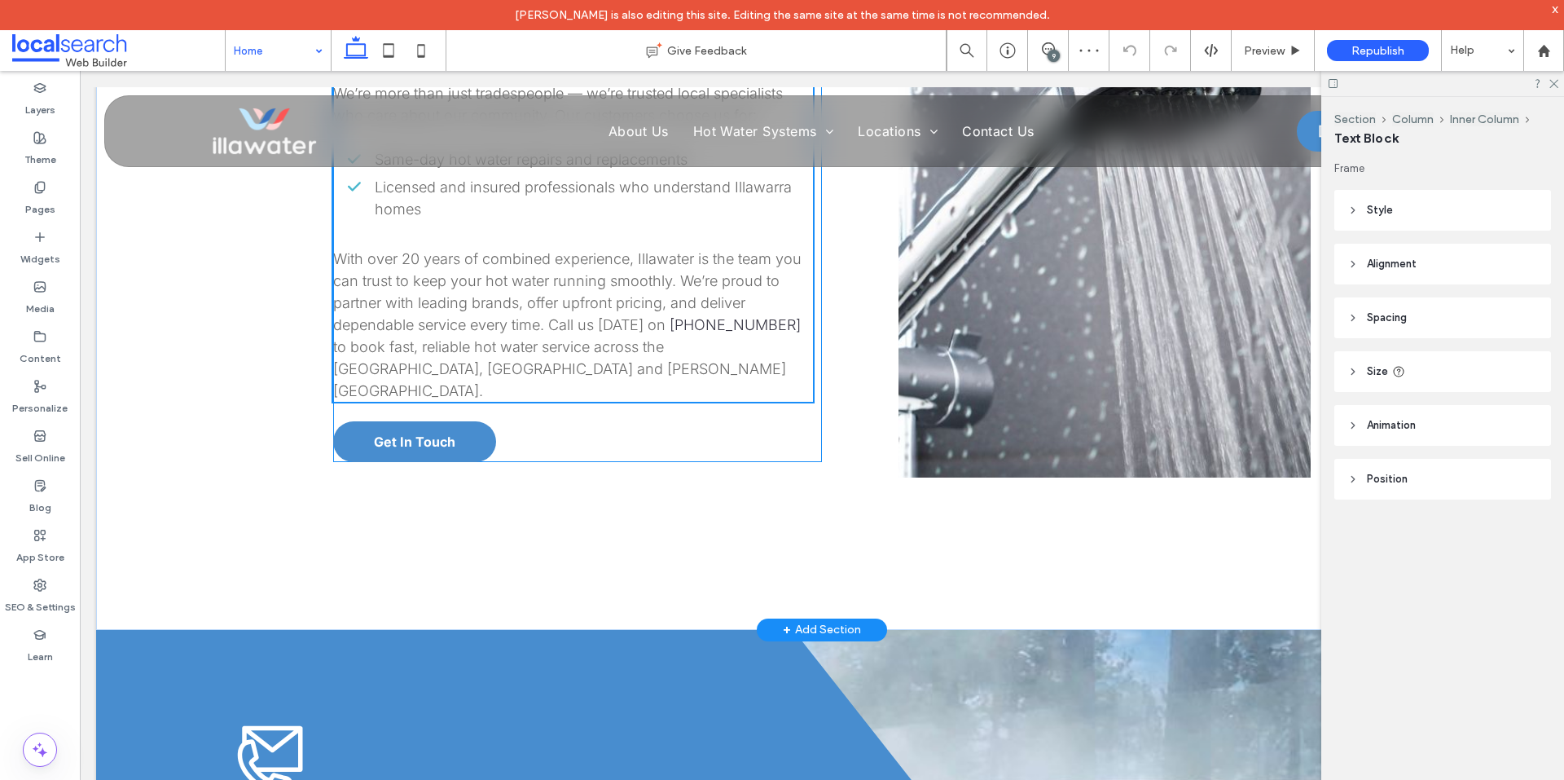
scroll to position [3302, 0]
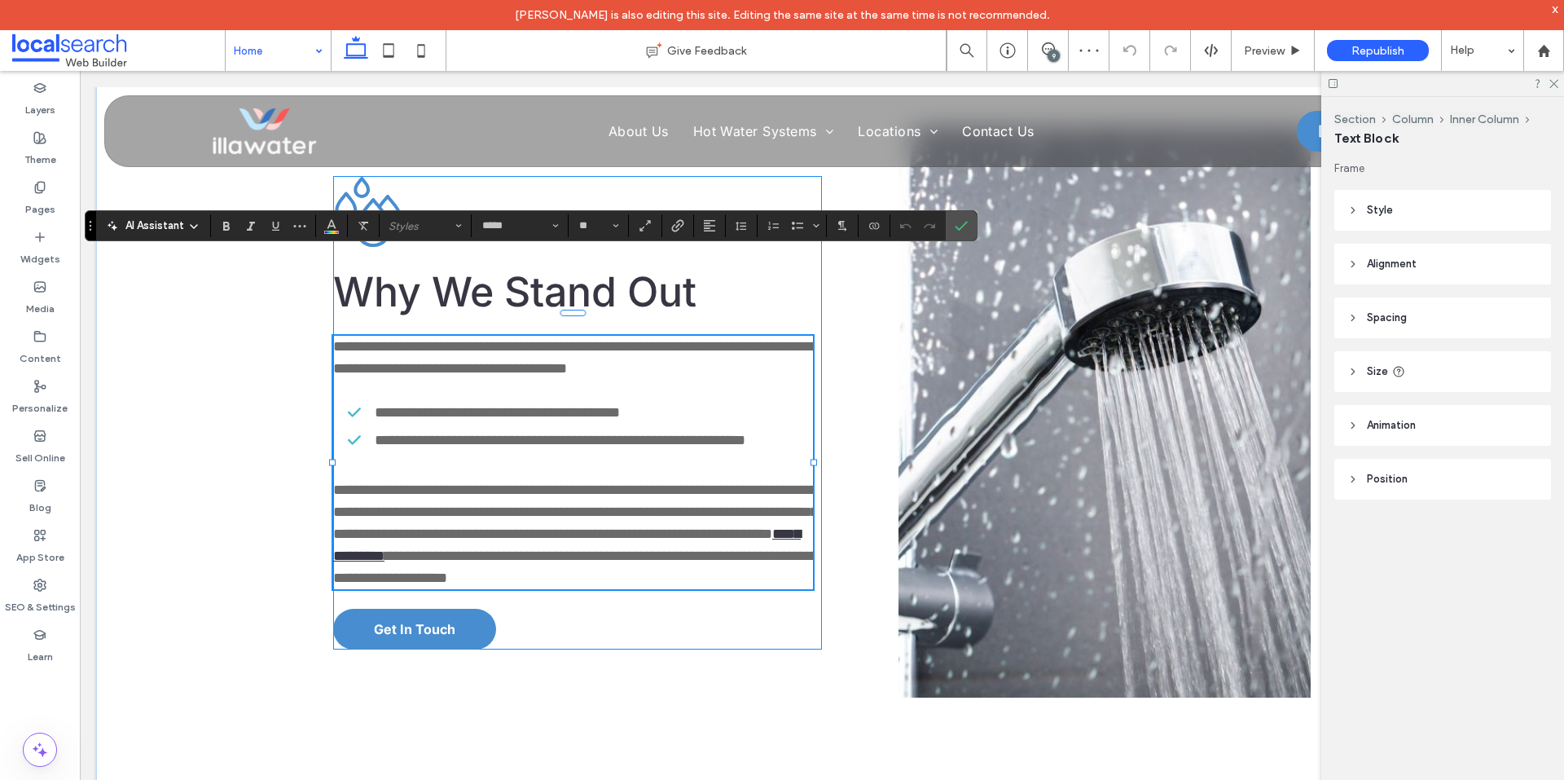
type input "*****"
type input "**"
click at [746, 530] on link "**********" at bounding box center [567, 544] width 468 height 37
click at [756, 526] on link "**********" at bounding box center [567, 544] width 468 height 37
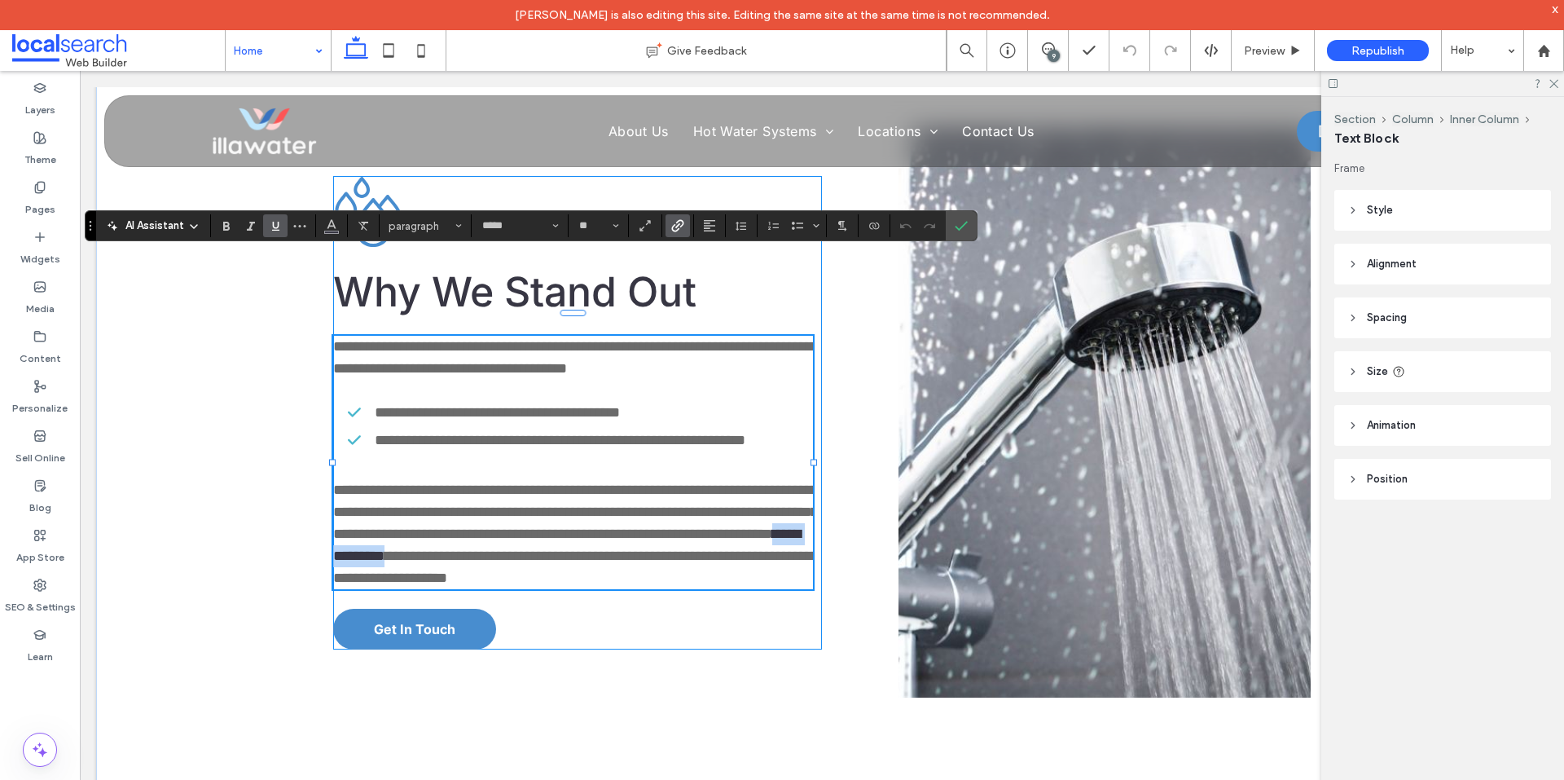
drag, startPoint x: 767, startPoint y: 524, endPoint x: 661, endPoint y: 524, distance: 105.9
click at [661, 524] on p "**********" at bounding box center [573, 523] width 480 height 132
click at [679, 227] on icon "Link" at bounding box center [677, 225] width 13 height 13
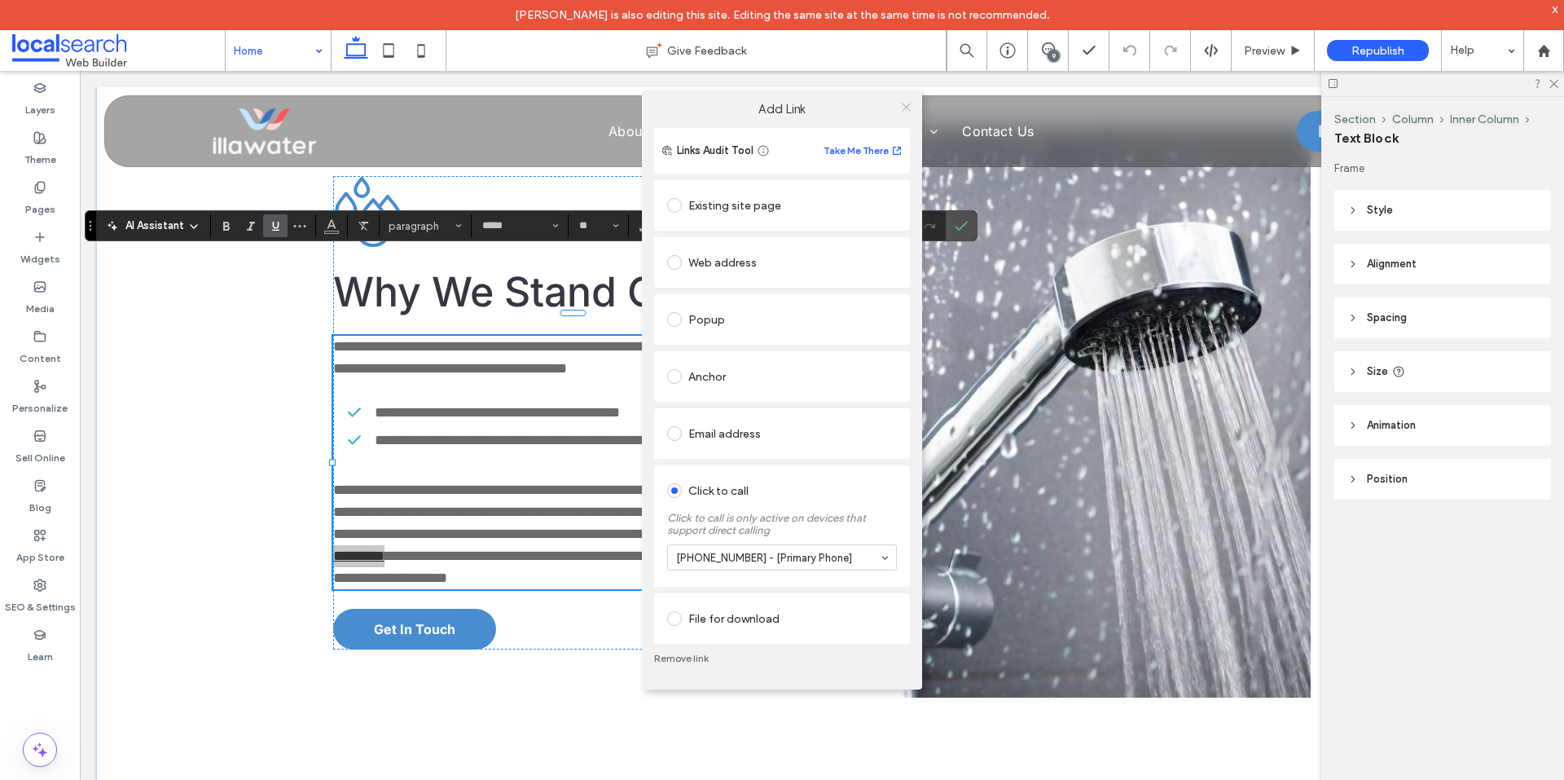
click at [906, 113] on span at bounding box center [906, 107] width 12 height 24
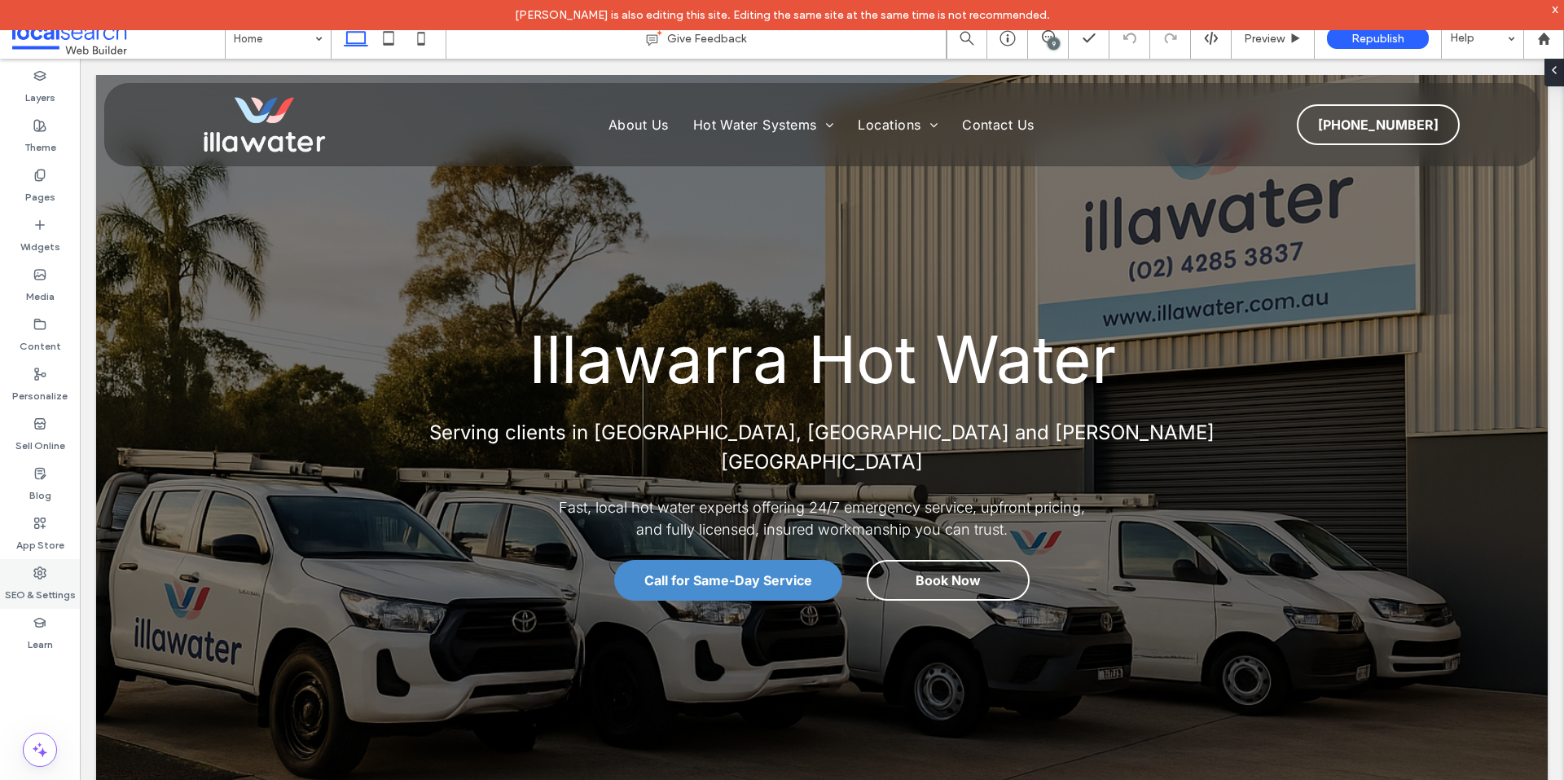
click at [33, 583] on label "SEO & Settings" at bounding box center [40, 590] width 71 height 23
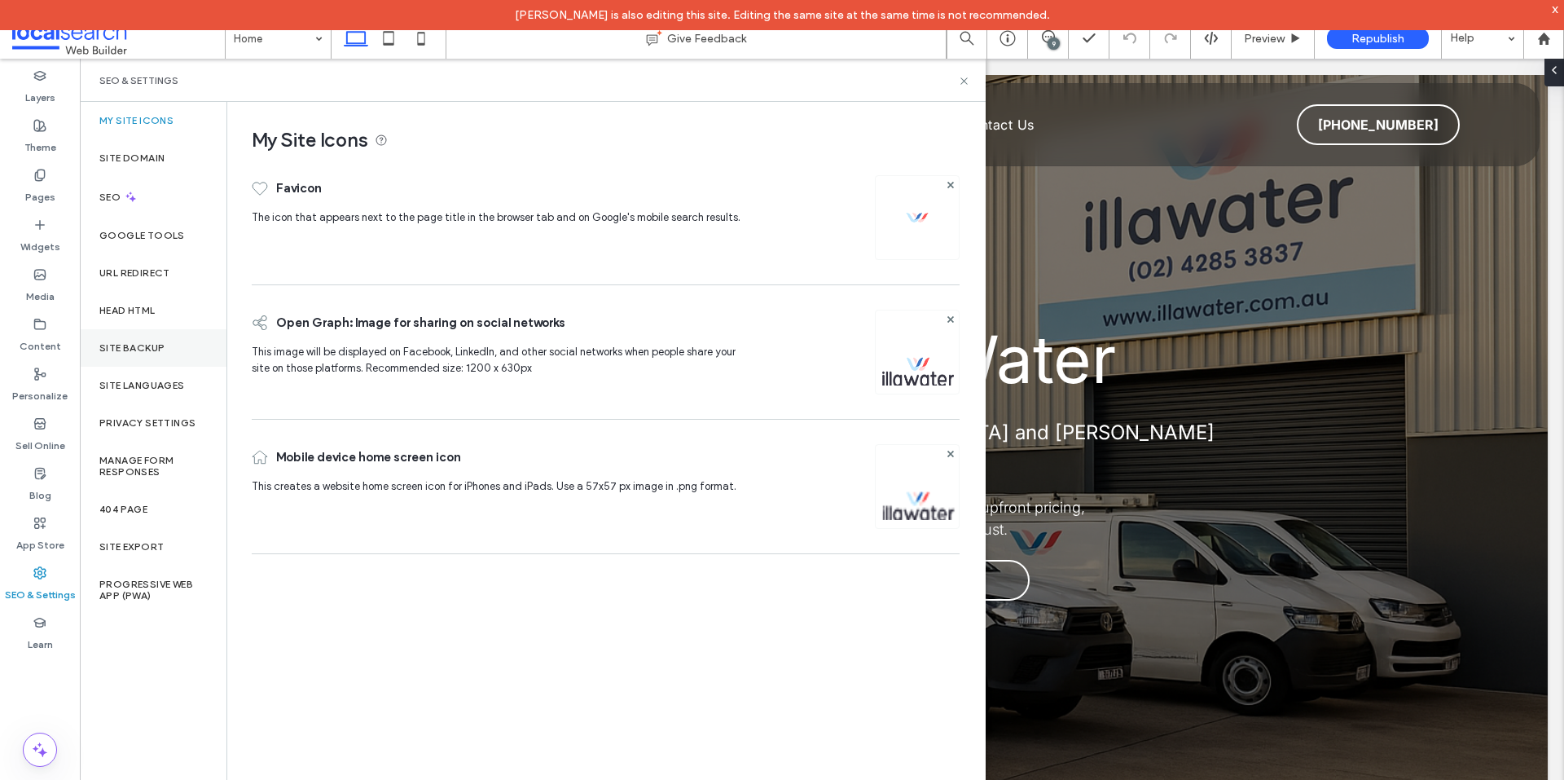
click at [130, 350] on label "Site Backup" at bounding box center [131, 347] width 65 height 11
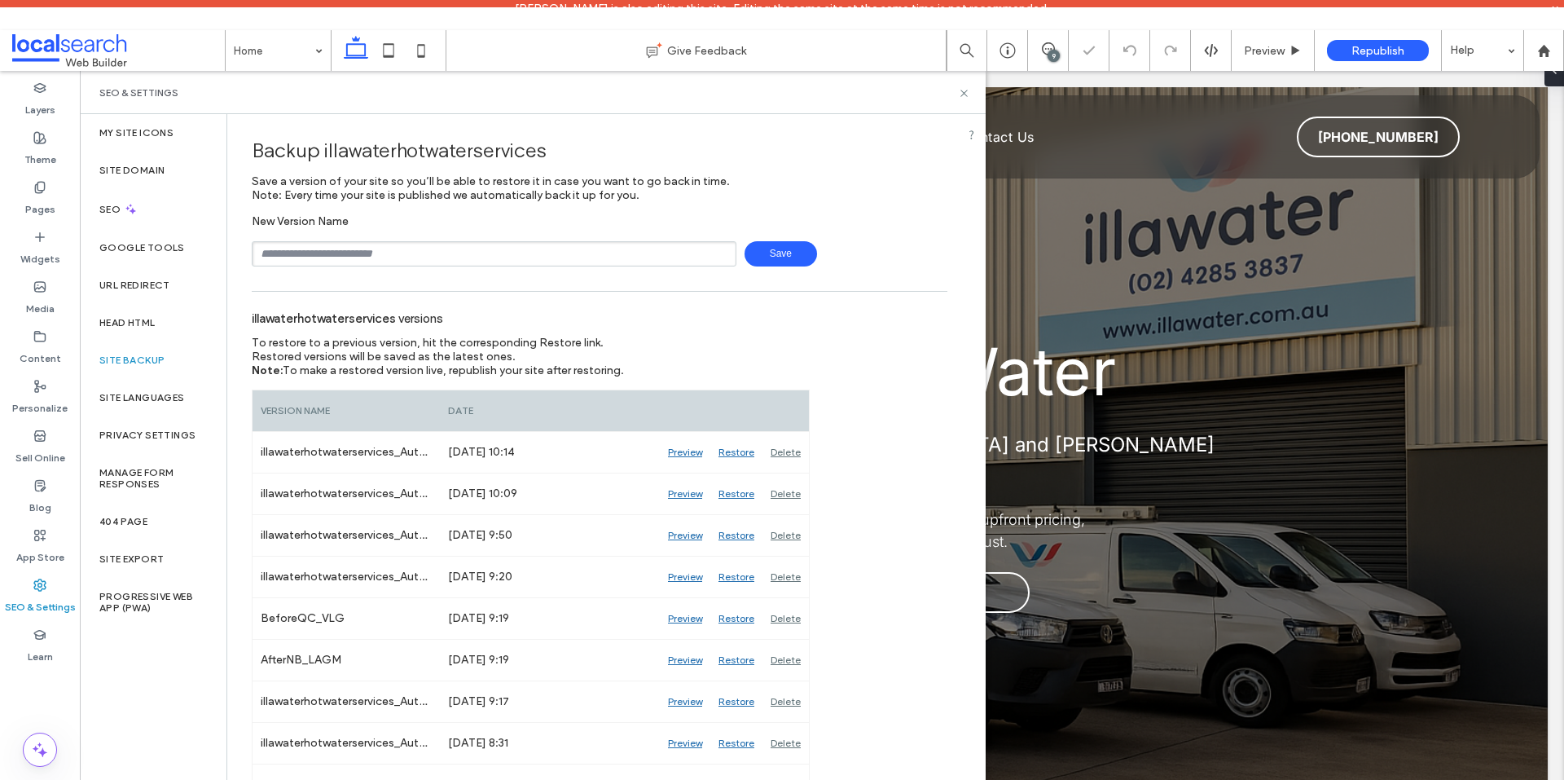
click at [522, 244] on input "text" at bounding box center [494, 253] width 485 height 25
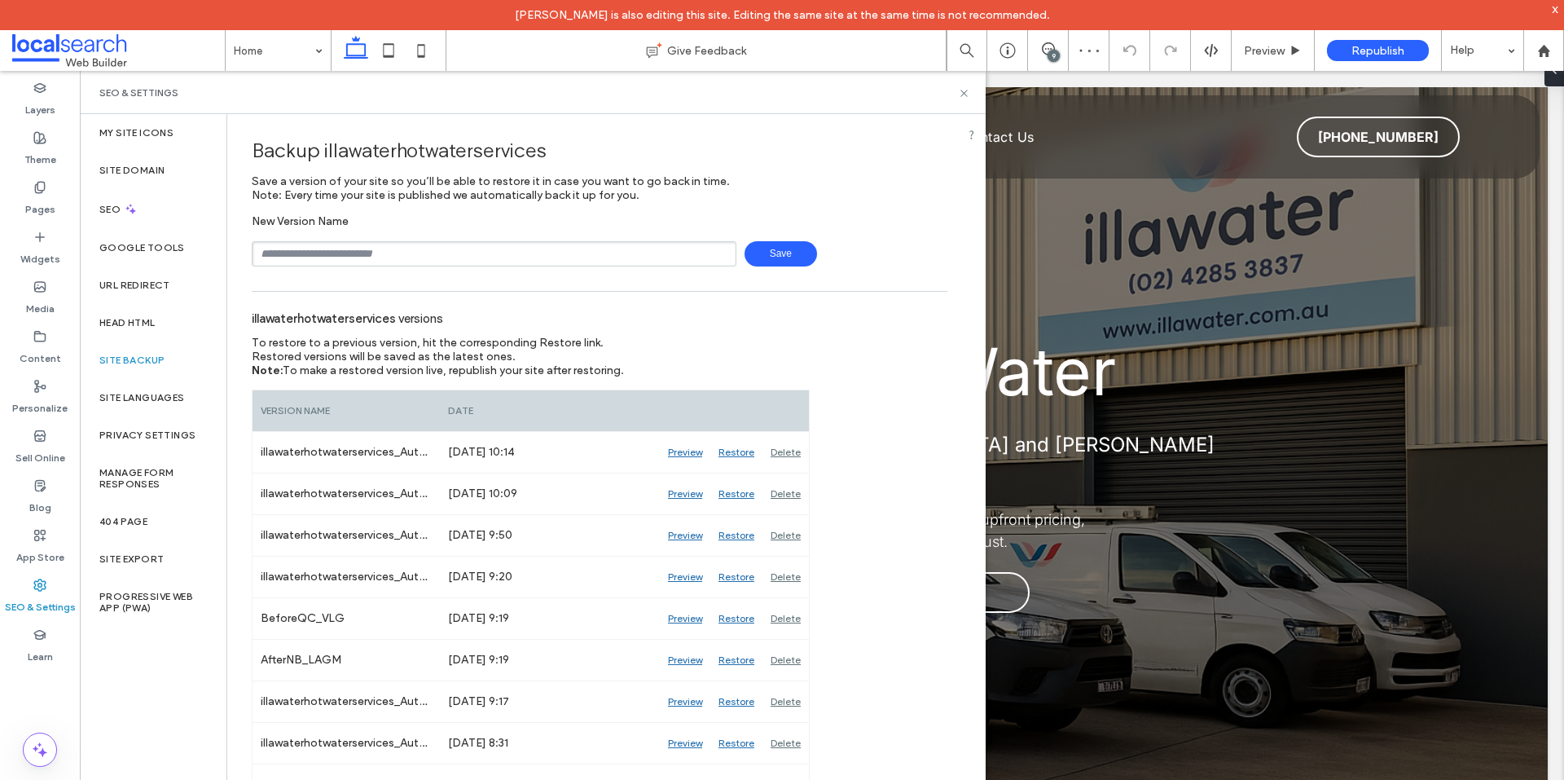
type input "**********"
